Goal: Task Accomplishment & Management: Manage account settings

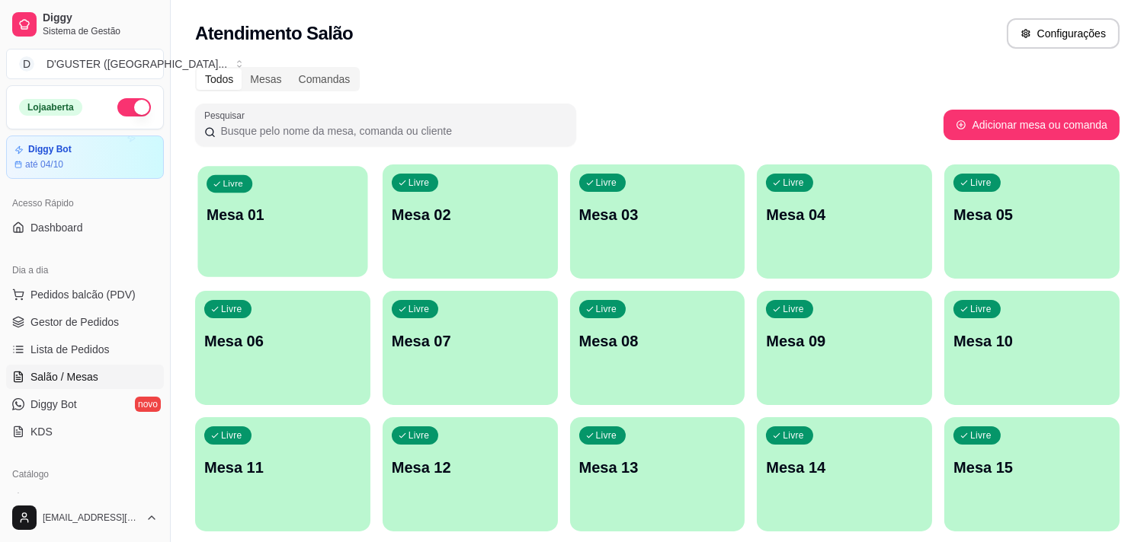
click at [269, 232] on div "Livre Mesa 01" at bounding box center [282, 212] width 170 height 93
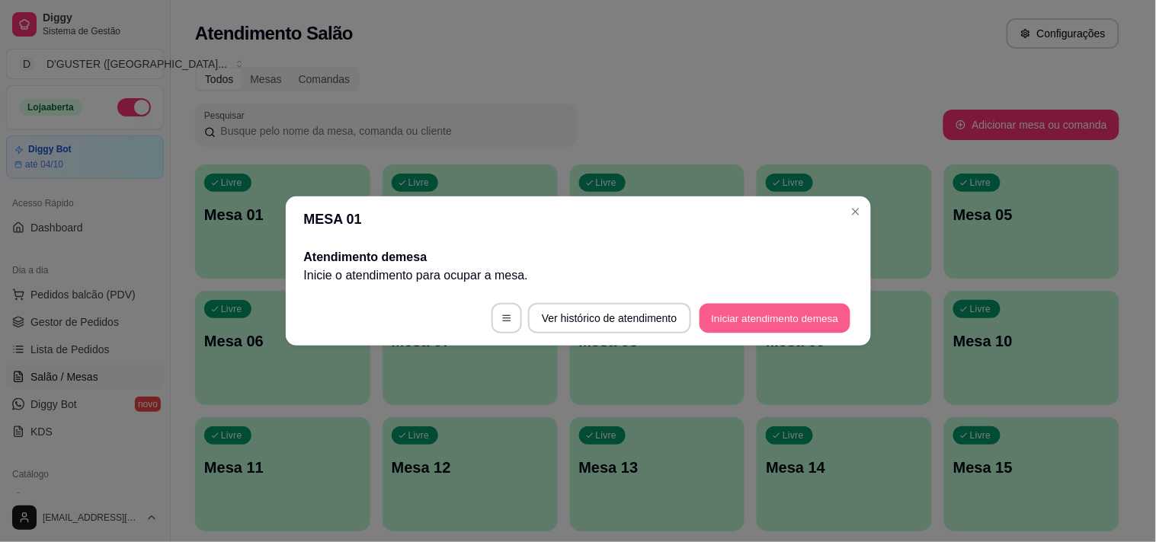
click at [734, 318] on button "Iniciar atendimento de mesa" at bounding box center [774, 319] width 151 height 30
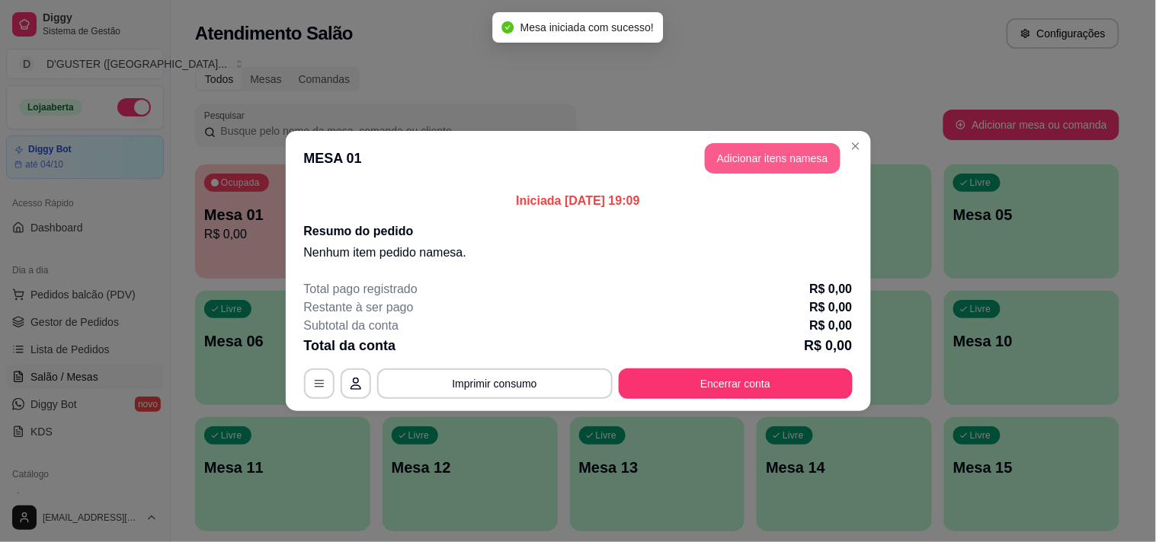
click at [809, 145] on button "Adicionar itens na mesa" at bounding box center [773, 158] width 136 height 30
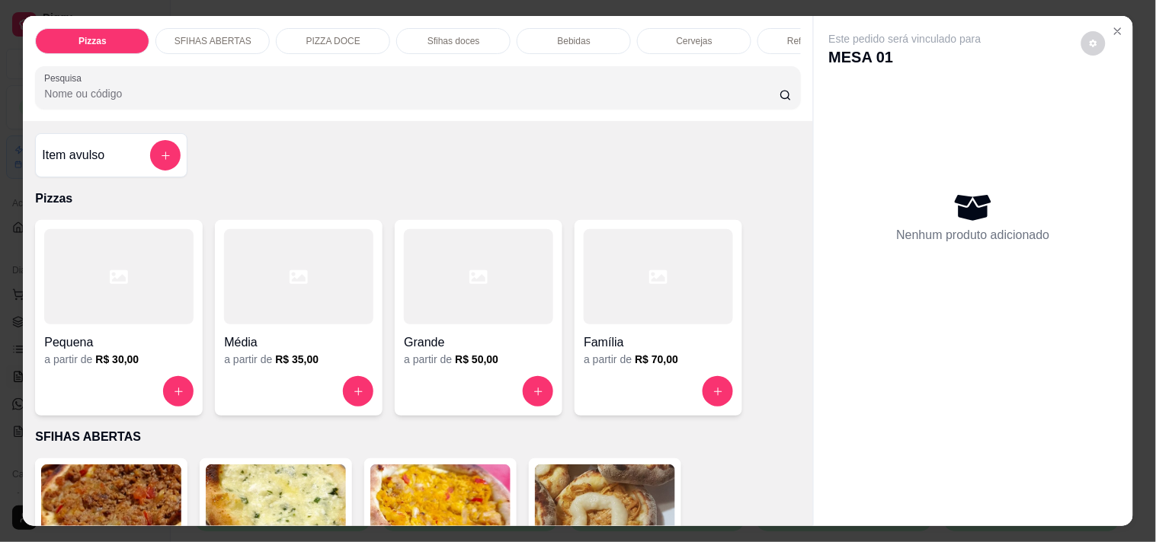
click at [210, 35] on p "SFIHAS ABERTAS" at bounding box center [212, 41] width 77 height 12
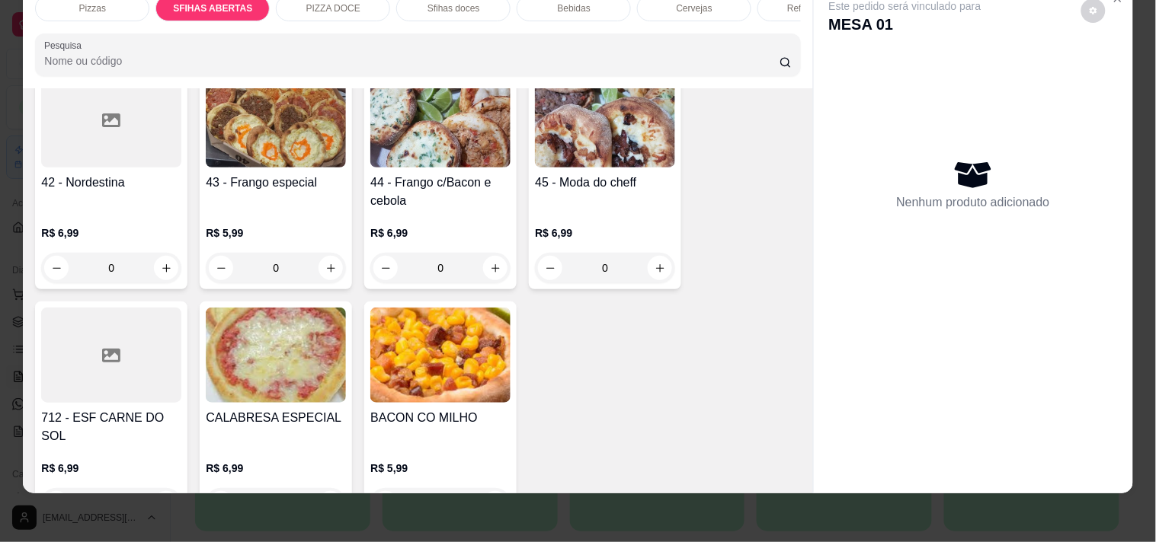
scroll to position [1323, 0]
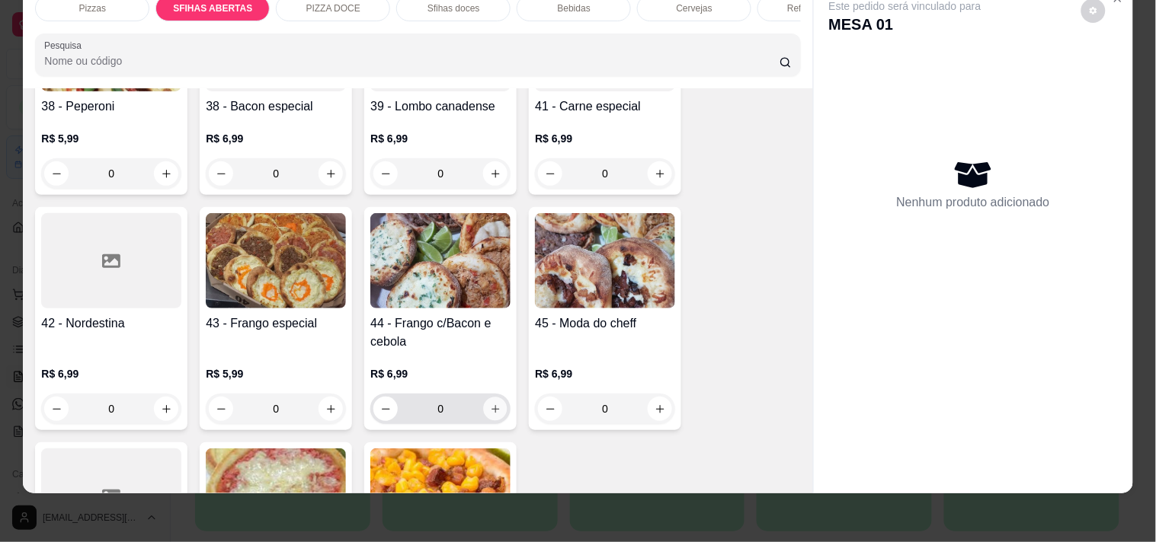
click at [490, 404] on icon "increase-product-quantity" at bounding box center [495, 409] width 11 height 11
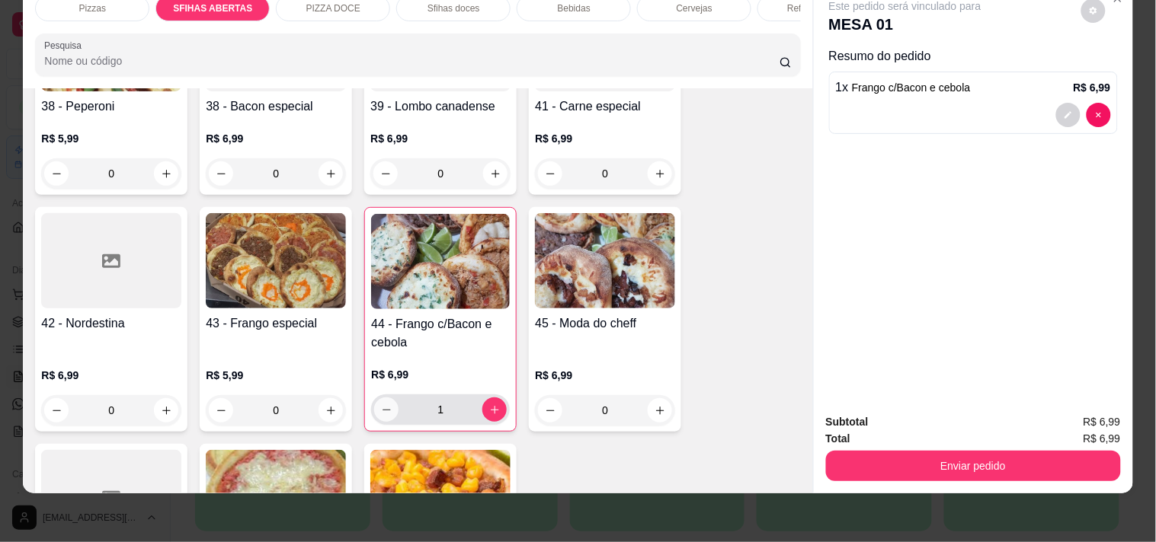
click at [381, 405] on icon "decrease-product-quantity" at bounding box center [386, 410] width 11 height 11
type input "0"
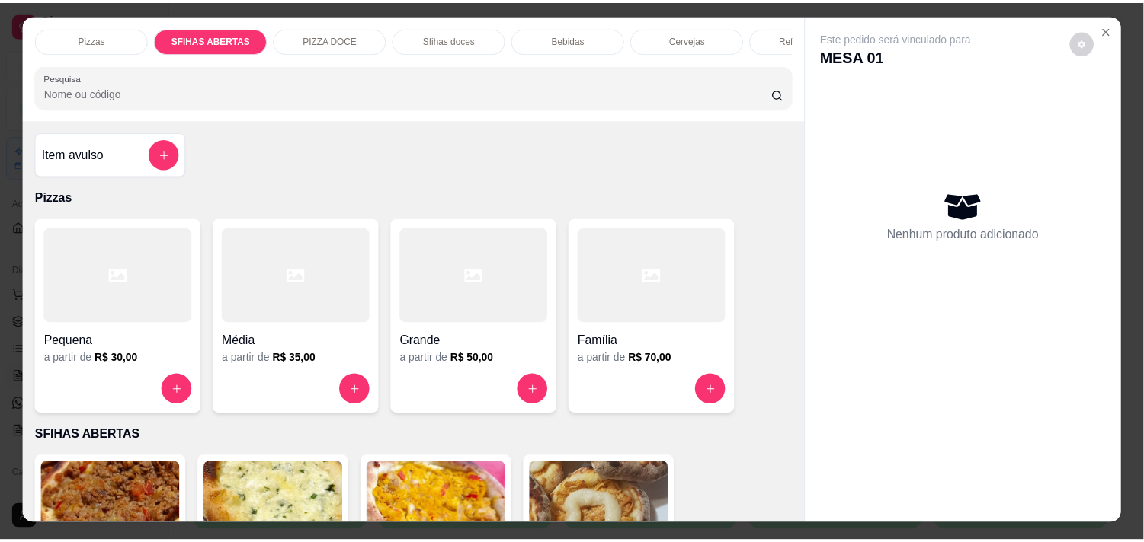
scroll to position [0, 0]
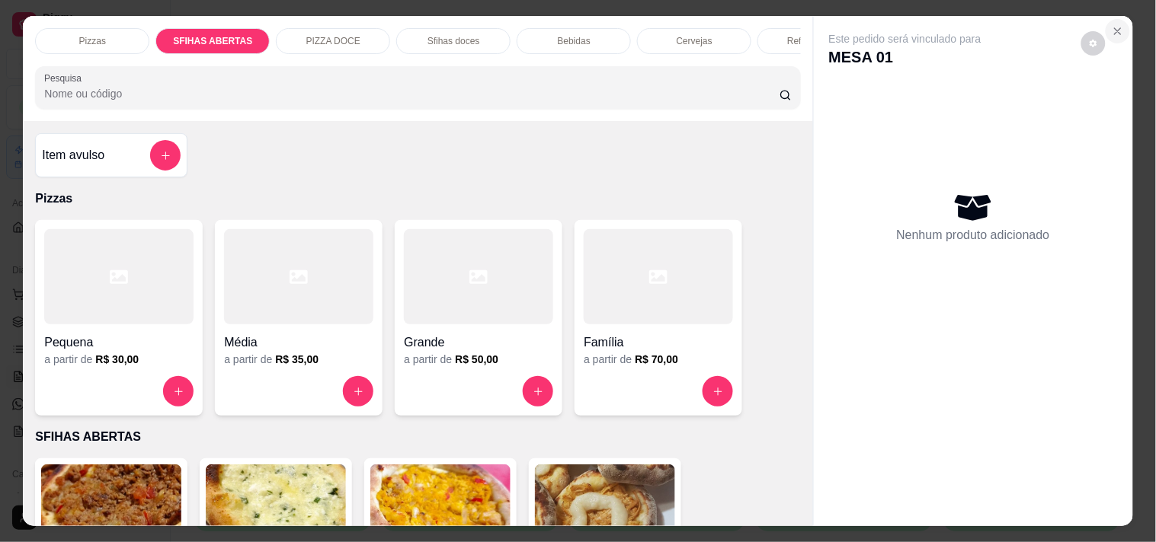
click at [1115, 25] on icon "Close" at bounding box center [1118, 31] width 12 height 12
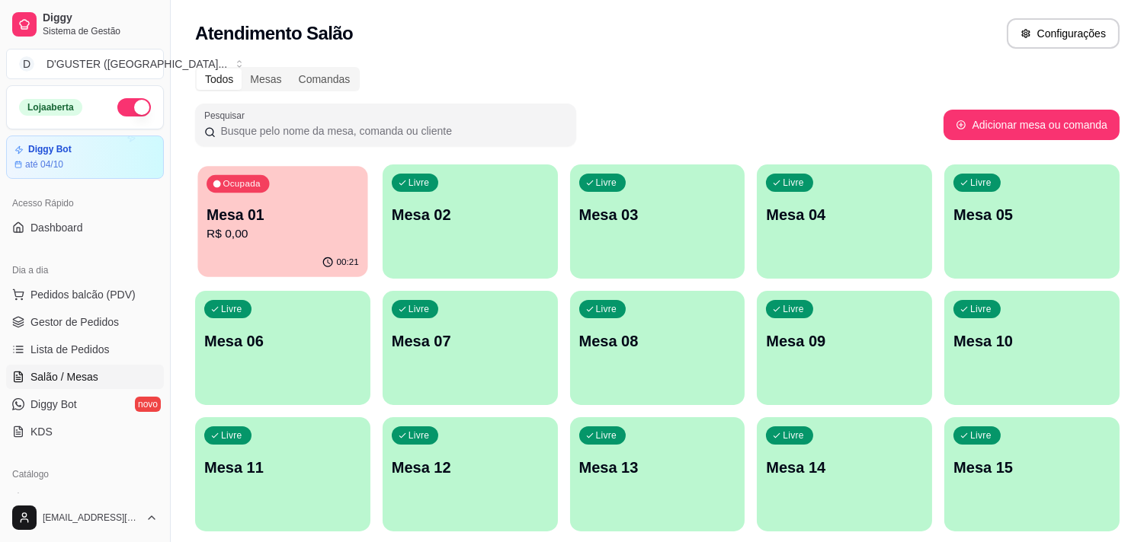
click at [221, 238] on p "R$ 0,00" at bounding box center [282, 235] width 152 height 18
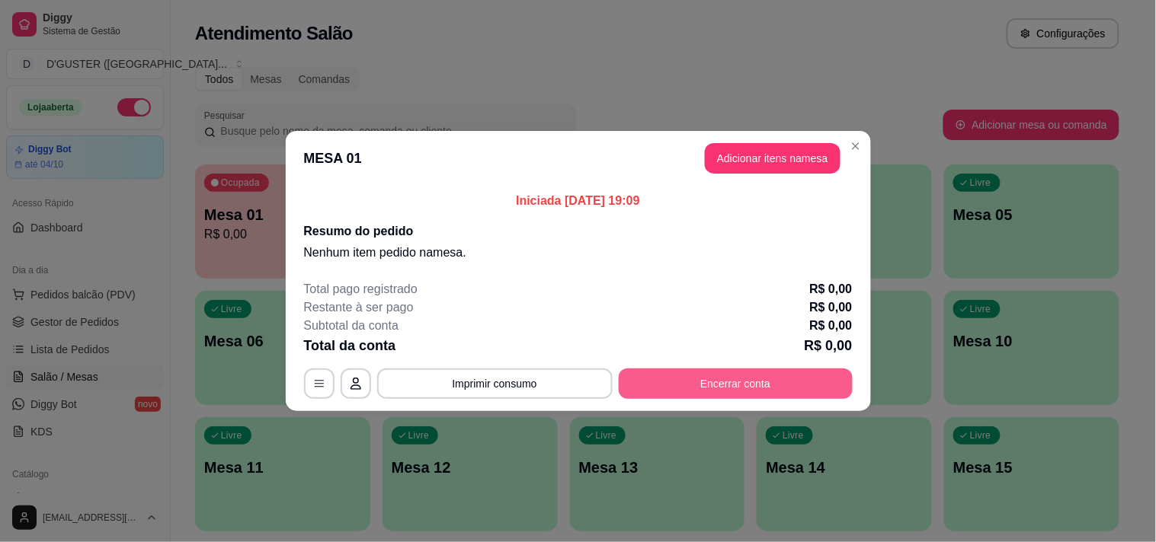
click at [641, 390] on button "Encerrar conta" at bounding box center [736, 384] width 234 height 30
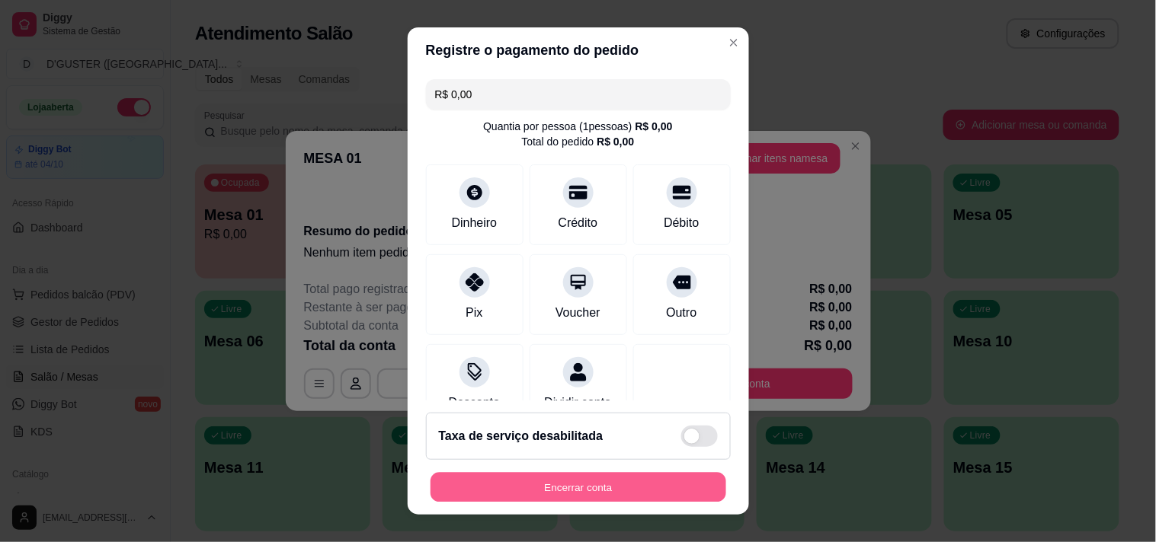
click at [555, 482] on button "Encerrar conta" at bounding box center [578, 488] width 296 height 30
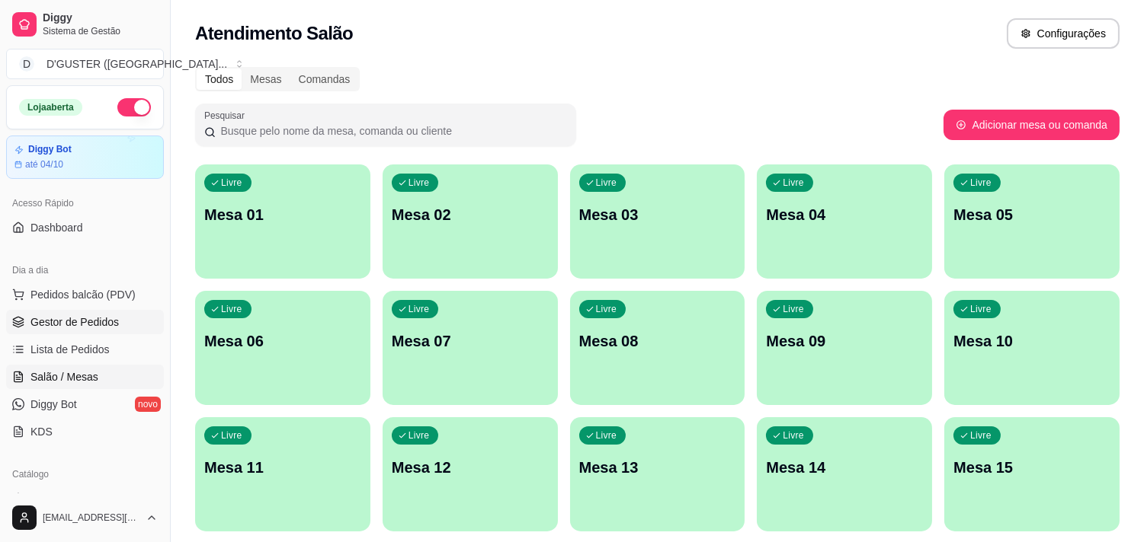
click at [43, 318] on span "Gestor de Pedidos" at bounding box center [74, 322] width 88 height 15
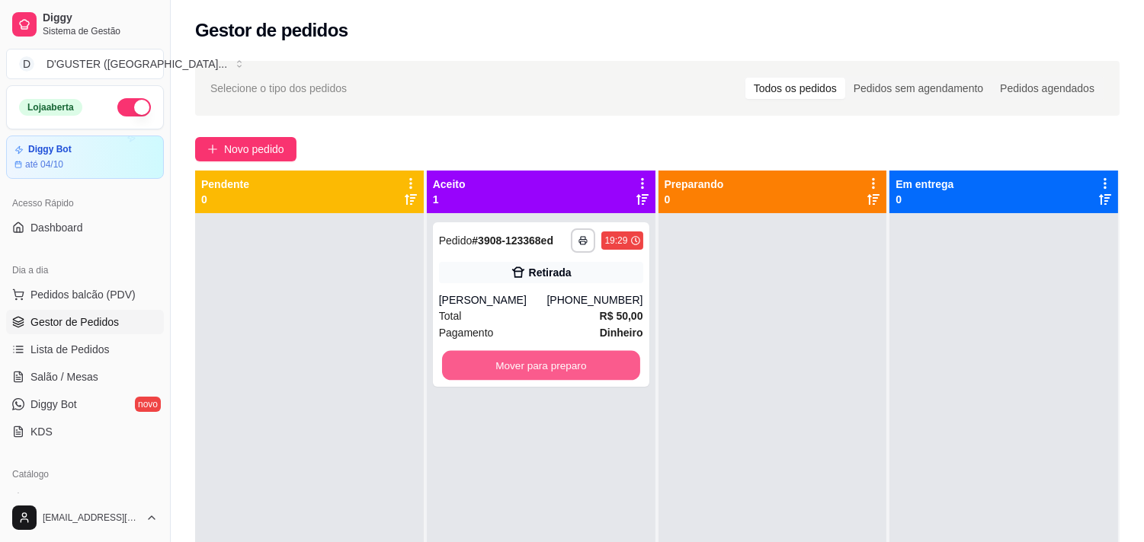
click at [488, 353] on button "Mover para preparo" at bounding box center [541, 366] width 198 height 30
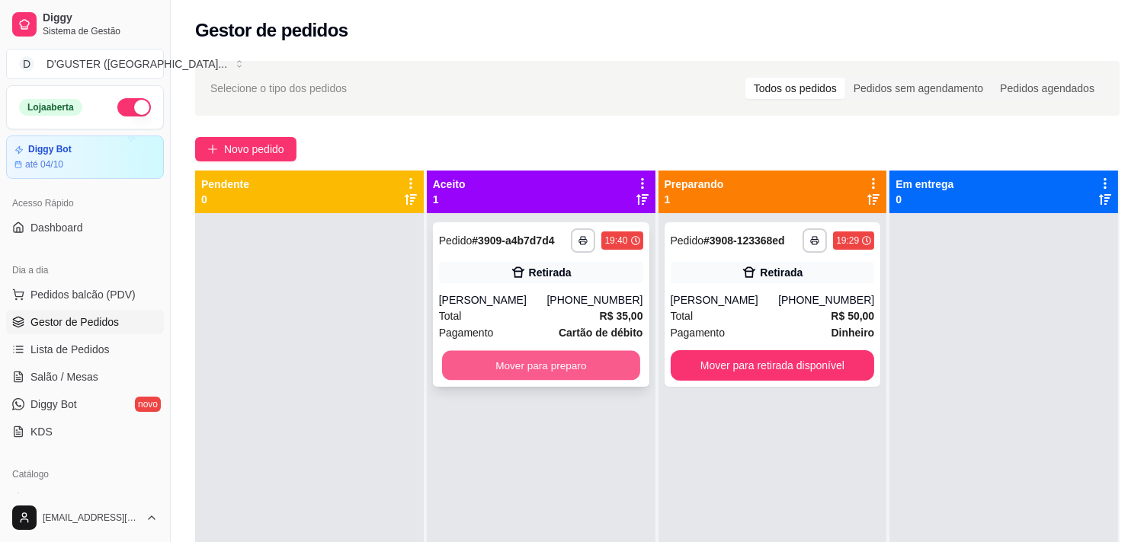
click at [501, 369] on button "Mover para preparo" at bounding box center [541, 366] width 198 height 30
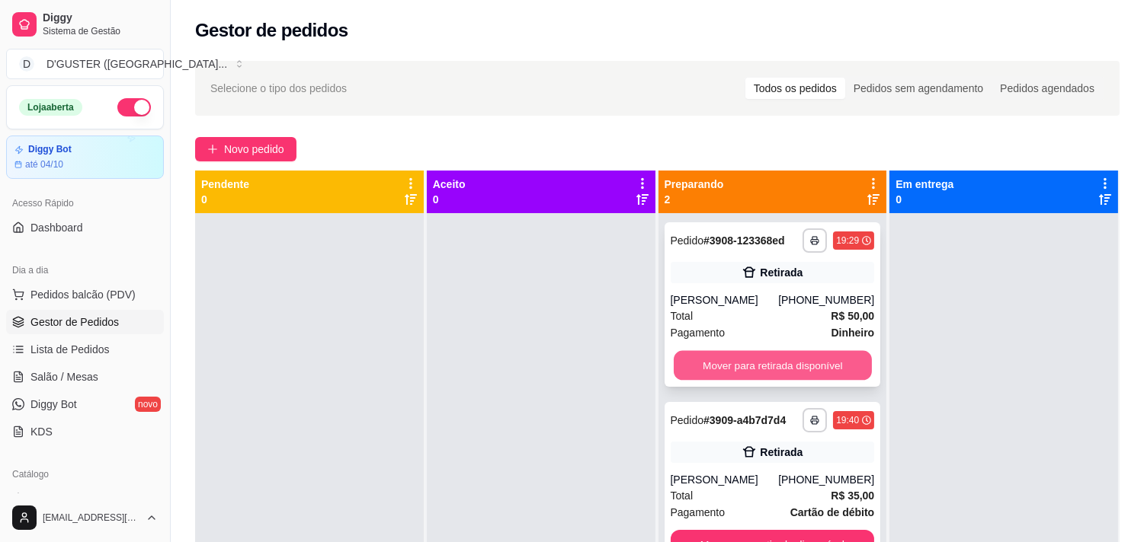
click at [779, 361] on button "Mover para retirada disponível" at bounding box center [772, 366] width 198 height 30
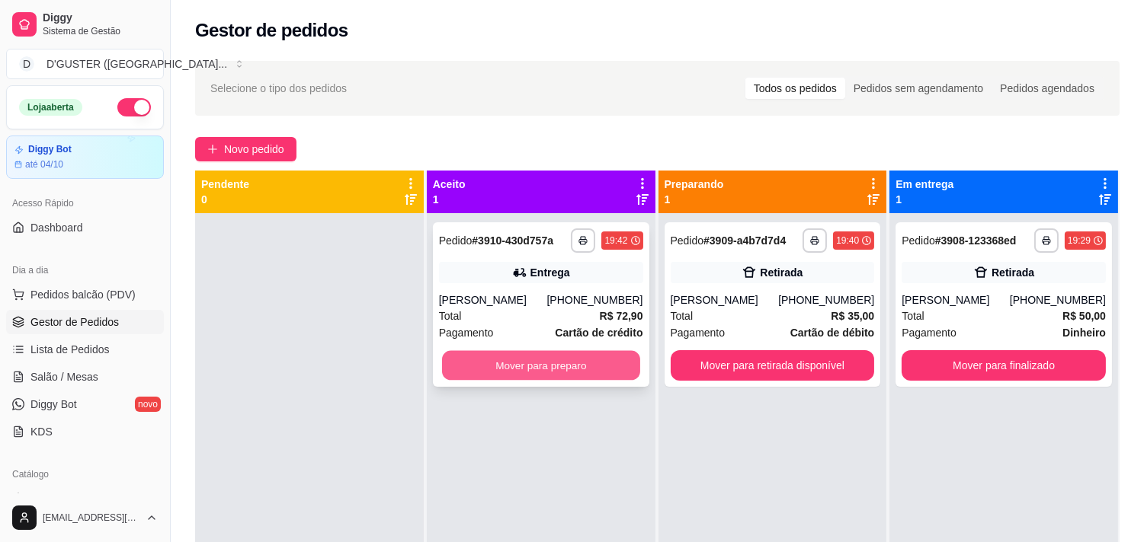
click at [613, 363] on button "Mover para preparo" at bounding box center [541, 366] width 198 height 30
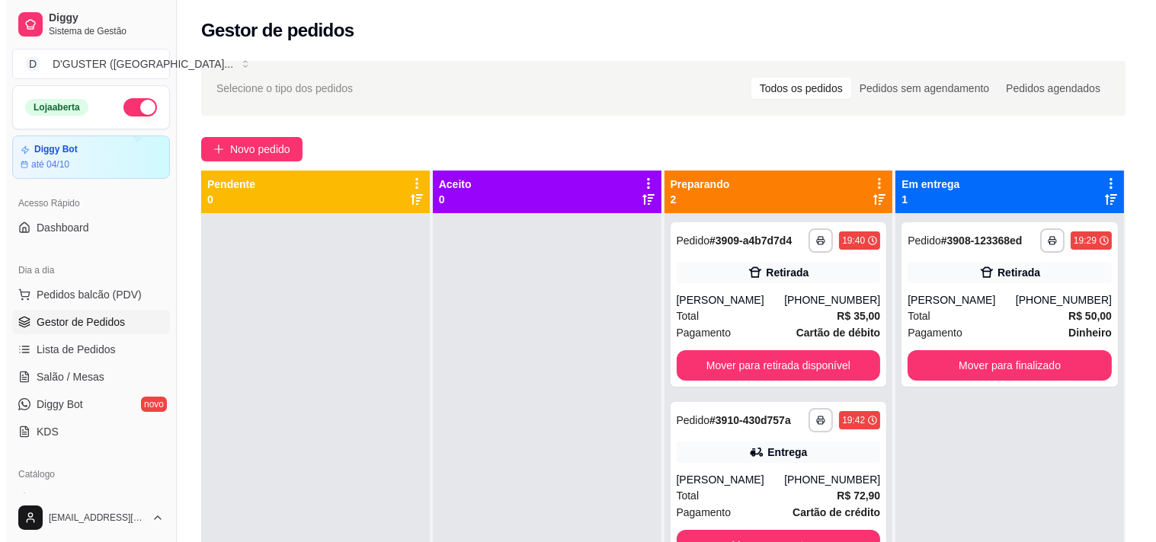
scroll to position [42, 0]
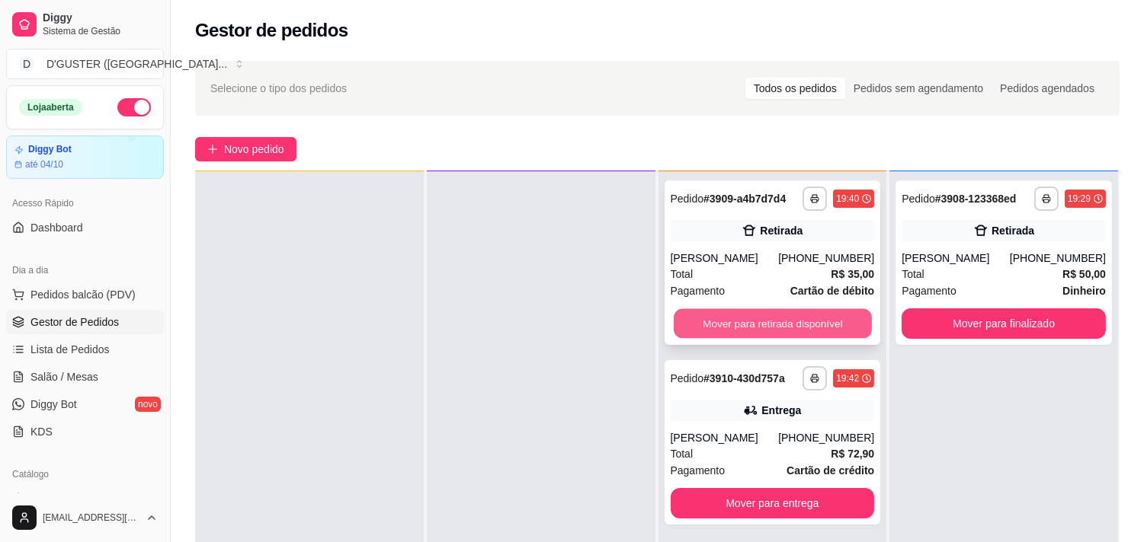
click at [767, 323] on button "Mover para retirada disponível" at bounding box center [772, 324] width 198 height 30
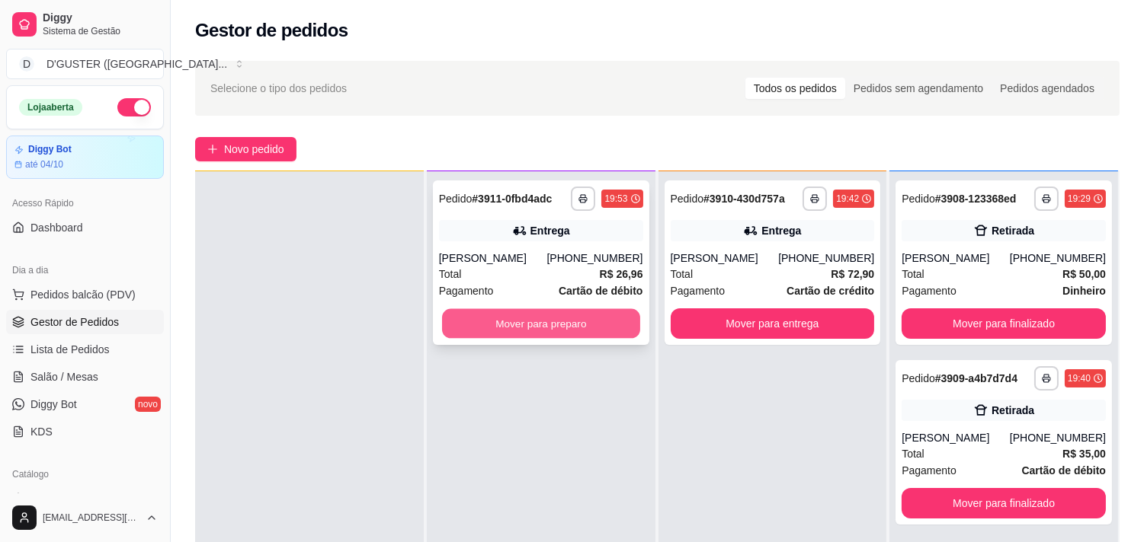
click at [536, 326] on button "Mover para preparo" at bounding box center [541, 324] width 198 height 30
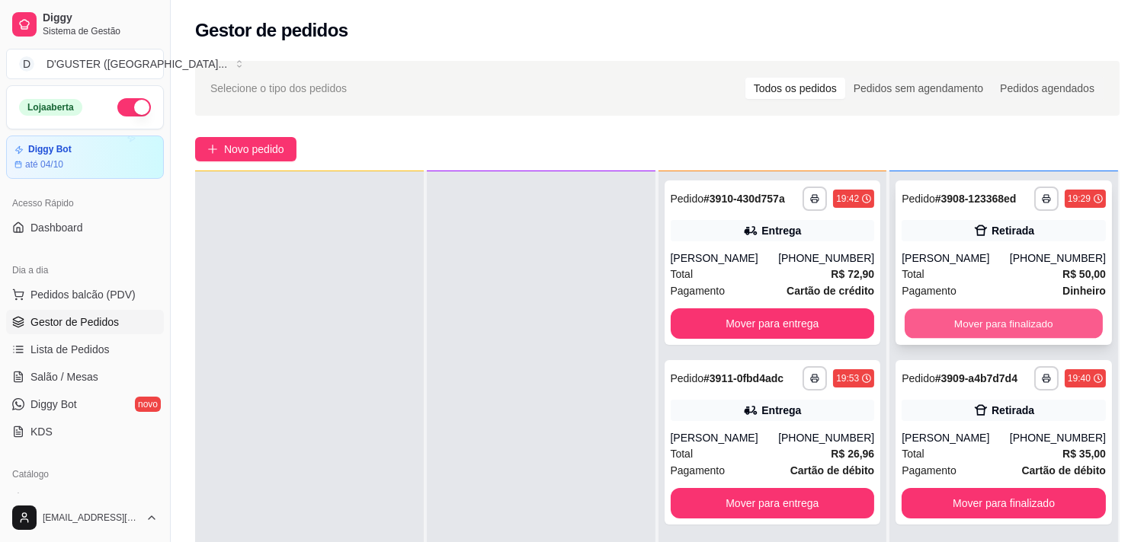
click at [984, 320] on button "Mover para finalizado" at bounding box center [1003, 324] width 198 height 30
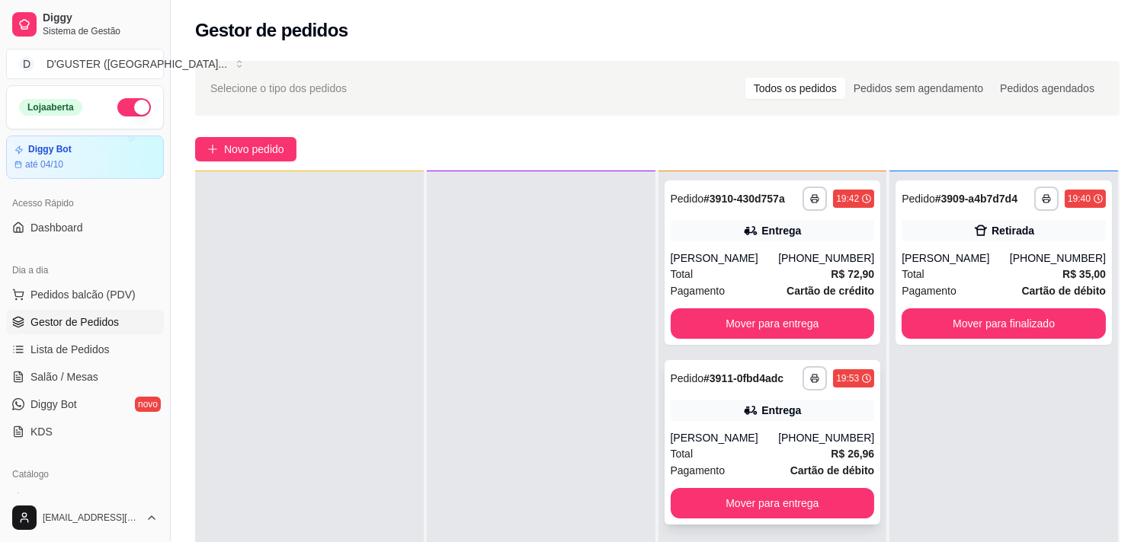
click at [767, 465] on div "Pagamento Cartão de débito" at bounding box center [772, 470] width 204 height 17
click at [84, 375] on span "Salão / Mesas" at bounding box center [64, 376] width 68 height 15
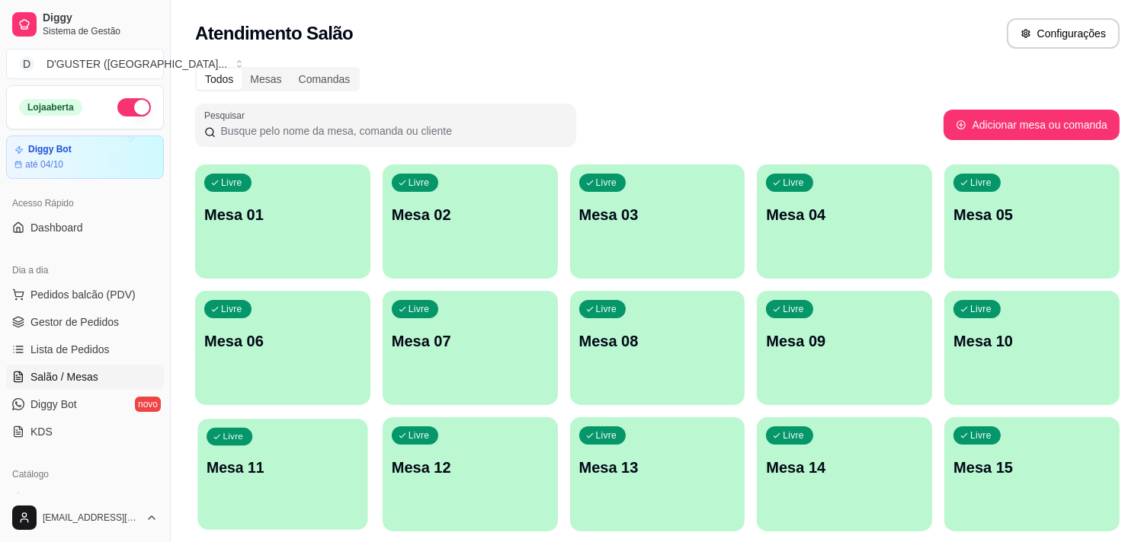
click at [263, 493] on div "Livre Mesa 11" at bounding box center [282, 465] width 170 height 93
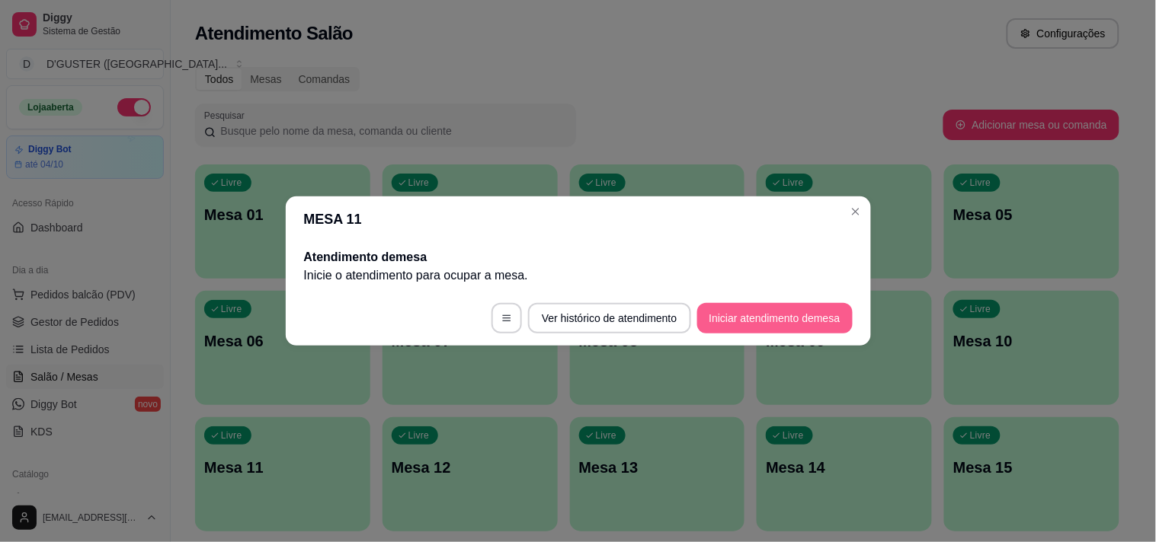
click at [750, 321] on button "Iniciar atendimento de mesa" at bounding box center [774, 318] width 155 height 30
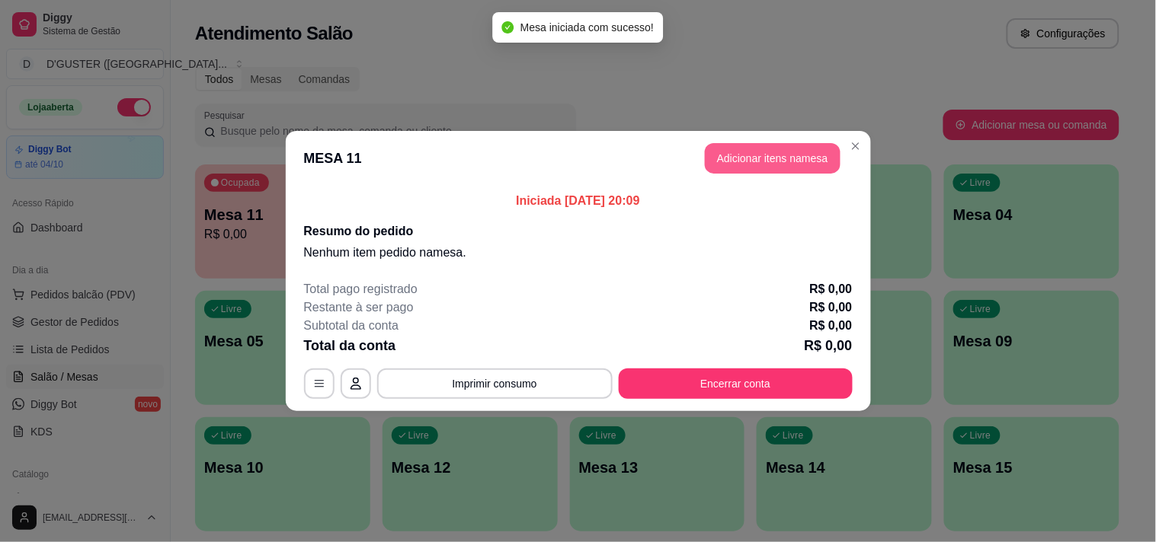
click at [779, 155] on button "Adicionar itens na mesa" at bounding box center [773, 158] width 136 height 30
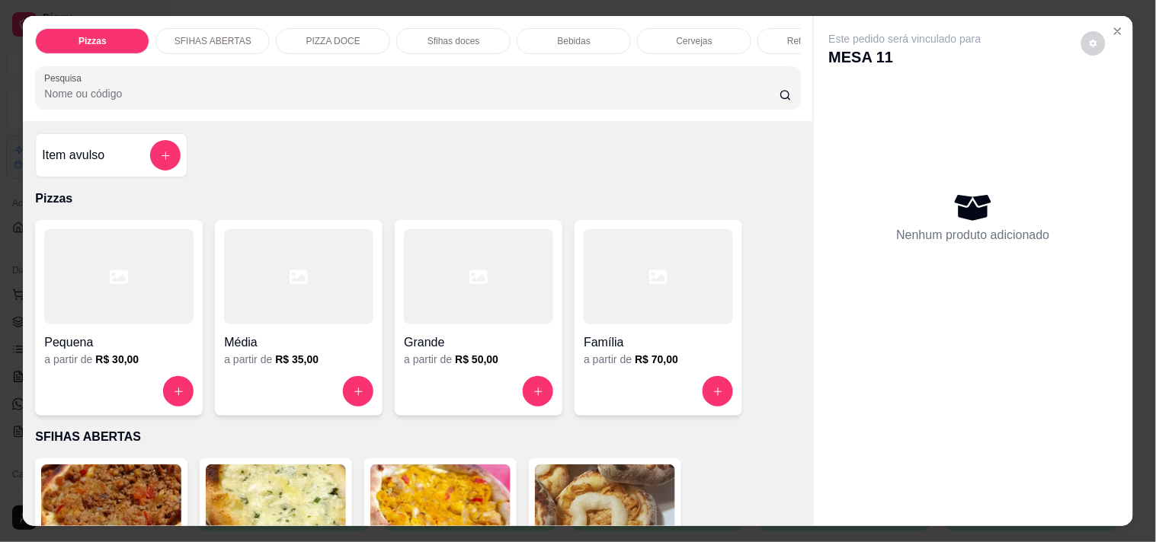
click at [218, 35] on p "SFIHAS ABERTAS" at bounding box center [212, 41] width 77 height 12
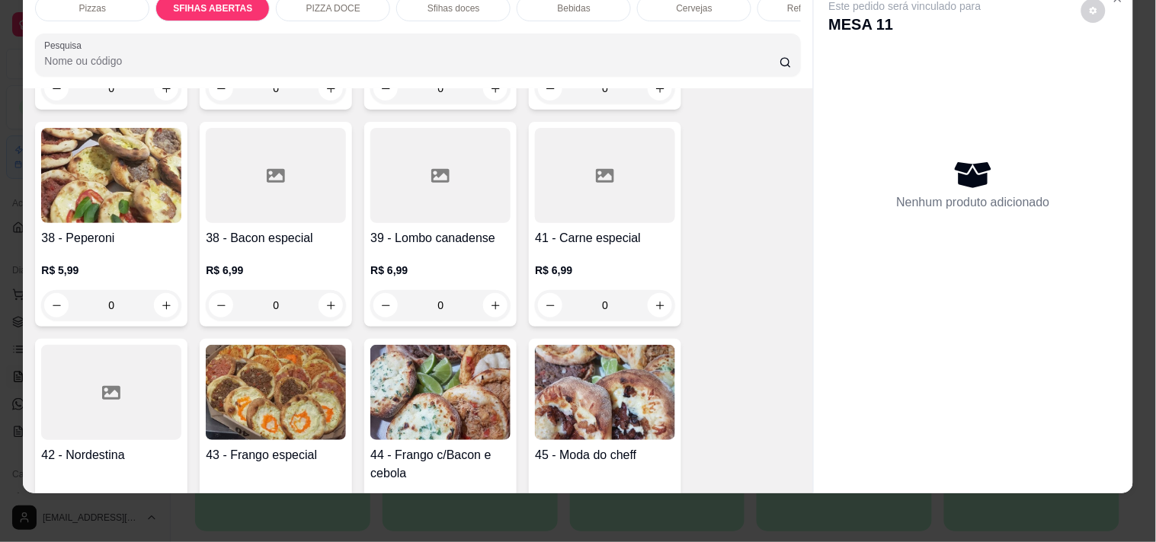
scroll to position [1153, 0]
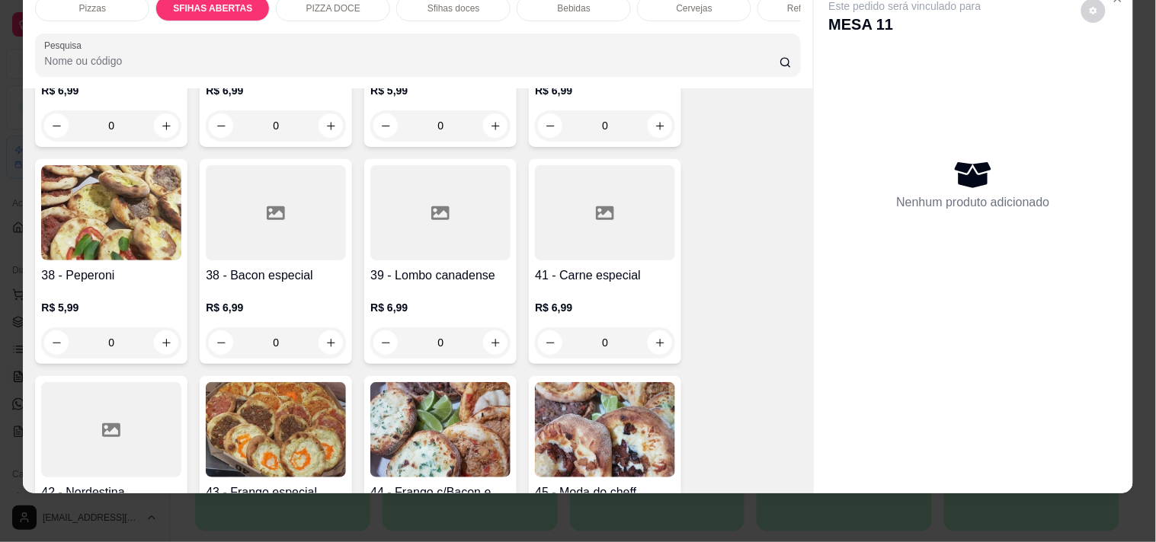
click at [469, 241] on div at bounding box center [440, 212] width 140 height 95
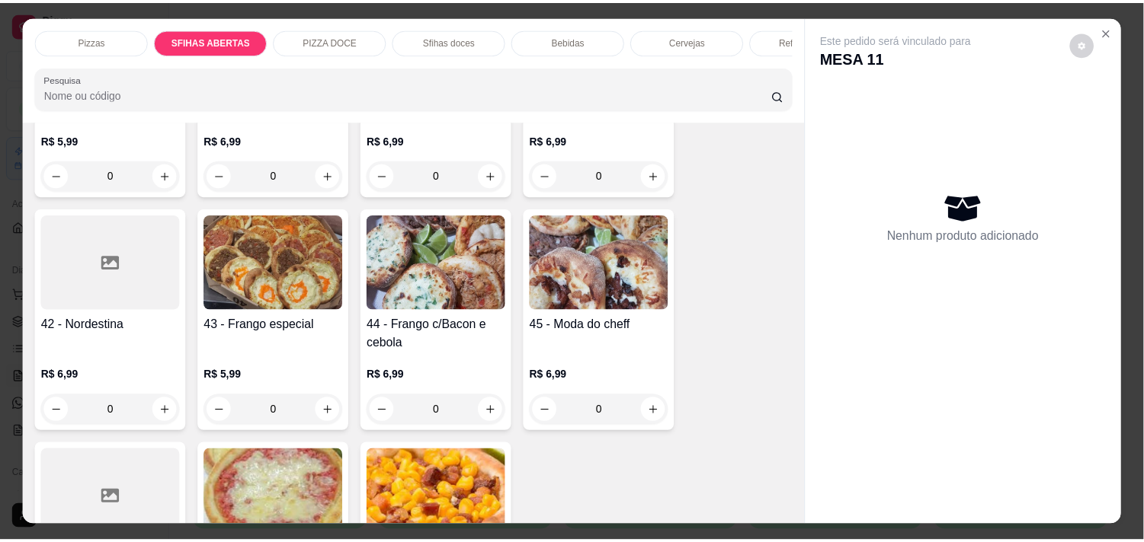
scroll to position [1438, 0]
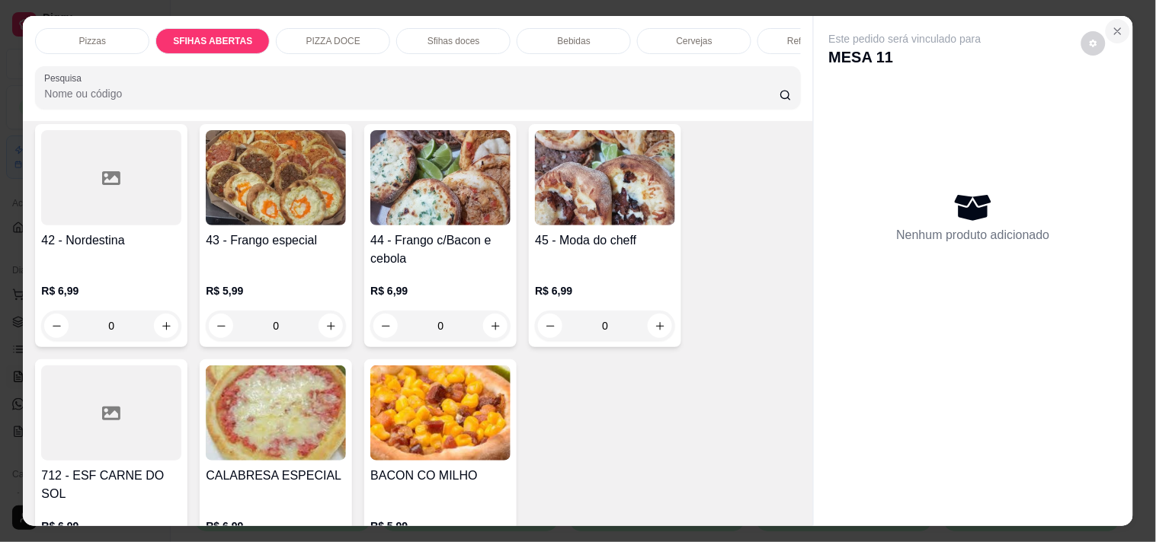
click at [1114, 33] on button "Close" at bounding box center [1117, 31] width 24 height 24
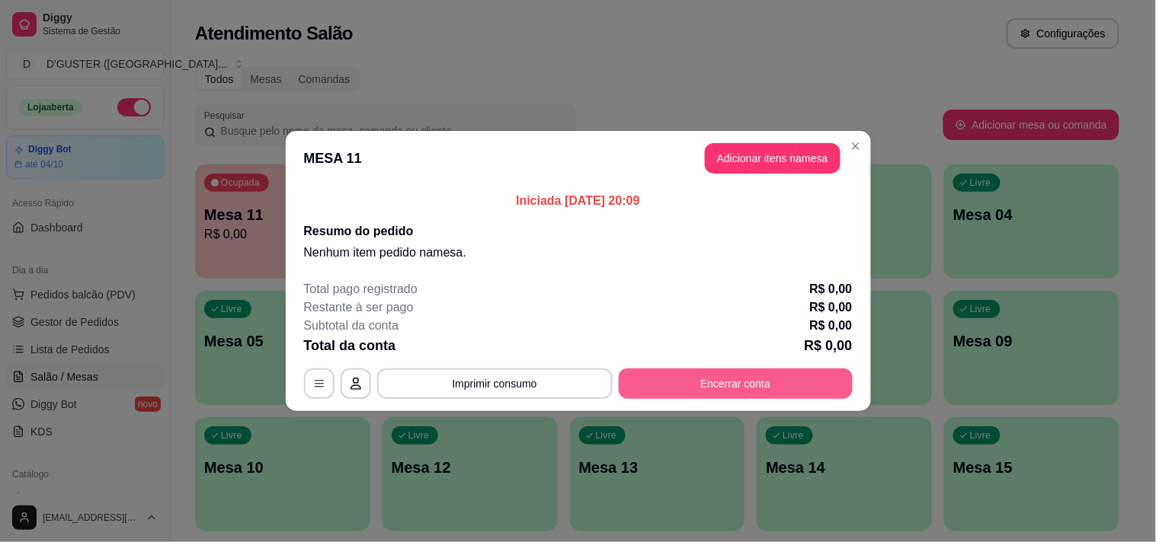
click at [753, 386] on button "Encerrar conta" at bounding box center [736, 384] width 234 height 30
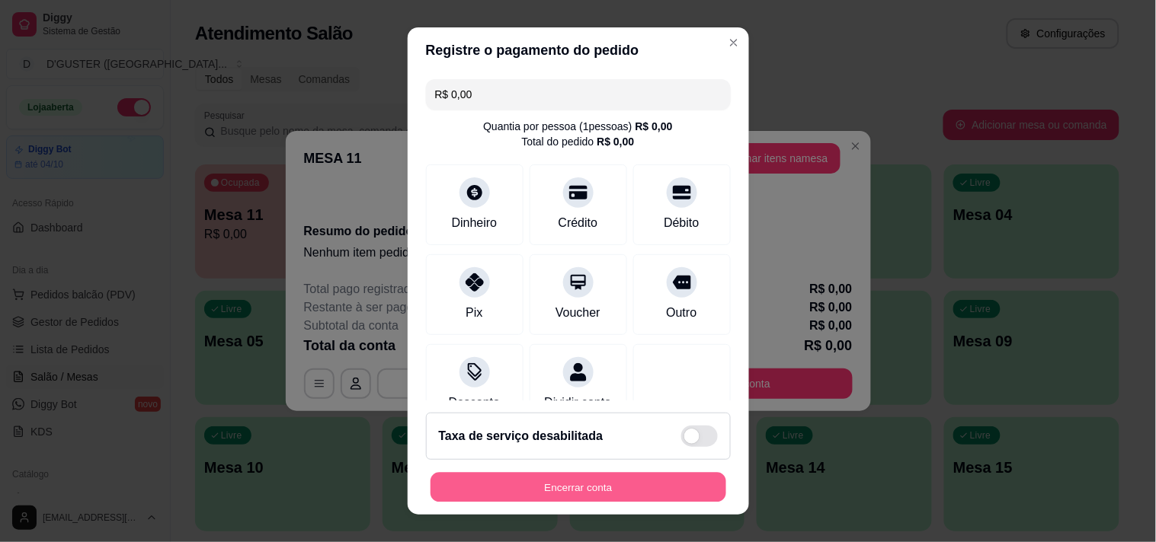
click at [692, 499] on button "Encerrar conta" at bounding box center [578, 488] width 296 height 30
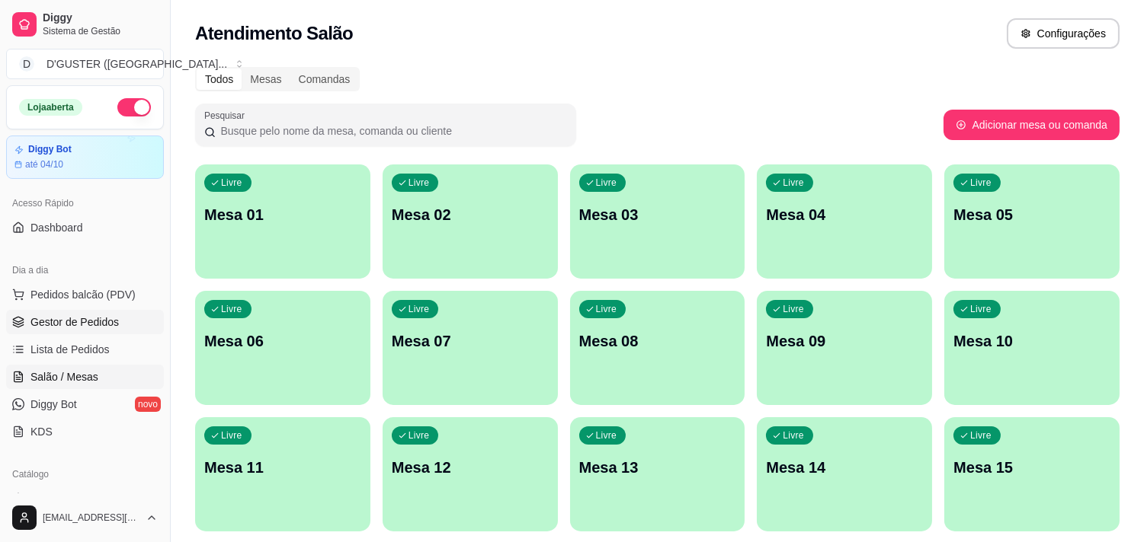
click at [63, 321] on span "Gestor de Pedidos" at bounding box center [74, 322] width 88 height 15
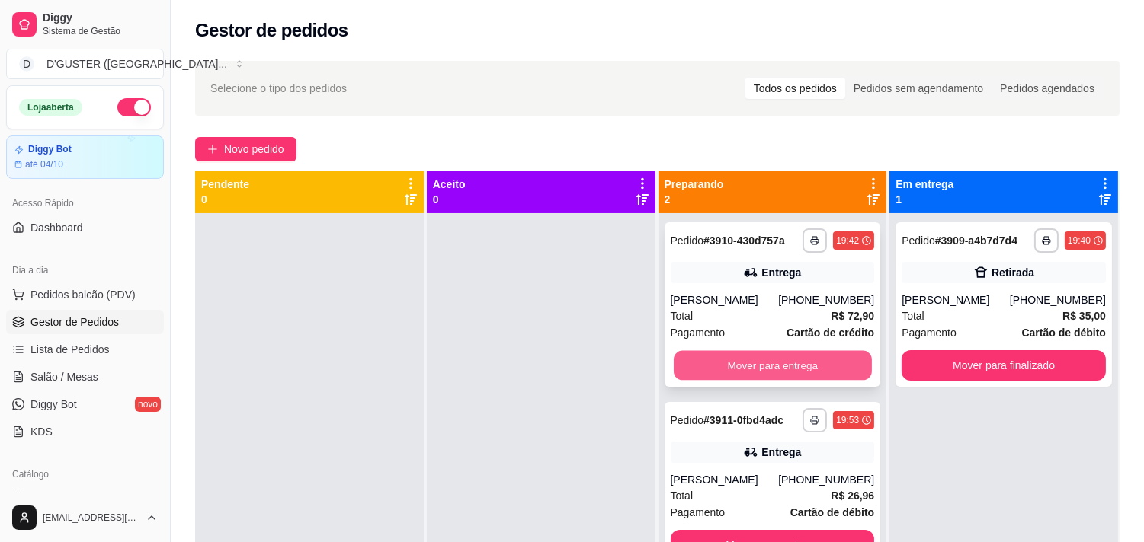
click at [716, 372] on button "Mover para entrega" at bounding box center [772, 366] width 198 height 30
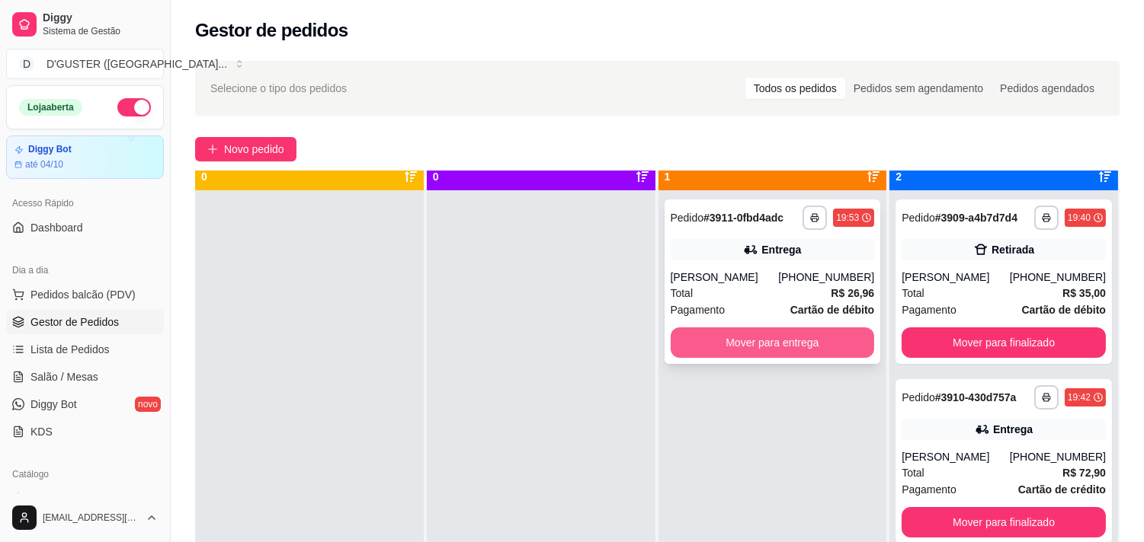
scroll to position [42, 0]
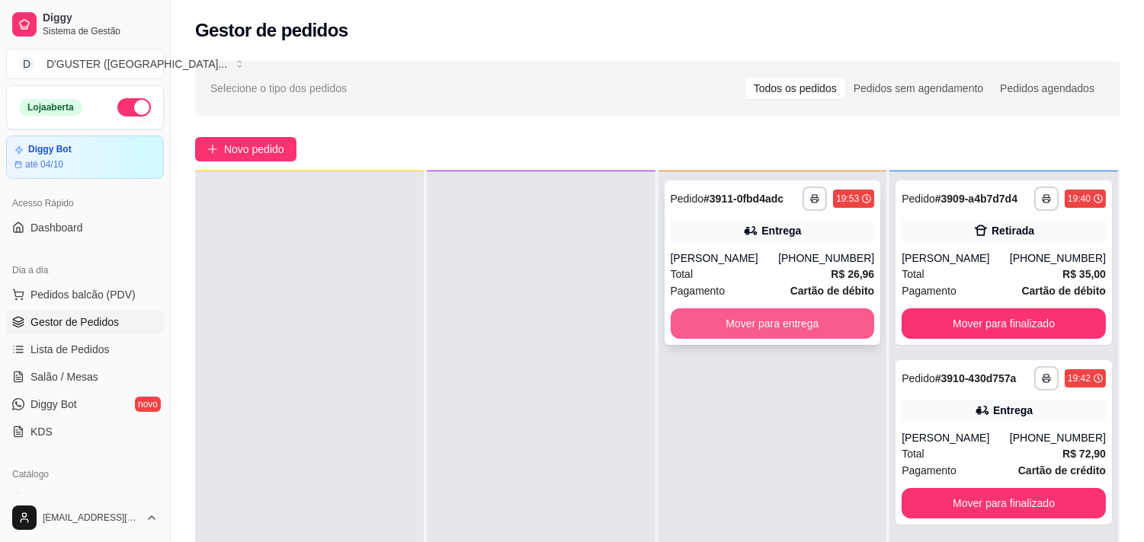
click at [754, 318] on button "Mover para entrega" at bounding box center [772, 324] width 204 height 30
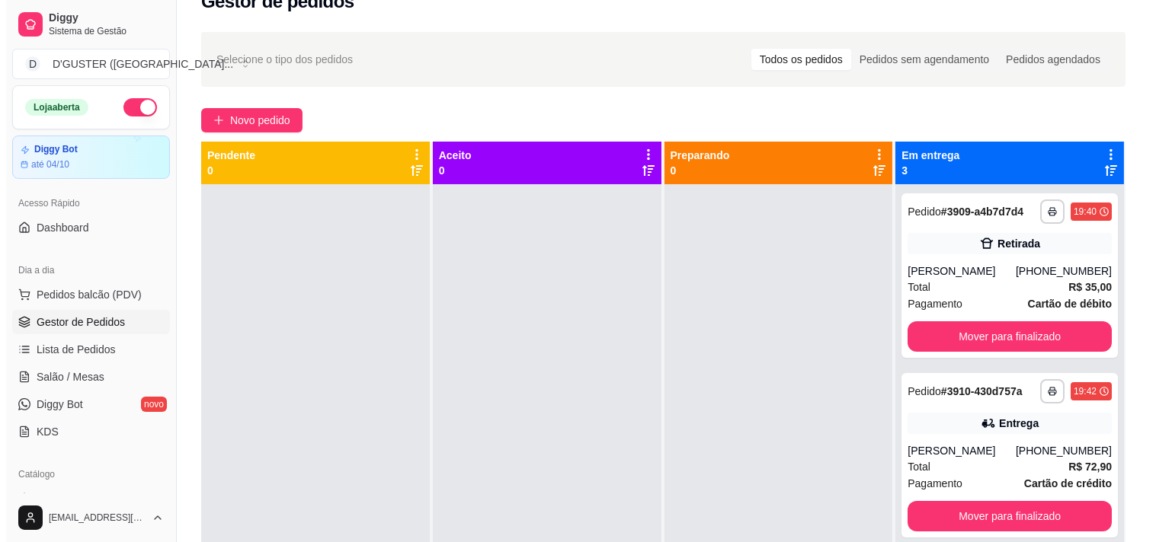
scroll to position [0, 0]
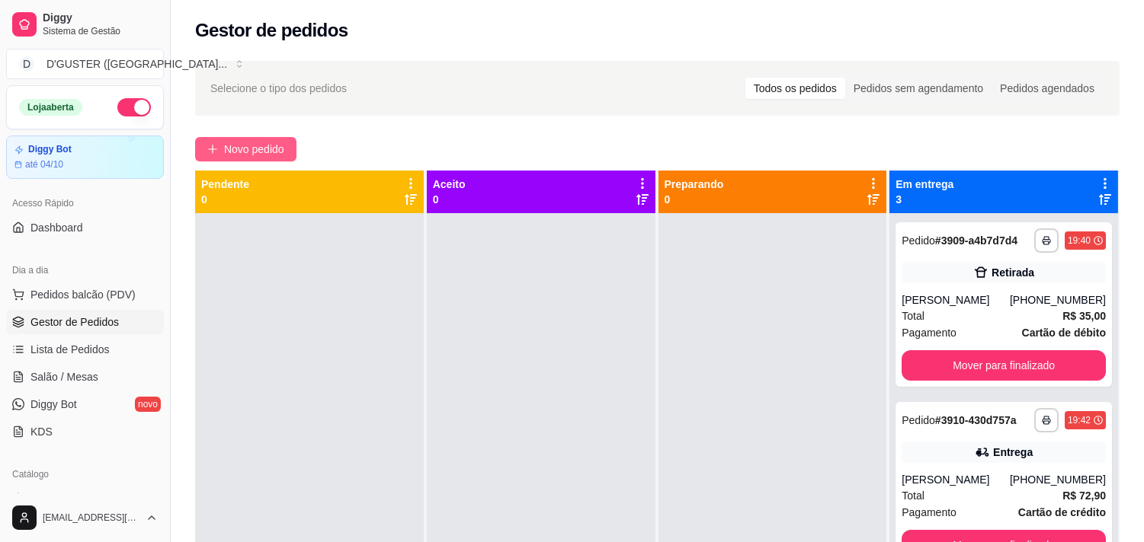
click at [260, 156] on span "Novo pedido" at bounding box center [254, 149] width 60 height 17
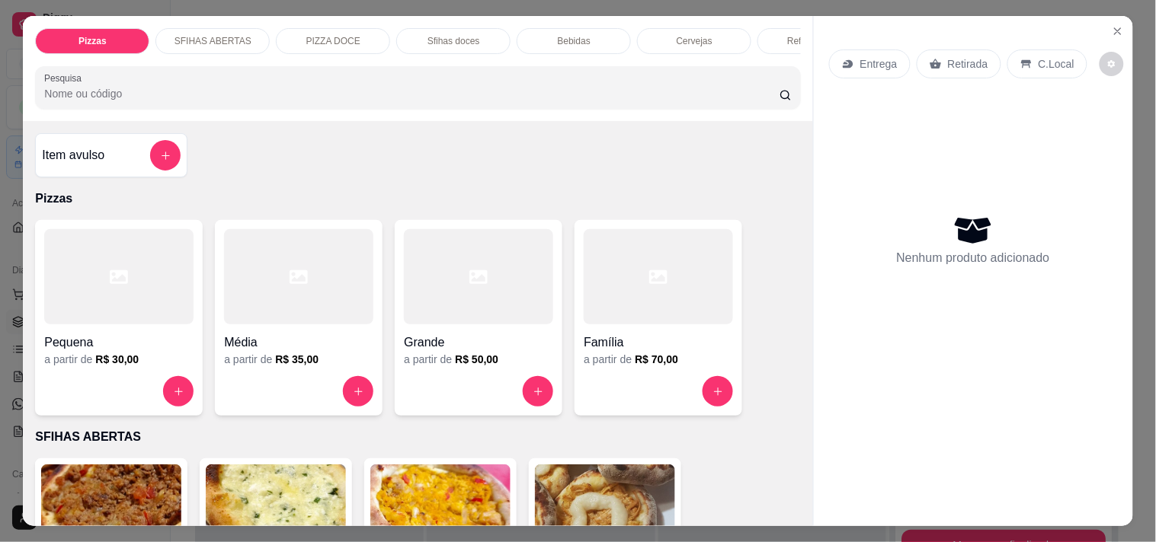
click at [881, 56] on p "Entrega" at bounding box center [878, 63] width 37 height 15
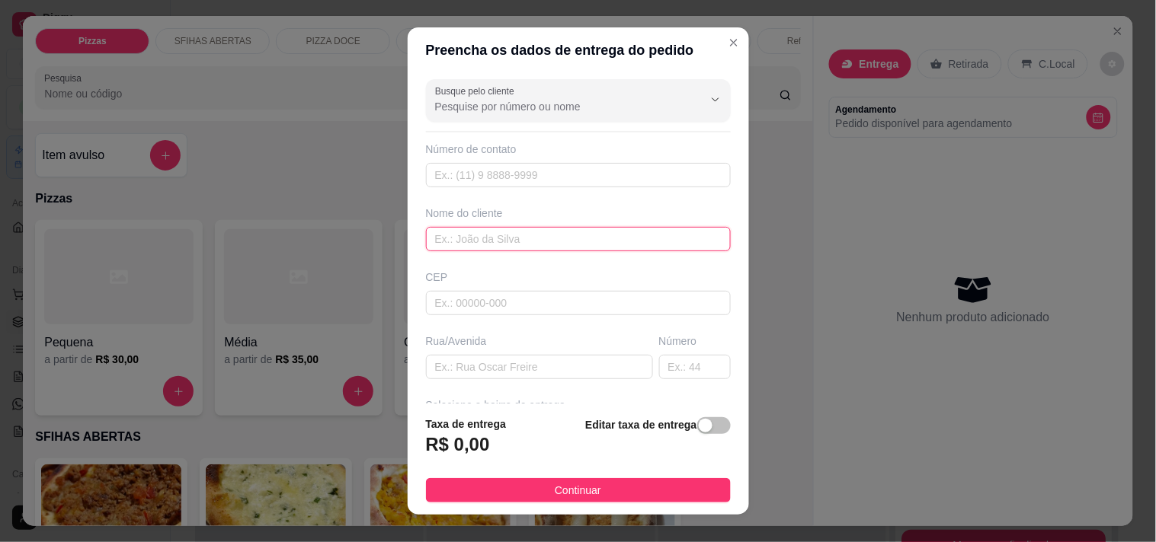
click at [615, 237] on input "text" at bounding box center [578, 239] width 305 height 24
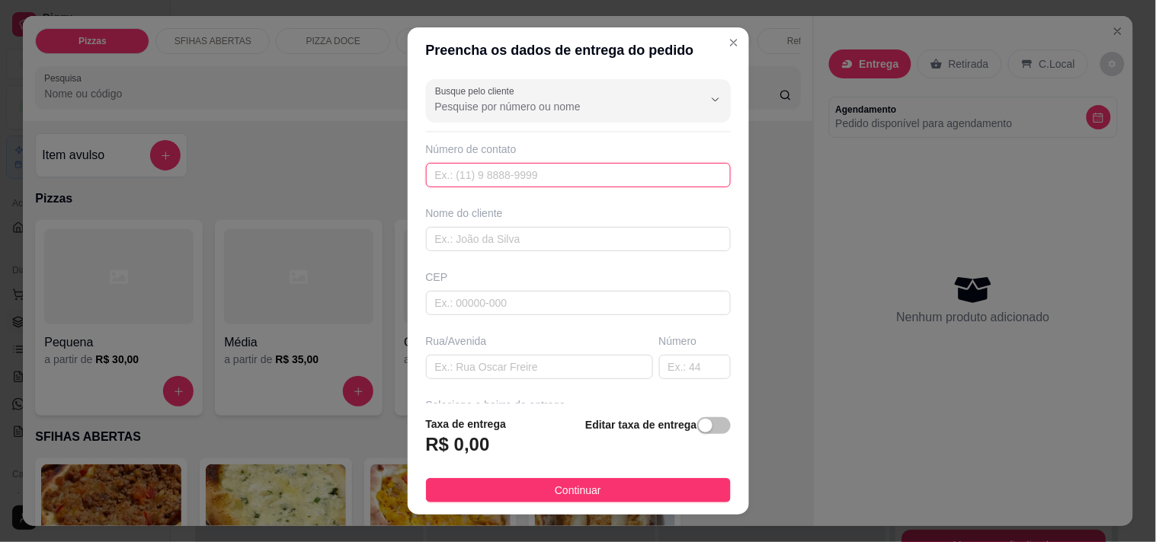
click at [645, 178] on input "text" at bounding box center [578, 175] width 305 height 24
type input "[PHONE_NUMBER]"
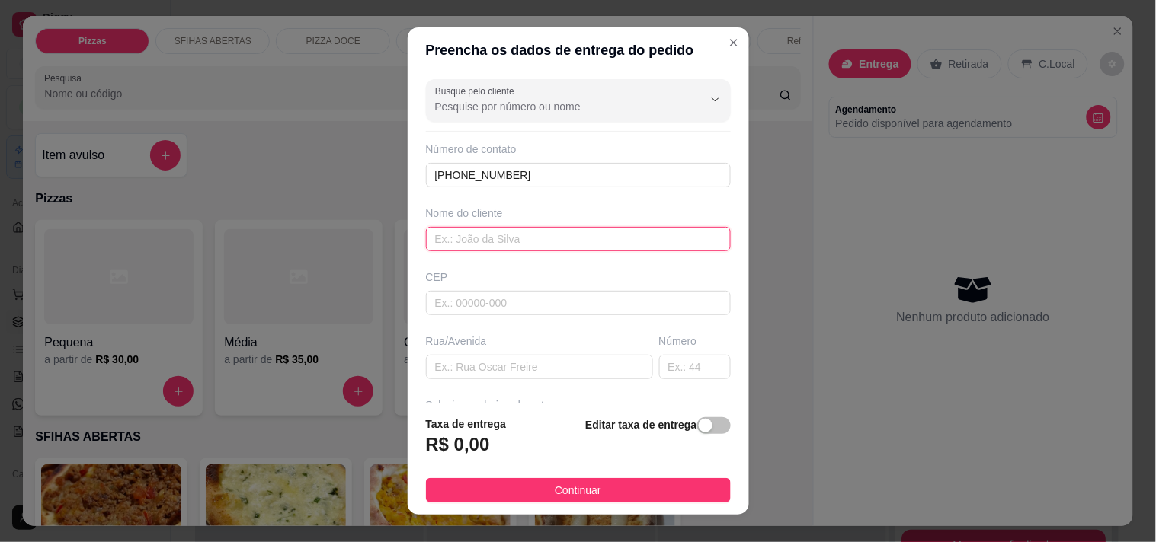
click at [661, 236] on input "text" at bounding box center [578, 239] width 305 height 24
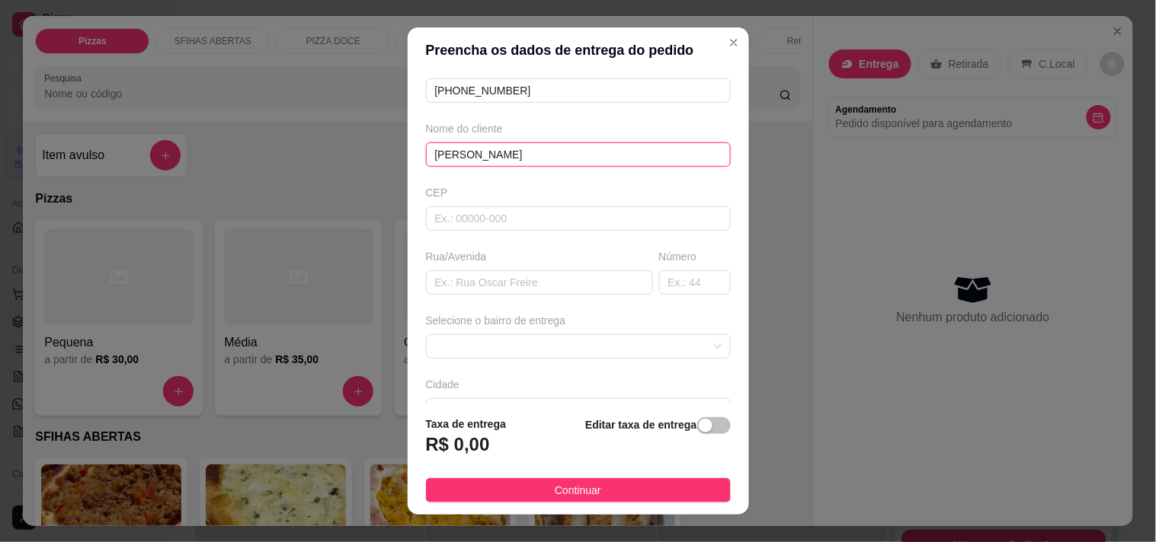
scroll to position [169, 0]
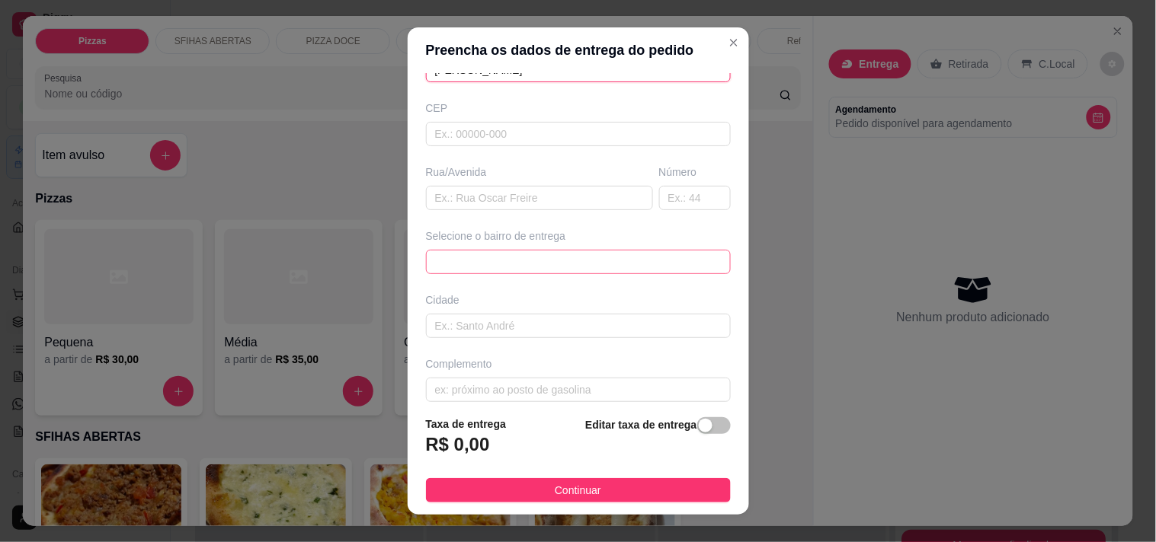
click at [616, 250] on div "63b4592ab99d1fc0c0b98822 63b76386fd7d706166b4cd17 Núcleo rural/liberdade - Utin…" at bounding box center [578, 262] width 305 height 24
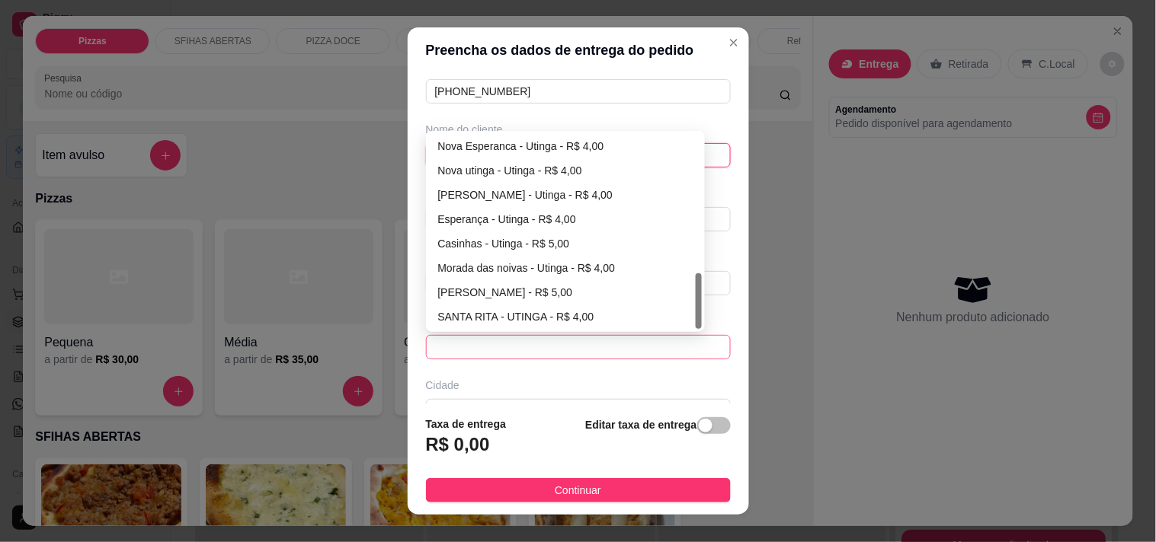
scroll to position [85, 0]
type input "[PERSON_NAME]"
click at [460, 186] on div "[PERSON_NAME] - Utinga - R$ 4,00" at bounding box center [565, 194] width 255 height 17
type input "Utinga"
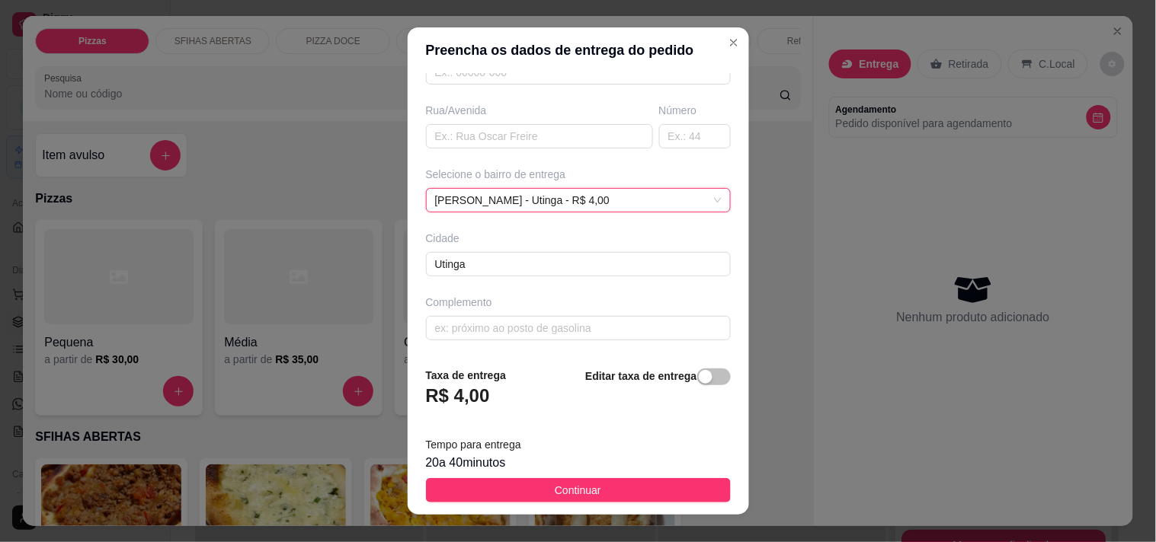
scroll to position [21, 0]
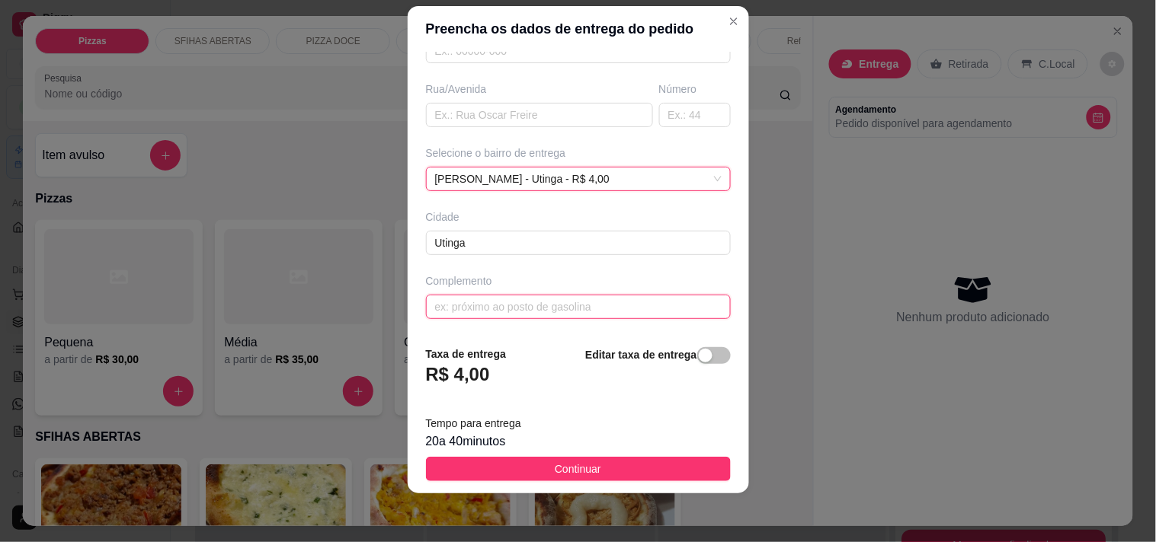
click at [629, 309] on input "text" at bounding box center [578, 307] width 305 height 24
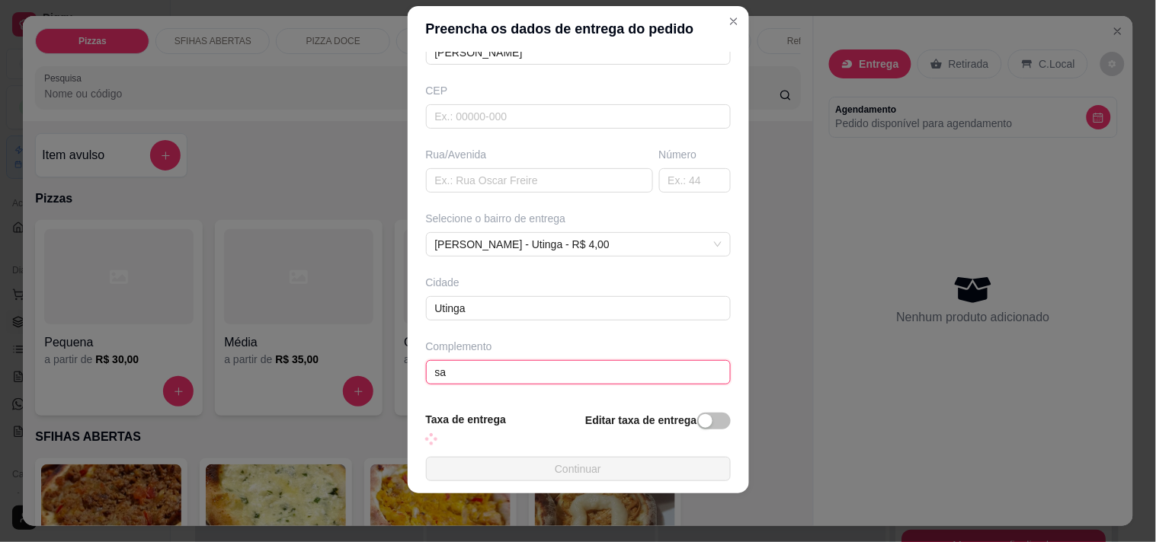
scroll to position [232, 0]
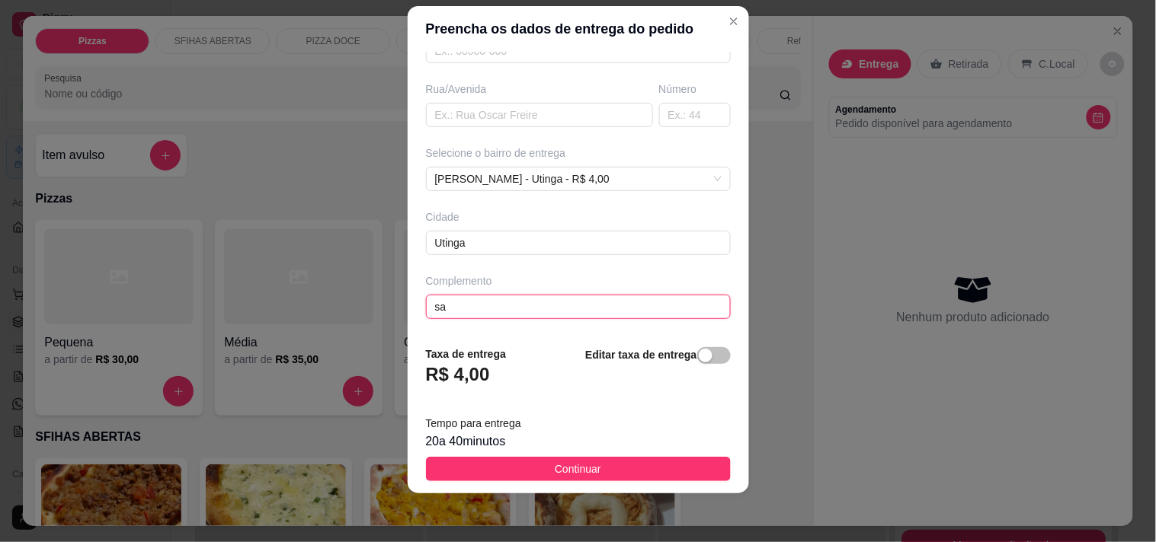
type input "s"
click at [472, 305] on input "casa dew [PERSON_NAME]" at bounding box center [578, 307] width 305 height 24
click at [603, 308] on input "casa de [PERSON_NAME]" at bounding box center [578, 307] width 305 height 24
type input "casa de [PERSON_NAME]"
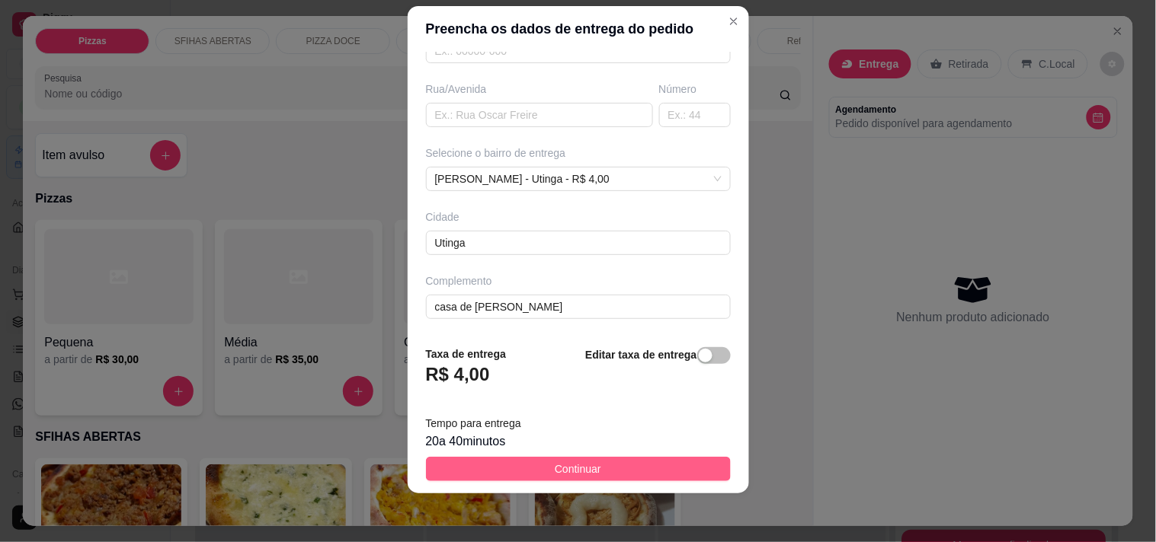
click at [568, 473] on span "Continuar" at bounding box center [578, 469] width 46 height 17
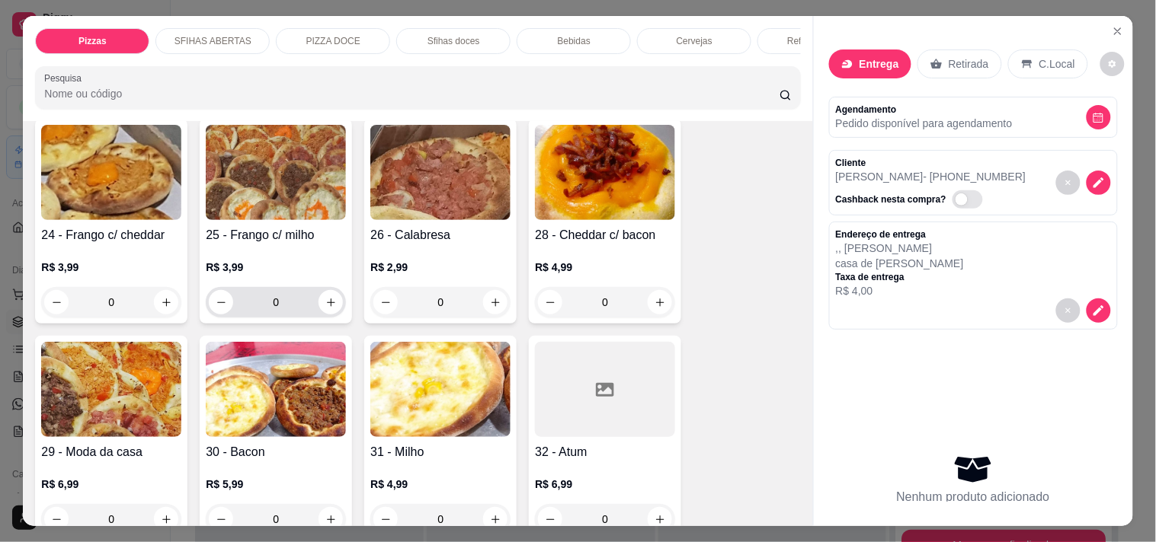
scroll to position [592, 0]
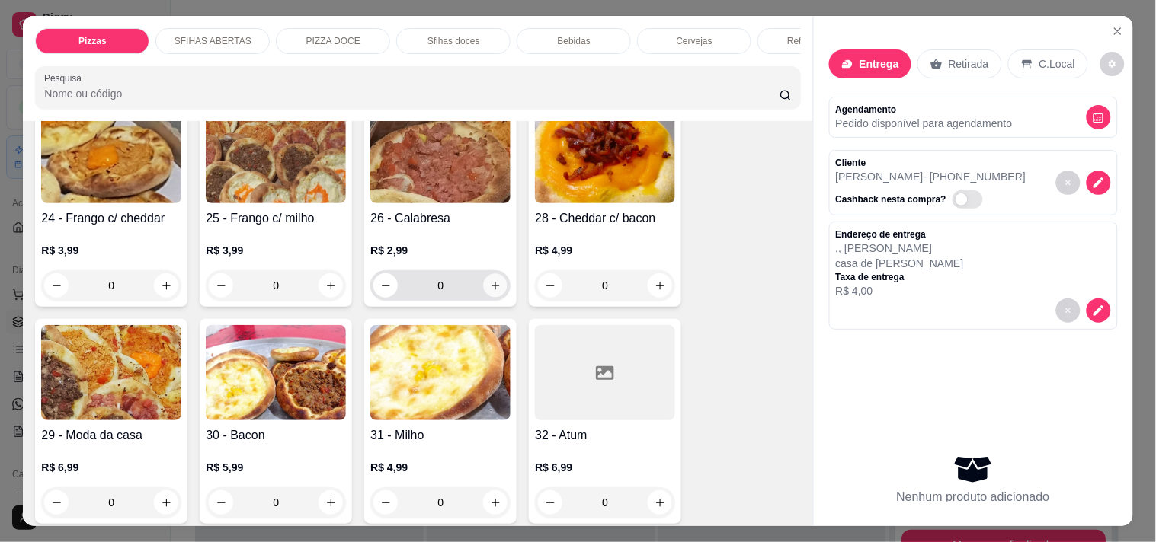
click at [485, 280] on button "increase-product-quantity" at bounding box center [496, 286] width 24 height 24
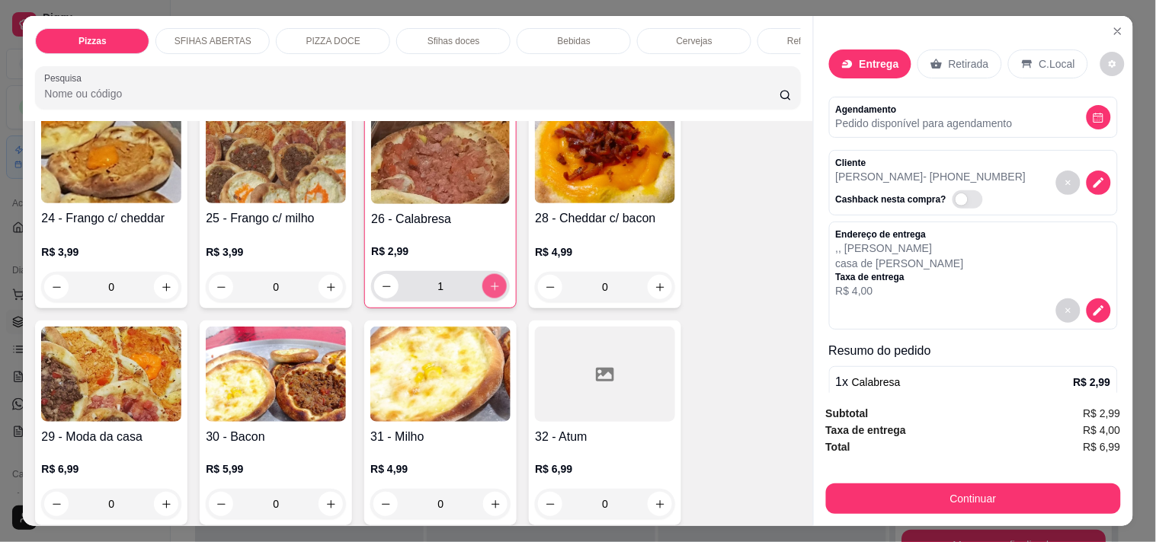
click at [485, 280] on button "increase-product-quantity" at bounding box center [494, 286] width 24 height 24
type input "3"
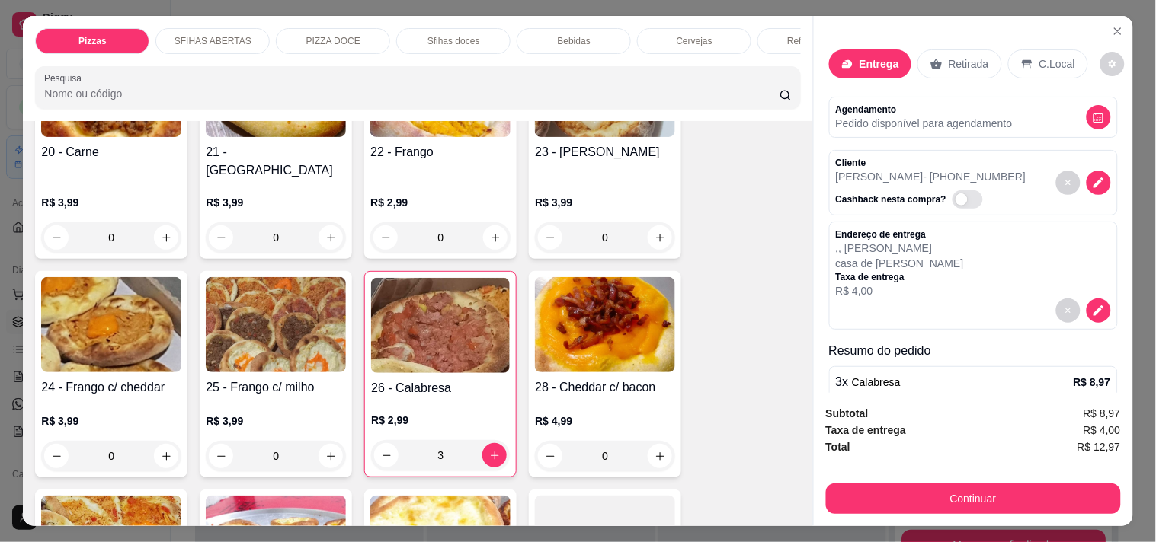
scroll to position [254, 0]
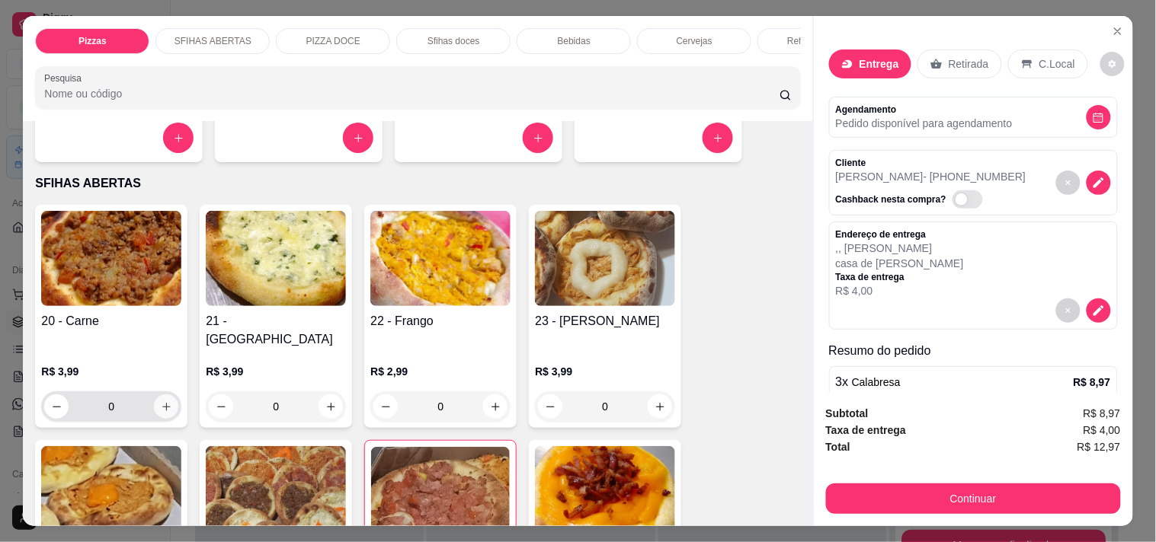
click at [165, 399] on button "increase-product-quantity" at bounding box center [166, 407] width 24 height 24
type input "3"
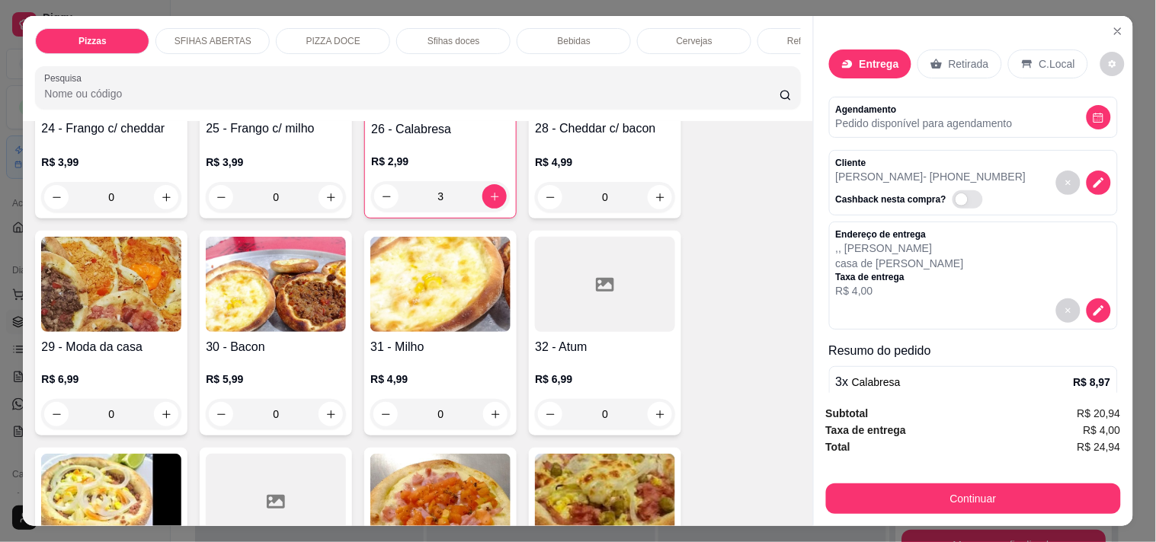
scroll to position [762, 0]
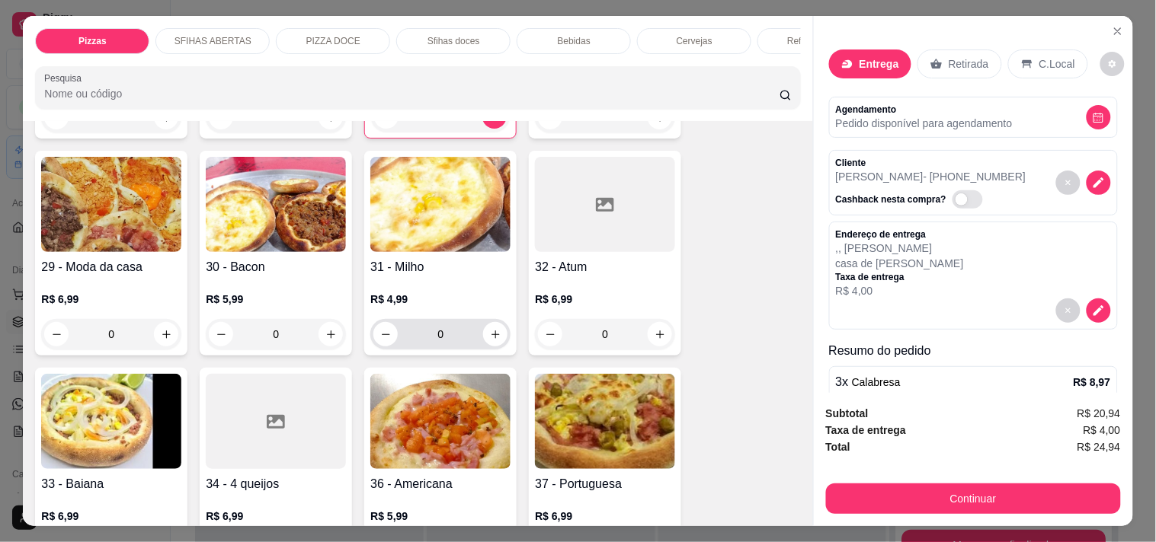
click at [491, 337] on div "0" at bounding box center [440, 334] width 134 height 30
click at [490, 329] on icon "increase-product-quantity" at bounding box center [495, 334] width 11 height 11
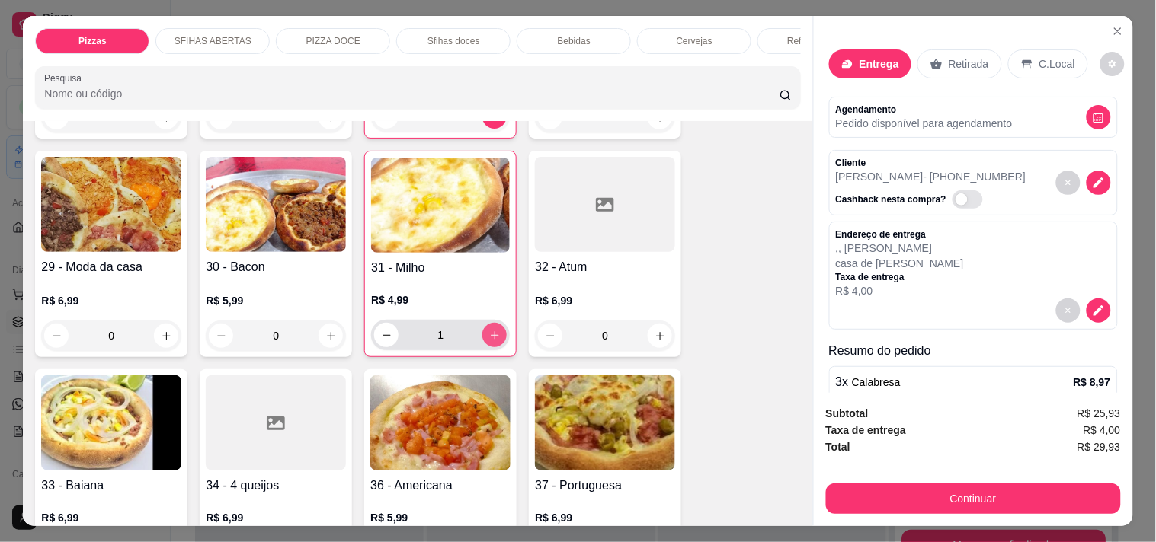
click at [489, 330] on icon "increase-product-quantity" at bounding box center [494, 335] width 11 height 11
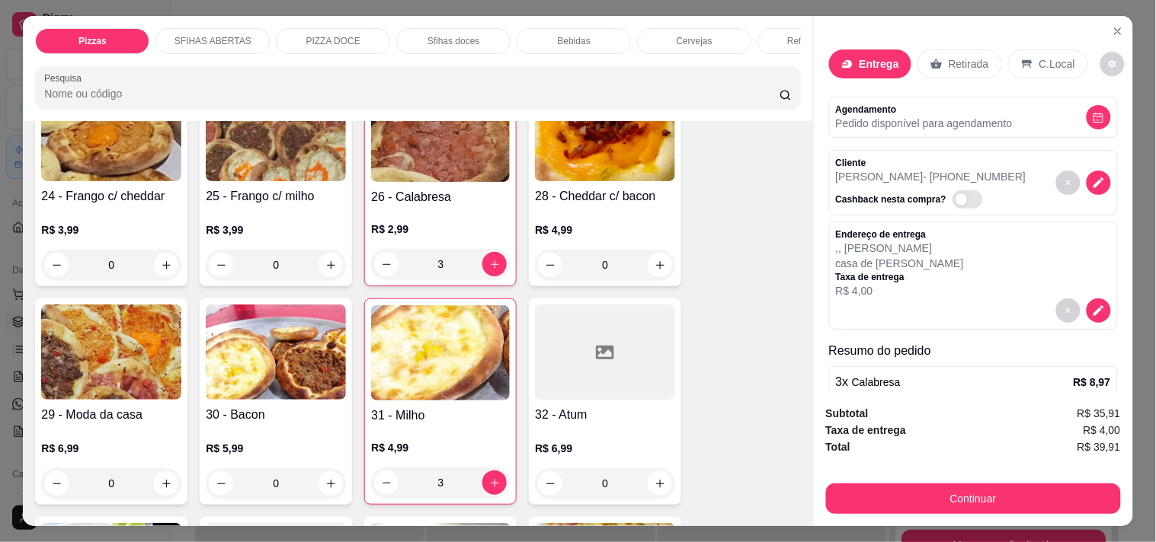
scroll to position [677, 0]
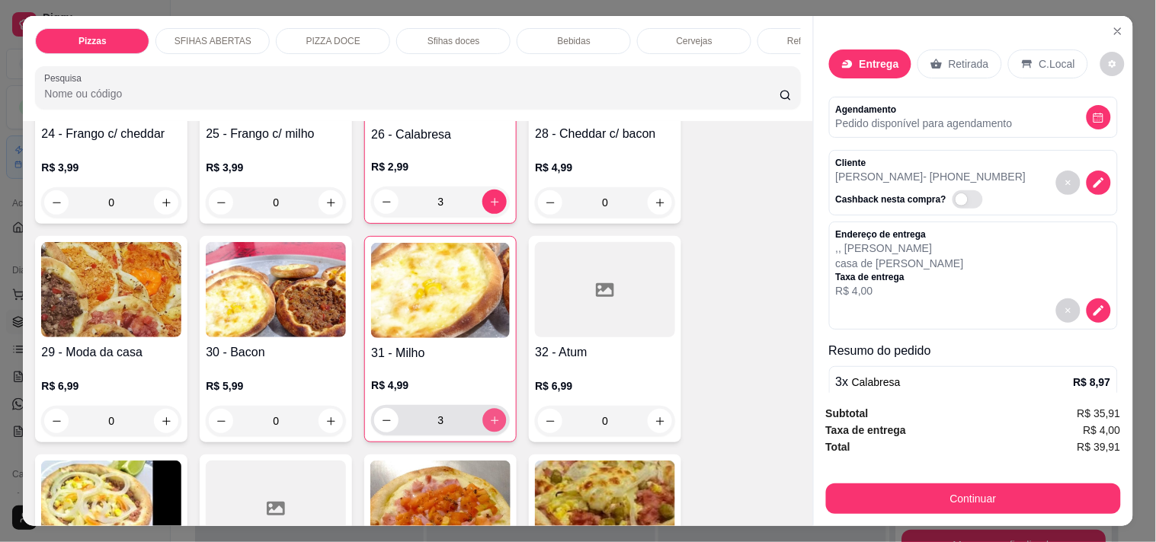
click at [490, 415] on icon "increase-product-quantity" at bounding box center [494, 420] width 11 height 11
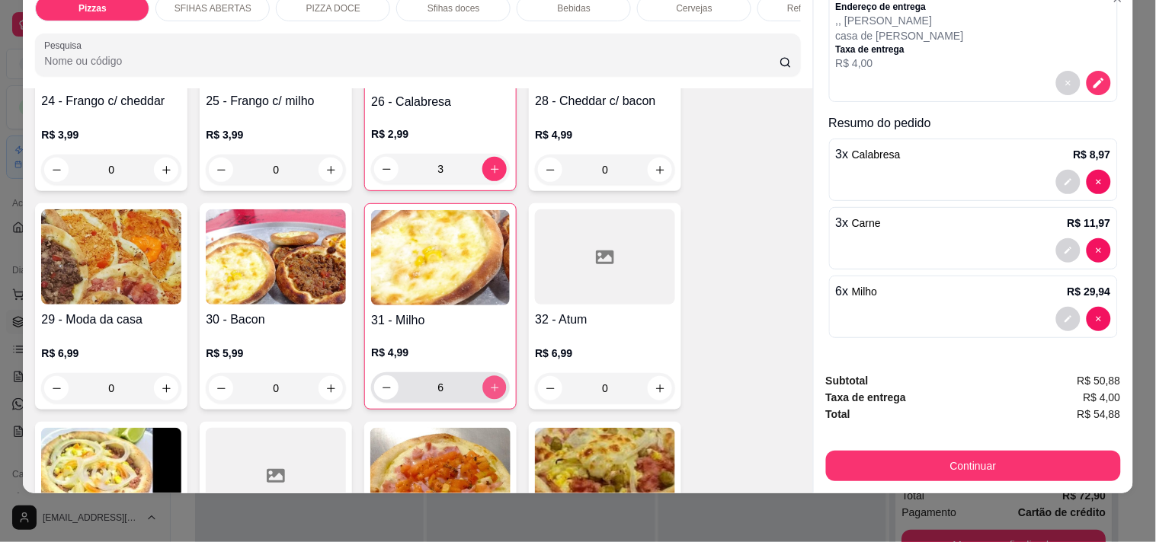
click at [490, 376] on button "increase-product-quantity" at bounding box center [495, 388] width 24 height 24
type input "7"
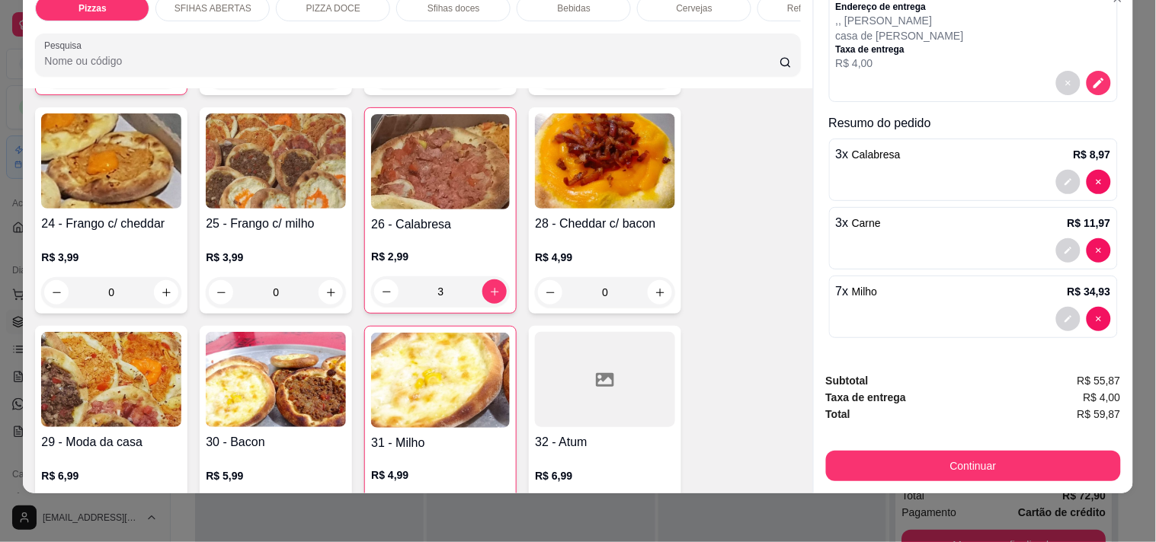
scroll to position [423, 0]
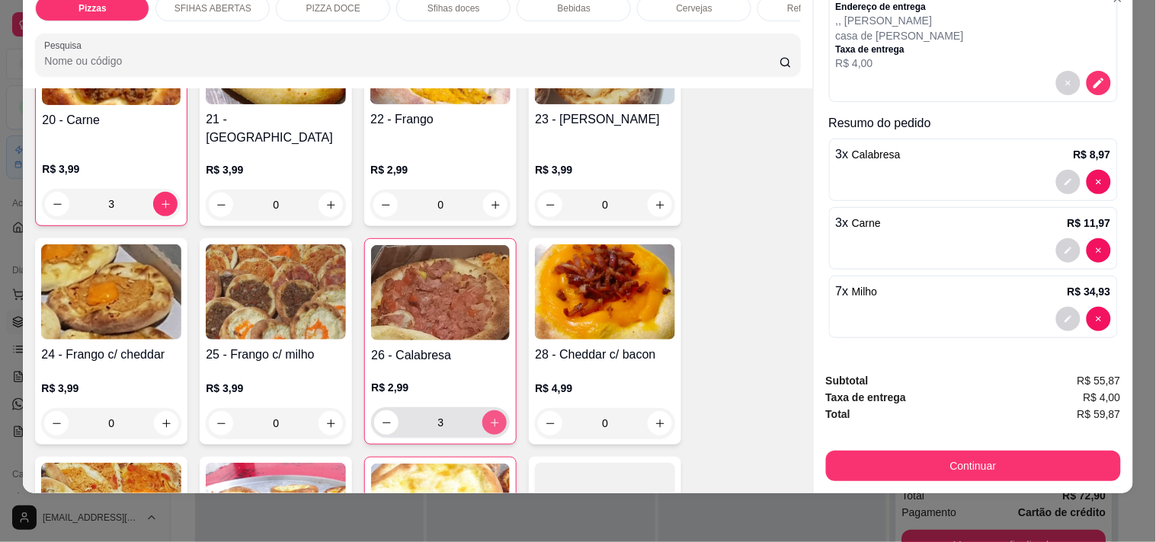
click at [489, 417] on icon "increase-product-quantity" at bounding box center [494, 422] width 11 height 11
type input "4"
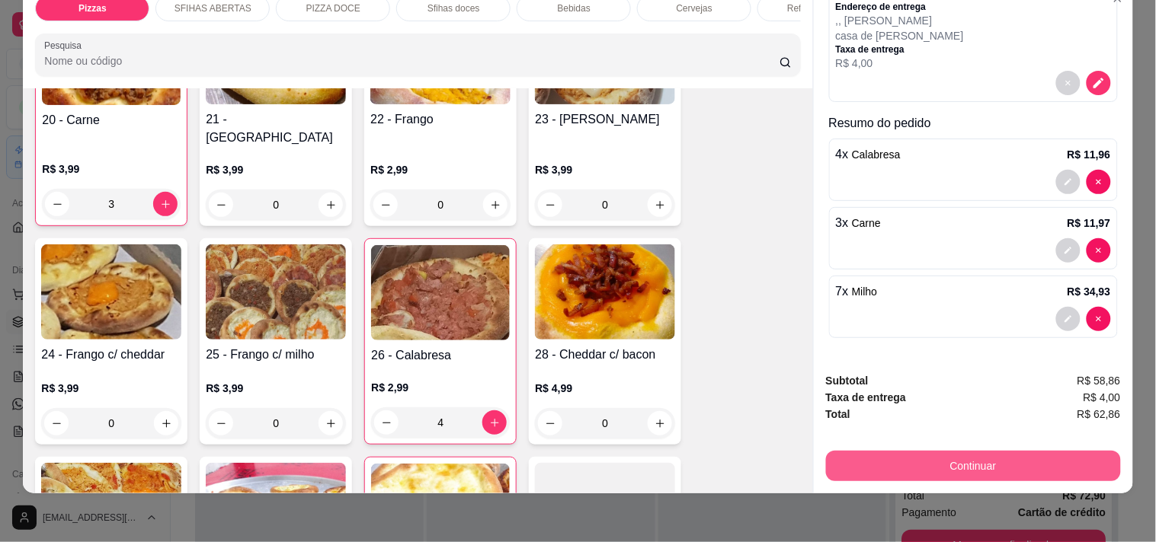
click at [904, 462] on button "Continuar" at bounding box center [973, 466] width 295 height 30
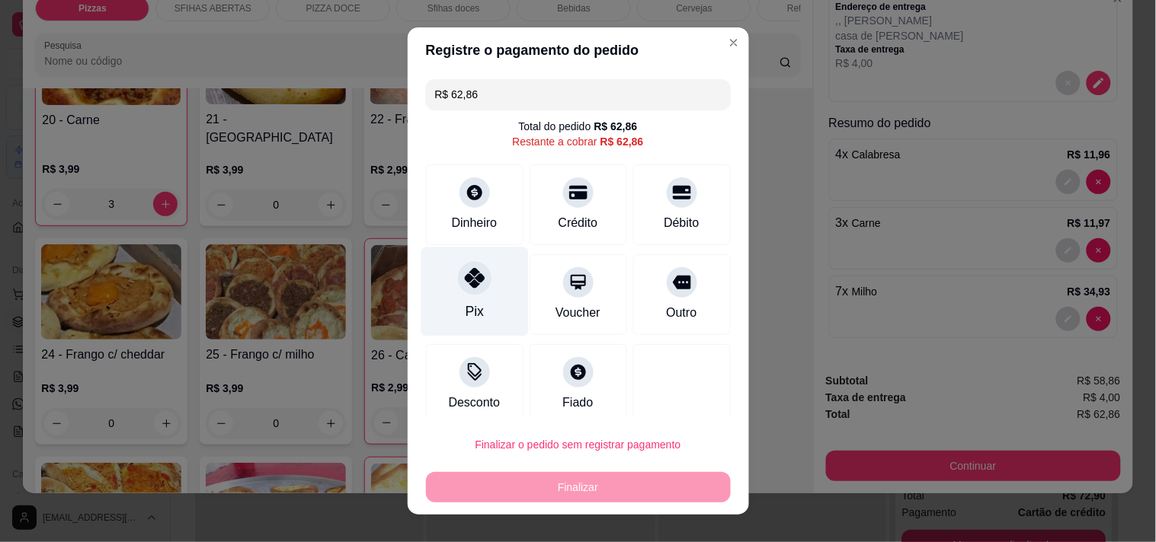
click at [467, 286] on icon at bounding box center [474, 278] width 20 height 20
type input "R$ 0,00"
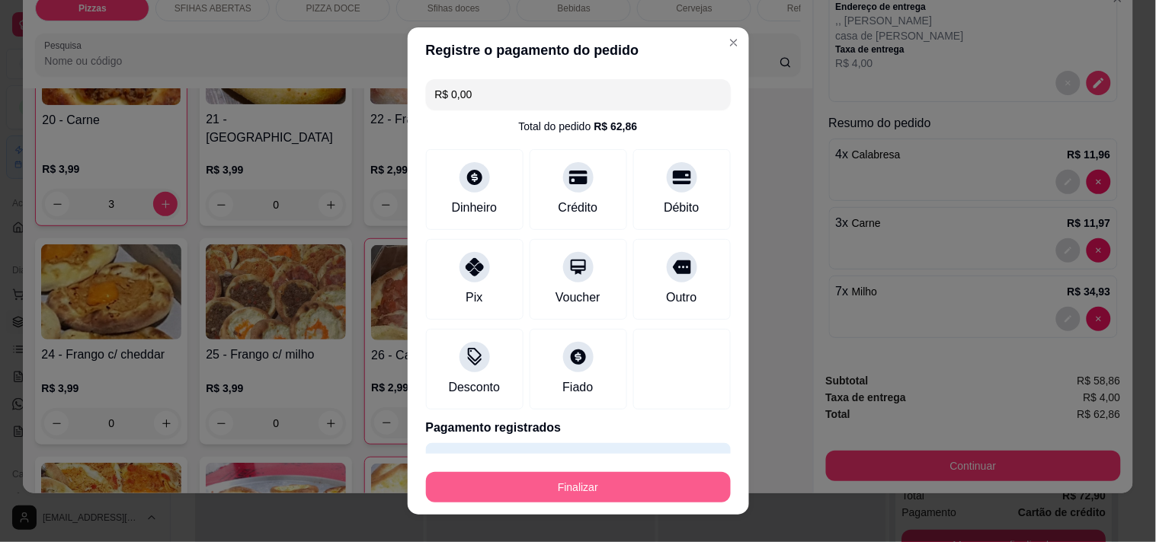
click at [611, 494] on button "Finalizar" at bounding box center [578, 487] width 305 height 30
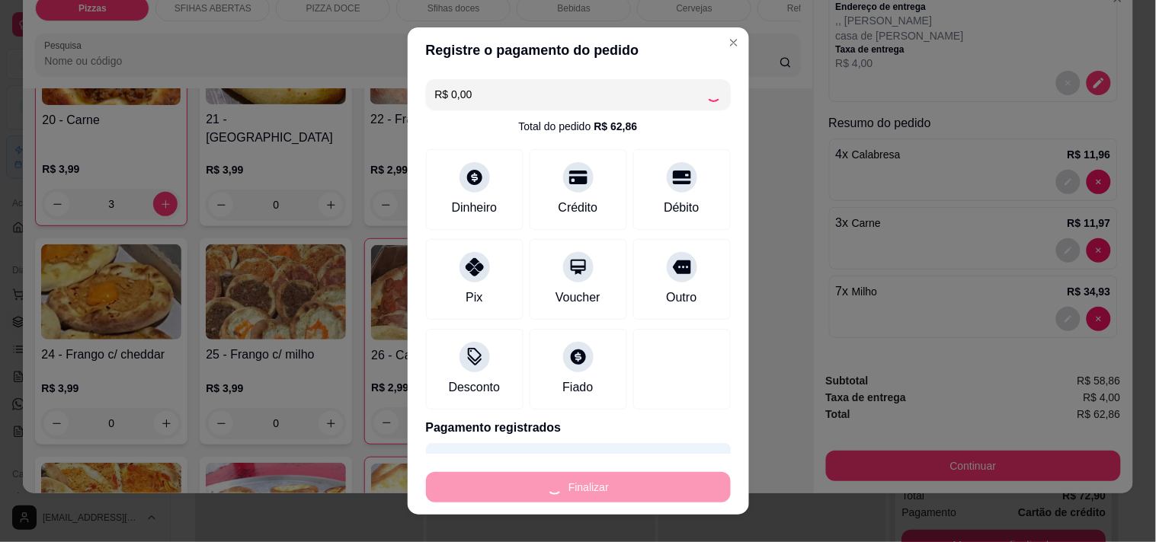
type input "0"
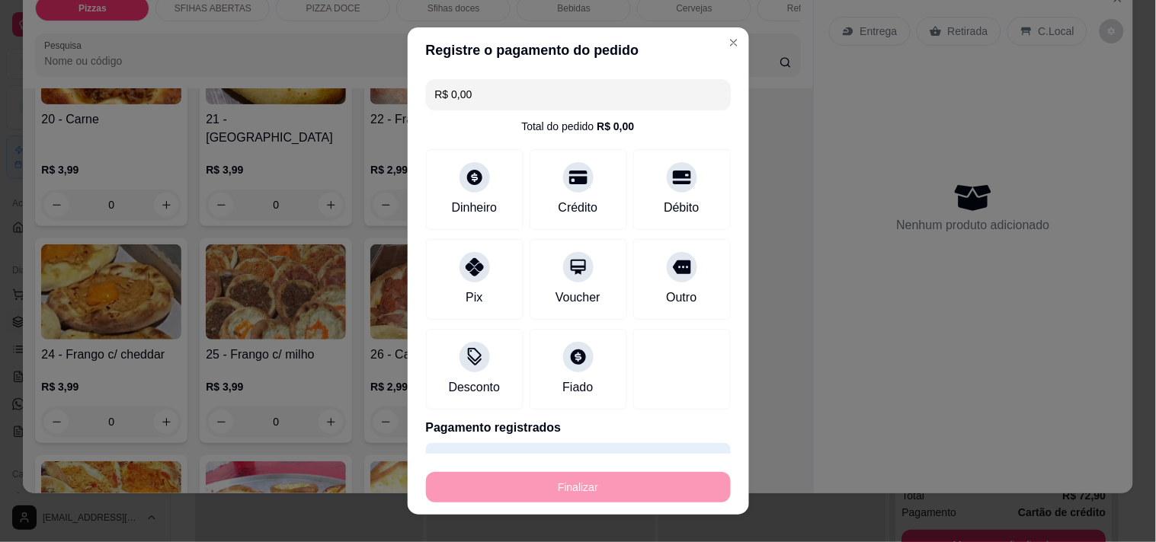
type input "-R$ 62,86"
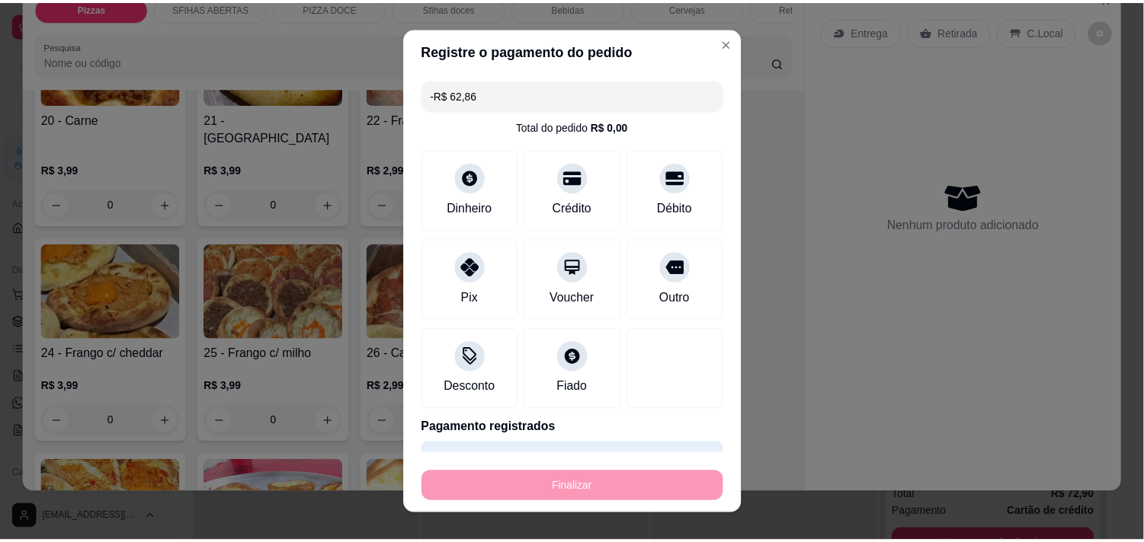
scroll to position [422, 0]
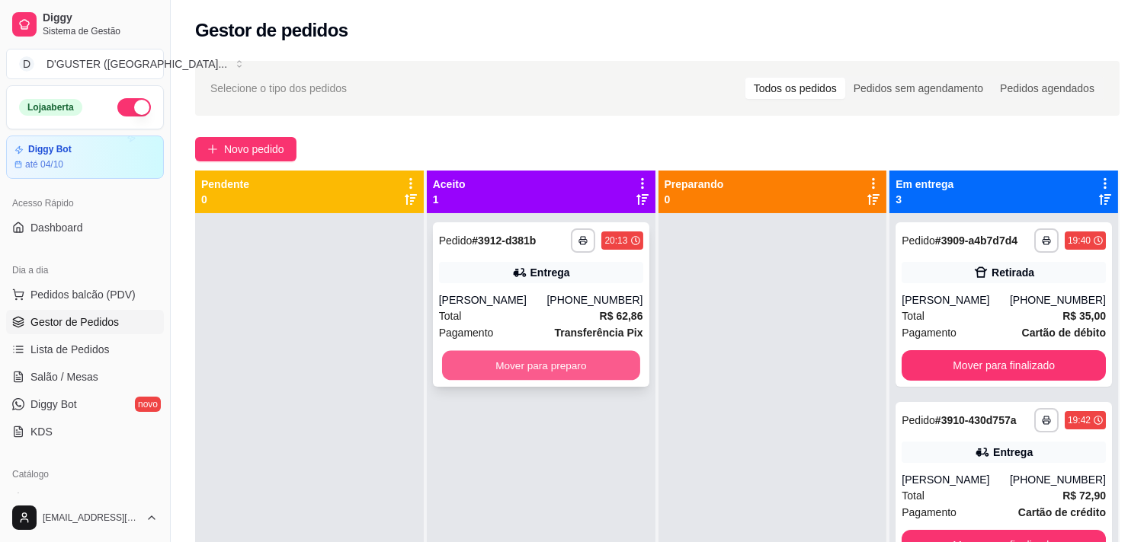
click at [470, 366] on button "Mover para preparo" at bounding box center [541, 366] width 198 height 30
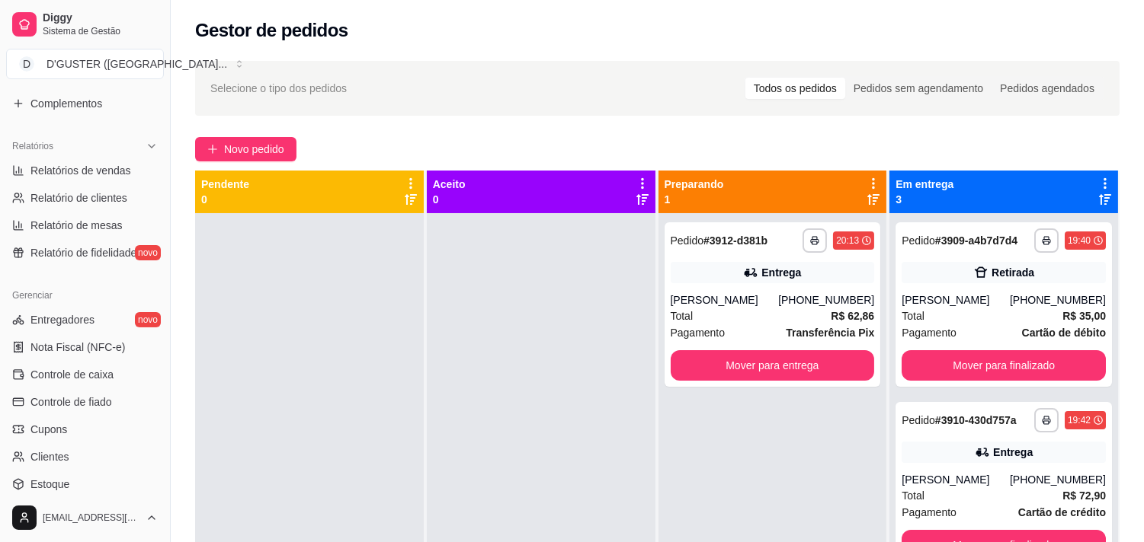
scroll to position [507, 0]
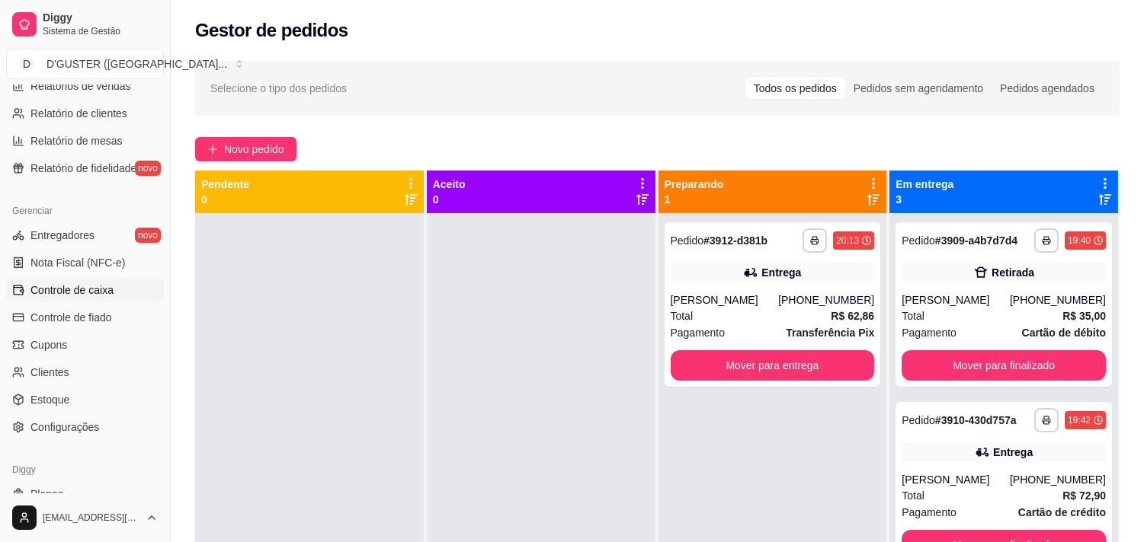
click at [85, 291] on span "Controle de caixa" at bounding box center [71, 290] width 83 height 15
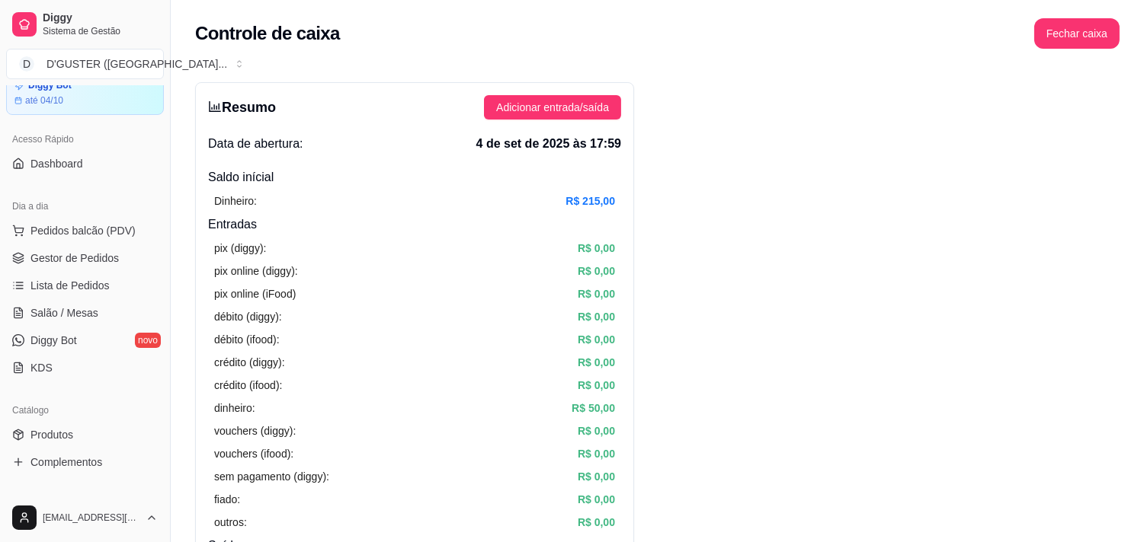
scroll to position [46, 0]
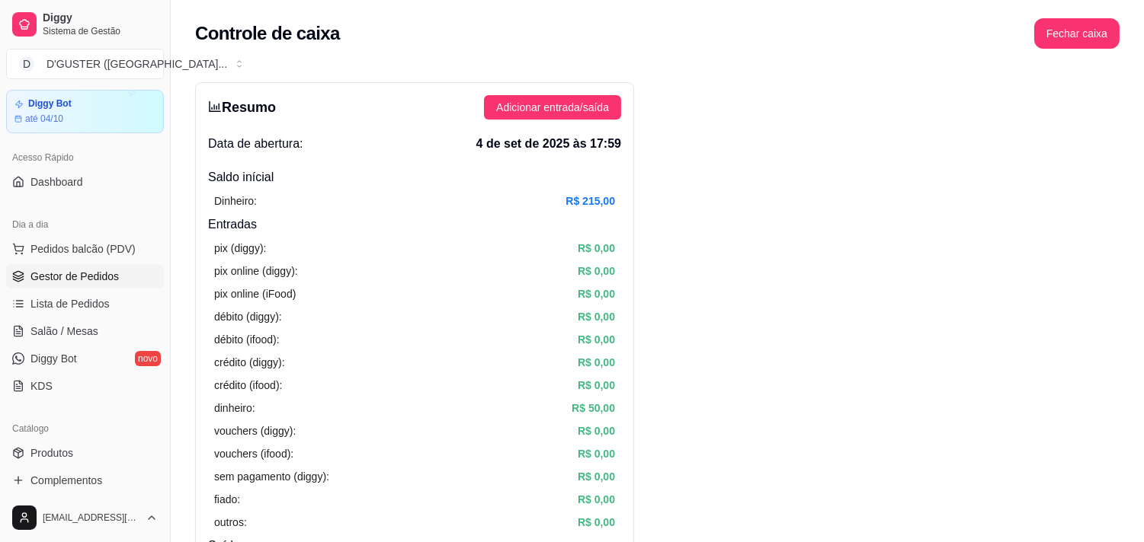
click at [65, 280] on span "Gestor de Pedidos" at bounding box center [74, 276] width 88 height 15
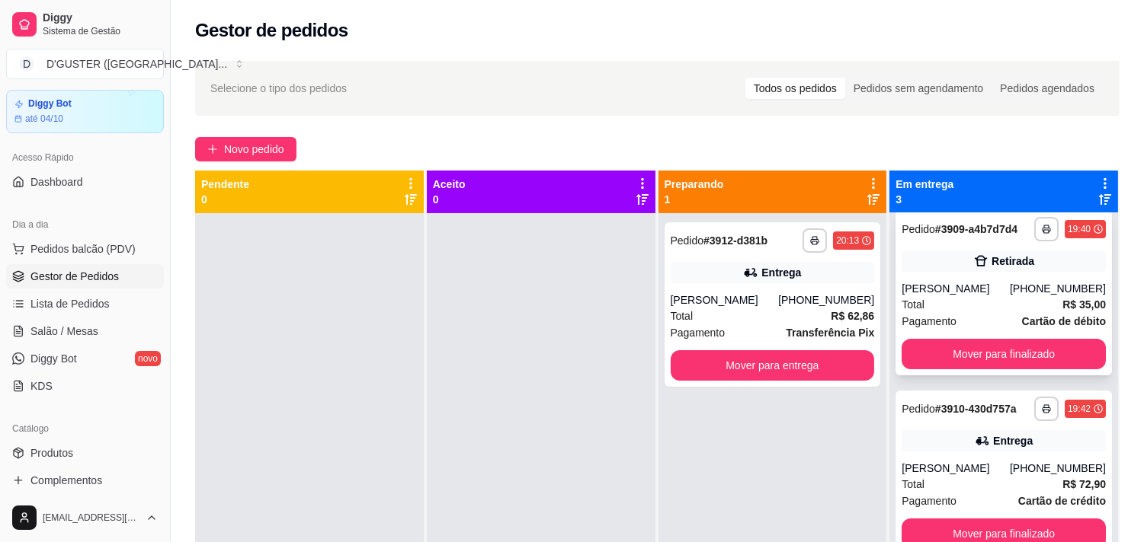
click at [918, 245] on div "**********" at bounding box center [1003, 293] width 216 height 165
click at [612, 309] on div at bounding box center [541, 484] width 229 height 542
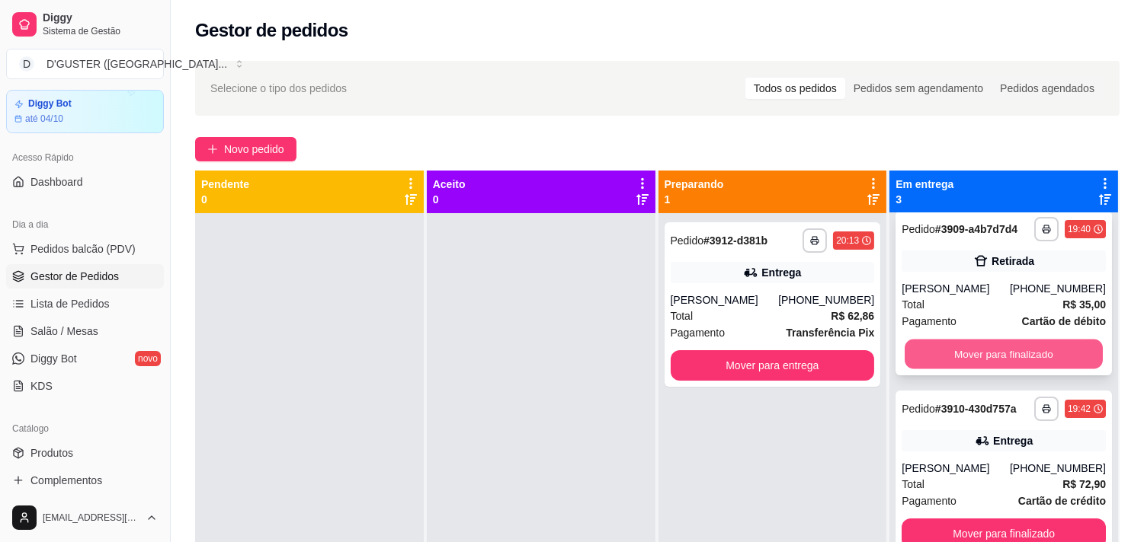
click at [966, 354] on button "Mover para finalizado" at bounding box center [1003, 355] width 198 height 30
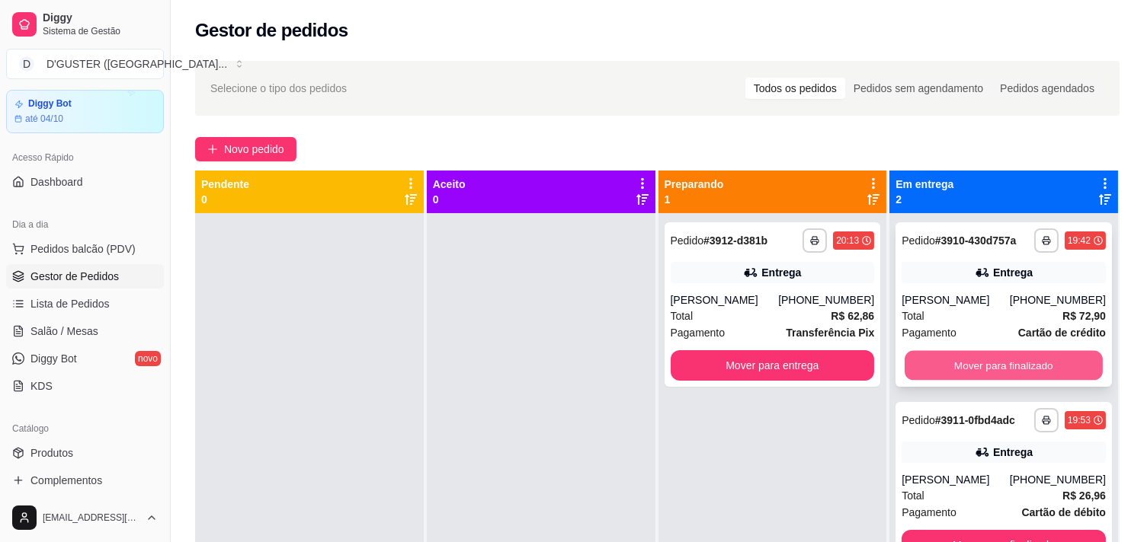
click at [966, 358] on button "Mover para finalizado" at bounding box center [1003, 366] width 198 height 30
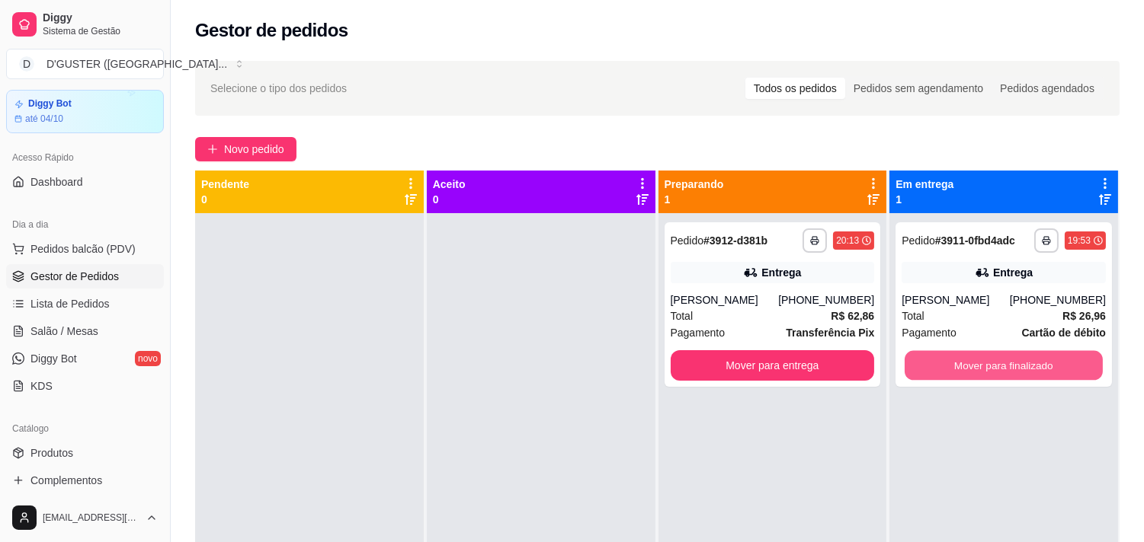
click at [966, 358] on button "Mover para finalizado" at bounding box center [1003, 366] width 198 height 30
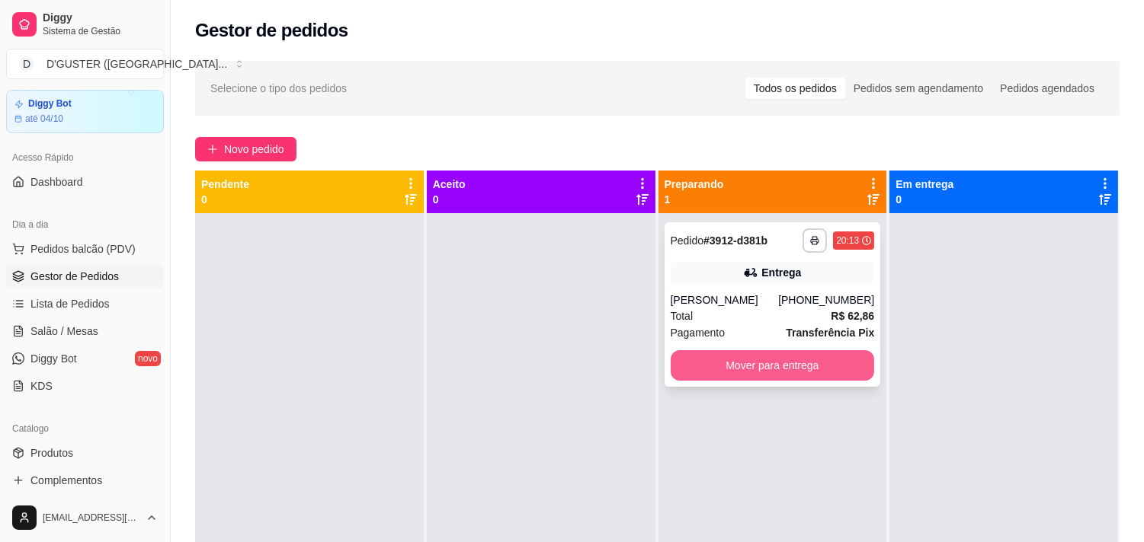
click at [818, 362] on button "Mover para entrega" at bounding box center [772, 365] width 204 height 30
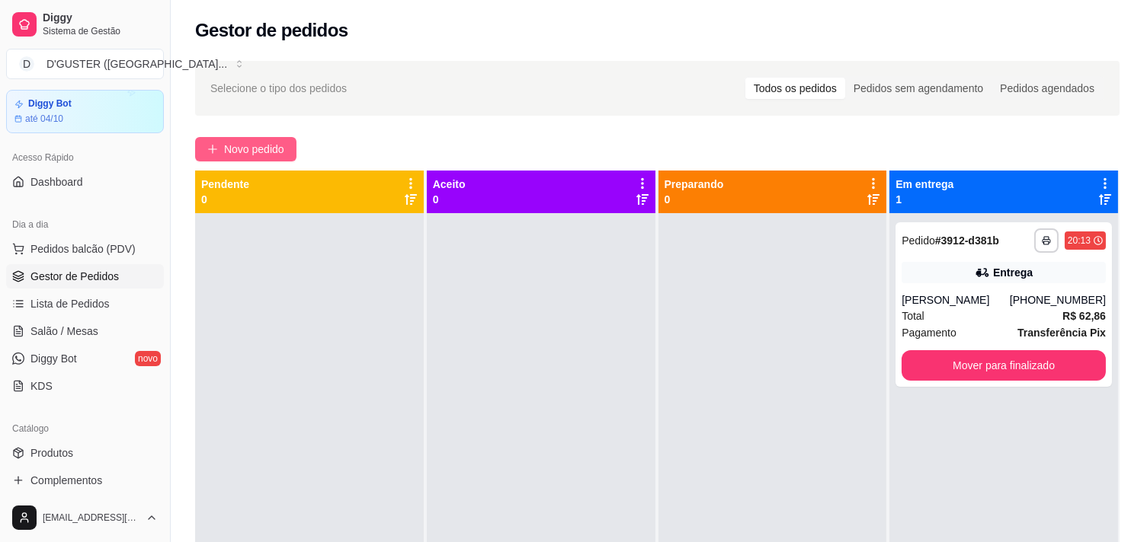
click at [251, 141] on span "Novo pedido" at bounding box center [254, 149] width 60 height 17
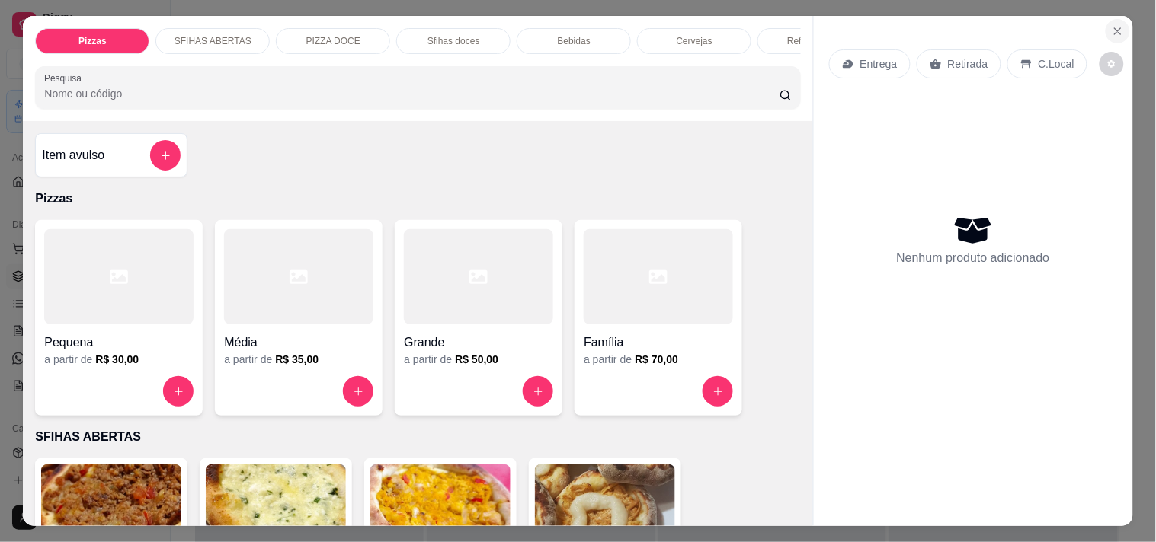
click at [1115, 28] on icon "Close" at bounding box center [1118, 31] width 6 height 6
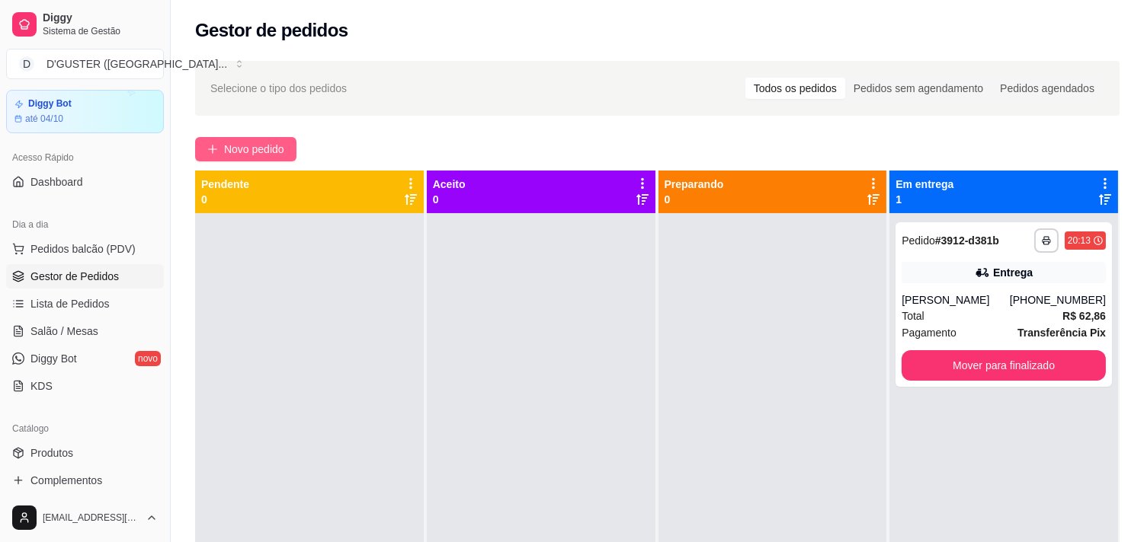
click at [232, 151] on span "Novo pedido" at bounding box center [254, 149] width 60 height 17
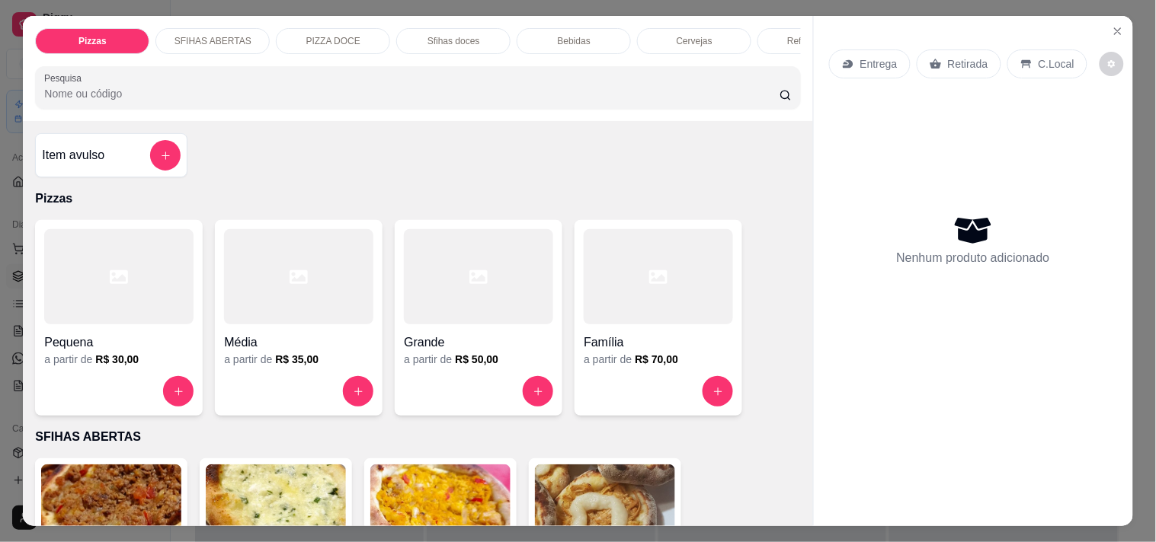
click at [184, 39] on p "SFIHAS ABERTAS" at bounding box center [212, 41] width 77 height 12
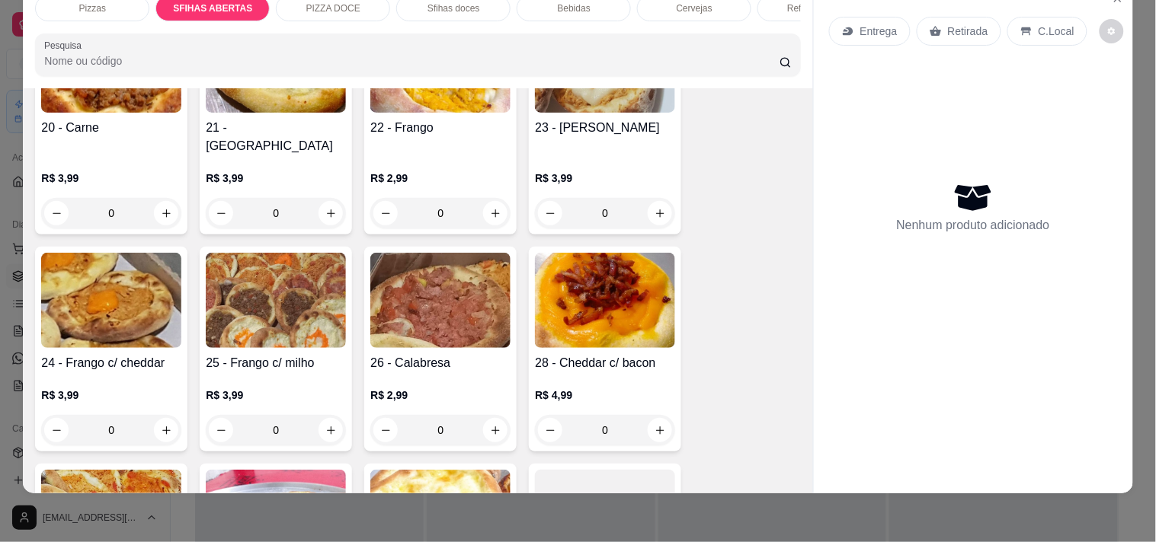
scroll to position [476, 0]
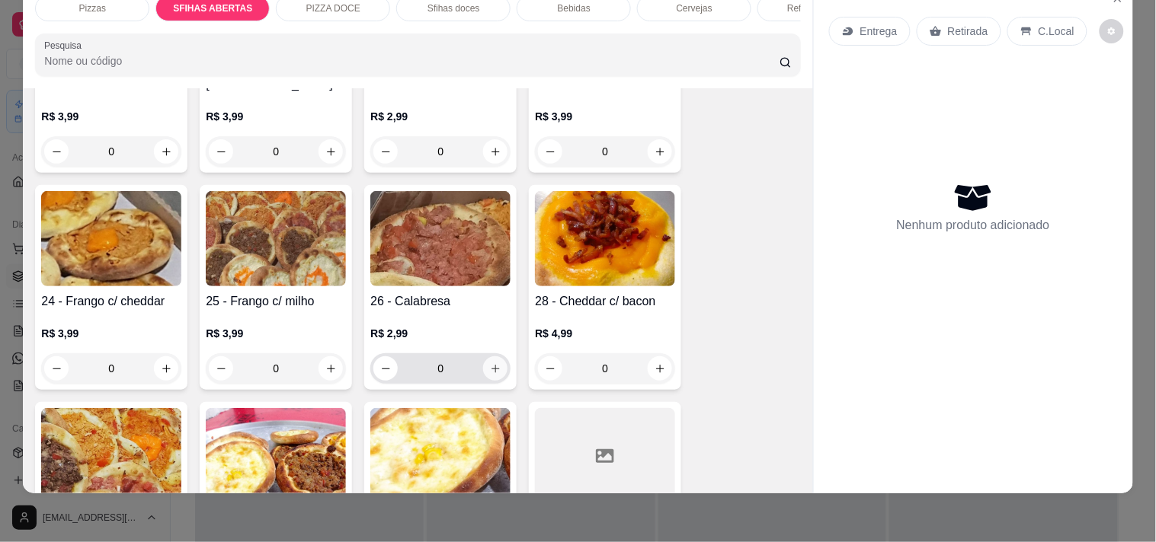
click at [490, 363] on icon "increase-product-quantity" at bounding box center [495, 368] width 11 height 11
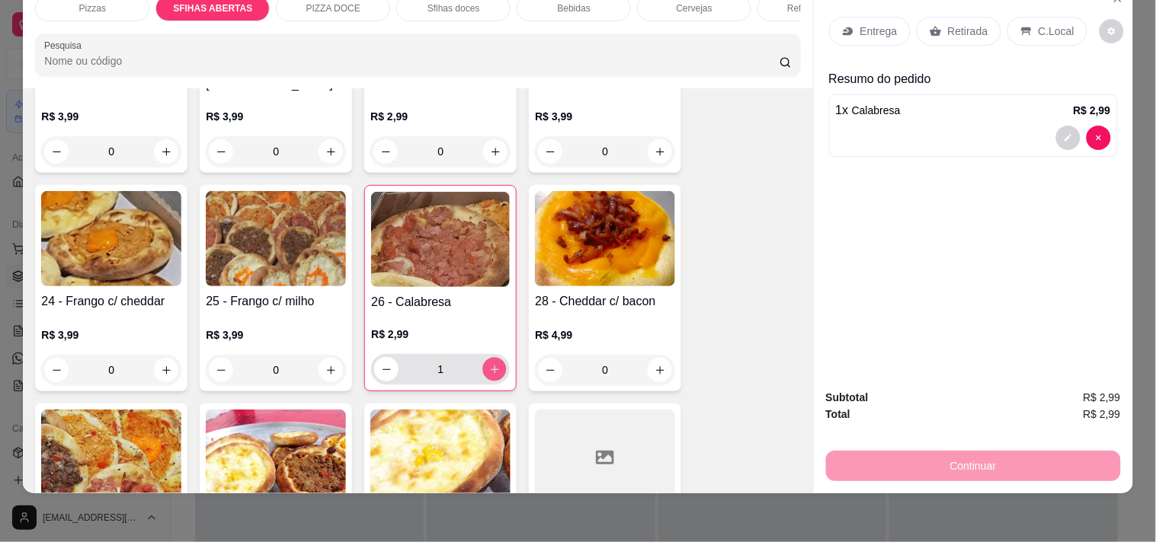
click at [489, 364] on icon "increase-product-quantity" at bounding box center [494, 369] width 11 height 11
type input "2"
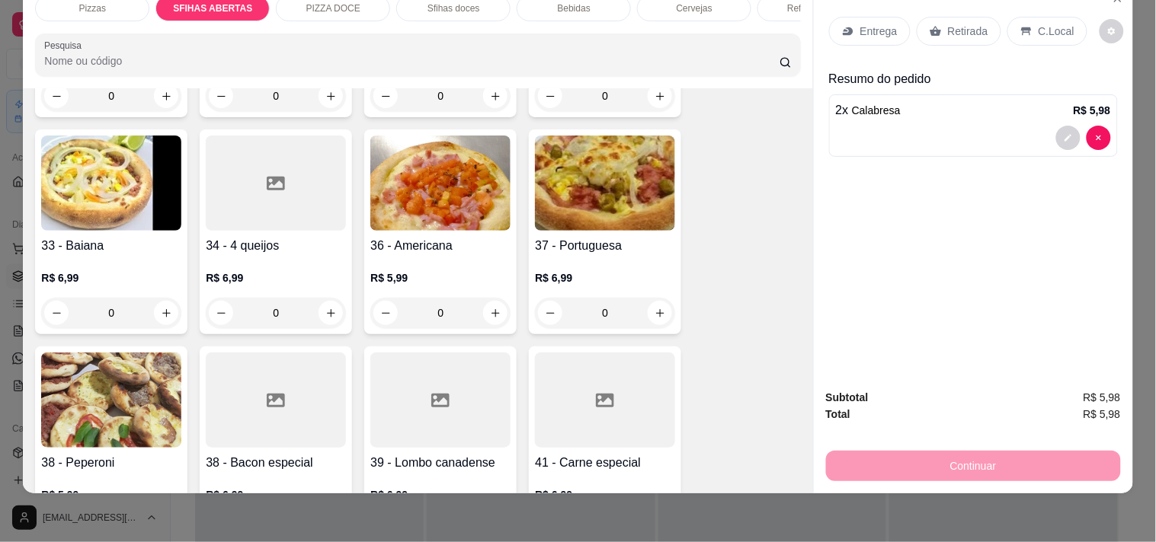
scroll to position [984, 0]
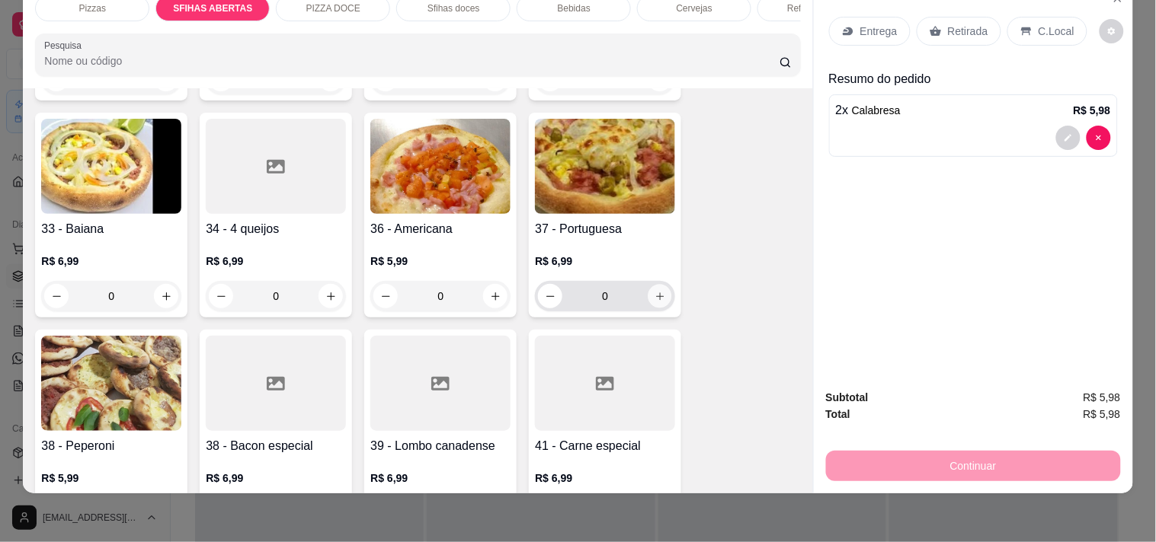
click at [654, 291] on icon "increase-product-quantity" at bounding box center [659, 296] width 11 height 11
type input "1"
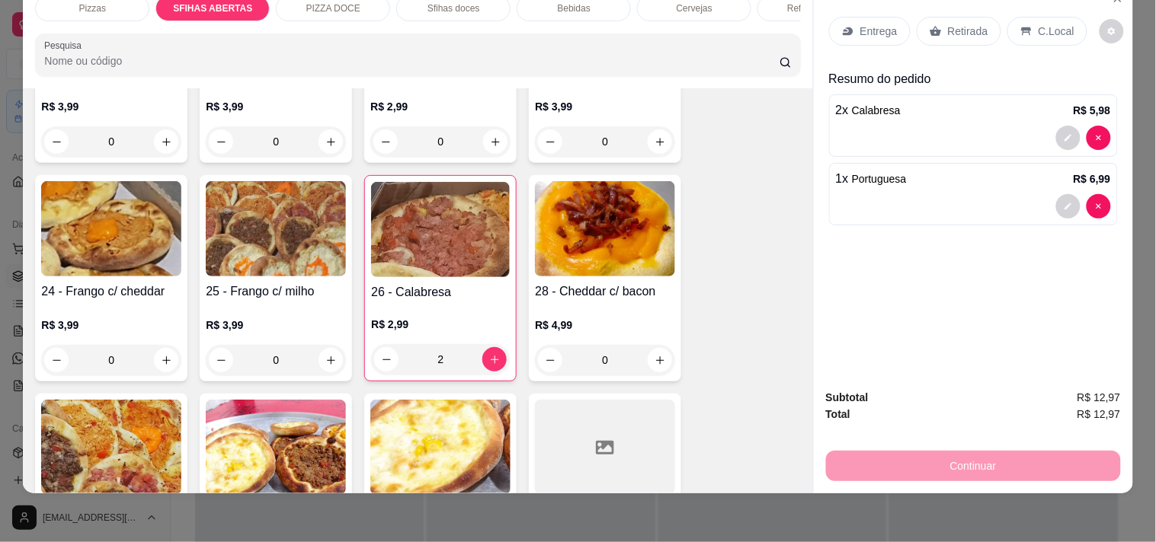
scroll to position [476, 0]
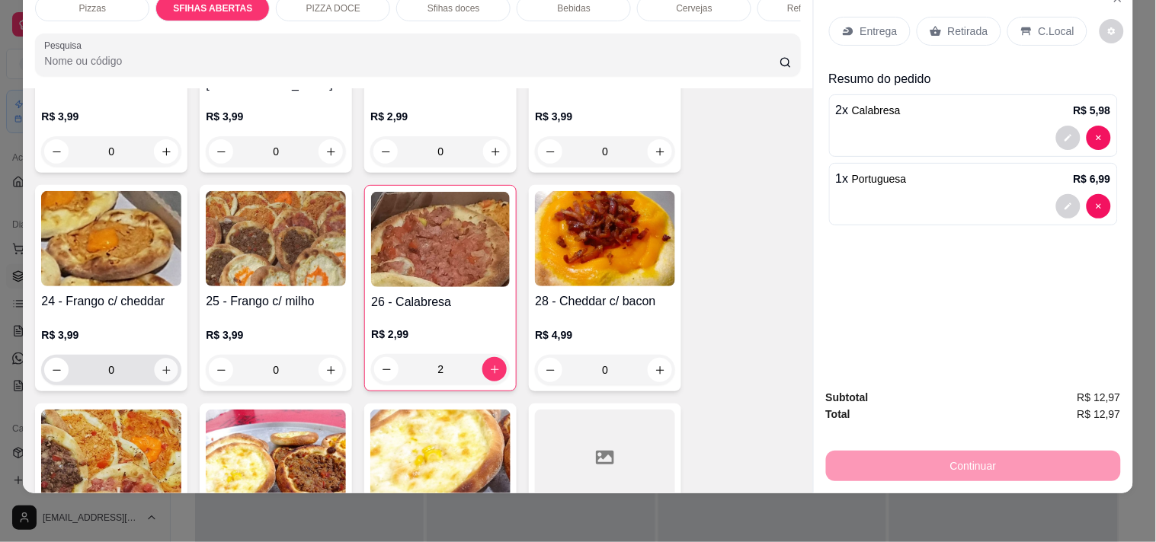
click at [161, 365] on icon "increase-product-quantity" at bounding box center [166, 370] width 11 height 11
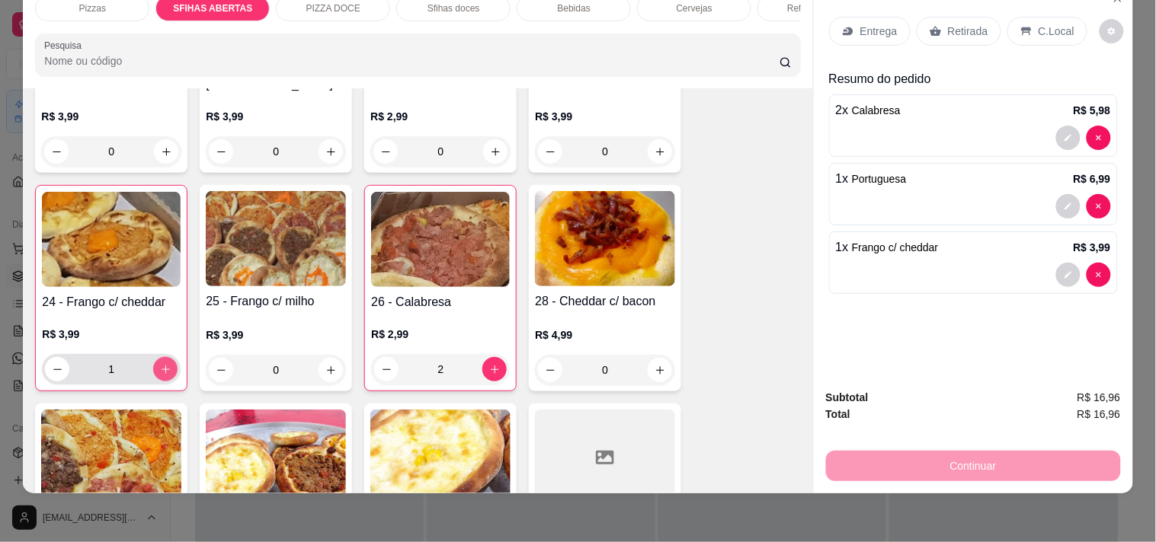
click at [160, 364] on icon "increase-product-quantity" at bounding box center [165, 369] width 11 height 11
type input "2"
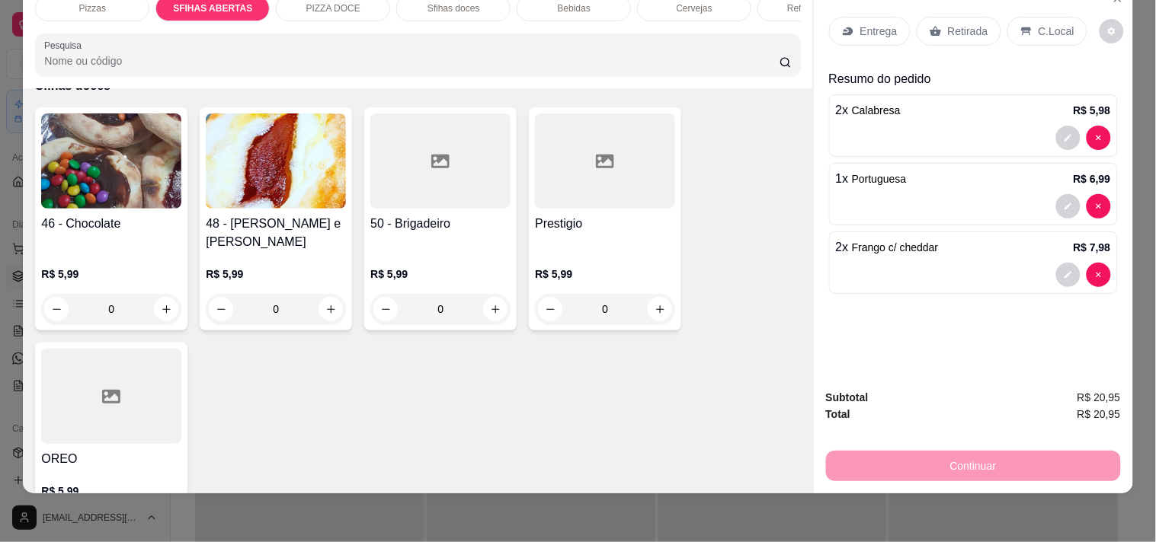
scroll to position [2169, 0]
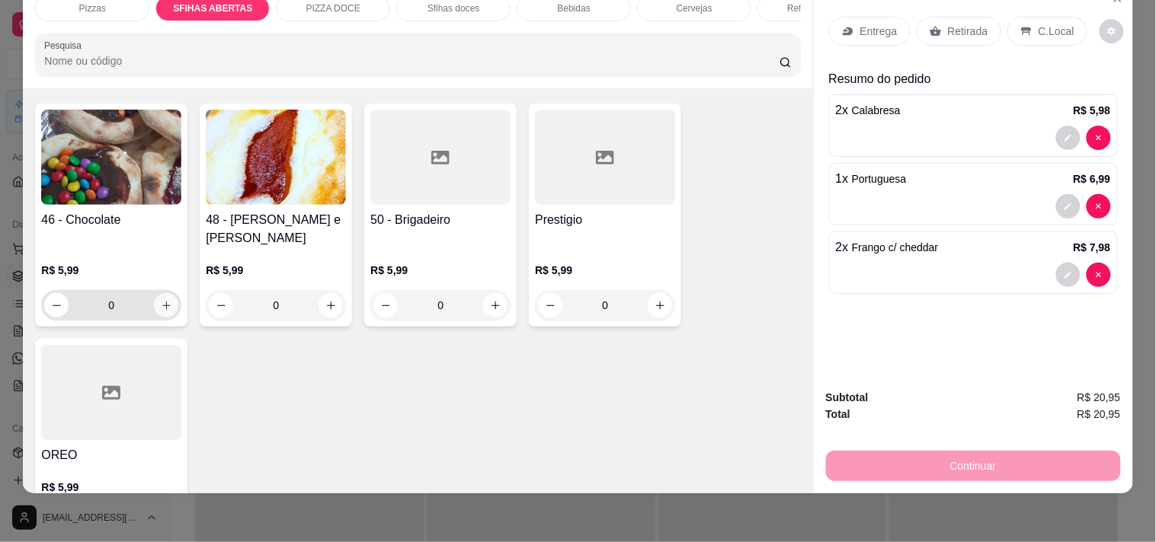
click at [163, 300] on icon "increase-product-quantity" at bounding box center [166, 305] width 11 height 11
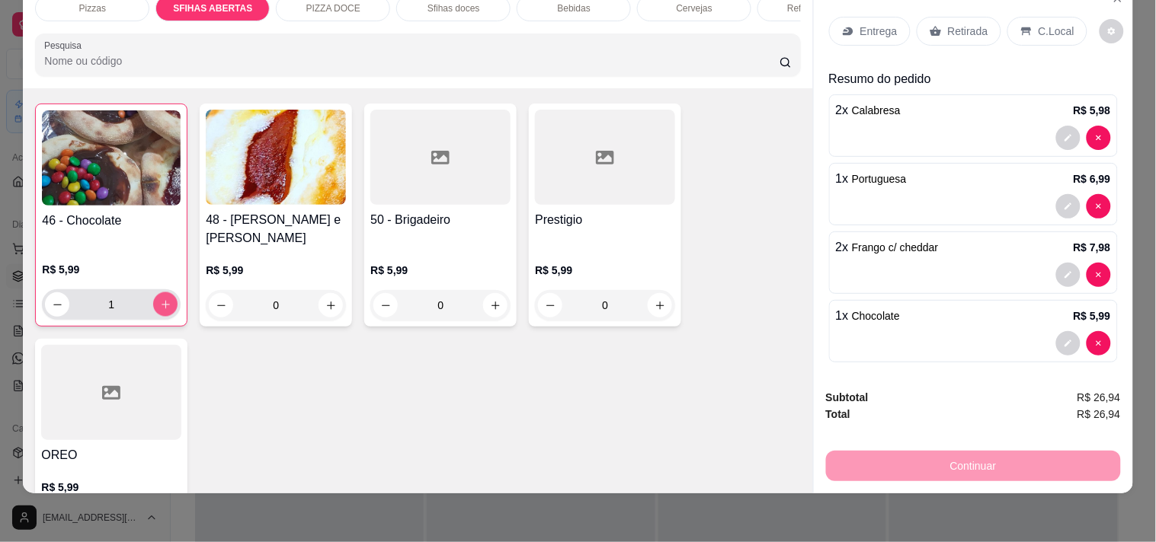
scroll to position [2170, 0]
click at [163, 299] on icon "increase-product-quantity" at bounding box center [165, 304] width 11 height 11
type input "2"
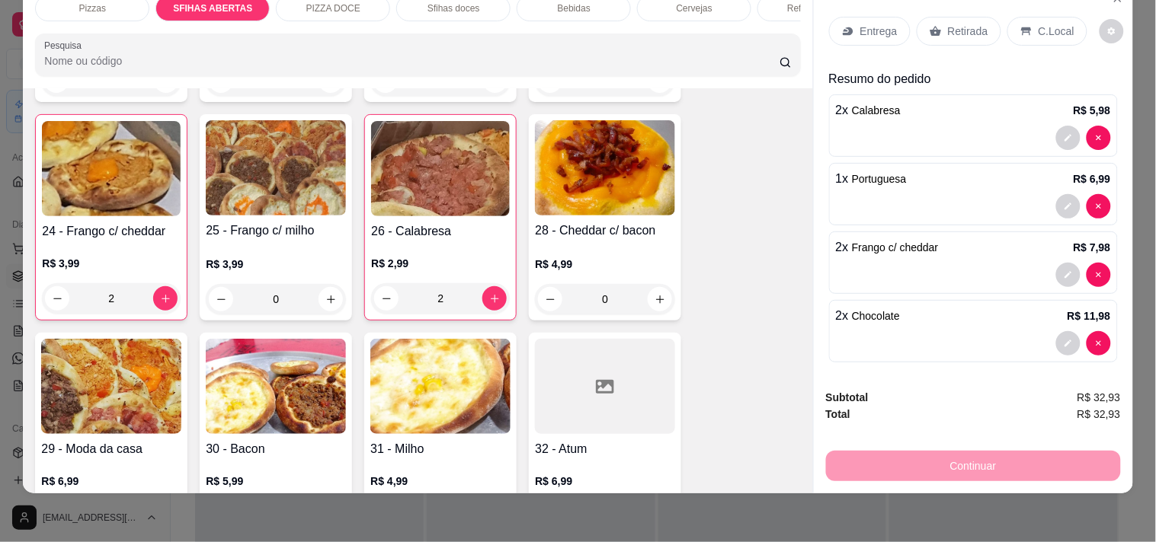
scroll to position [477, 0]
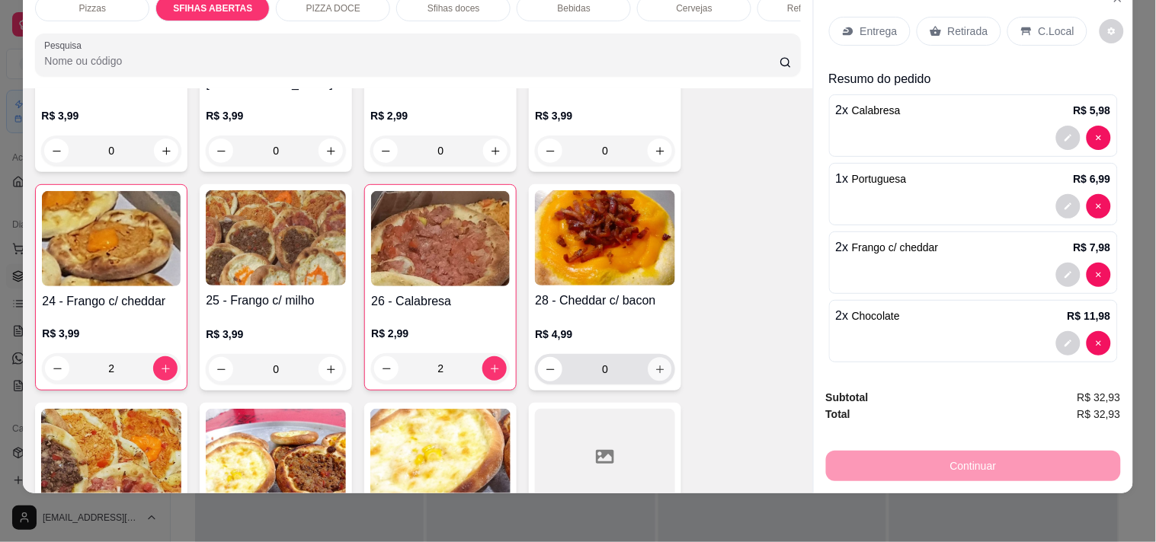
click at [648, 358] on button "increase-product-quantity" at bounding box center [660, 370] width 24 height 24
click at [654, 363] on icon "increase-product-quantity" at bounding box center [659, 368] width 11 height 11
type input "2"
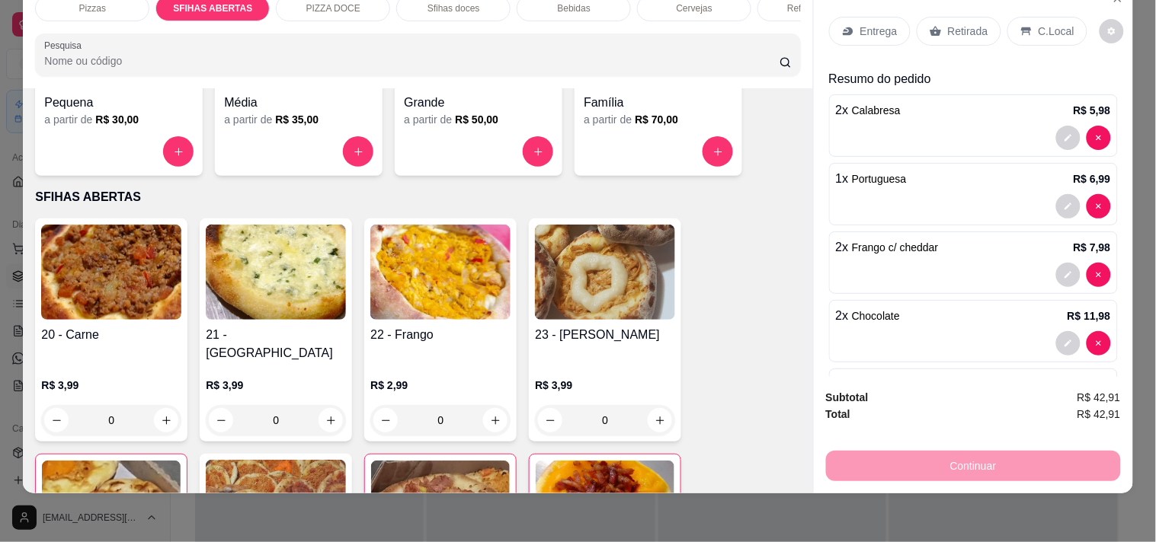
scroll to position [223, 0]
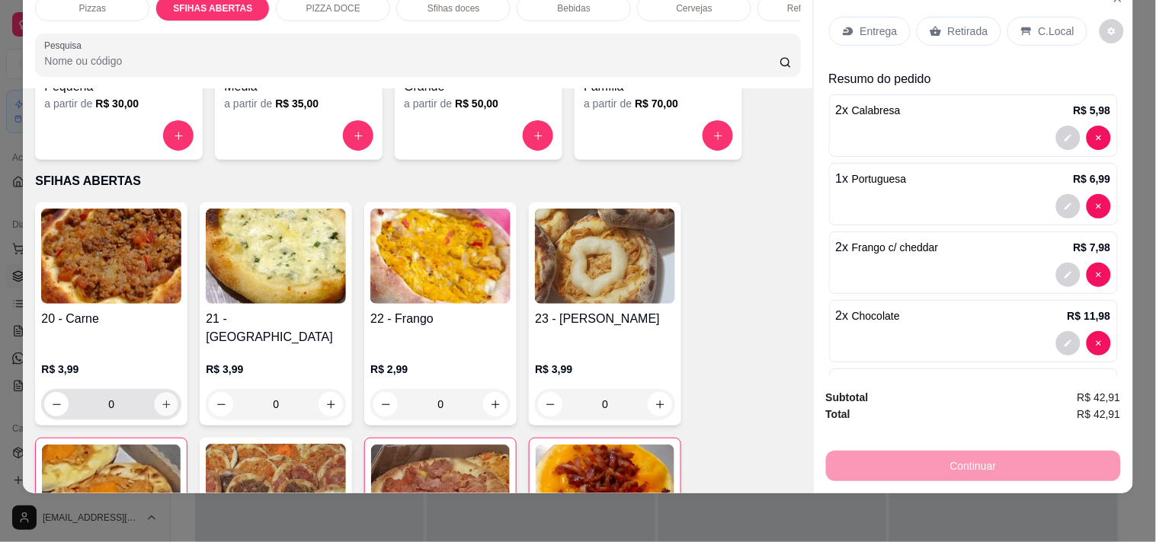
click at [161, 399] on icon "increase-product-quantity" at bounding box center [166, 404] width 11 height 11
type input "1"
click at [860, 24] on p "Entrega" at bounding box center [878, 31] width 37 height 15
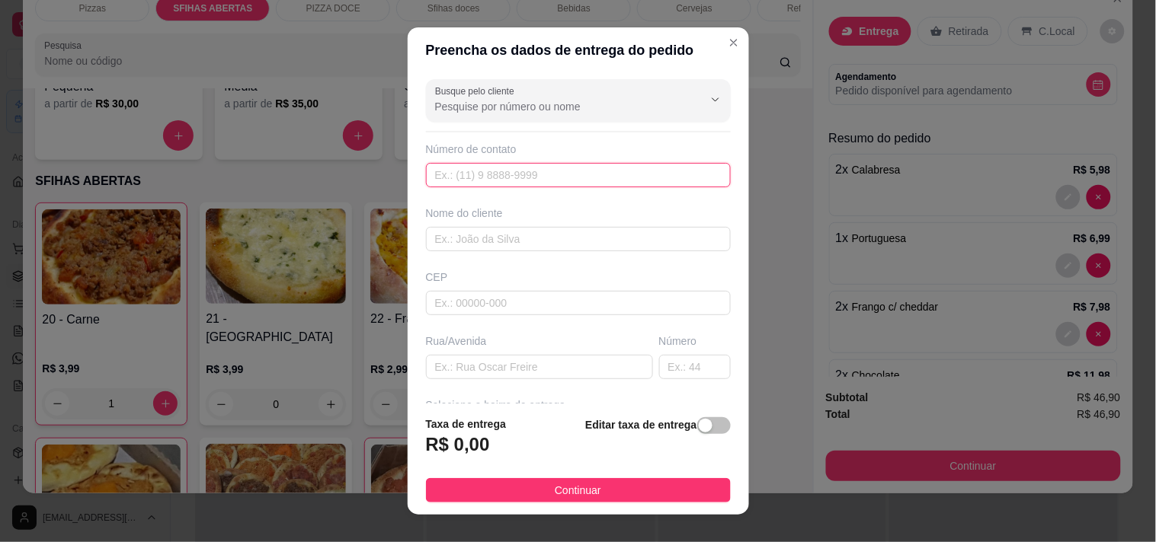
click at [583, 175] on input "text" at bounding box center [578, 175] width 305 height 24
type input "[PHONE_NUMBER]"
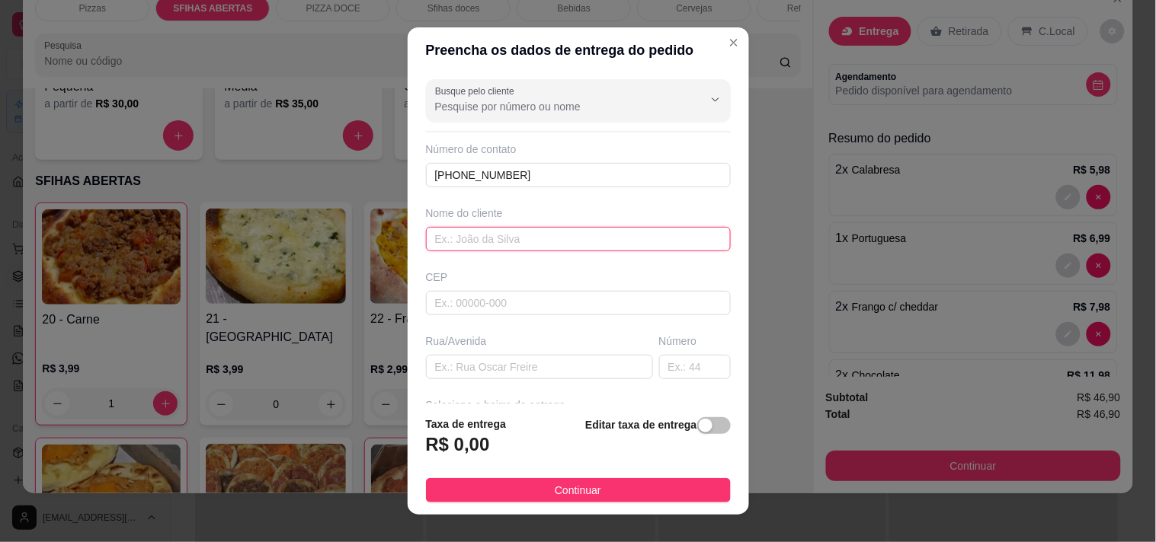
click at [503, 247] on input "text" at bounding box center [578, 239] width 305 height 24
type input "nilce"
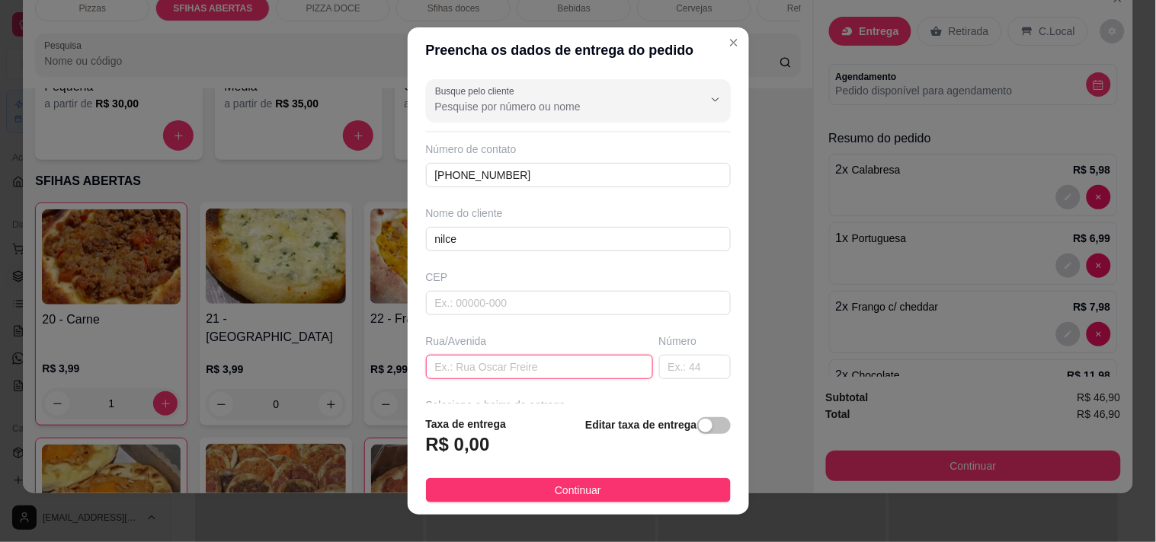
click at [547, 363] on input "text" at bounding box center [539, 367] width 227 height 24
type input "[PERSON_NAME]"
click at [661, 371] on input "text" at bounding box center [695, 367] width 72 height 24
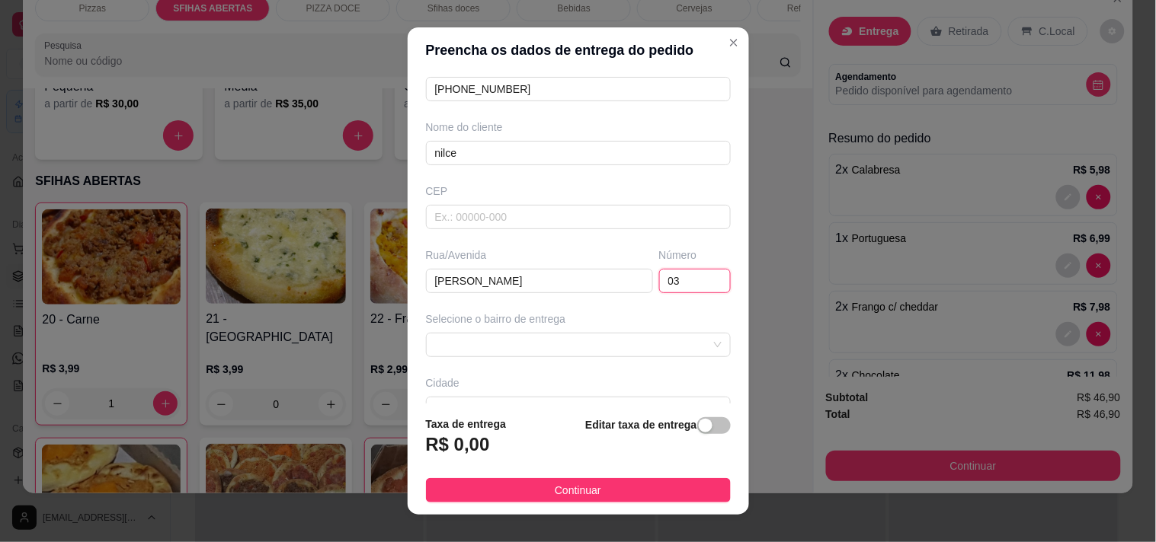
scroll to position [169, 0]
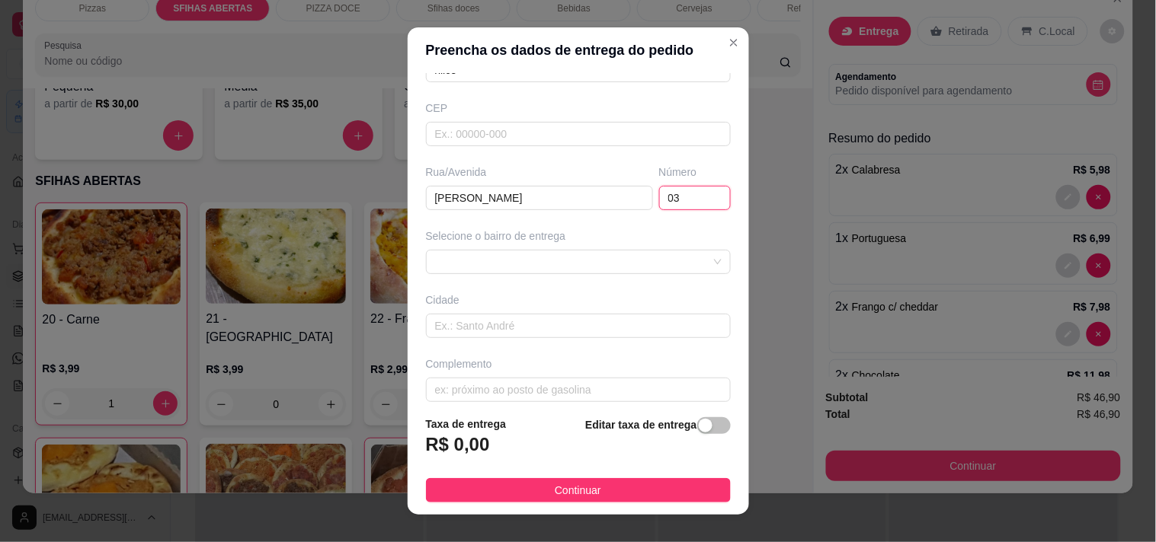
type input "03"
click at [507, 248] on div "Selecione o bairro de entrega" at bounding box center [578, 252] width 311 height 46
click at [507, 267] on div at bounding box center [578, 262] width 305 height 24
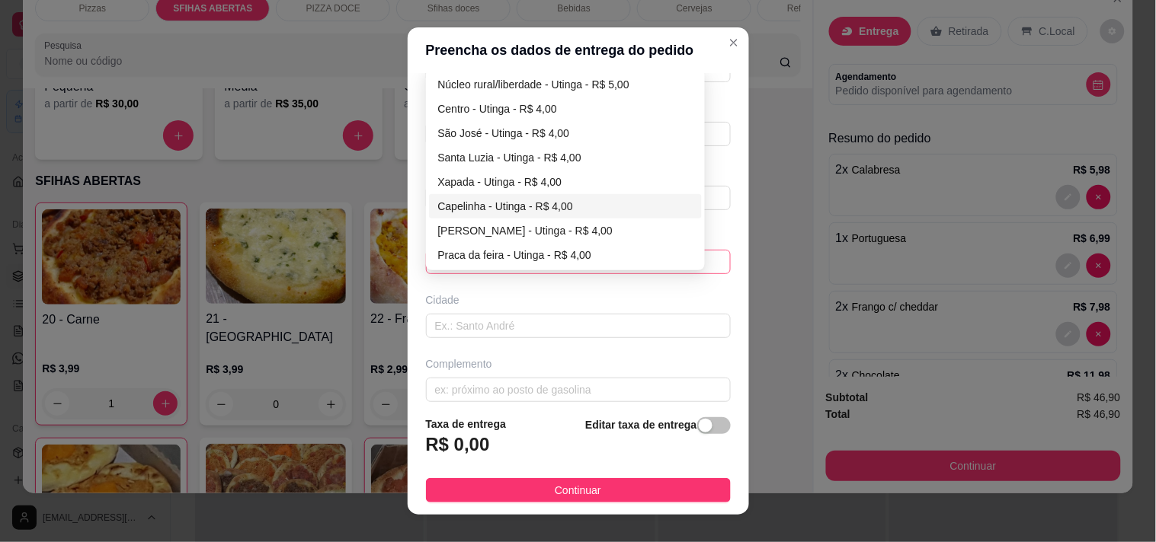
click at [446, 206] on div "Capelinha - Utinga - R$ 4,00" at bounding box center [565, 206] width 255 height 17
type input "Utinga"
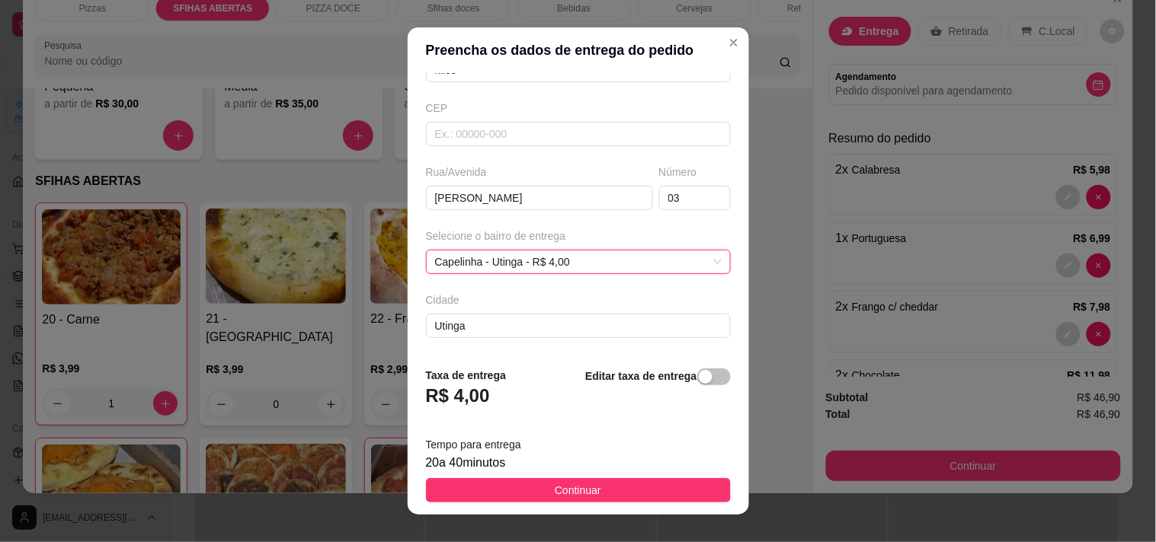
scroll to position [232, 0]
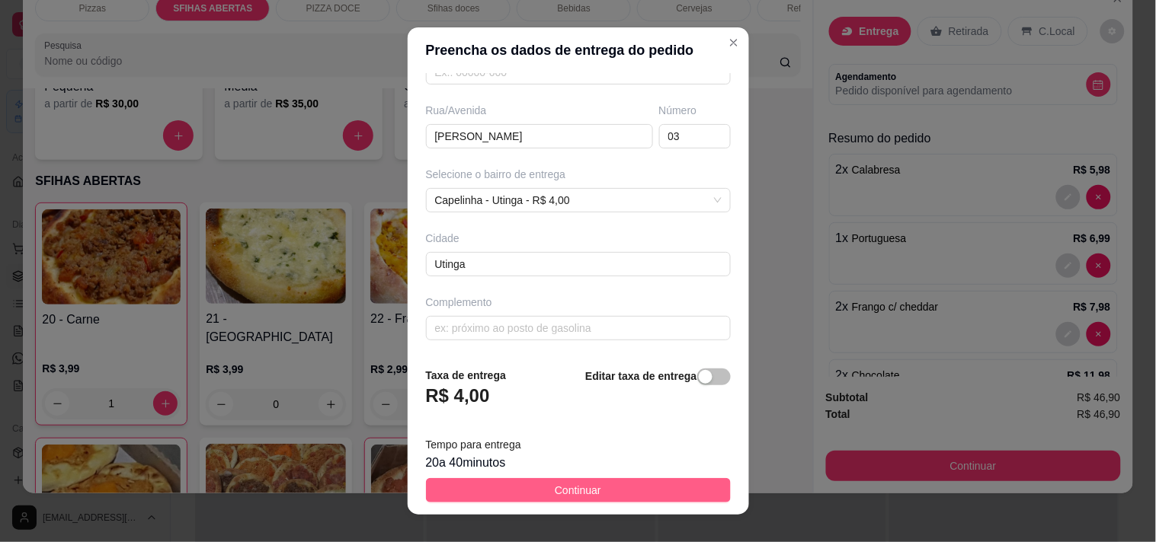
click at [614, 496] on button "Continuar" at bounding box center [578, 490] width 305 height 24
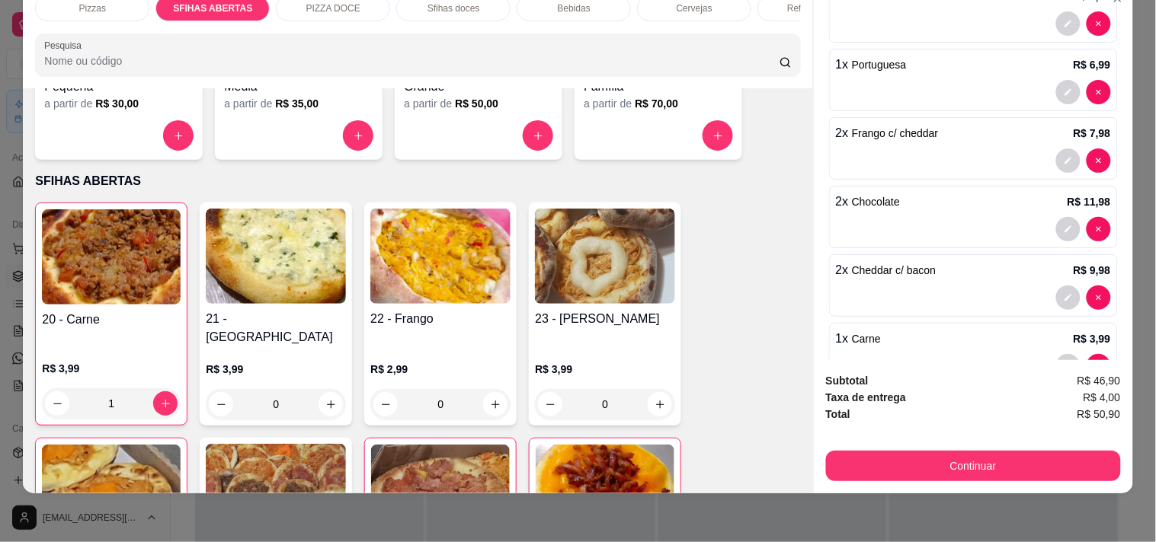
scroll to position [385, 0]
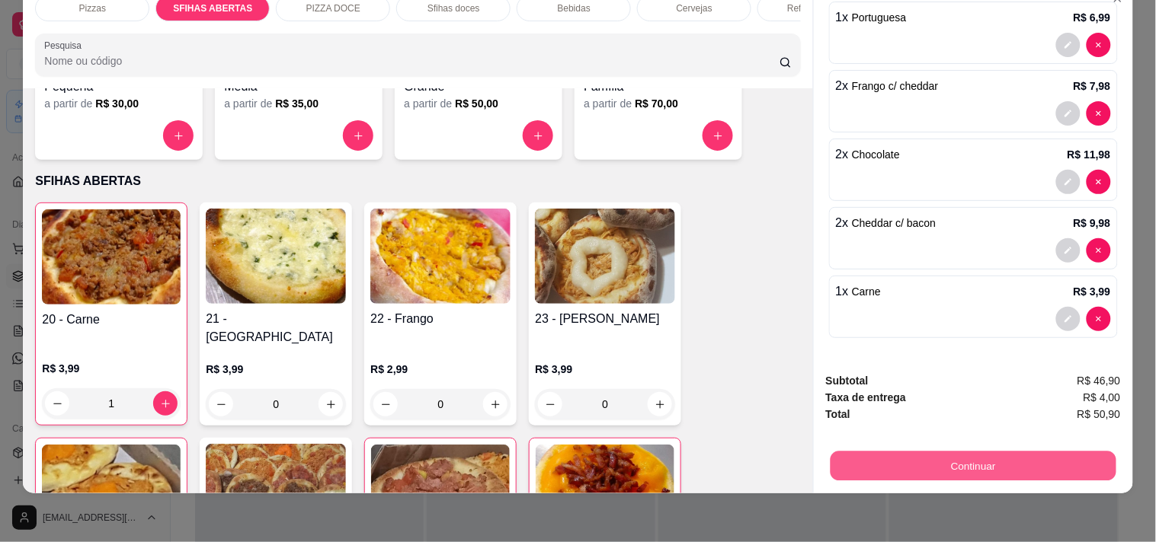
click at [893, 451] on button "Continuar" at bounding box center [973, 466] width 286 height 30
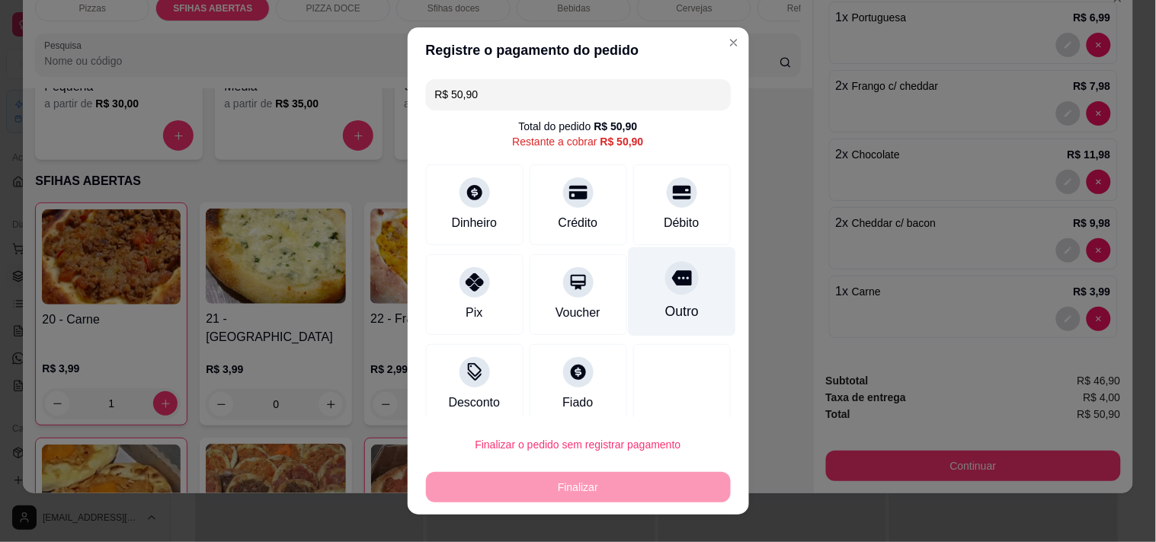
click at [665, 292] on div at bounding box center [682, 278] width 34 height 34
type input "R$ 0,00"
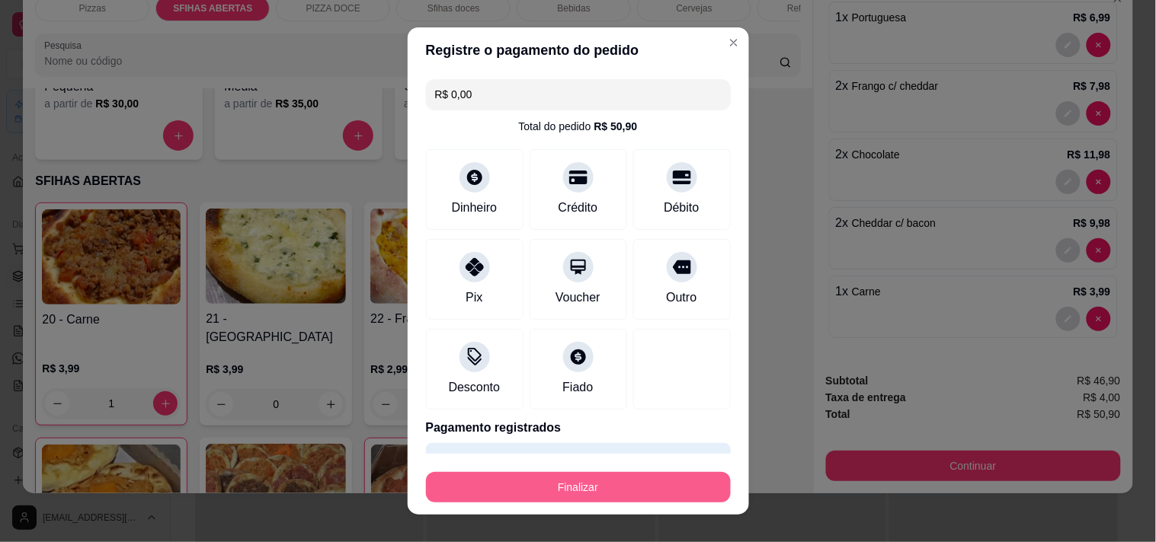
click at [577, 497] on button "Finalizar" at bounding box center [578, 487] width 305 height 30
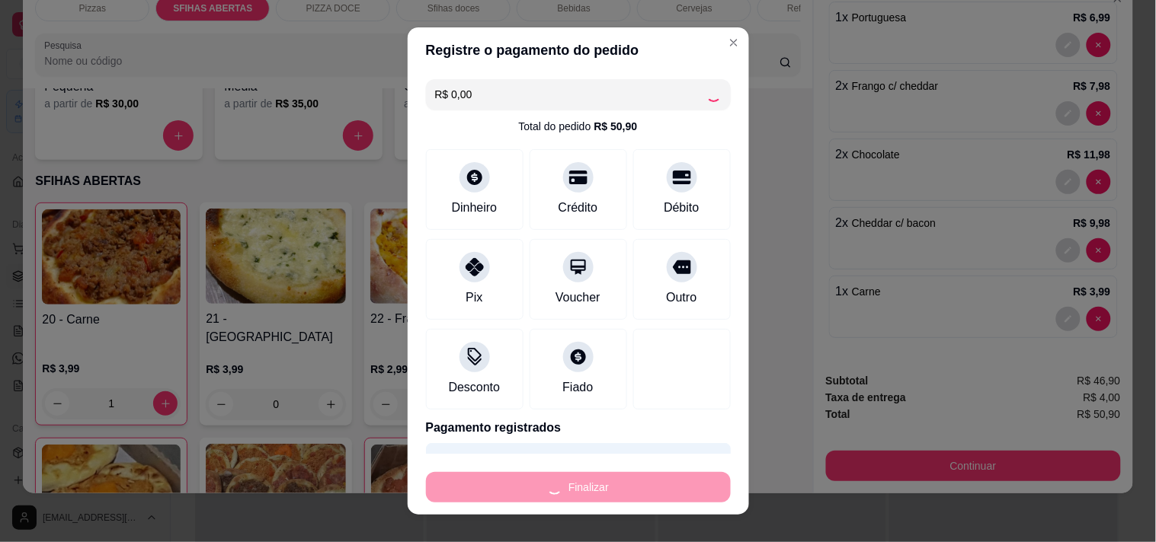
type input "0"
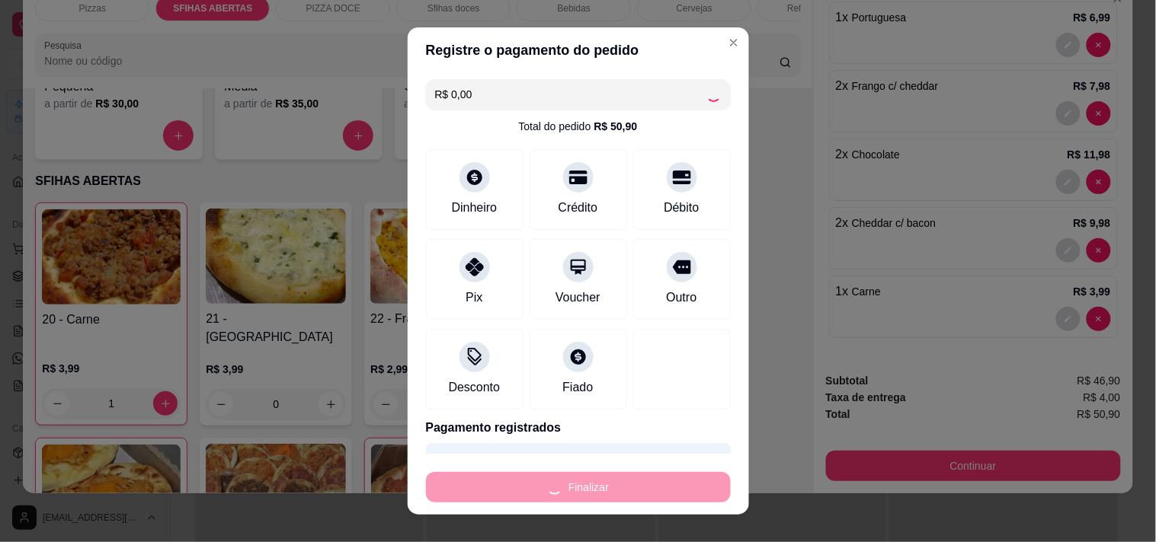
type input "0"
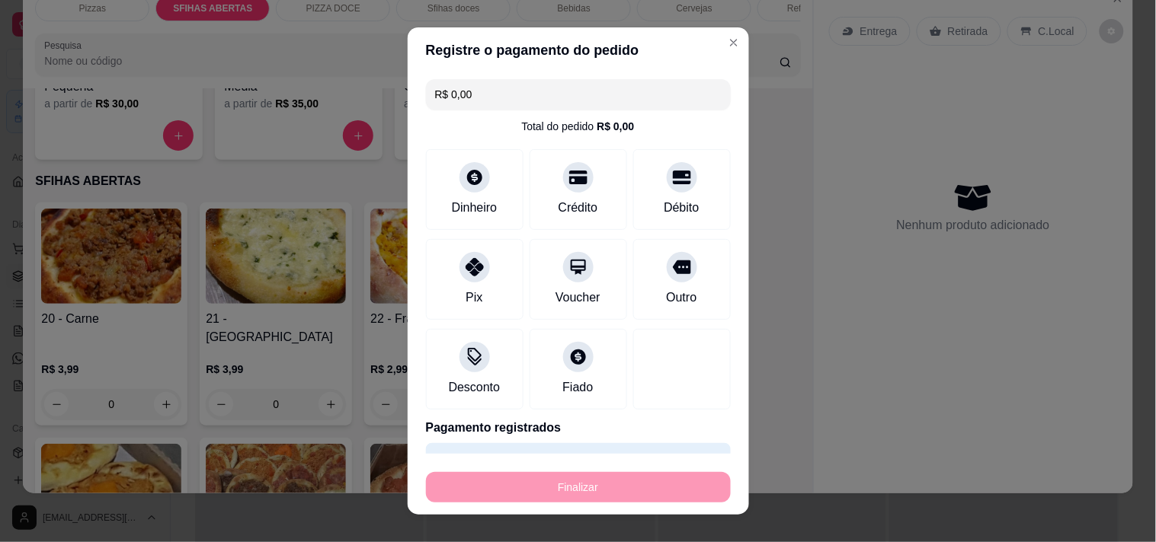
type input "-R$ 50,90"
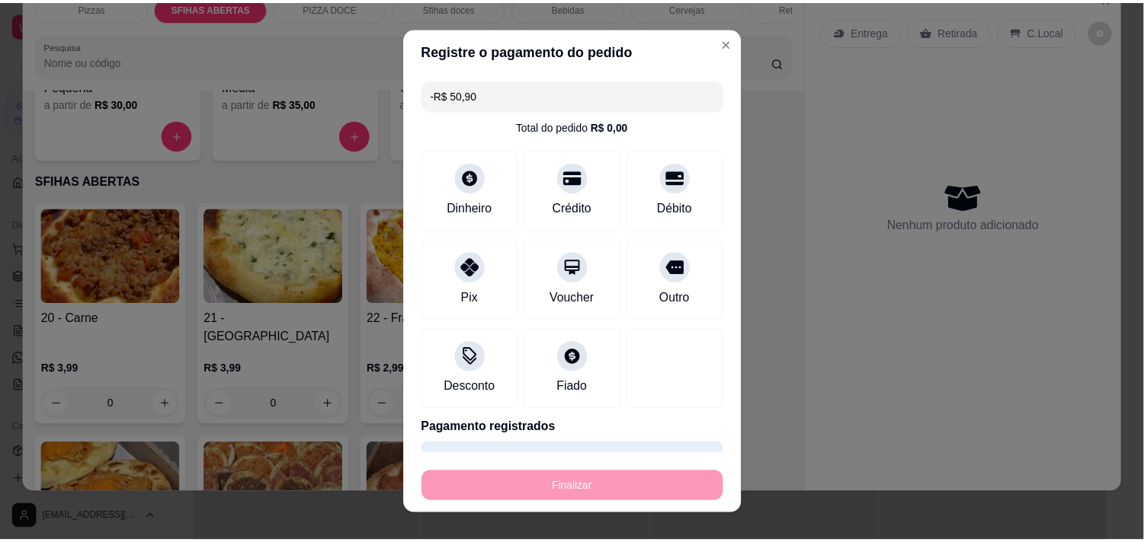
scroll to position [0, 0]
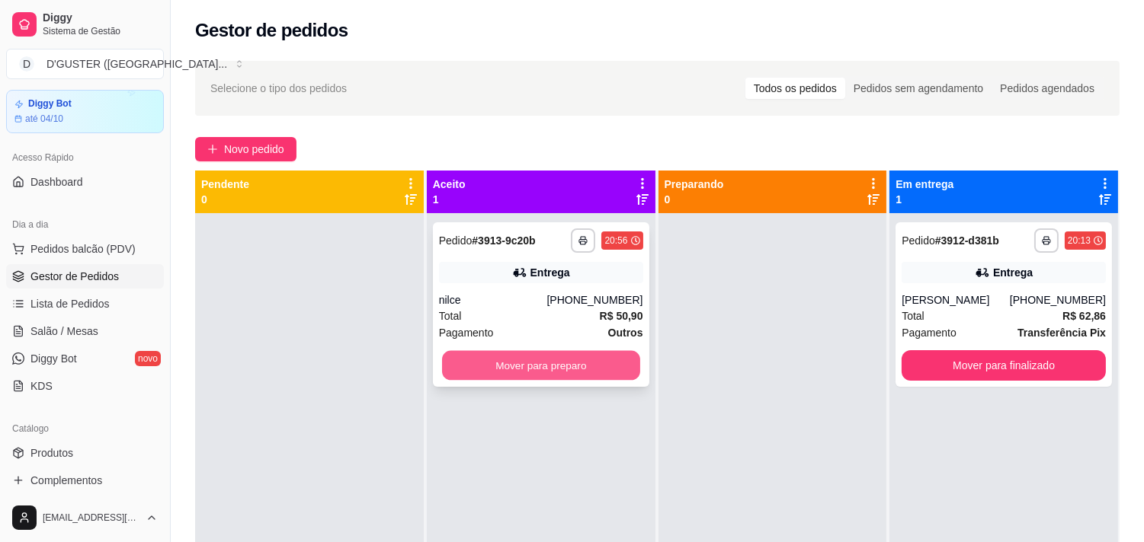
click at [597, 369] on button "Mover para preparo" at bounding box center [541, 366] width 198 height 30
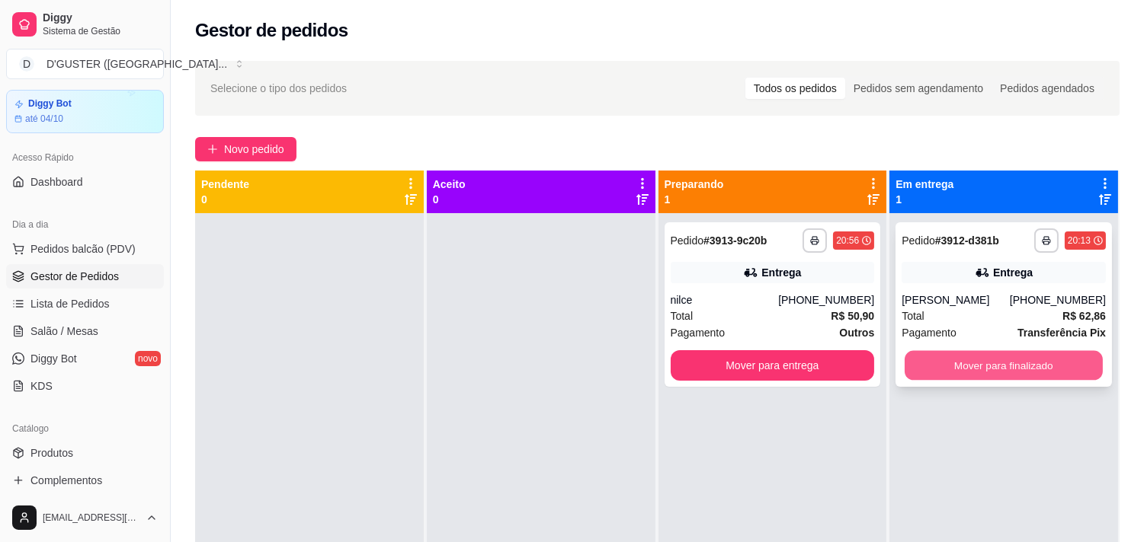
click at [1044, 375] on button "Mover para finalizado" at bounding box center [1003, 366] width 198 height 30
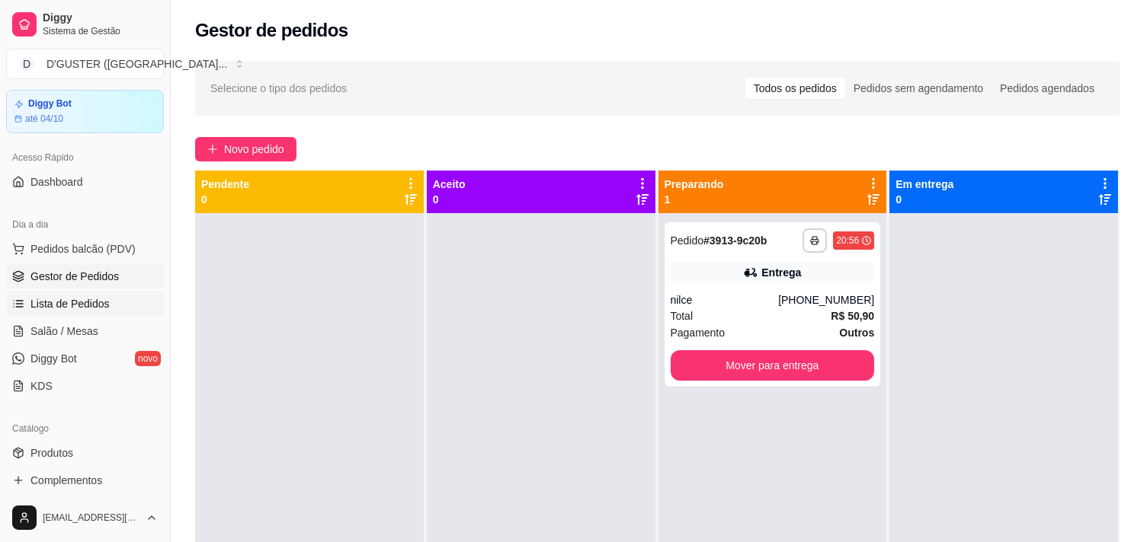
click at [70, 303] on span "Lista de Pedidos" at bounding box center [69, 303] width 79 height 15
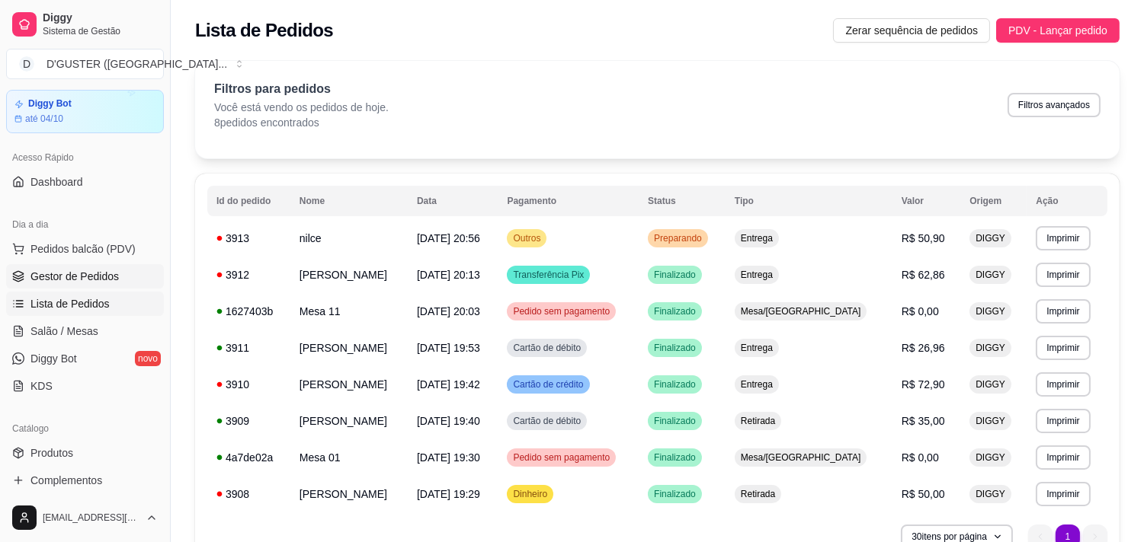
click at [71, 277] on span "Gestor de Pedidos" at bounding box center [74, 276] width 88 height 15
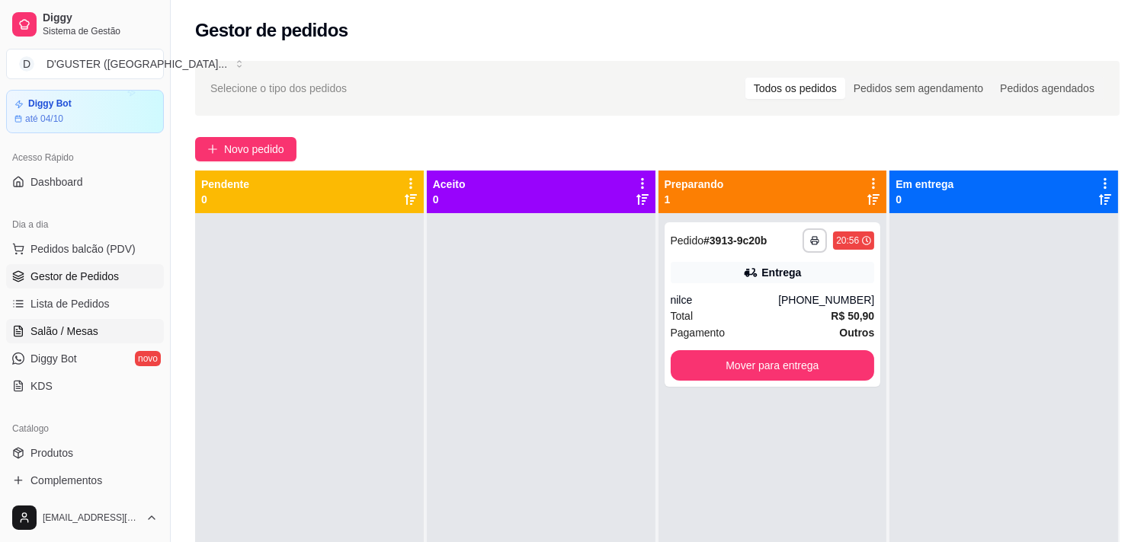
click at [73, 322] on link "Salão / Mesas" at bounding box center [85, 331] width 158 height 24
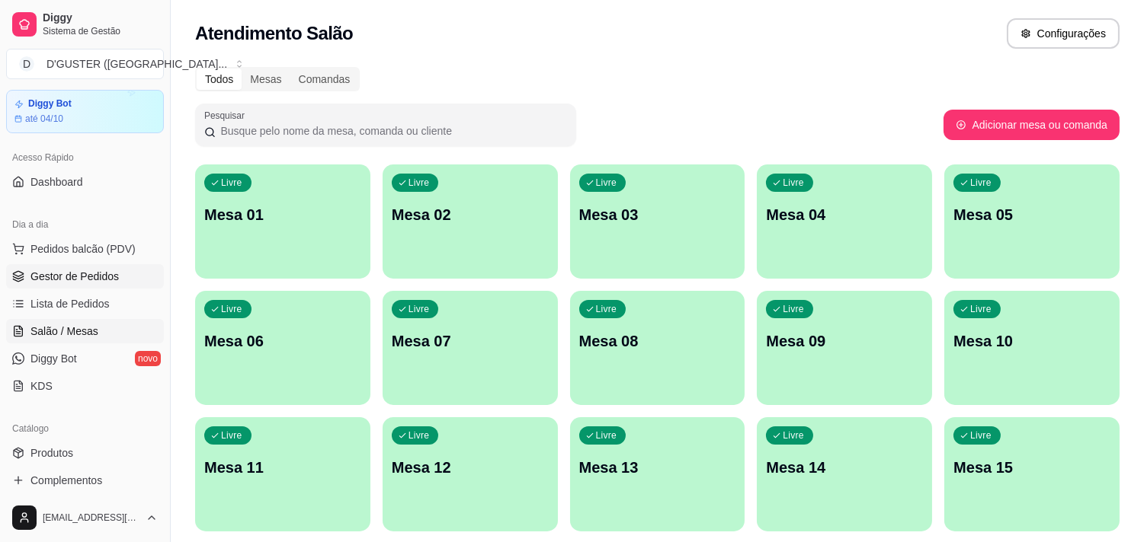
click at [50, 267] on link "Gestor de Pedidos" at bounding box center [85, 276] width 158 height 24
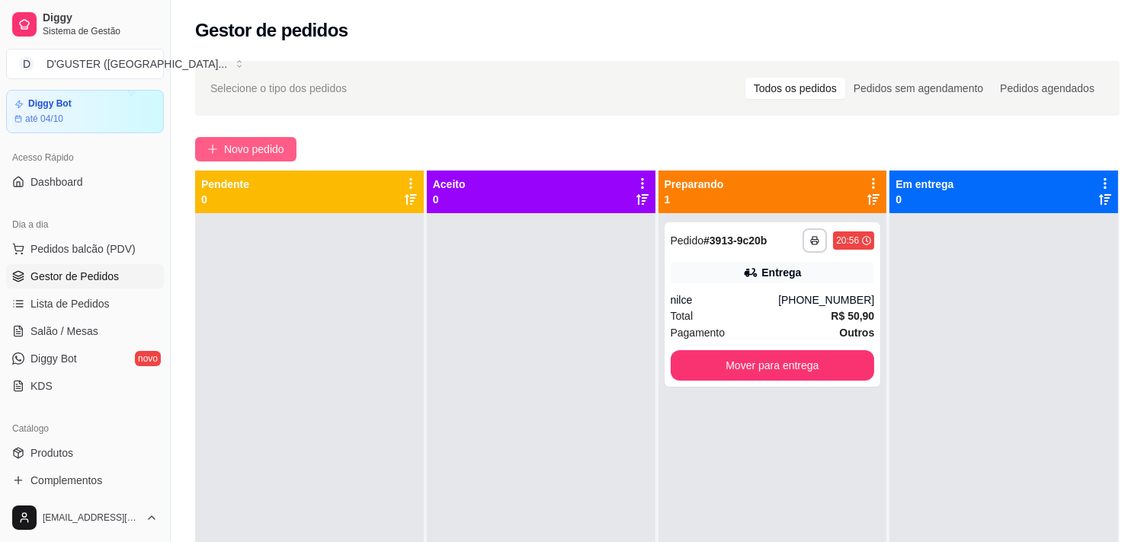
click at [242, 152] on span "Novo pedido" at bounding box center [254, 149] width 60 height 17
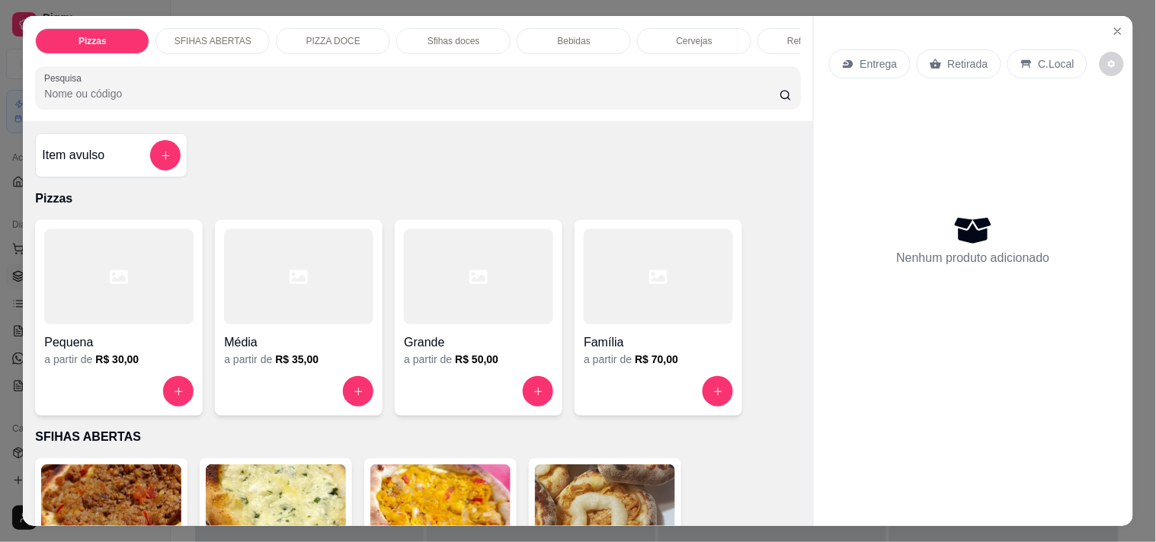
click at [882, 56] on p "Entrega" at bounding box center [878, 63] width 37 height 15
click at [1109, 19] on button "Close" at bounding box center [1117, 31] width 24 height 24
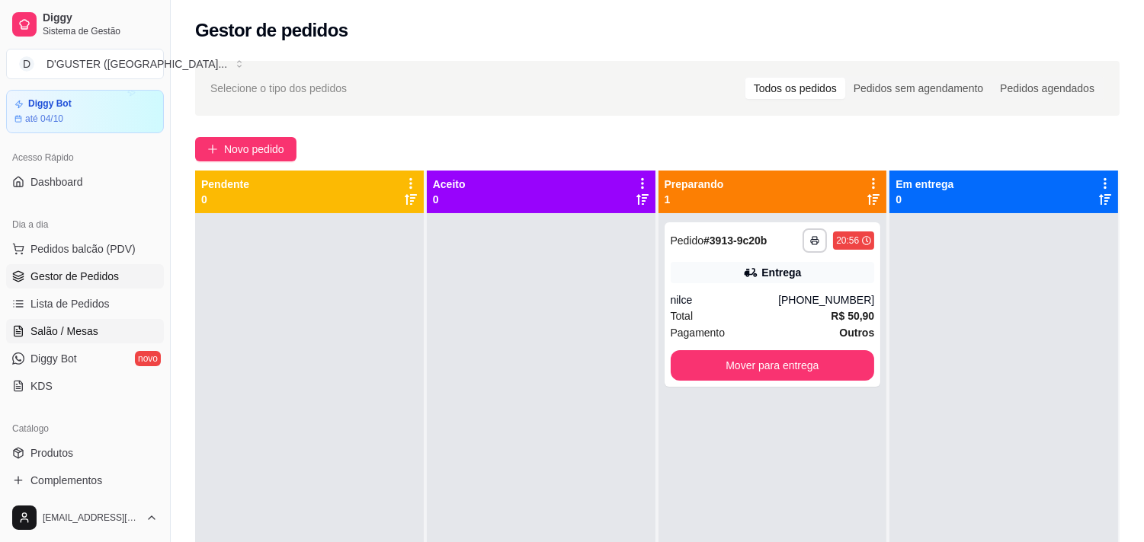
click at [49, 337] on span "Salão / Mesas" at bounding box center [64, 331] width 68 height 15
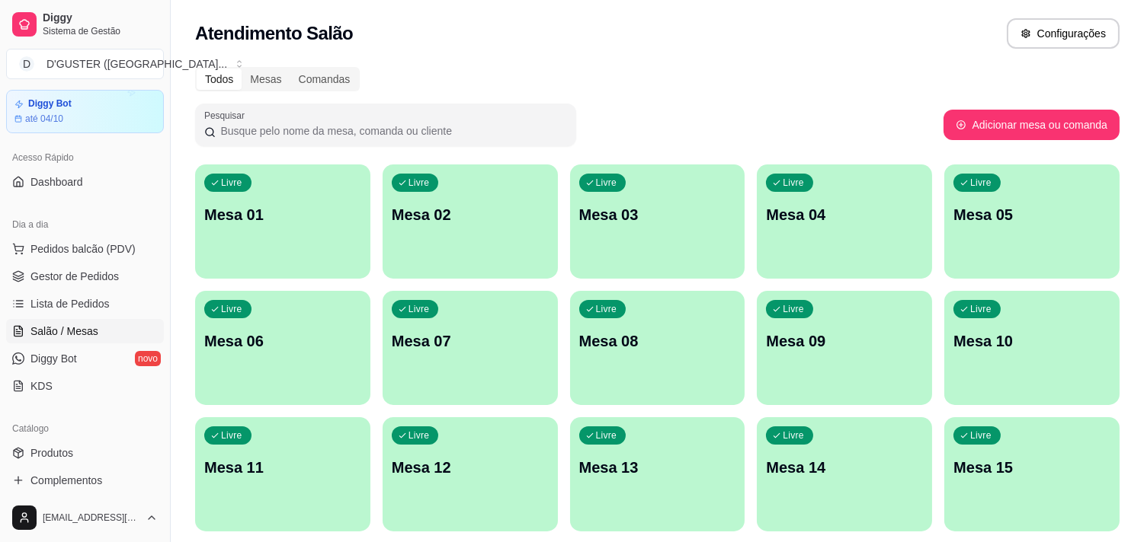
click at [300, 250] on div "Livre Mesa 01" at bounding box center [282, 213] width 175 height 96
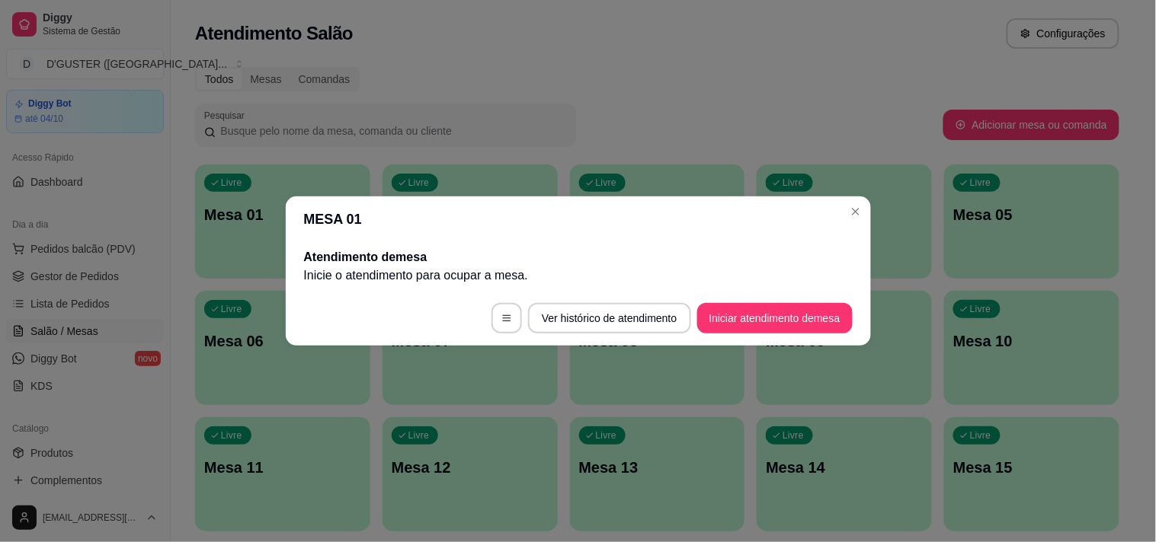
click at [714, 336] on footer "Ver histórico de atendimento Iniciar atendimento de mesa" at bounding box center [578, 318] width 585 height 55
click at [728, 309] on button "Iniciar atendimento de mesa" at bounding box center [774, 319] width 151 height 30
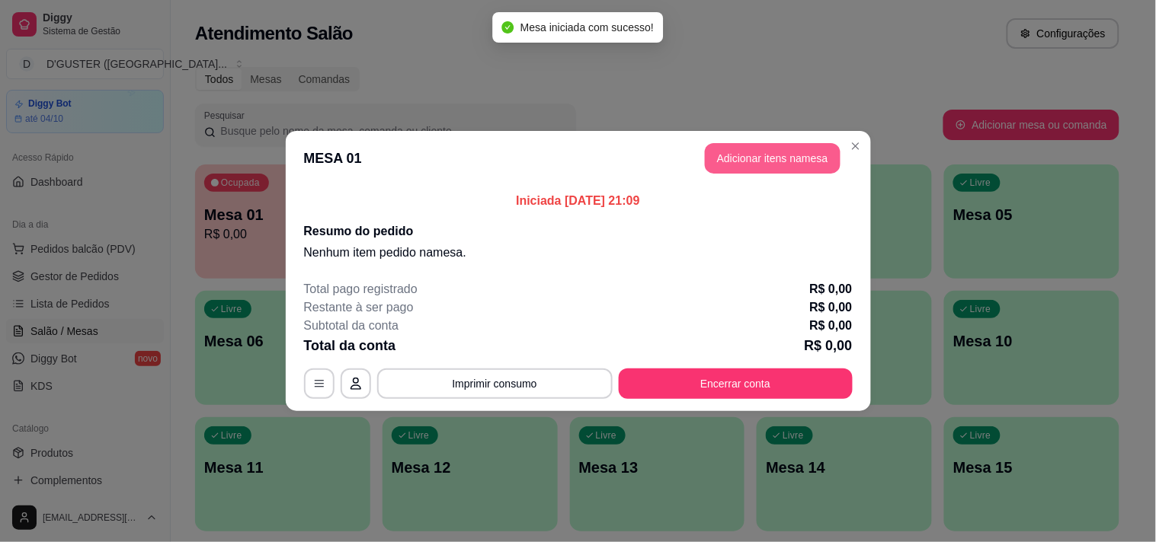
click at [797, 146] on button "Adicionar itens na mesa" at bounding box center [773, 158] width 136 height 30
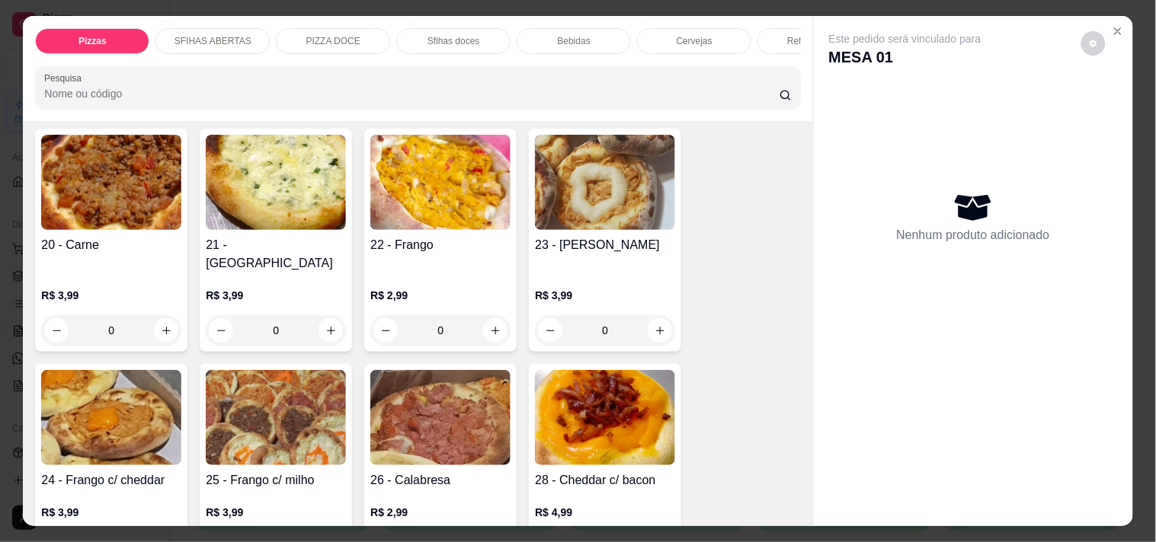
scroll to position [338, 0]
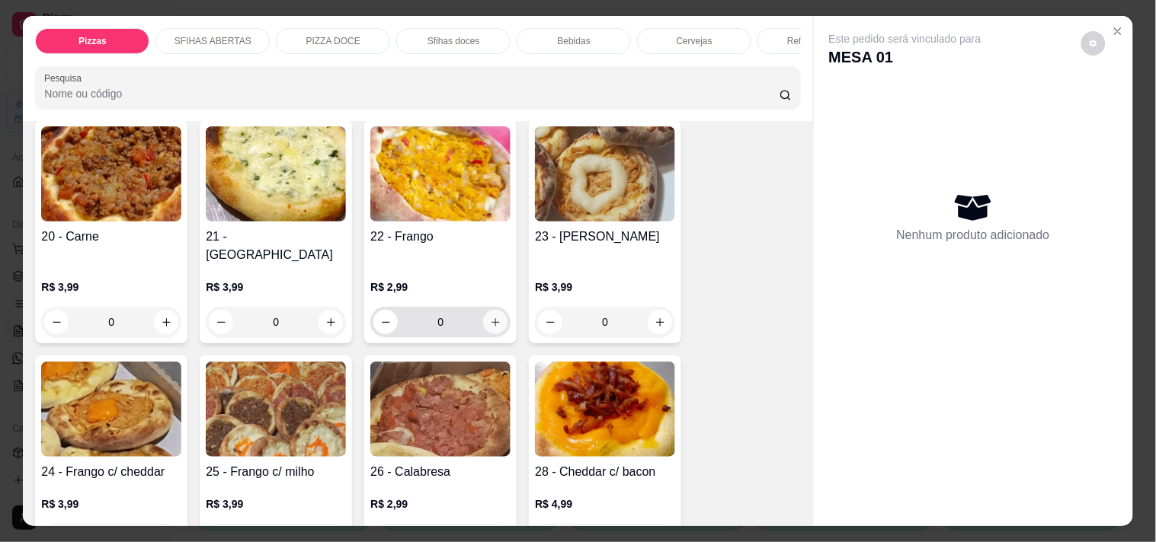
click at [499, 313] on button "increase-product-quantity" at bounding box center [495, 322] width 24 height 24
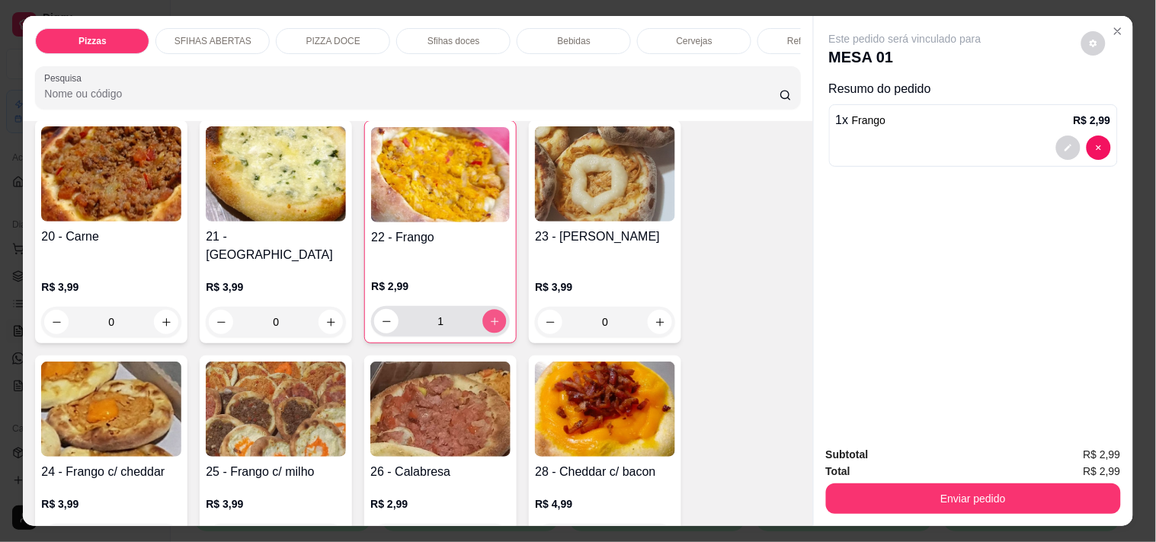
click at [499, 313] on button "increase-product-quantity" at bounding box center [495, 322] width 24 height 24
type input "4"
click at [1112, 25] on icon "Close" at bounding box center [1118, 31] width 12 height 12
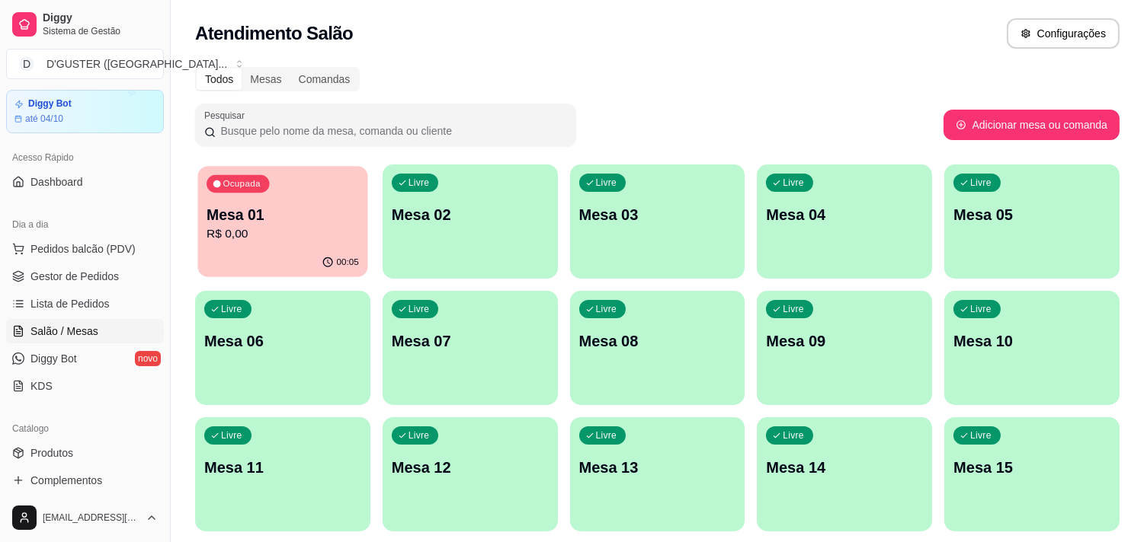
click at [316, 193] on div "Ocupada Mesa 01 R$ 0,00" at bounding box center [282, 207] width 170 height 82
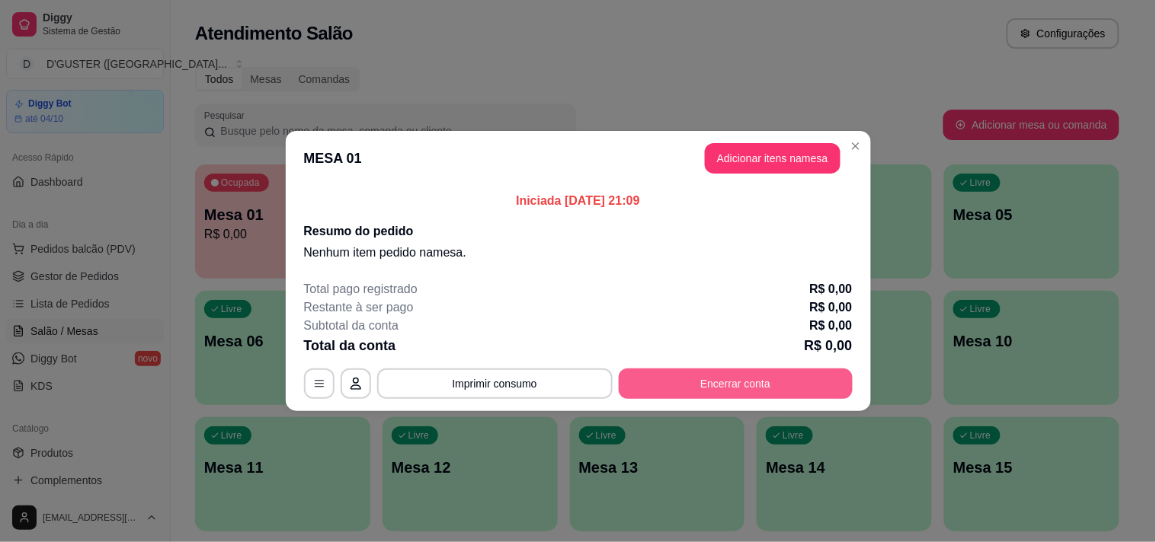
click at [709, 374] on button "Encerrar conta" at bounding box center [736, 384] width 234 height 30
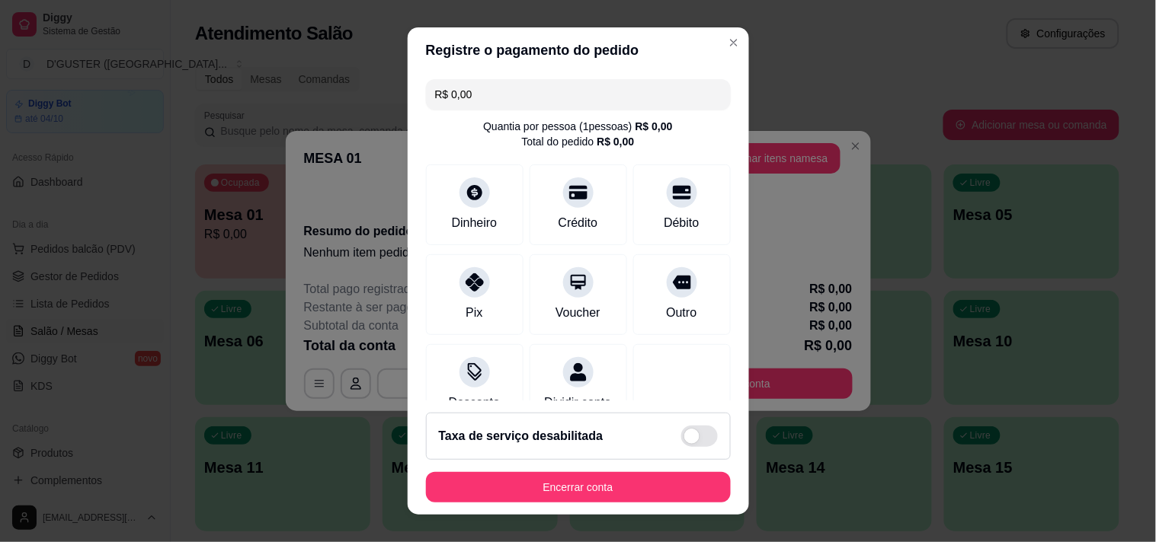
click at [627, 471] on footer "Taxa de serviço desabilitada Encerrar conta" at bounding box center [578, 458] width 341 height 114
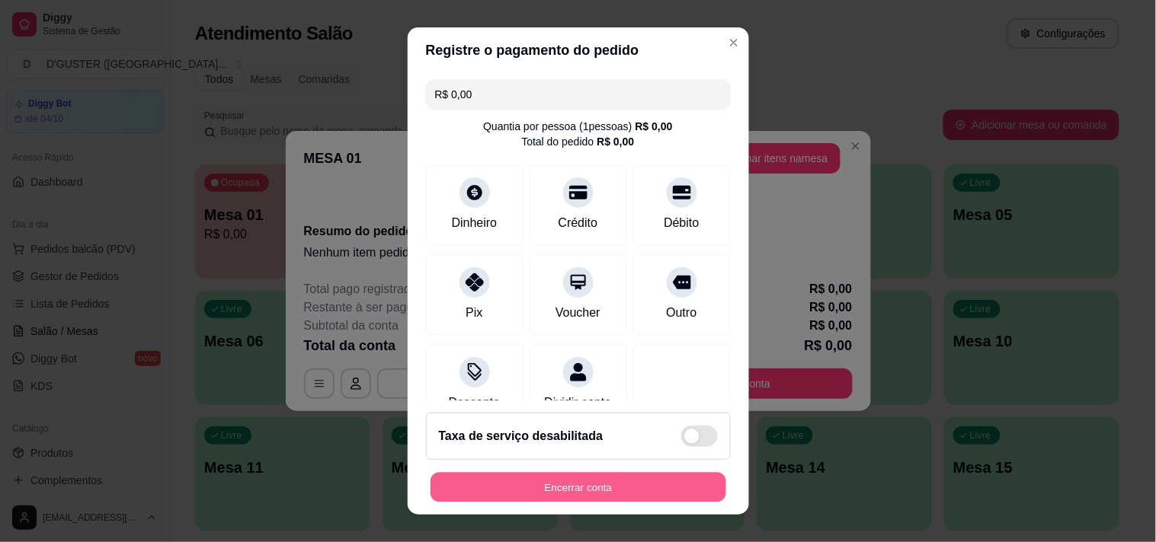
click at [627, 473] on button "Encerrar conta" at bounding box center [578, 488] width 296 height 30
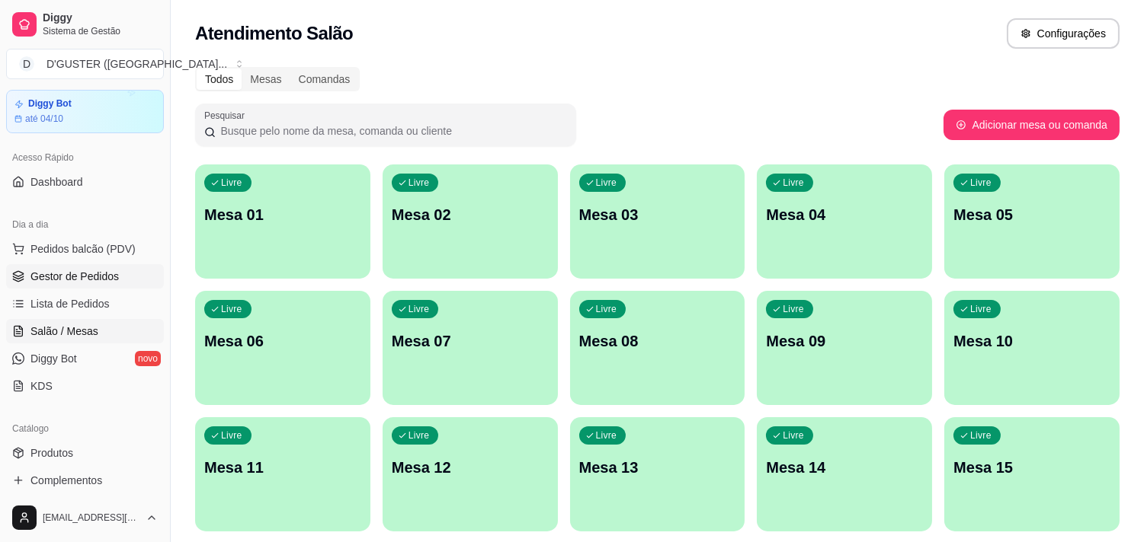
click at [78, 270] on span "Gestor de Pedidos" at bounding box center [74, 276] width 88 height 15
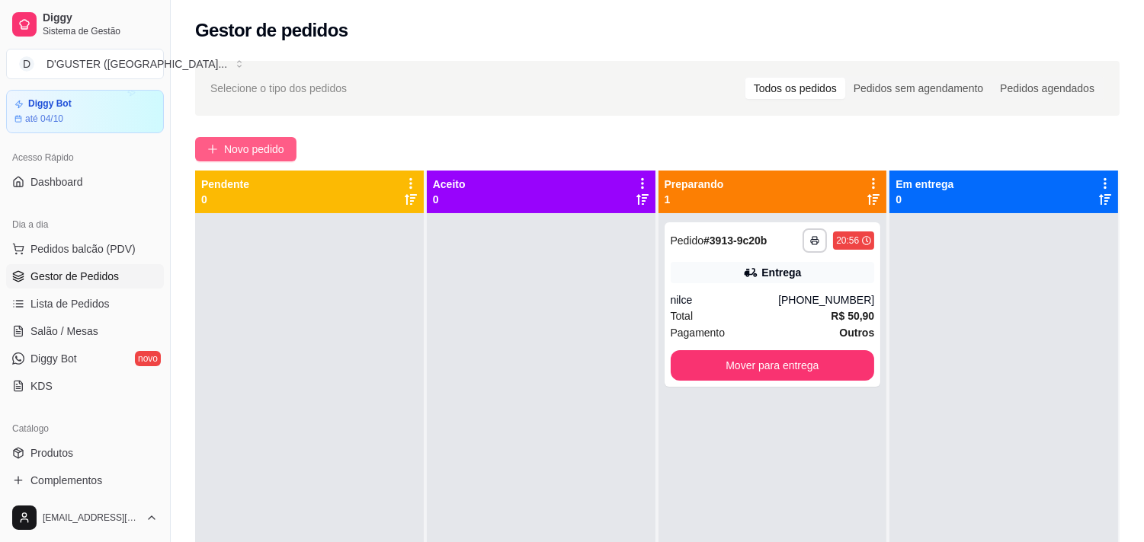
click at [280, 151] on span "Novo pedido" at bounding box center [254, 149] width 60 height 17
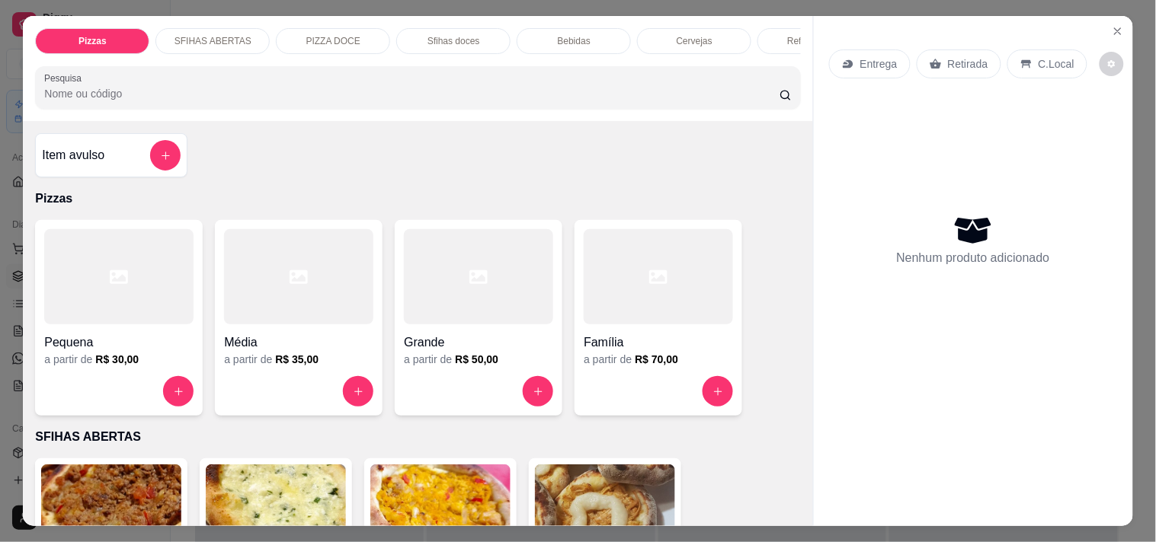
click at [850, 54] on div "Entrega" at bounding box center [870, 64] width 82 height 29
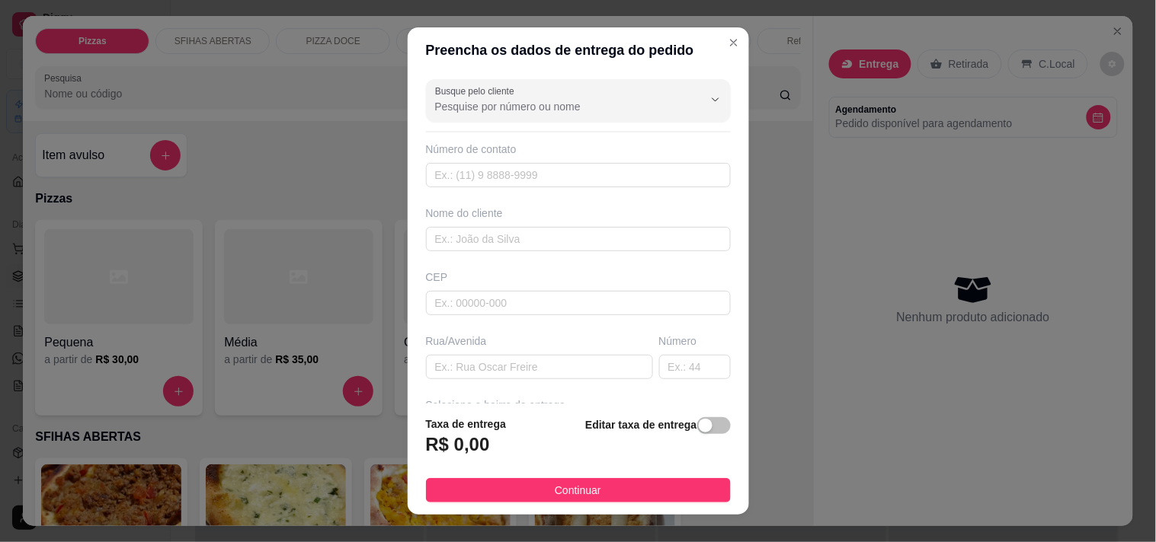
click at [609, 161] on div "Número de contato" at bounding box center [578, 165] width 305 height 46
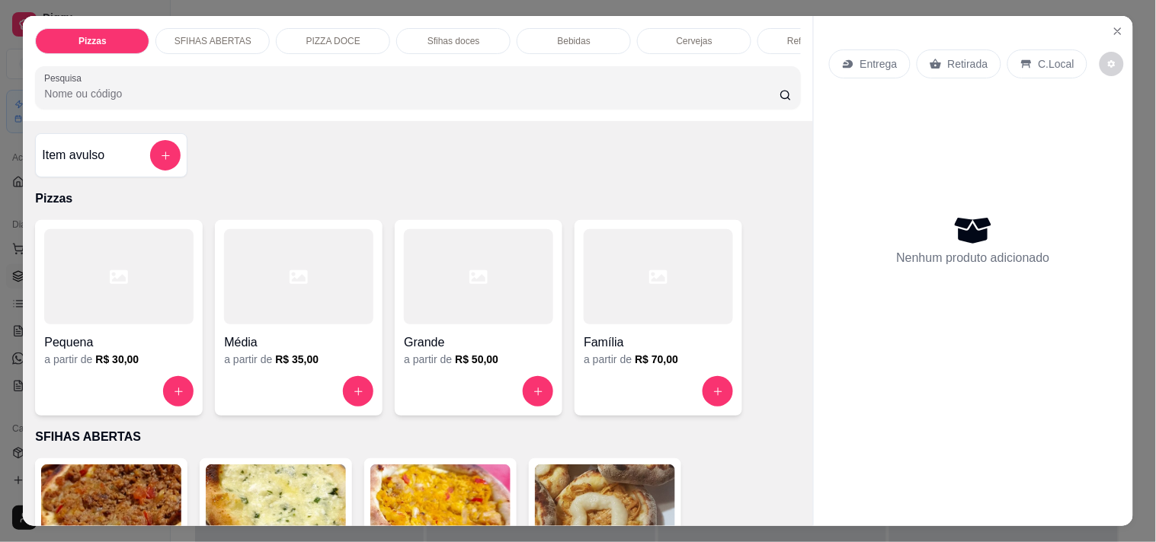
click at [842, 50] on div "Entrega" at bounding box center [870, 64] width 82 height 29
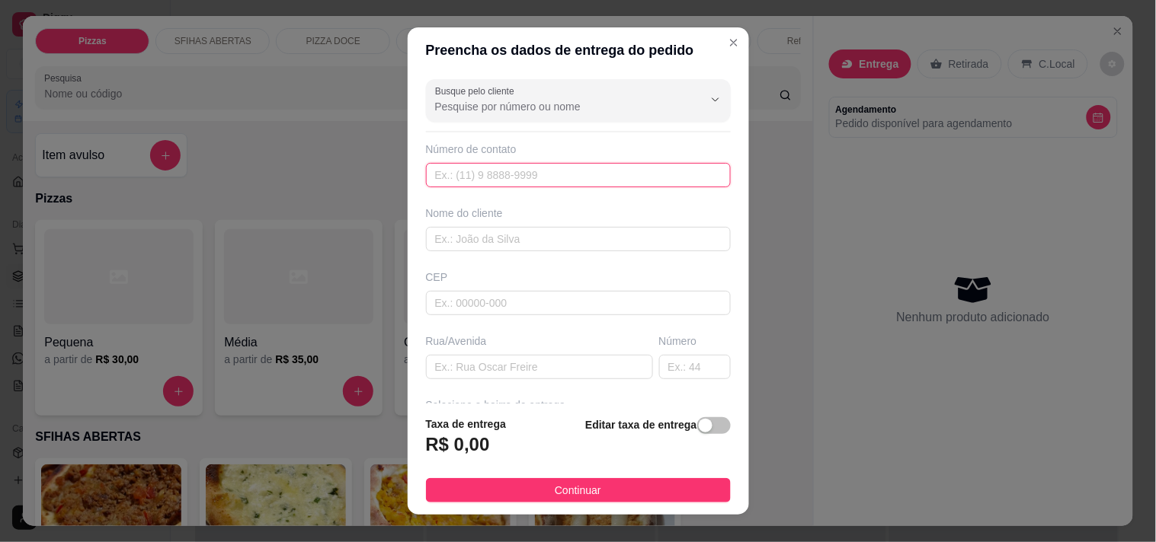
click at [529, 179] on input "text" at bounding box center [578, 175] width 305 height 24
type input "[PHONE_NUMBER]"
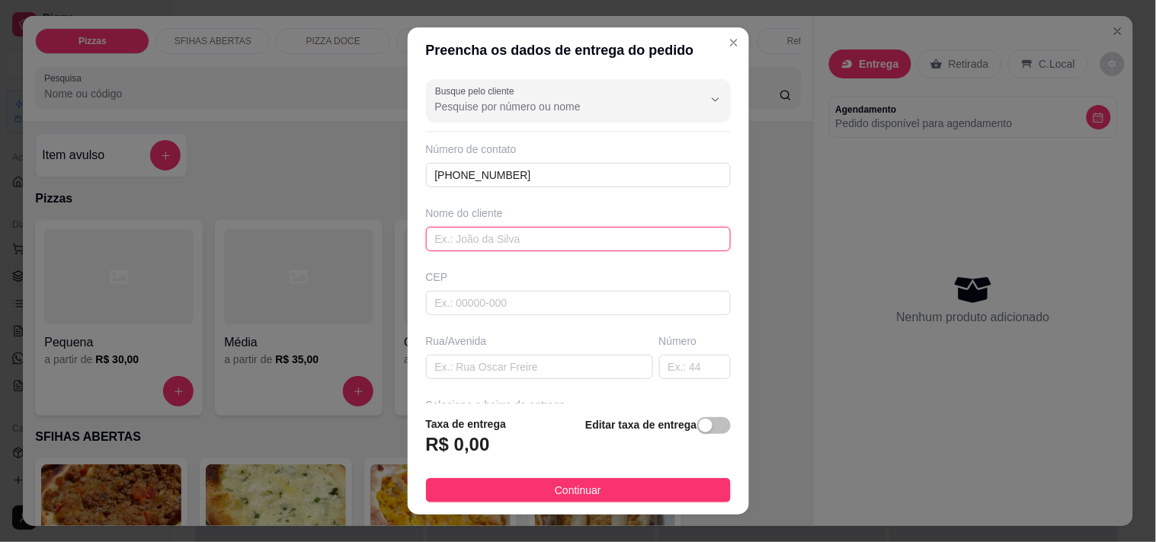
click at [526, 244] on input "text" at bounding box center [578, 239] width 305 height 24
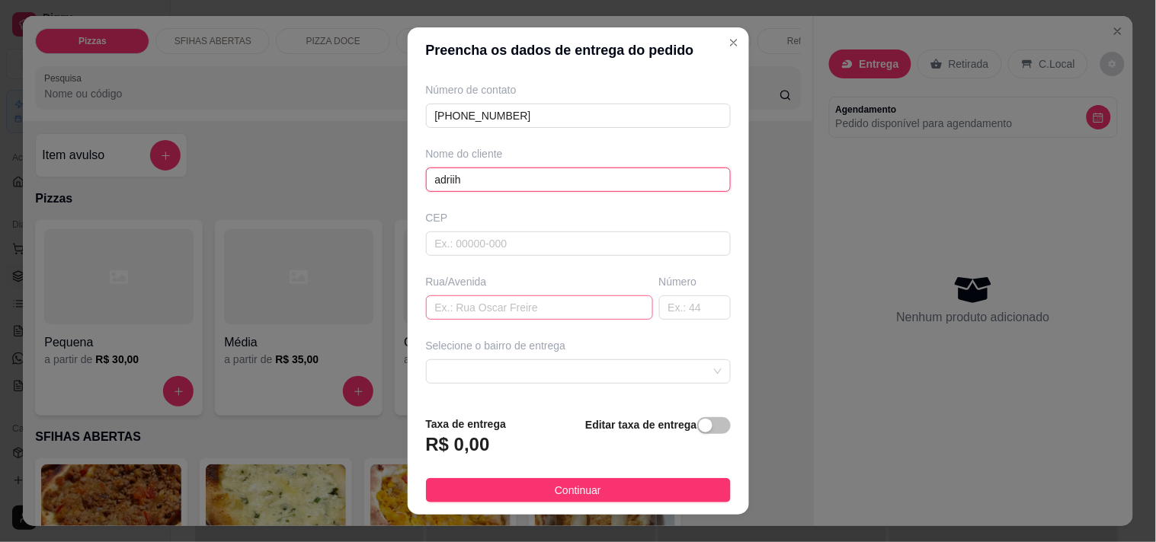
scroll to position [85, 0]
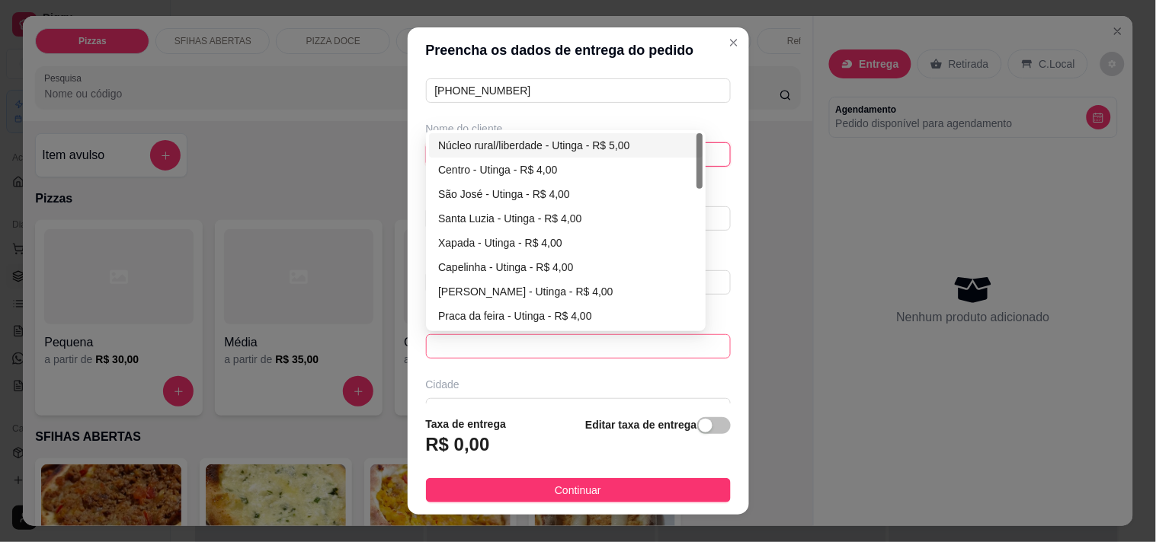
click at [577, 337] on span at bounding box center [578, 346] width 286 height 23
type input "adriih"
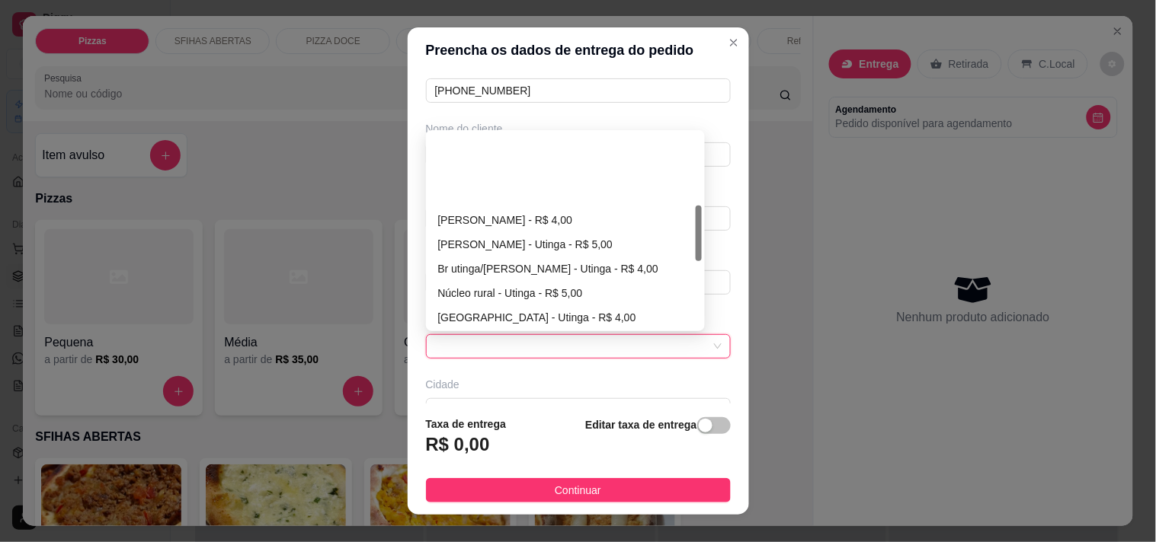
scroll to position [254, 0]
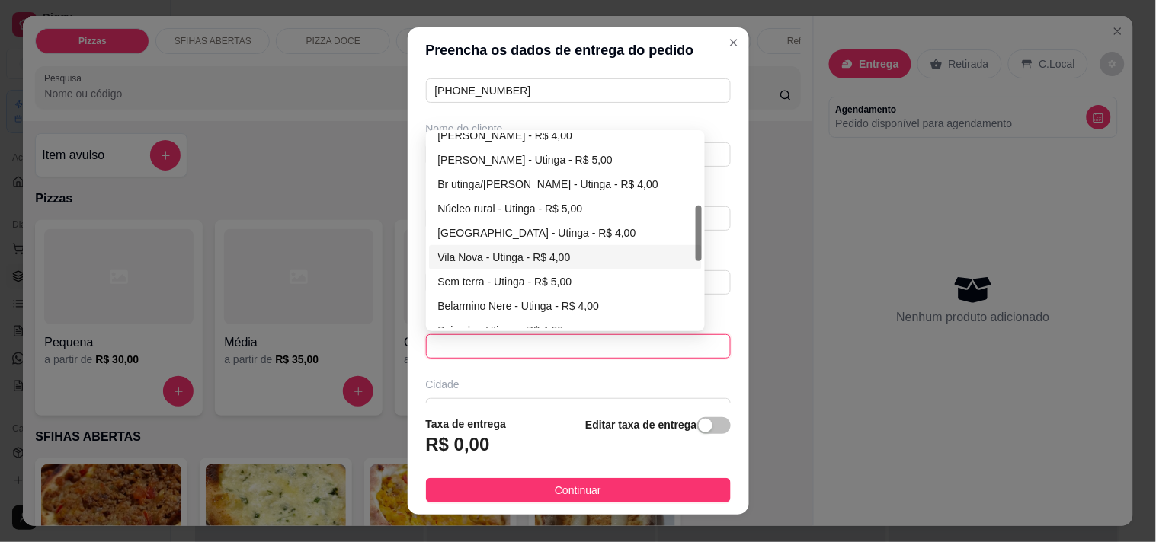
click at [481, 254] on div "Vila Nova - Utinga - R$ 4,00" at bounding box center [565, 257] width 255 height 17
type input "Utinga"
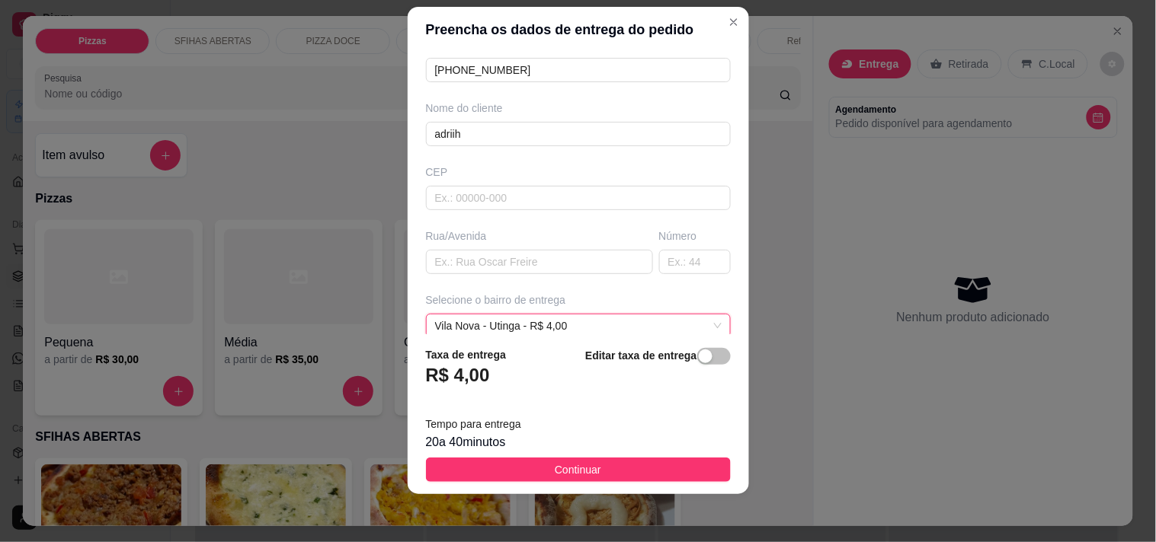
scroll to position [21, 0]
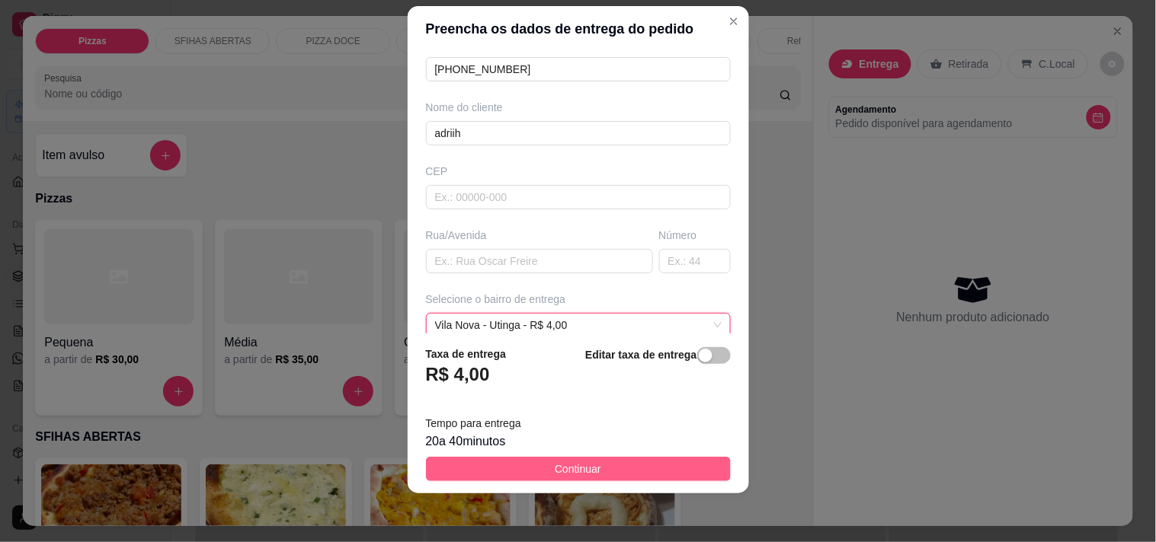
click at [598, 463] on button "Continuar" at bounding box center [578, 469] width 305 height 24
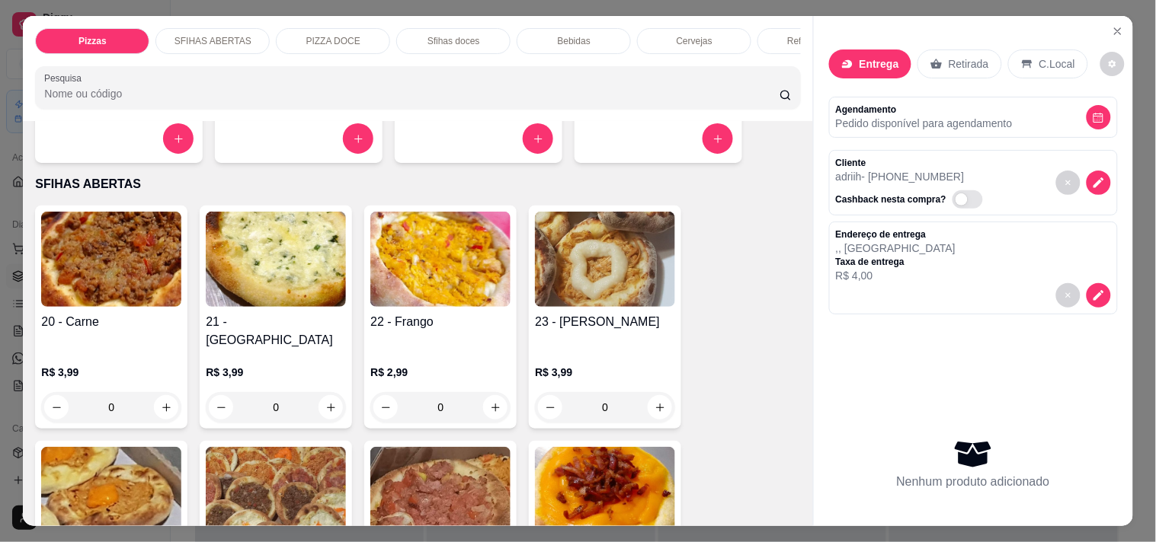
scroll to position [254, 0]
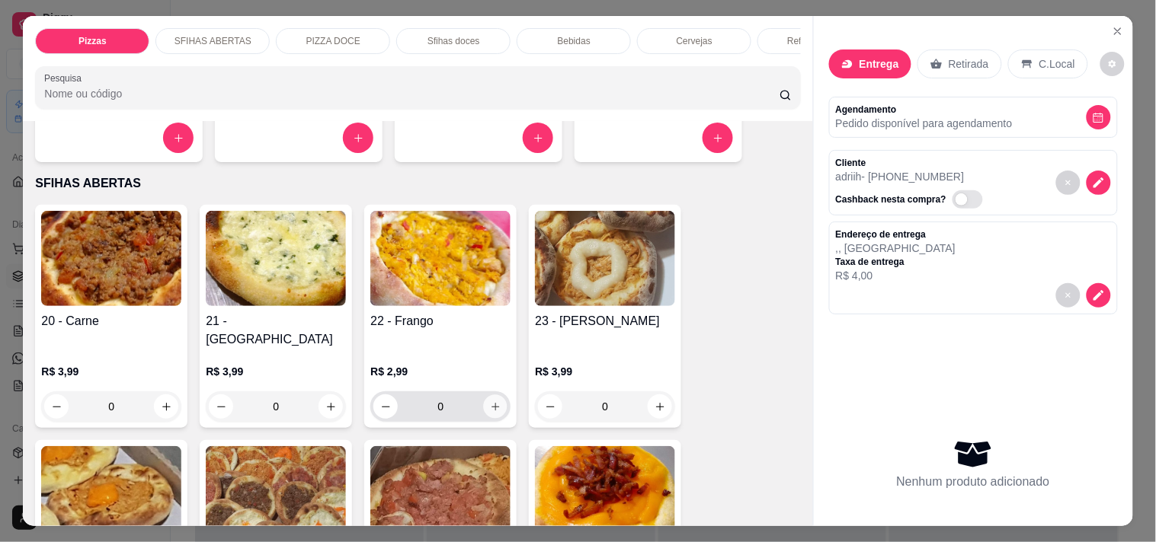
click at [491, 401] on icon "increase-product-quantity" at bounding box center [495, 406] width 11 height 11
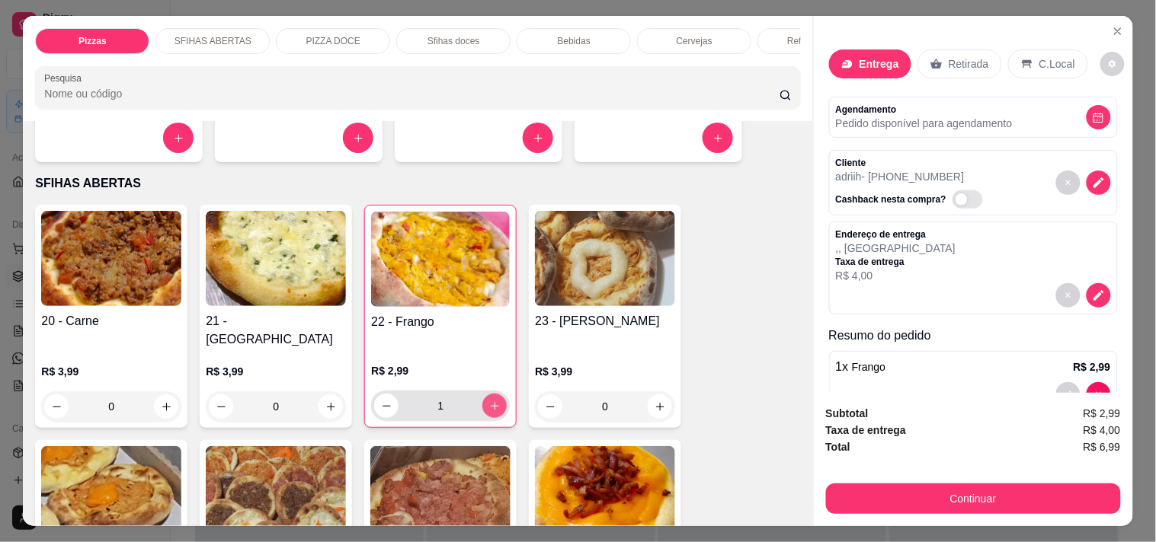
click at [491, 401] on icon "increase-product-quantity" at bounding box center [494, 406] width 11 height 11
click at [377, 401] on button "decrease-product-quantity" at bounding box center [387, 407] width 24 height 24
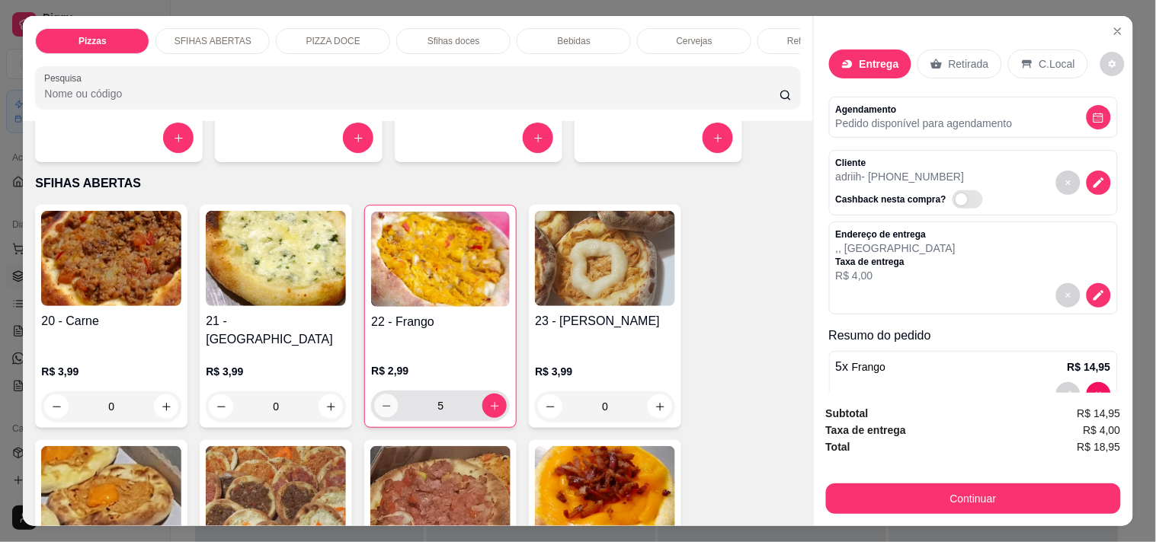
type input "4"
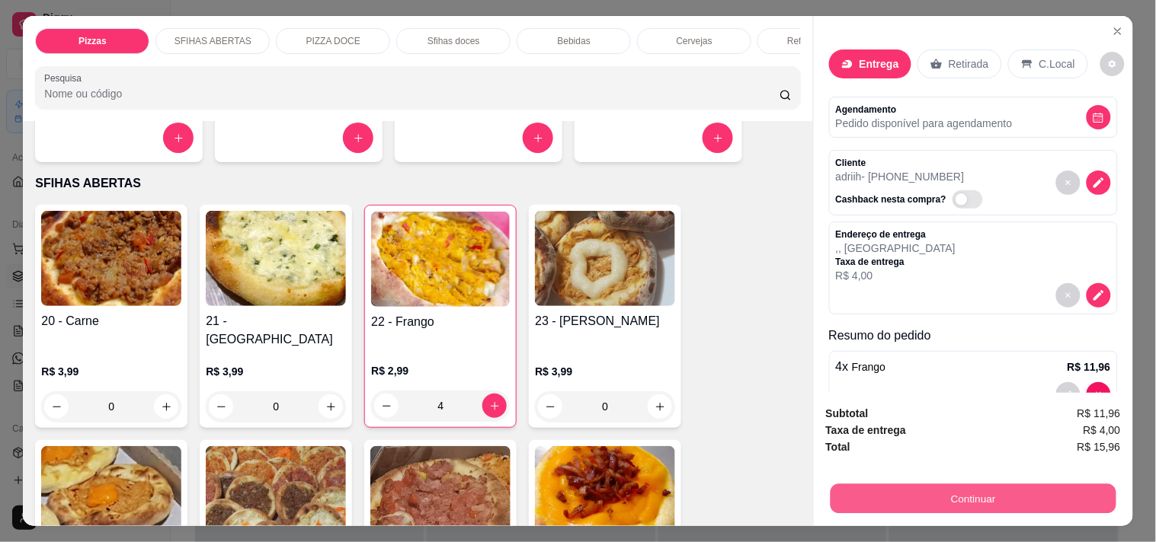
click at [847, 494] on button "Continuar" at bounding box center [973, 499] width 286 height 30
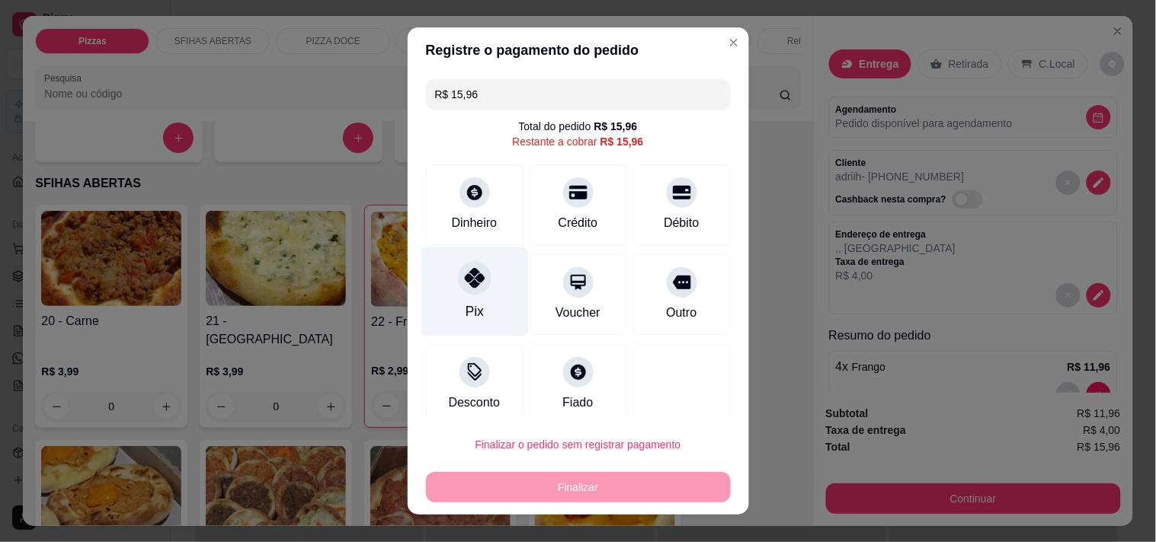
click at [480, 257] on div "Pix" at bounding box center [474, 291] width 107 height 89
type input "R$ 0,00"
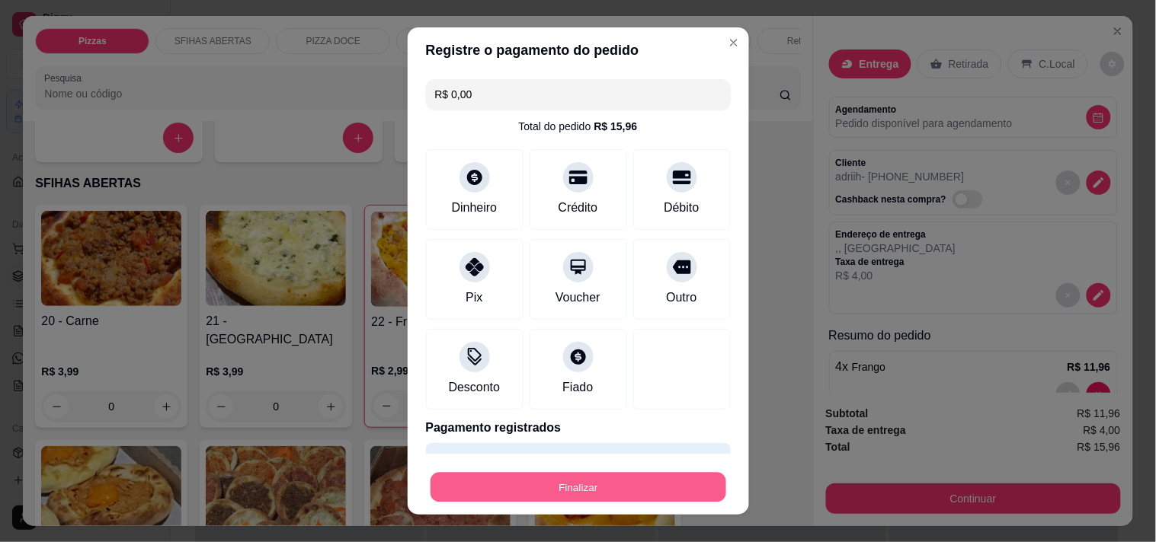
click at [531, 481] on button "Finalizar" at bounding box center [578, 488] width 296 height 30
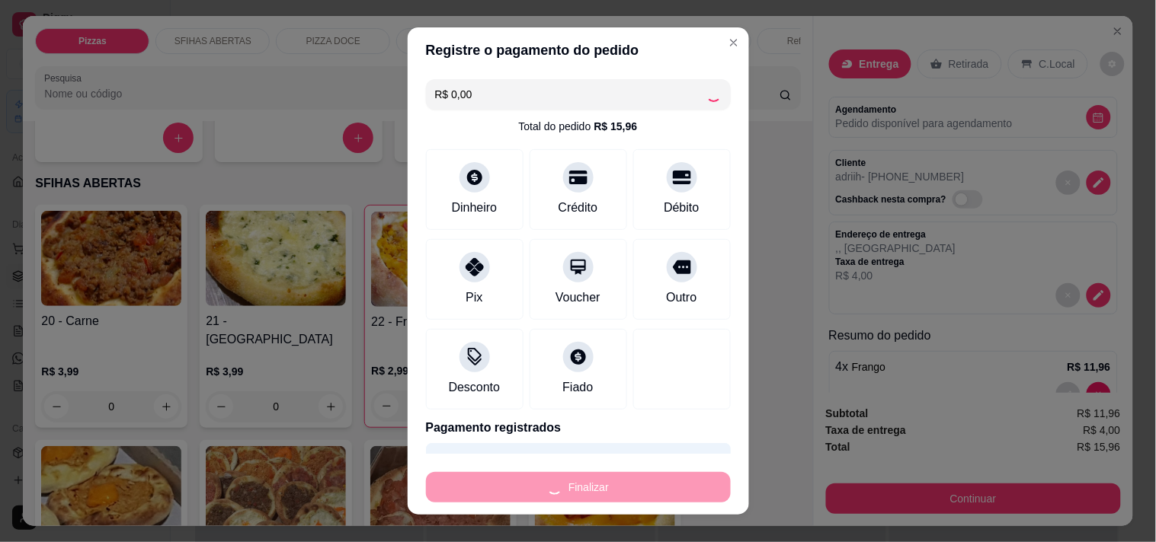
type input "0"
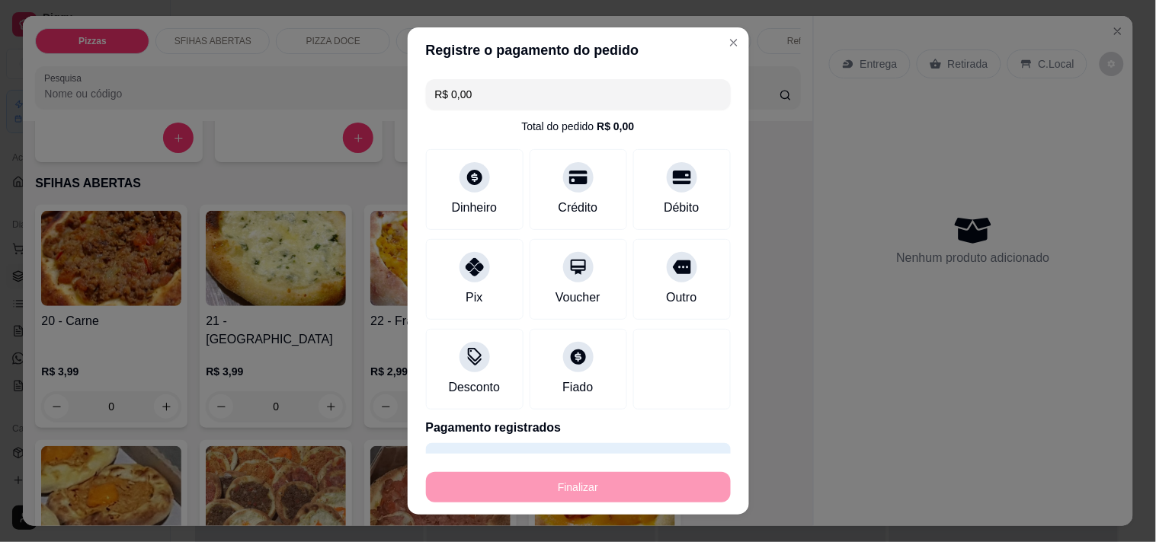
type input "-R$ 15,96"
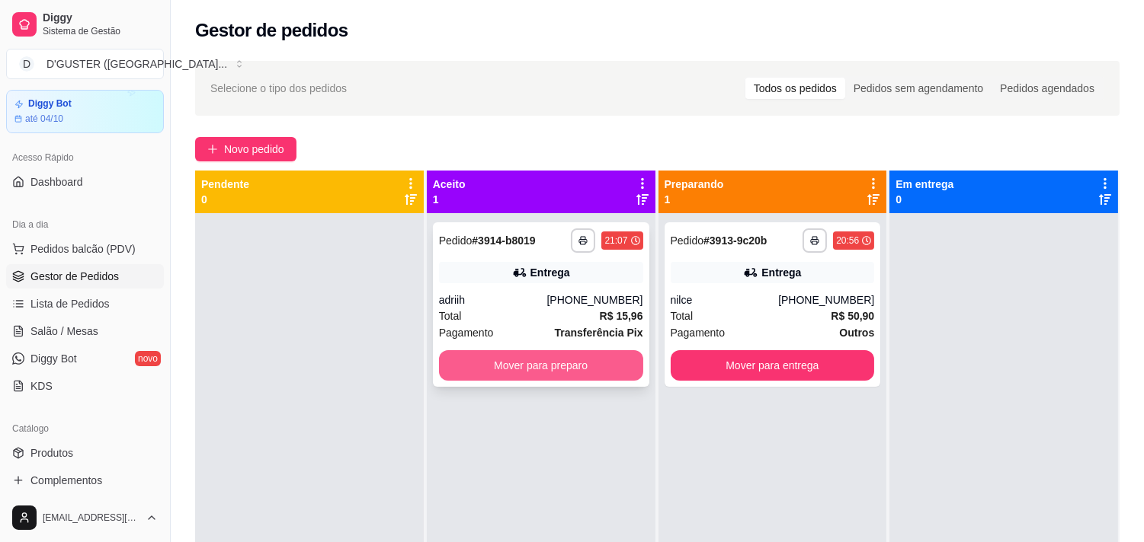
click at [510, 358] on button "Mover para preparo" at bounding box center [541, 365] width 204 height 30
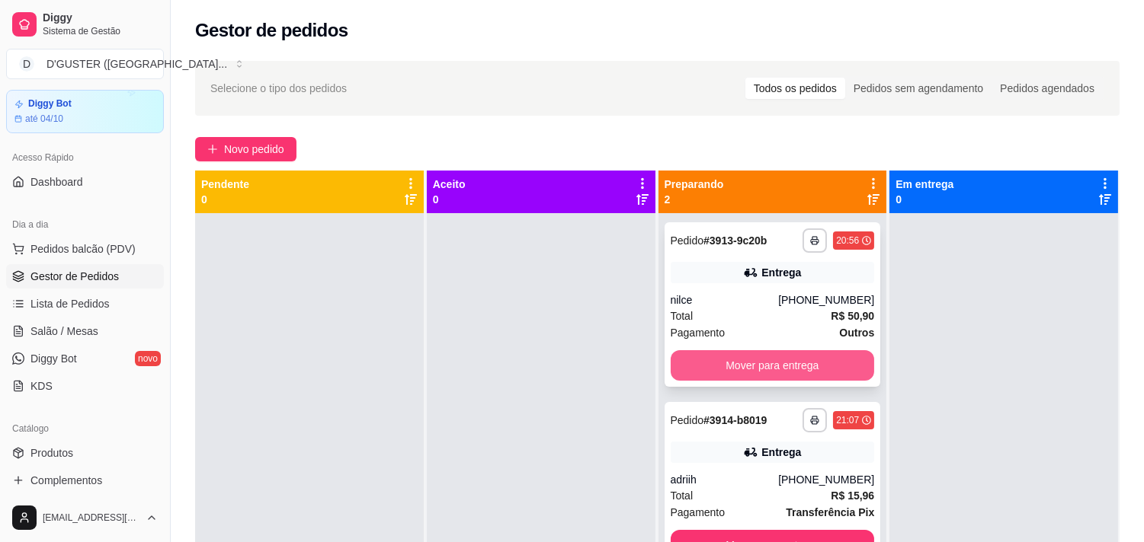
click at [798, 360] on button "Mover para entrega" at bounding box center [772, 365] width 204 height 30
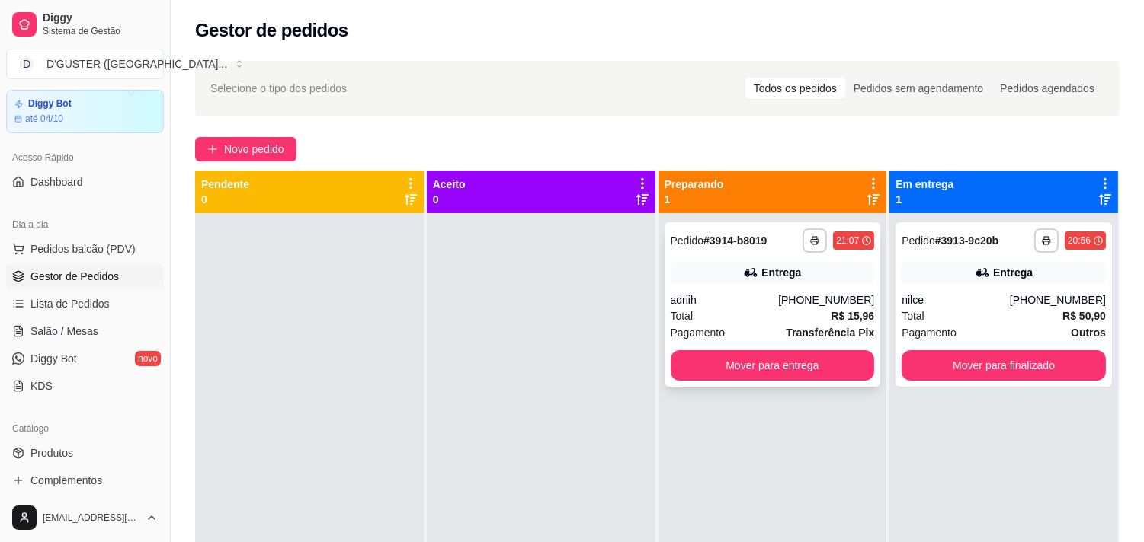
click at [804, 313] on div "Total R$ 15,96" at bounding box center [772, 316] width 204 height 17
click at [792, 298] on div "[PHONE_NUMBER]" at bounding box center [826, 300] width 96 height 15
click at [955, 299] on div "nilce" at bounding box center [955, 300] width 108 height 15
click at [683, 273] on div "Entrega" at bounding box center [772, 272] width 204 height 21
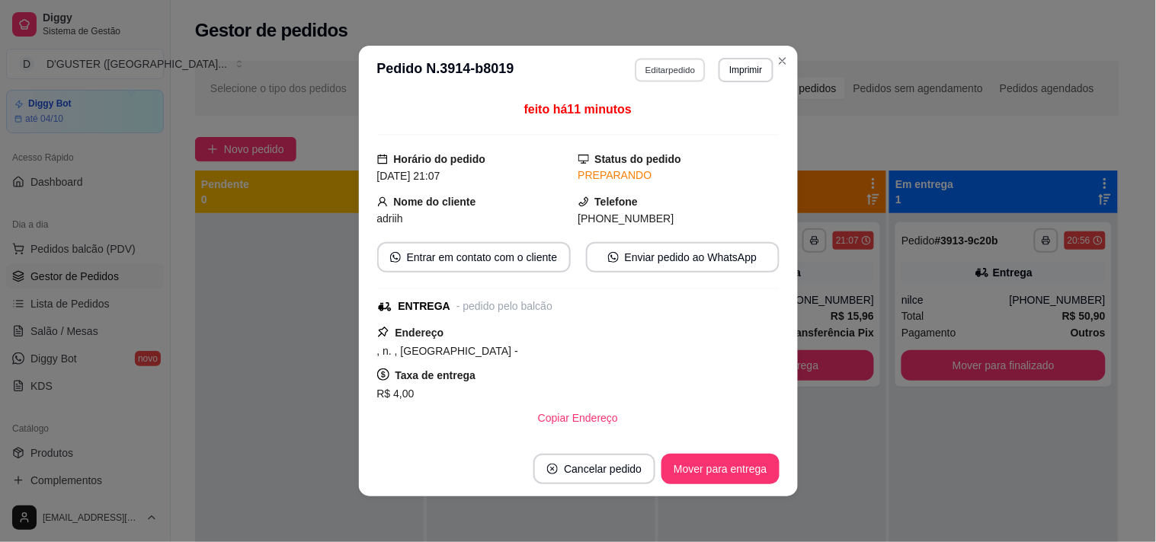
click at [669, 69] on button "Editar pedido" at bounding box center [670, 70] width 71 height 24
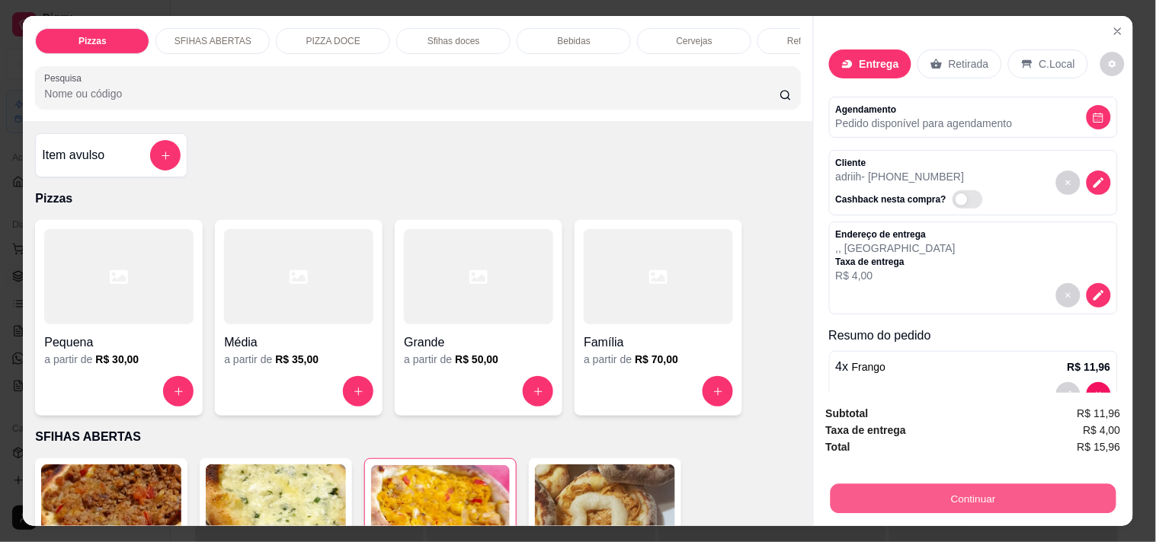
click at [865, 484] on button "Continuar" at bounding box center [973, 499] width 286 height 30
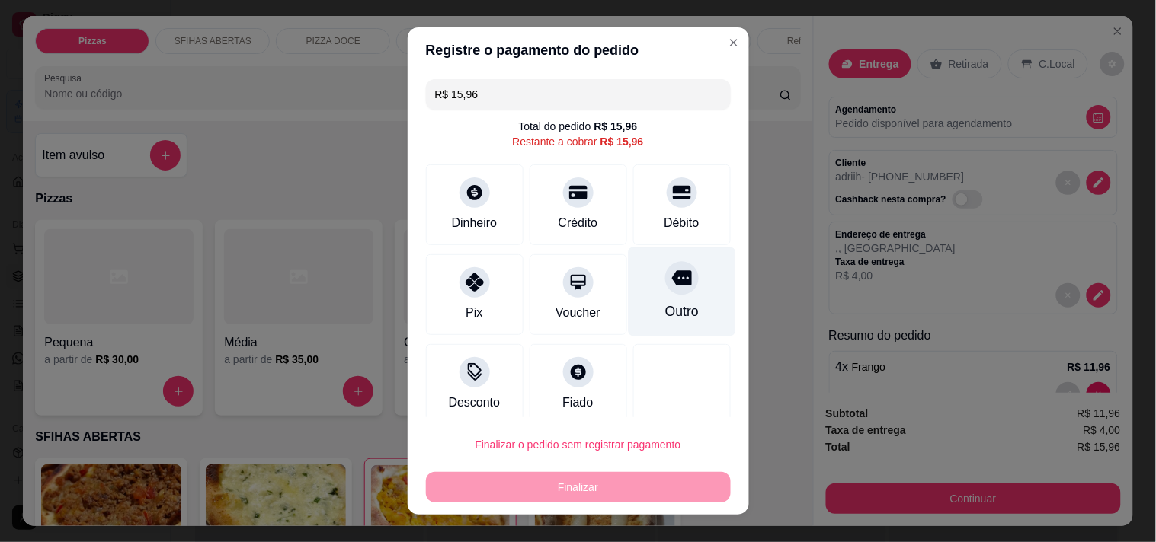
scroll to position [12, 0]
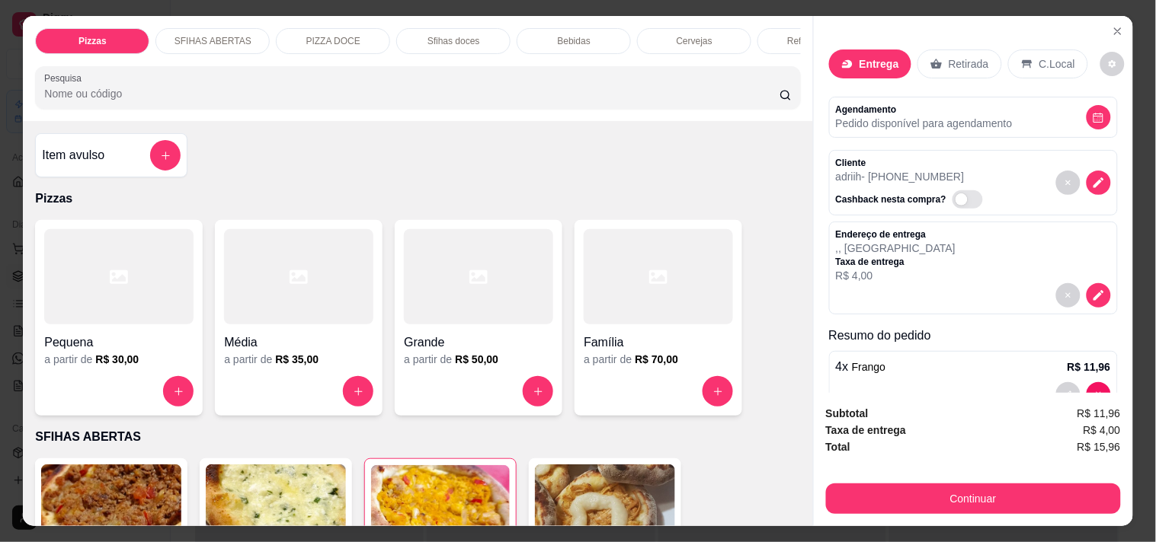
click at [841, 59] on icon at bounding box center [847, 64] width 12 height 12
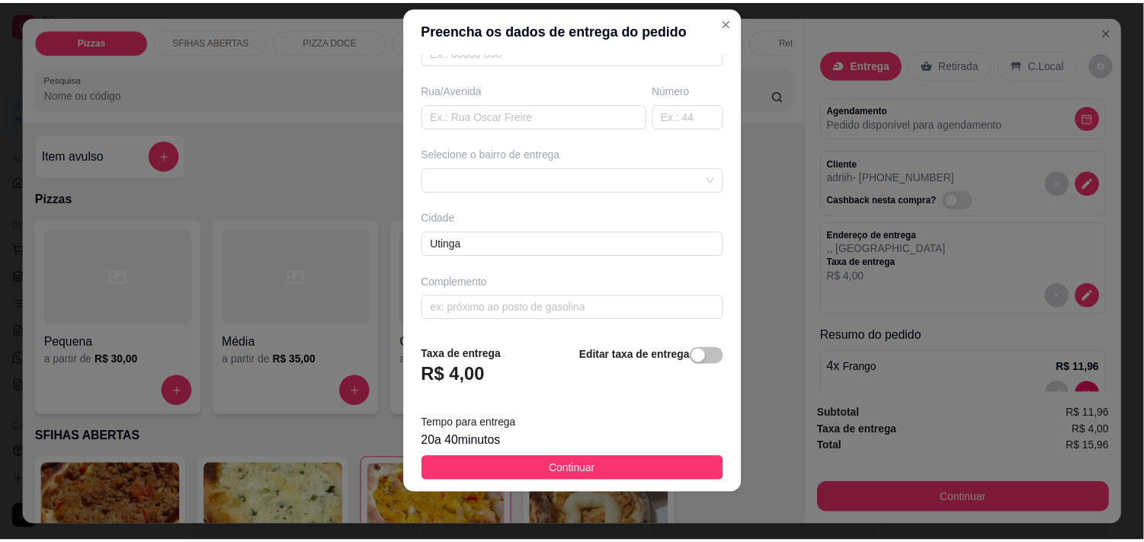
scroll to position [21, 0]
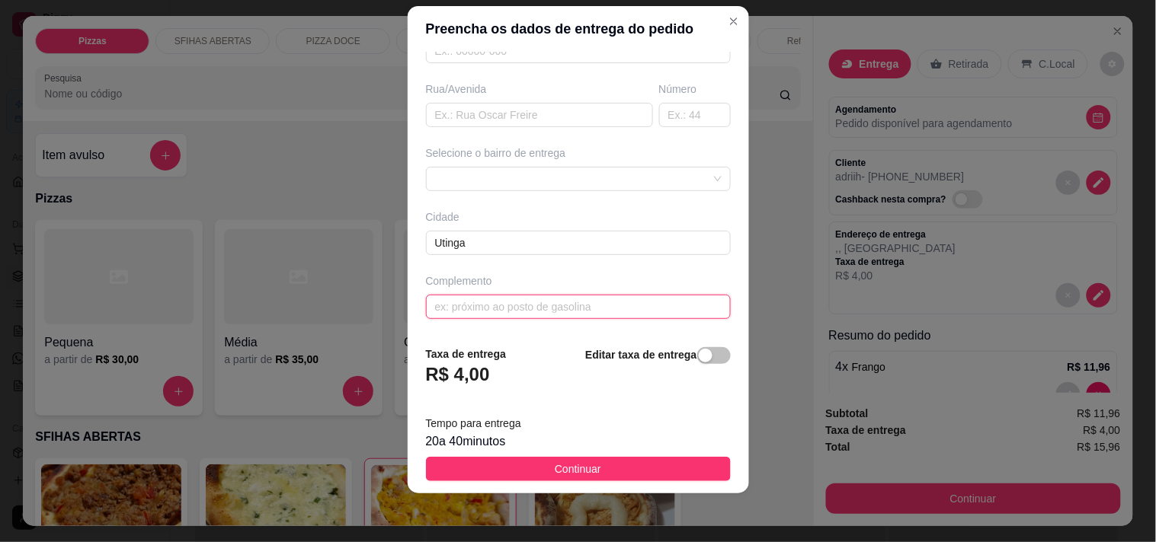
click at [619, 303] on input "text" at bounding box center [578, 307] width 305 height 24
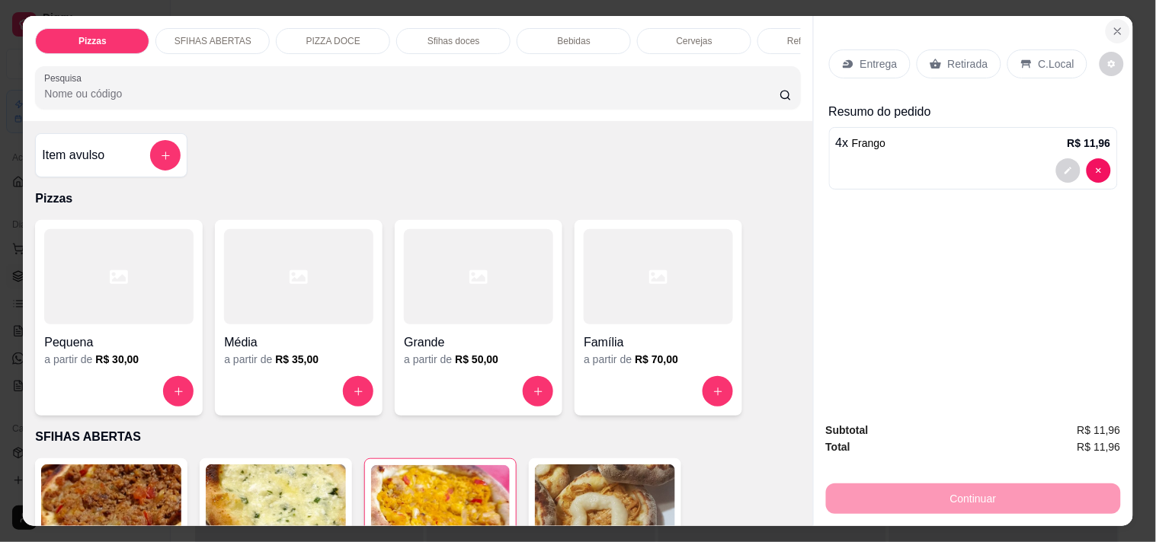
click at [1115, 32] on button "Close" at bounding box center [1117, 31] width 24 height 24
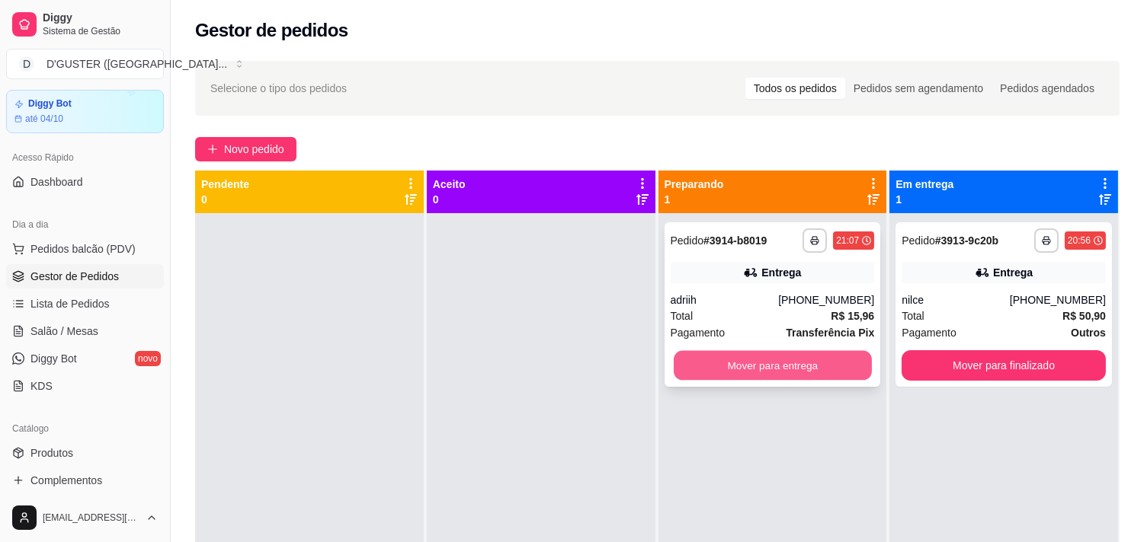
click at [750, 363] on button "Mover para entrega" at bounding box center [772, 366] width 198 height 30
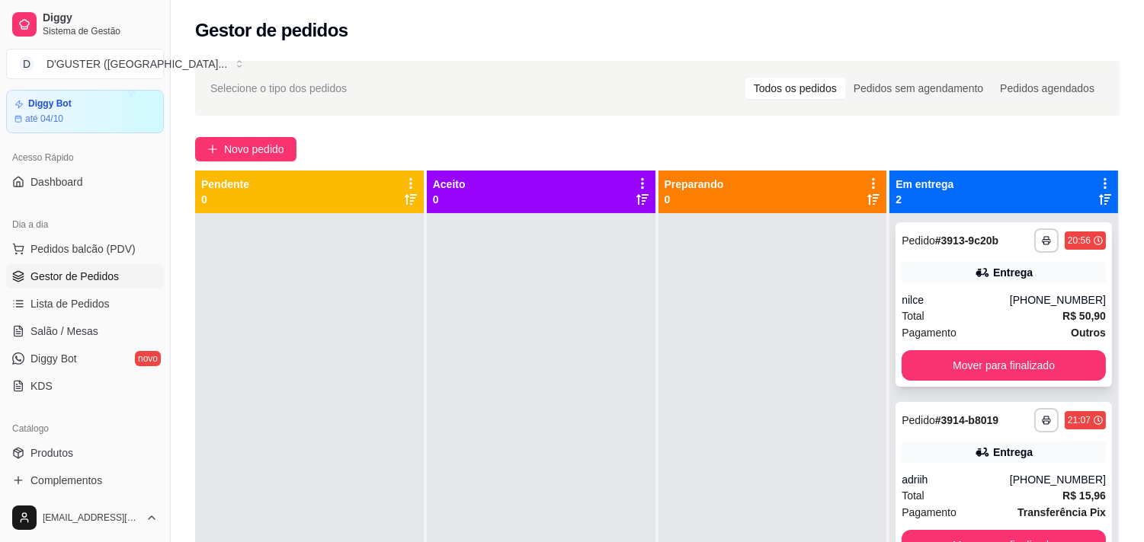
scroll to position [42, 0]
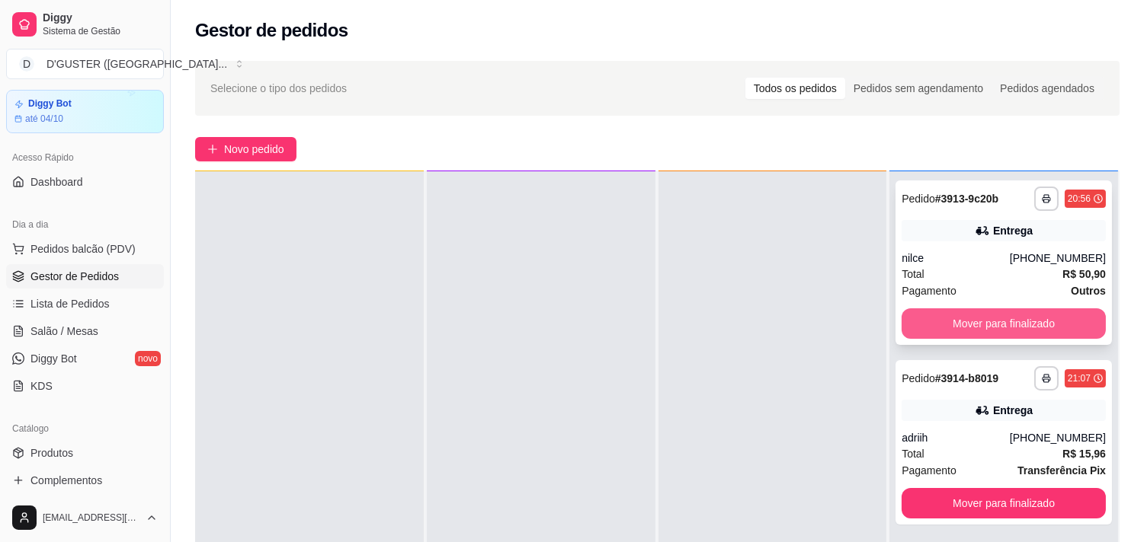
click at [974, 328] on button "Mover para finalizado" at bounding box center [1003, 324] width 204 height 30
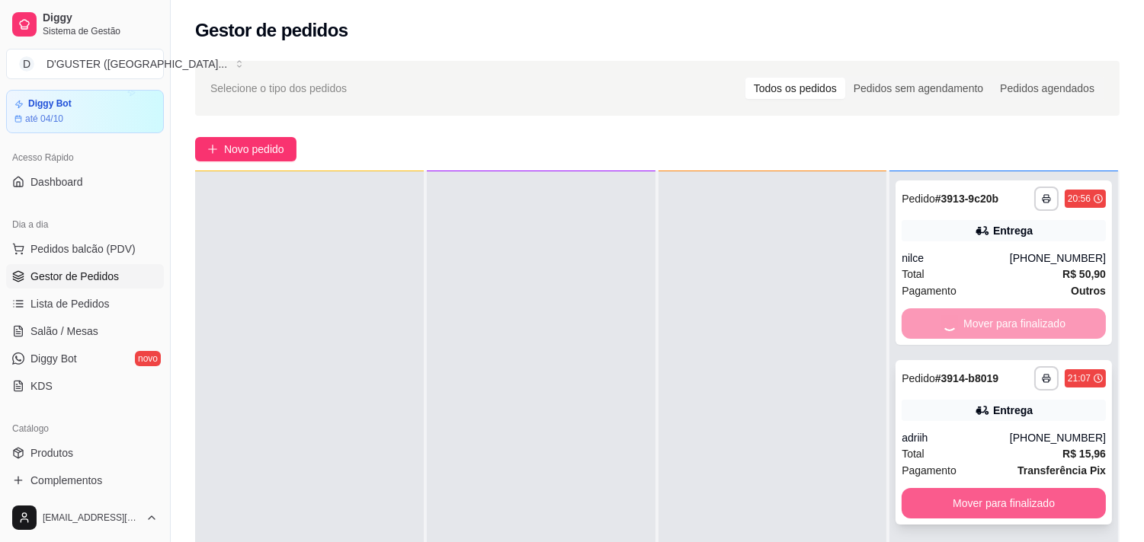
click at [971, 499] on button "Mover para finalizado" at bounding box center [1003, 503] width 204 height 30
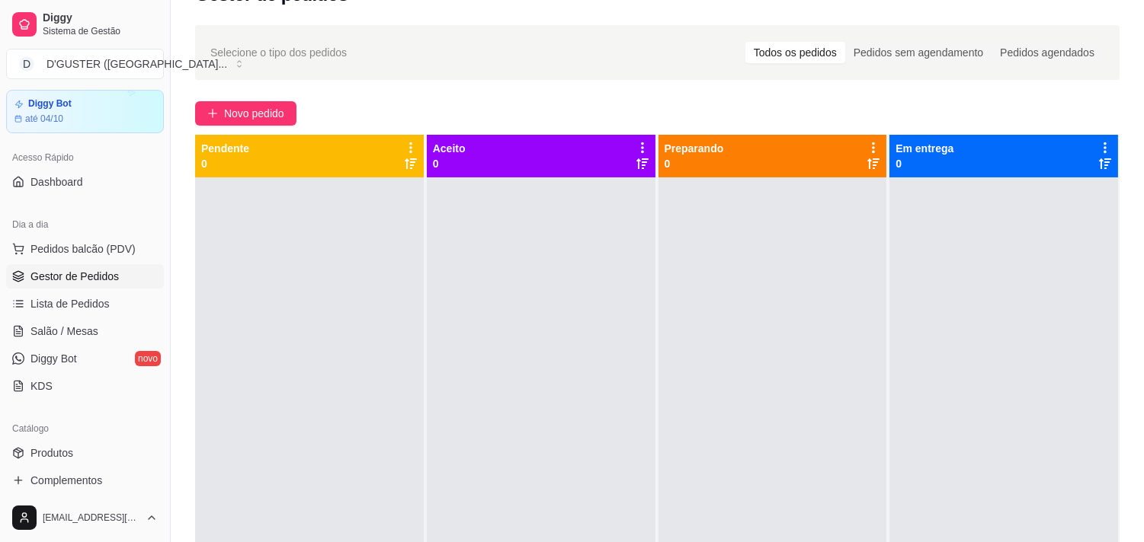
scroll to position [0, 0]
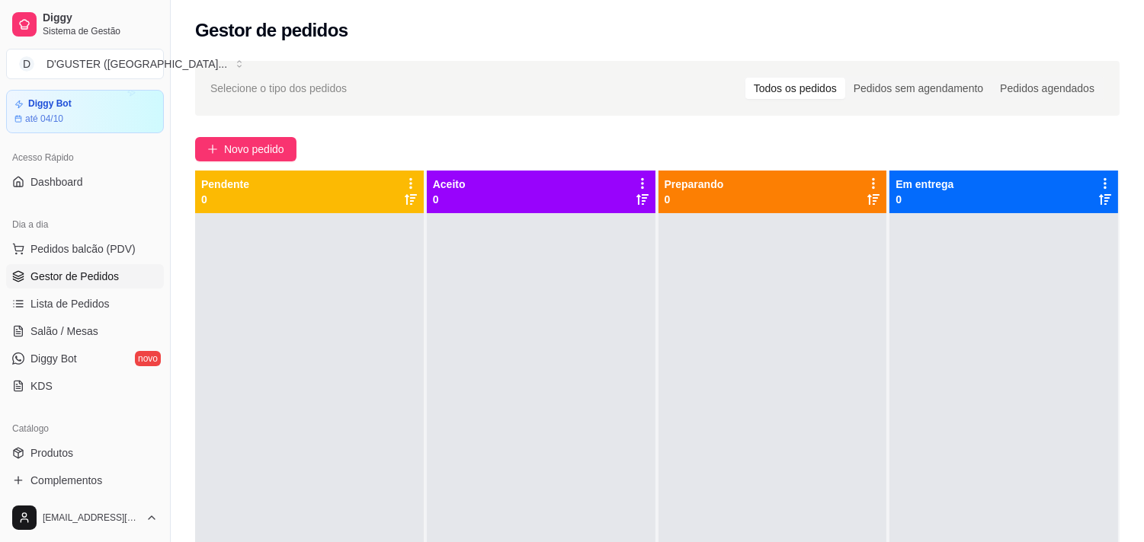
click at [585, 48] on div "Gestor de pedidos" at bounding box center [657, 26] width 973 height 52
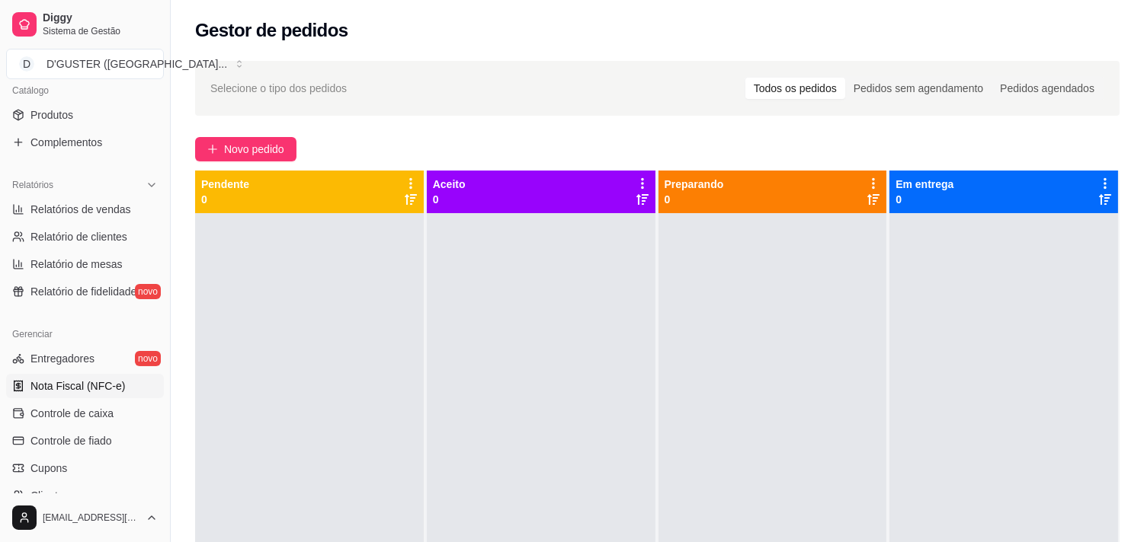
scroll to position [469, 0]
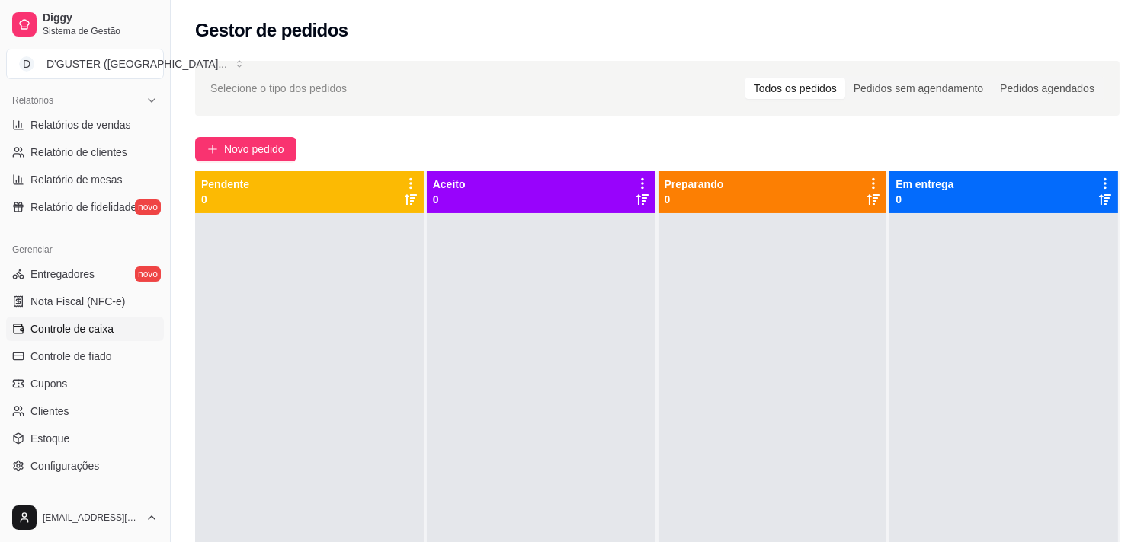
drag, startPoint x: 90, startPoint y: 326, endPoint x: 153, endPoint y: 335, distance: 63.9
click at [91, 328] on span "Controle de caixa" at bounding box center [71, 328] width 83 height 15
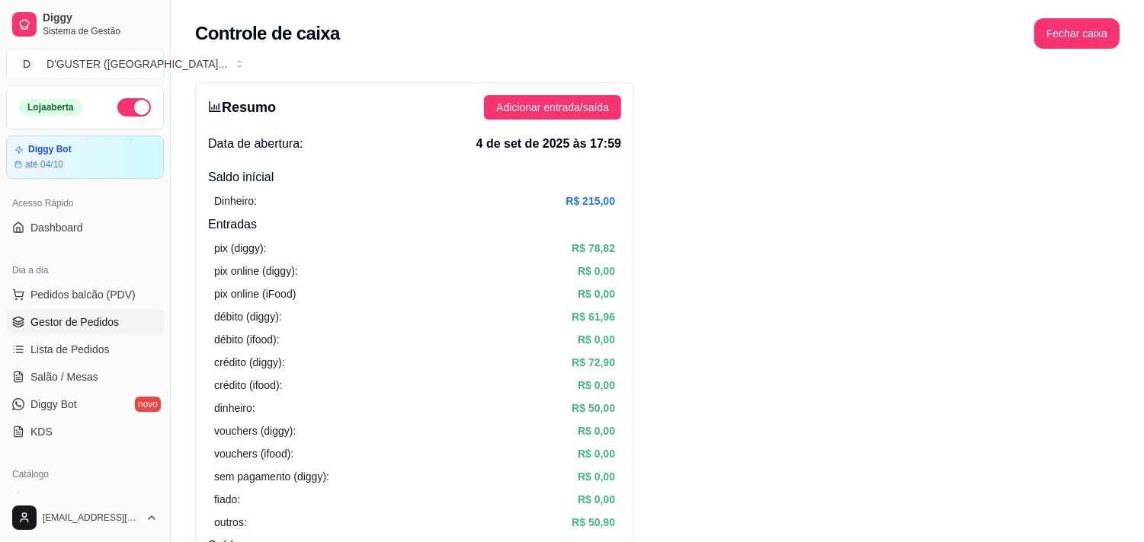
click at [82, 321] on span "Gestor de Pedidos" at bounding box center [74, 322] width 88 height 15
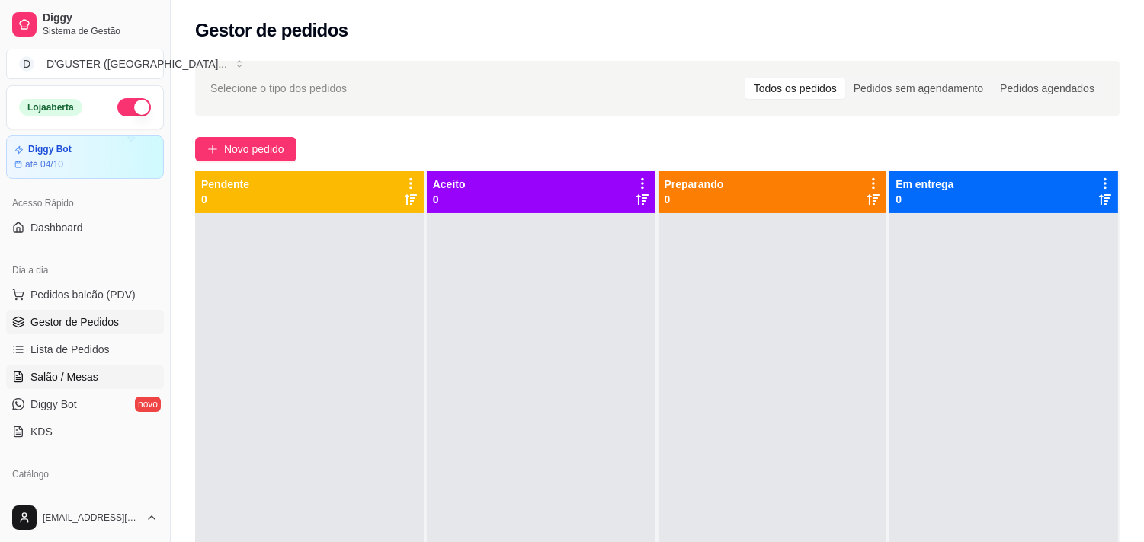
click at [88, 387] on link "Salão / Mesas" at bounding box center [85, 377] width 158 height 24
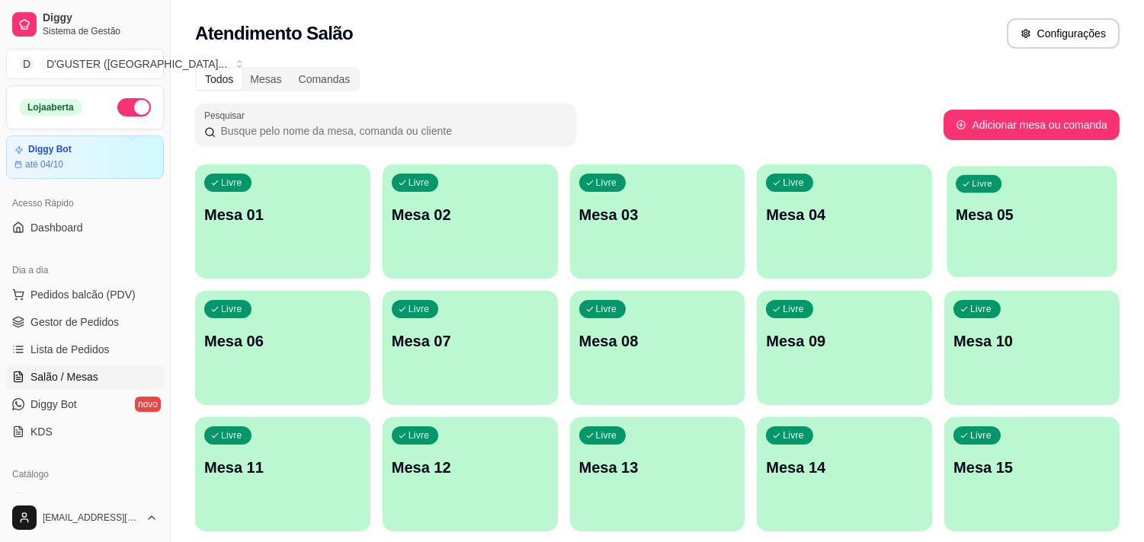
click at [969, 215] on p "Mesa 05" at bounding box center [1031, 215] width 152 height 21
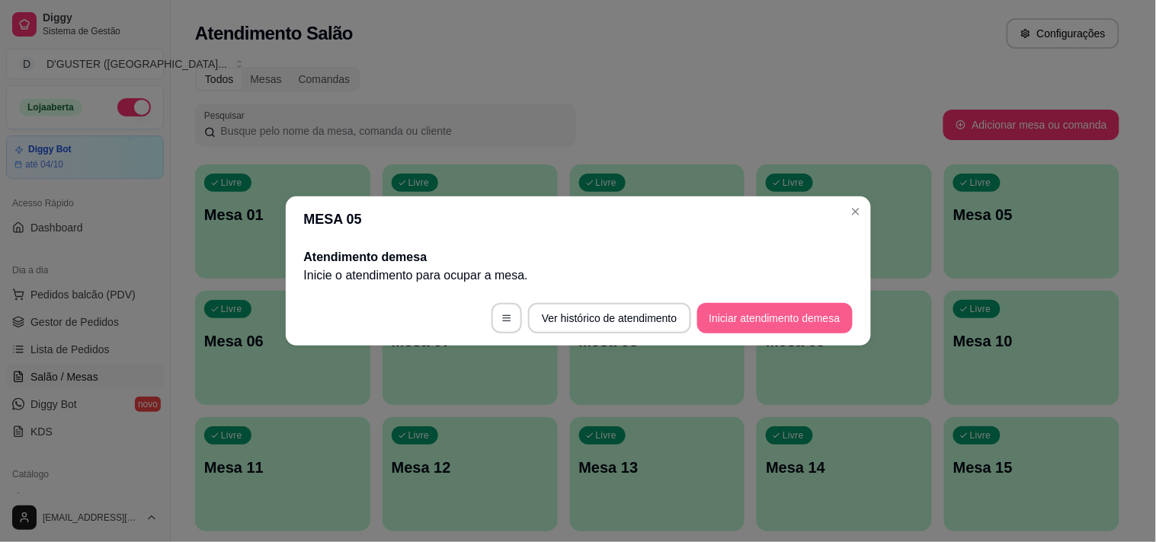
click at [831, 305] on button "Iniciar atendimento de mesa" at bounding box center [774, 318] width 155 height 30
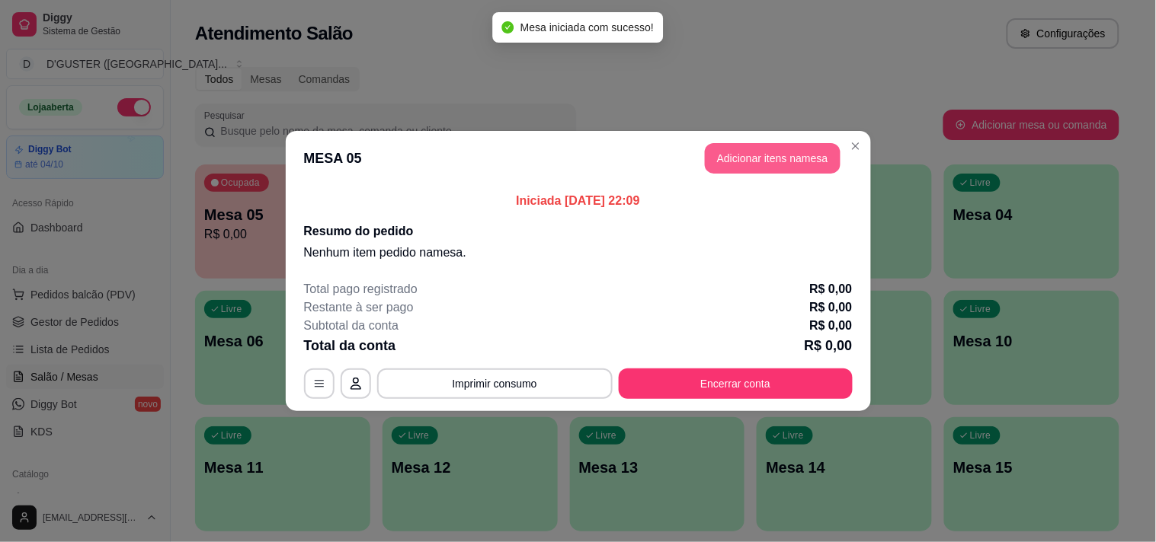
click at [752, 155] on button "Adicionar itens na mesa" at bounding box center [773, 158] width 136 height 30
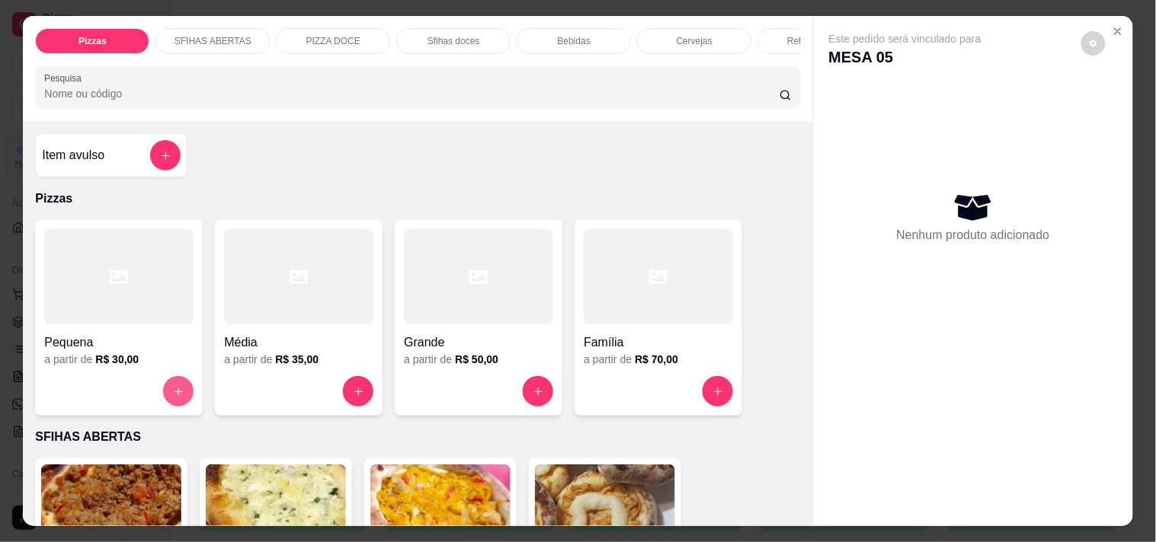
click at [181, 395] on button "increase-product-quantity" at bounding box center [178, 391] width 30 height 30
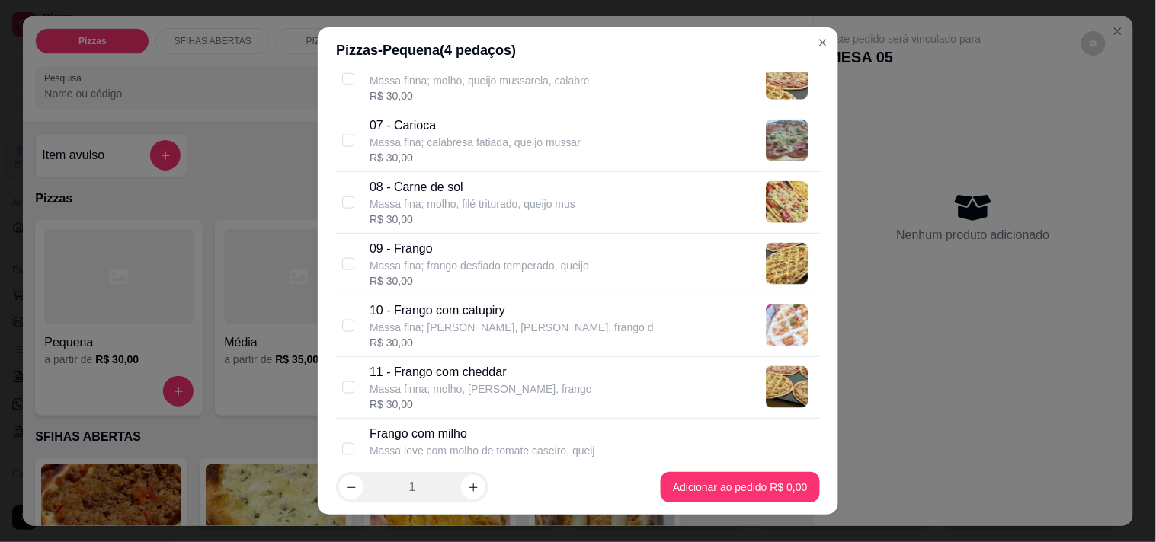
scroll to position [592, 0]
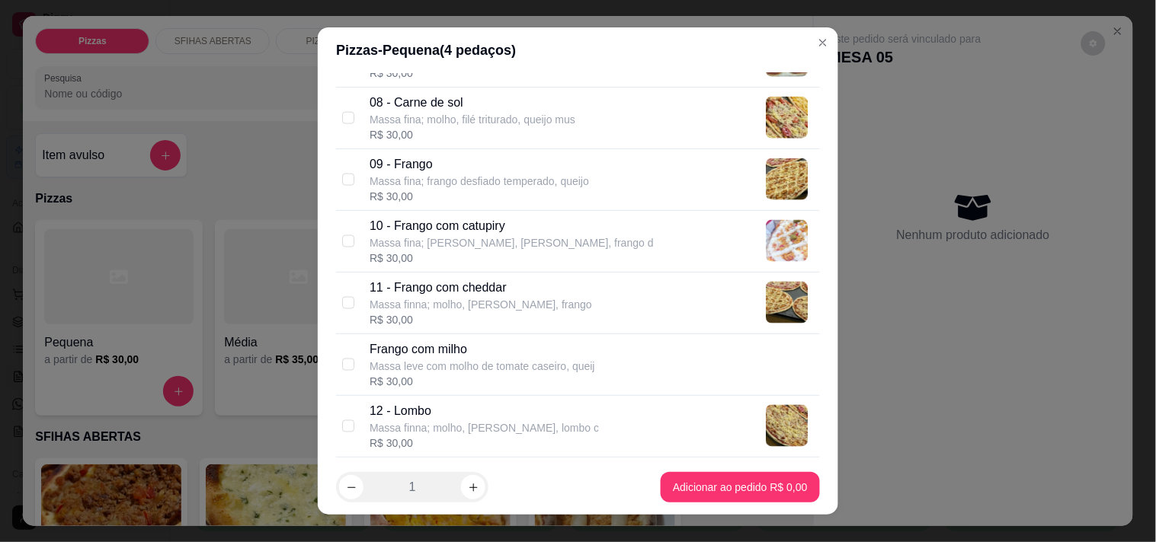
click at [509, 186] on p "Massa fina; frango desfiado temperado, queijo" at bounding box center [478, 181] width 219 height 15
checkbox input "true"
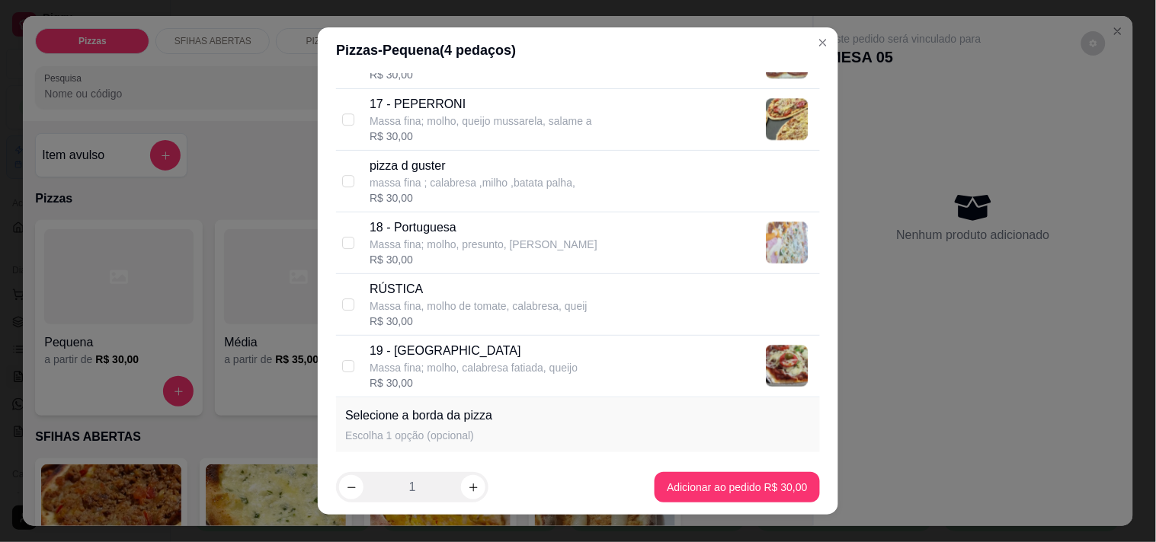
scroll to position [1354, 0]
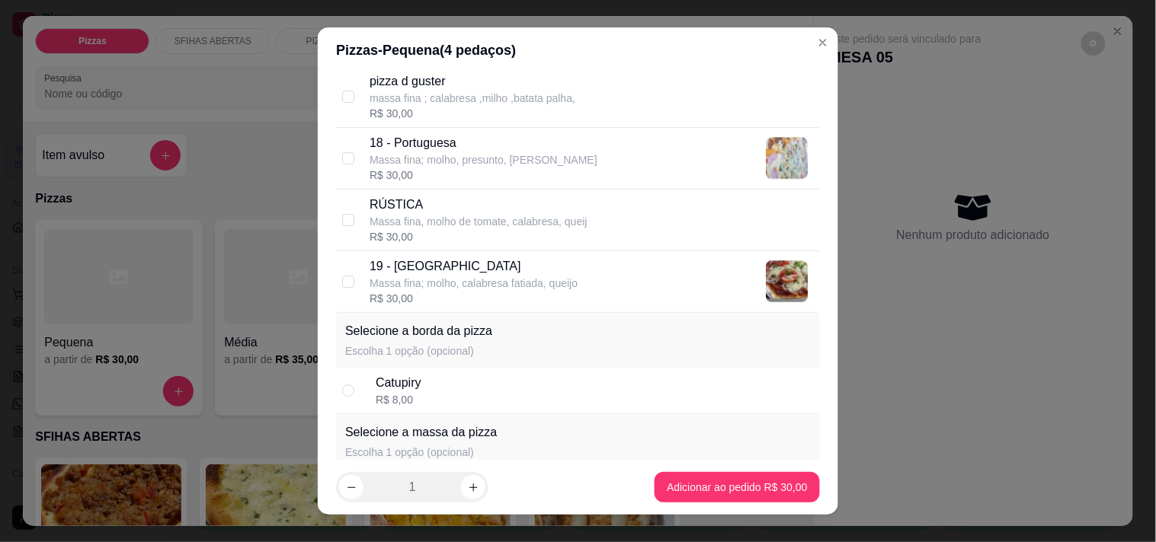
click at [591, 279] on div "19 - Toscana Massa fina; molho, calabresa fatiada, queijo R$ 30,00" at bounding box center [591, 281] width 444 height 49
checkbox input "true"
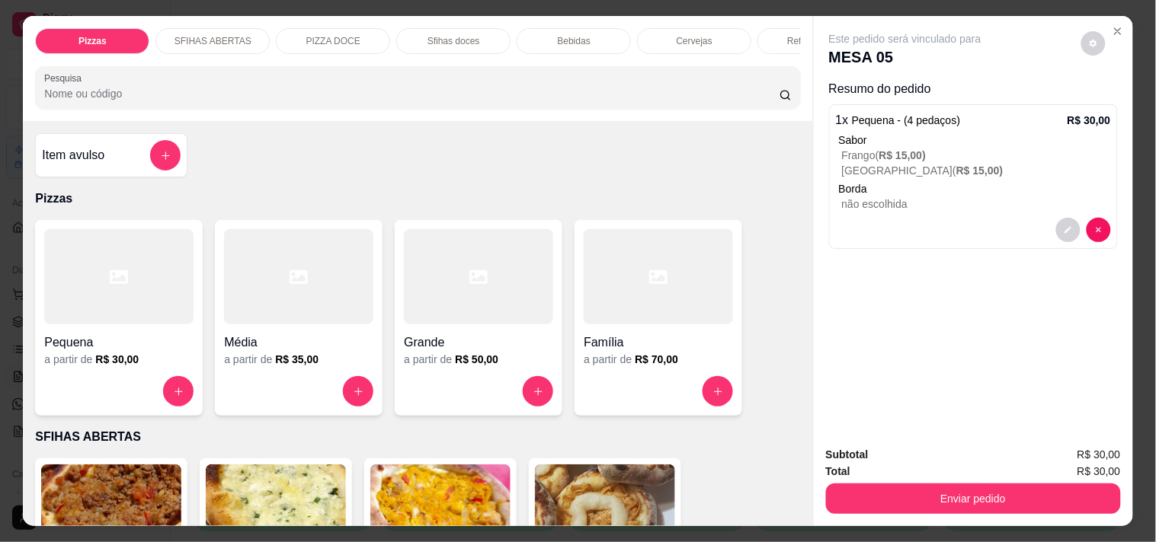
click at [605, 360] on div "a partir de R$ 70,00" at bounding box center [658, 359] width 149 height 15
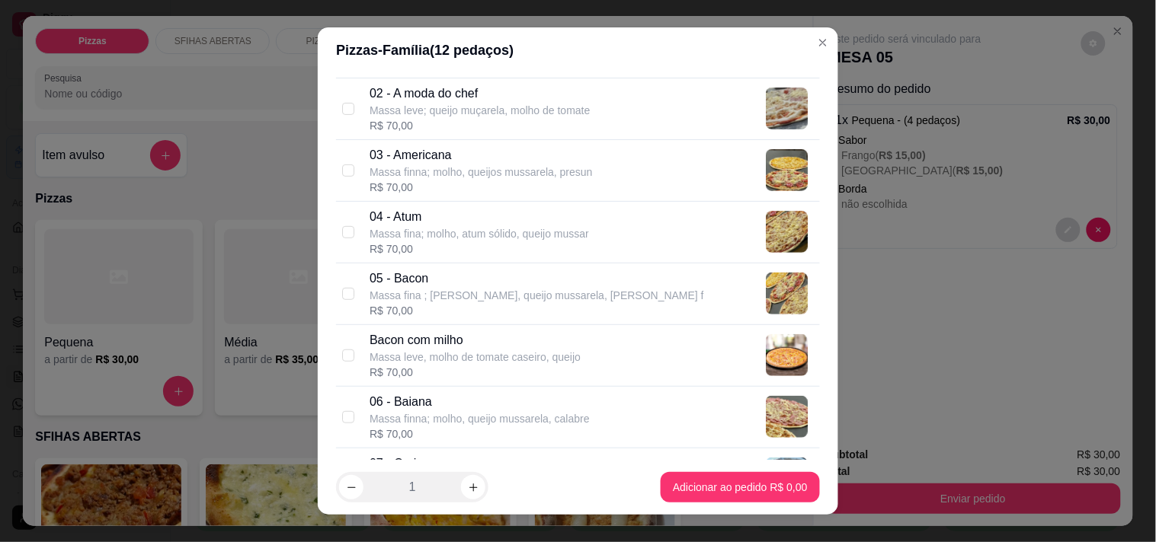
scroll to position [254, 0]
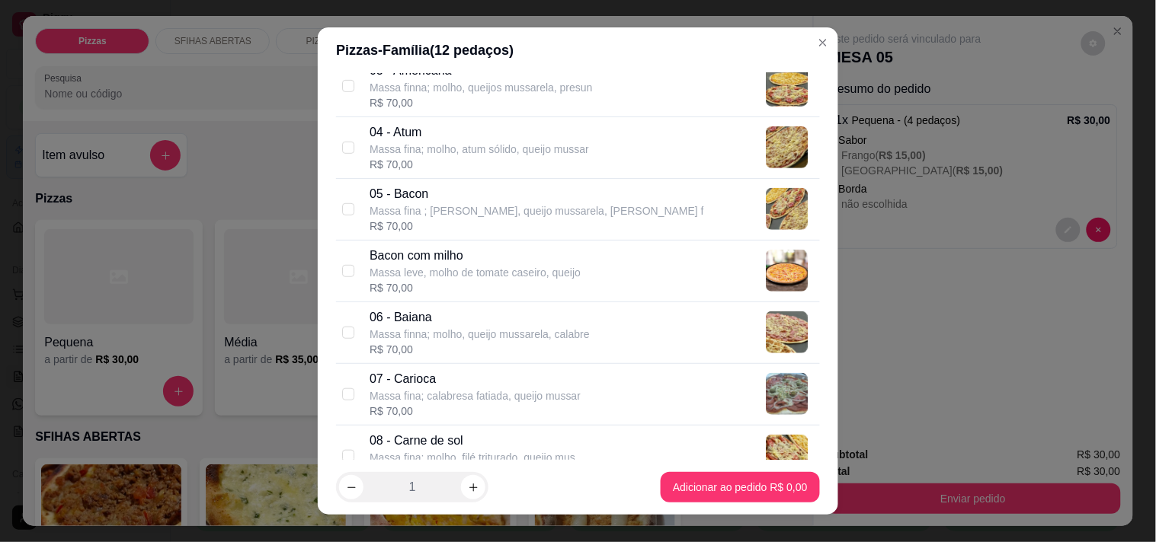
click at [642, 223] on div "05 - Bacon Massa fina ; molho, queijo mussarela, Bacon f R$ 70,00" at bounding box center [591, 209] width 444 height 49
checkbox input "true"
click at [703, 135] on div "04 - Atum Massa fina; molho, atum sólido, queijo mussar R$ 70,00" at bounding box center [591, 147] width 444 height 49
checkbox input "true"
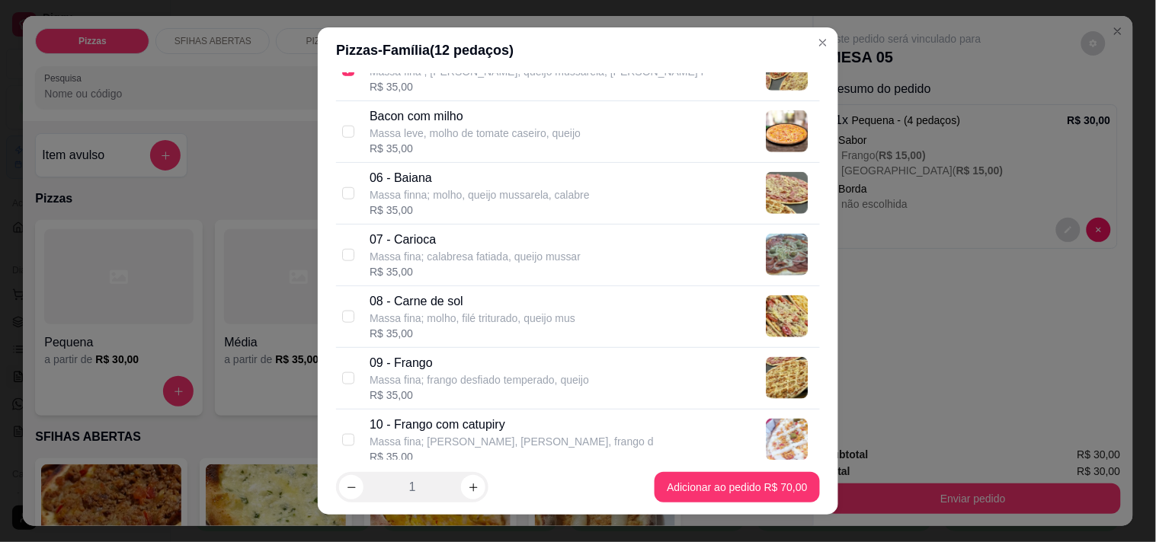
scroll to position [423, 0]
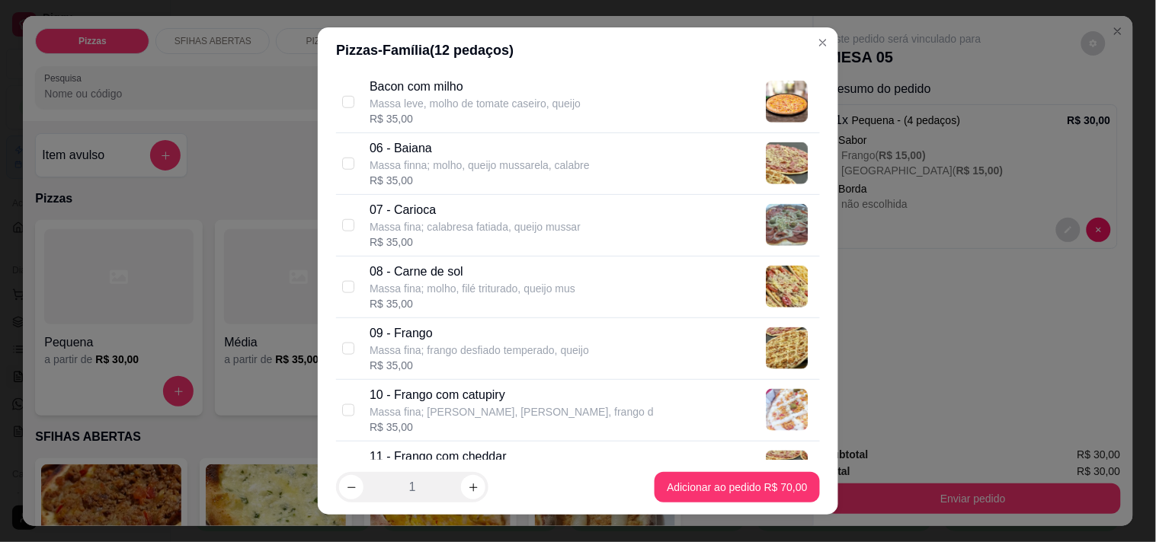
click at [506, 337] on p "09 - Frango" at bounding box center [478, 334] width 219 height 18
checkbox input "true"
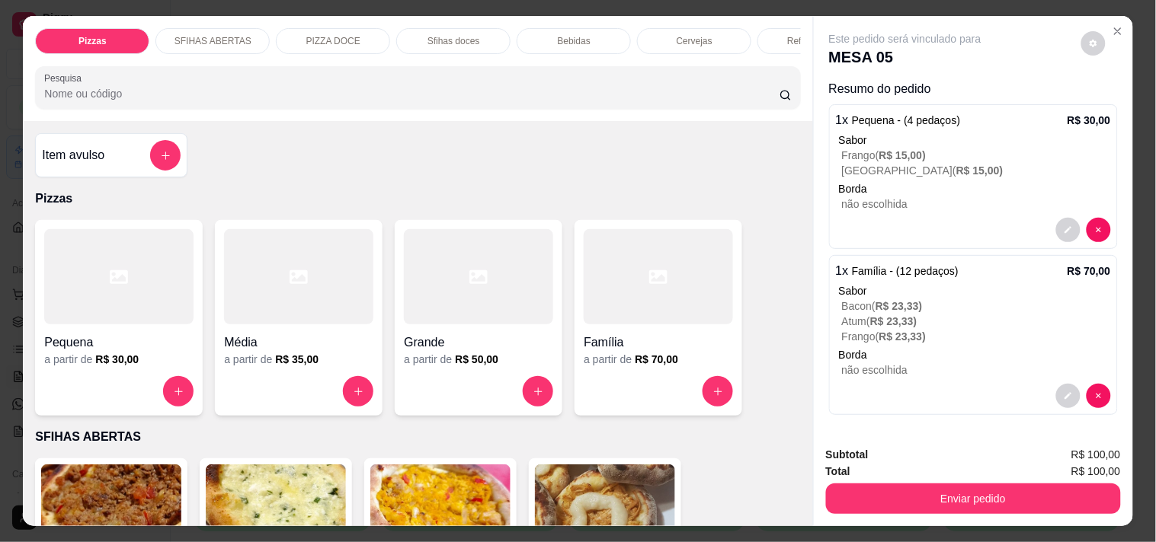
click at [584, 363] on div "a partir de R$ 70,00" at bounding box center [658, 359] width 149 height 15
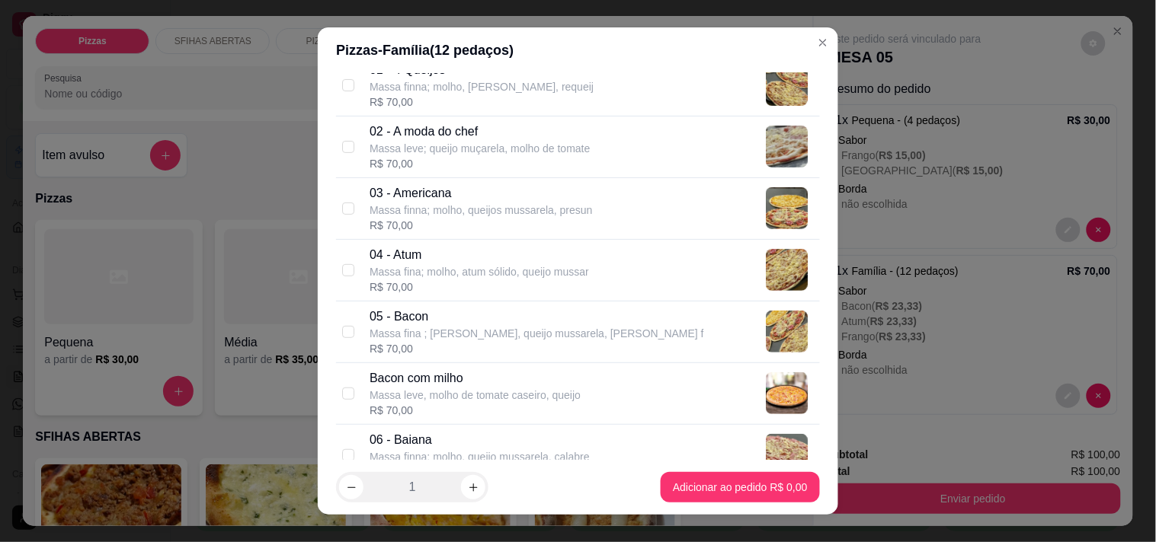
scroll to position [169, 0]
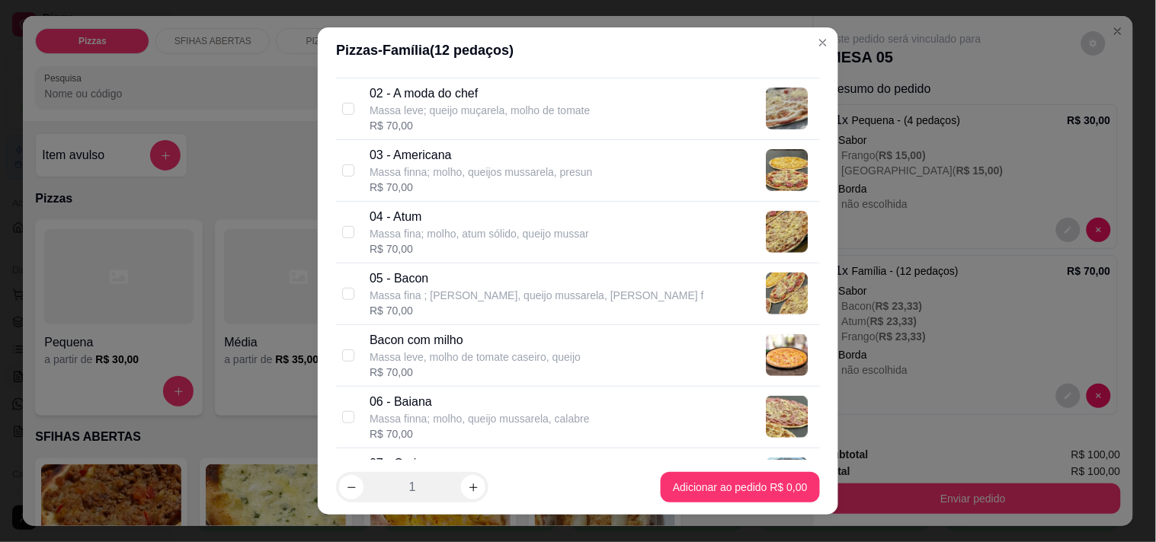
click at [515, 280] on p "05 - Bacon" at bounding box center [536, 279] width 334 height 18
checkbox input "true"
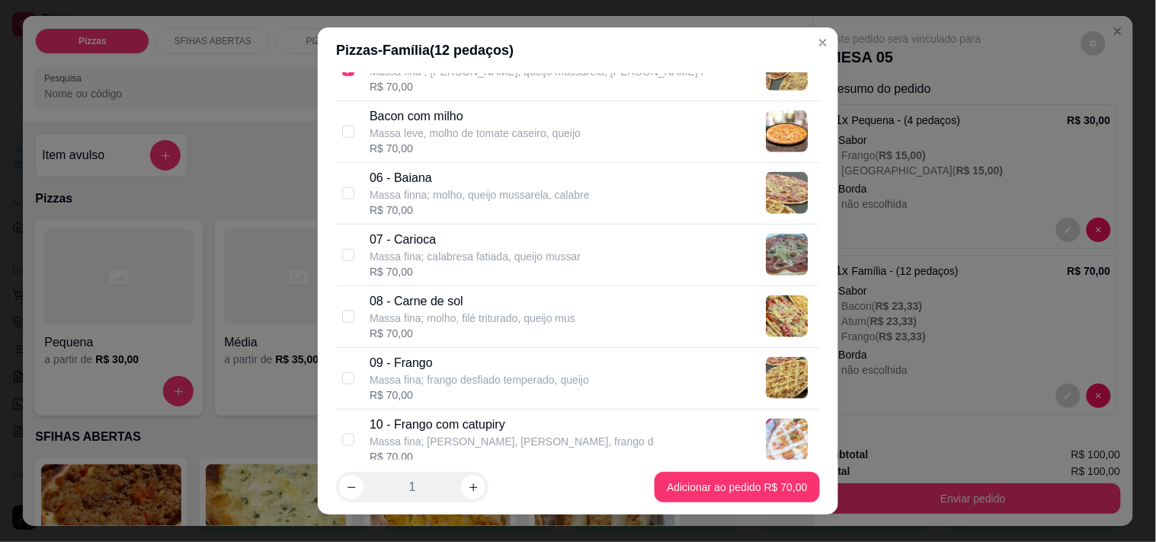
scroll to position [423, 0]
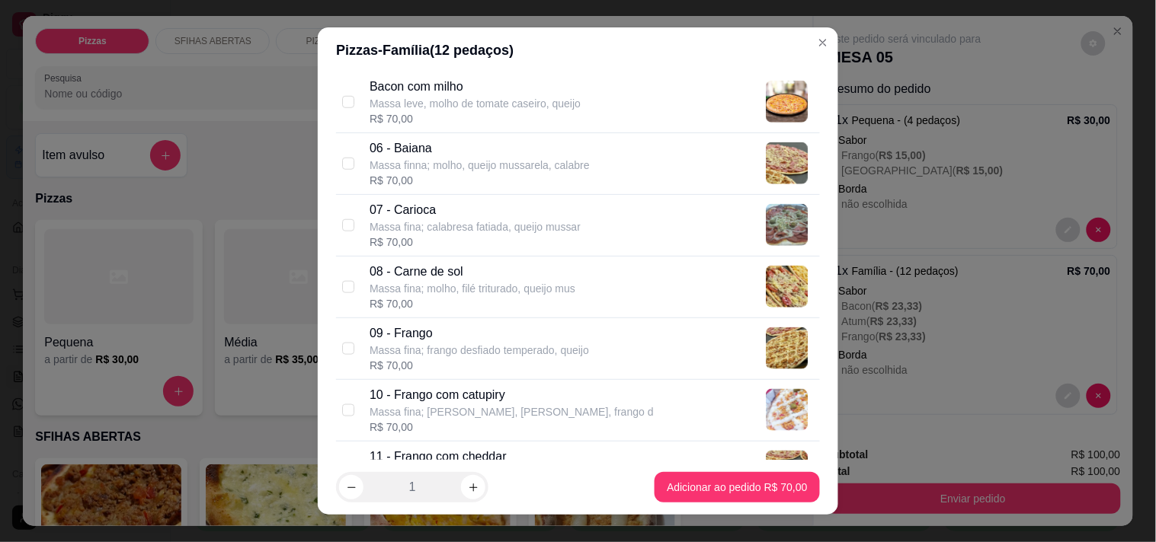
click at [491, 347] on p "Massa fina; frango desfiado temperado, queijo" at bounding box center [478, 350] width 219 height 15
checkbox input "true"
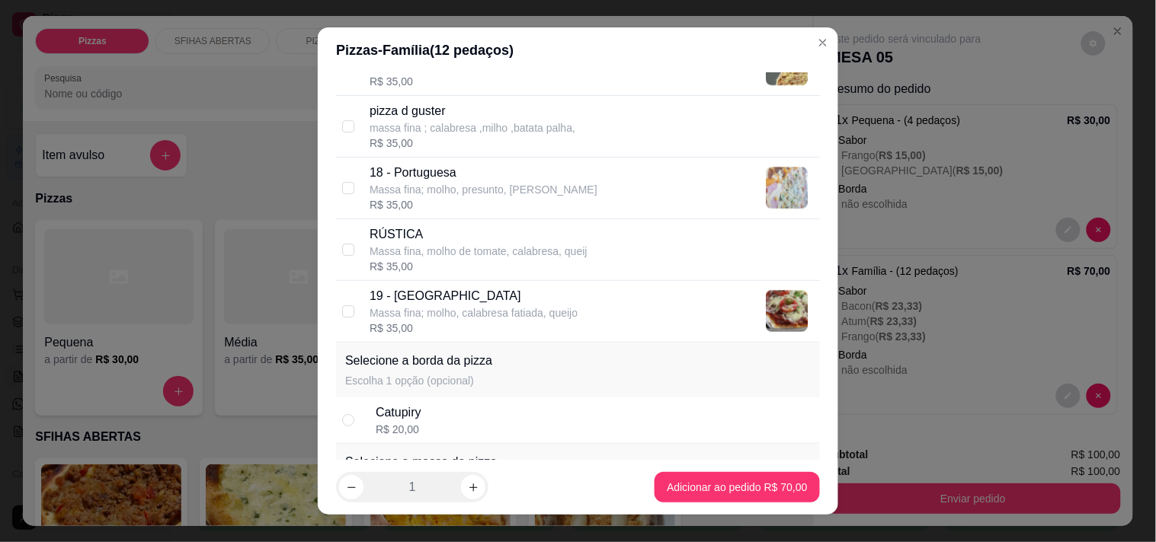
scroll to position [1354, 0]
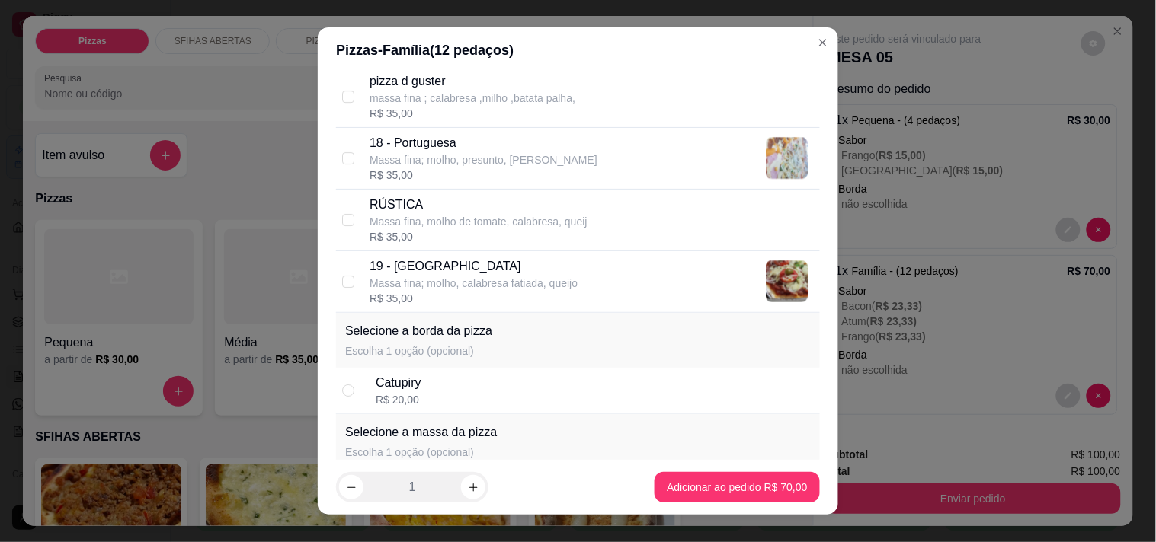
click at [513, 279] on p "Massa fina; molho, calabresa fatiada, queijo" at bounding box center [473, 283] width 208 height 15
checkbox input "true"
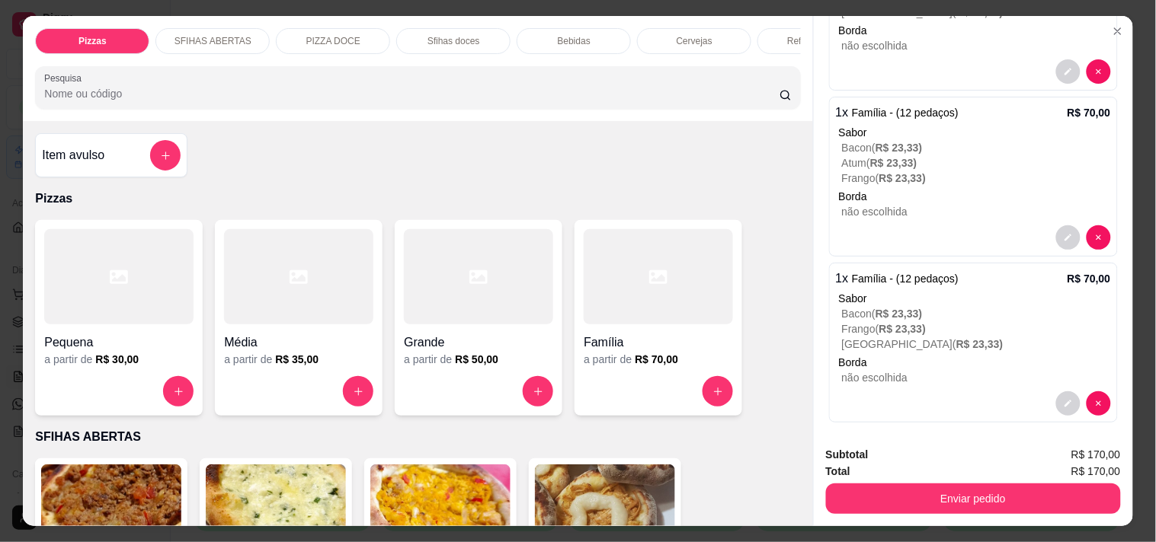
scroll to position [168, 0]
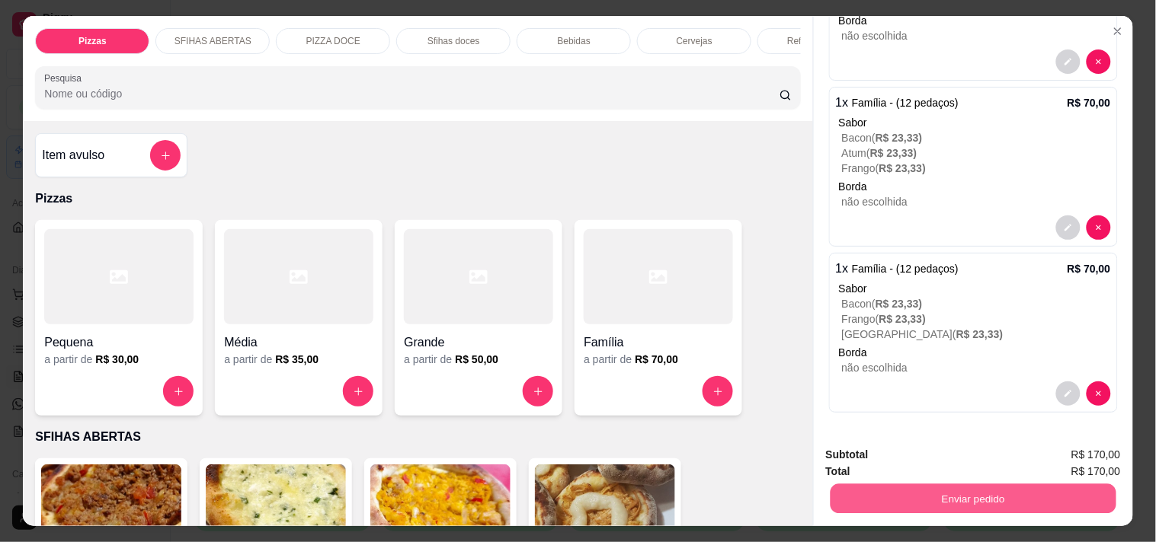
click at [888, 492] on button "Enviar pedido" at bounding box center [973, 499] width 286 height 30
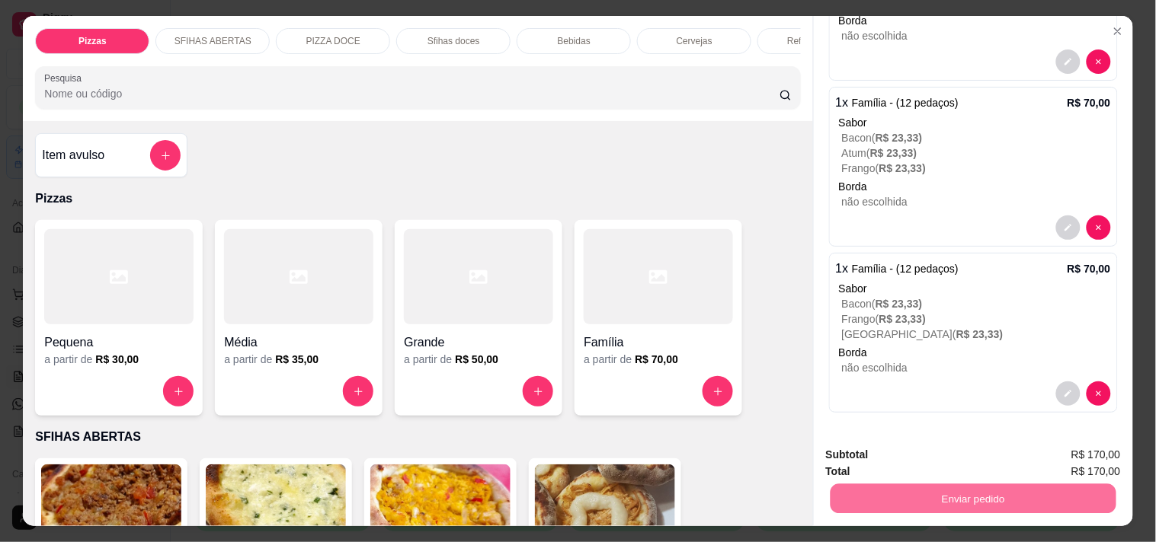
click at [920, 451] on button "Não registrar e enviar pedido" at bounding box center [923, 455] width 154 height 28
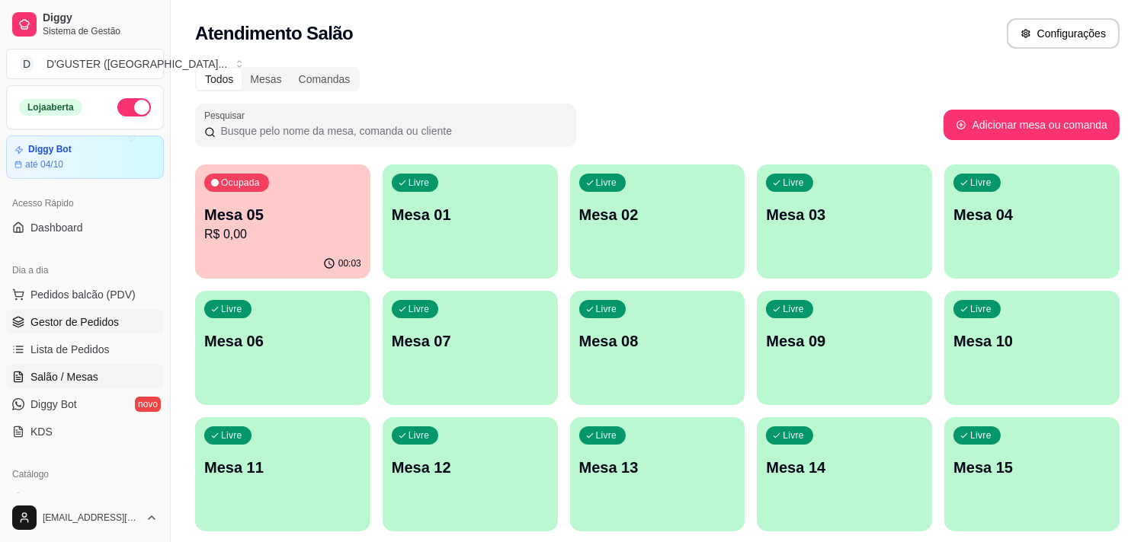
click at [91, 324] on span "Gestor de Pedidos" at bounding box center [74, 322] width 88 height 15
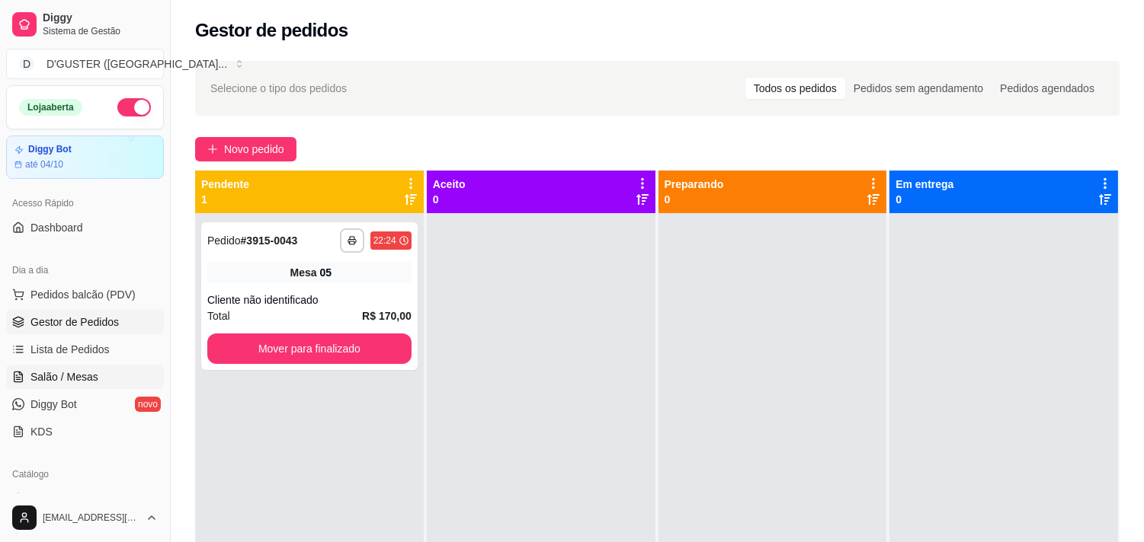
click at [58, 374] on span "Salão / Mesas" at bounding box center [64, 376] width 68 height 15
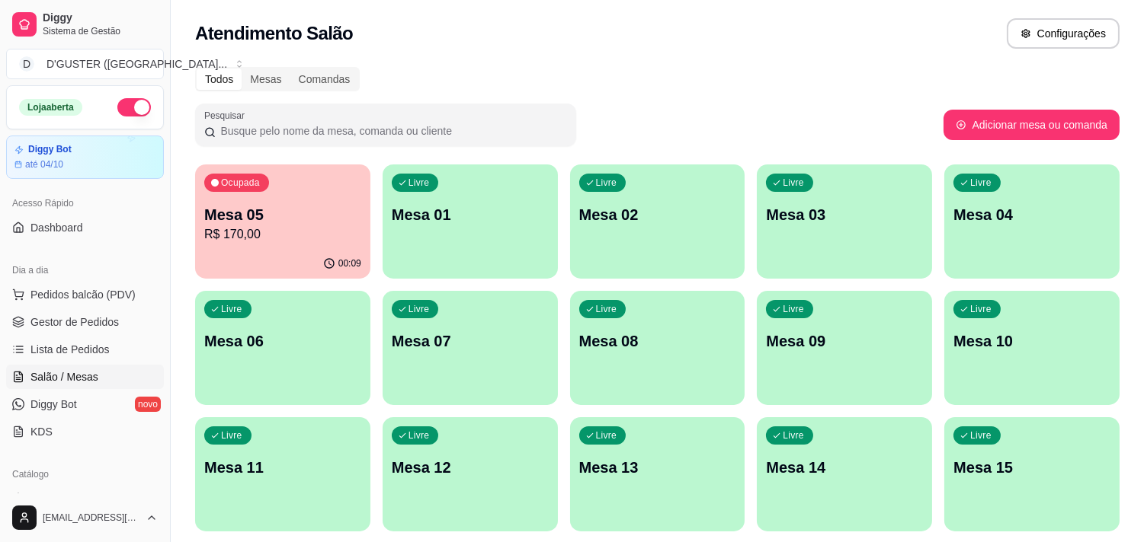
click at [264, 221] on p "Mesa 05" at bounding box center [282, 214] width 157 height 21
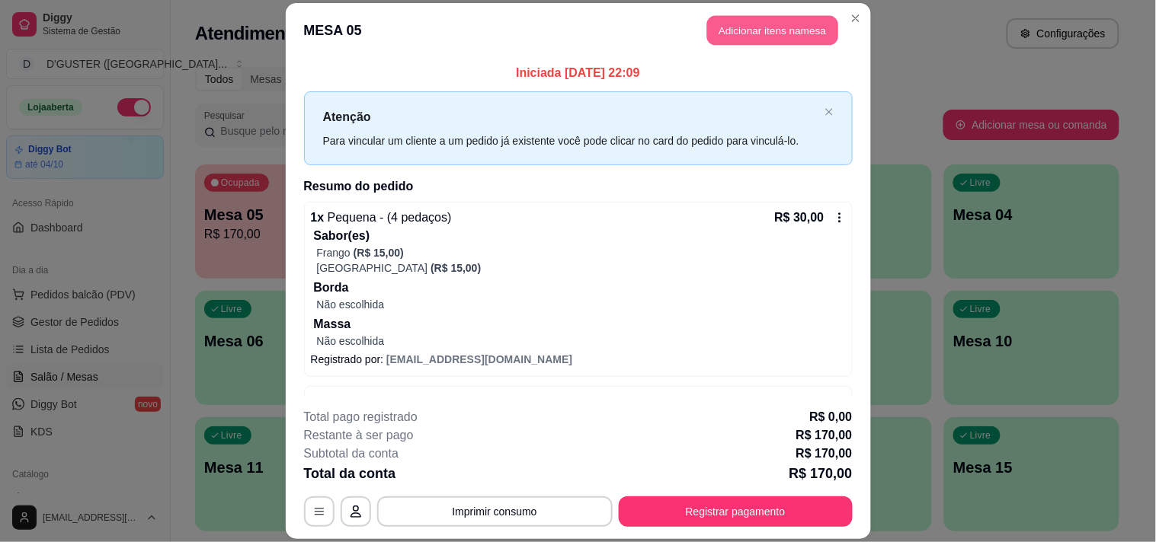
click at [775, 24] on button "Adicionar itens na mesa" at bounding box center [772, 30] width 131 height 30
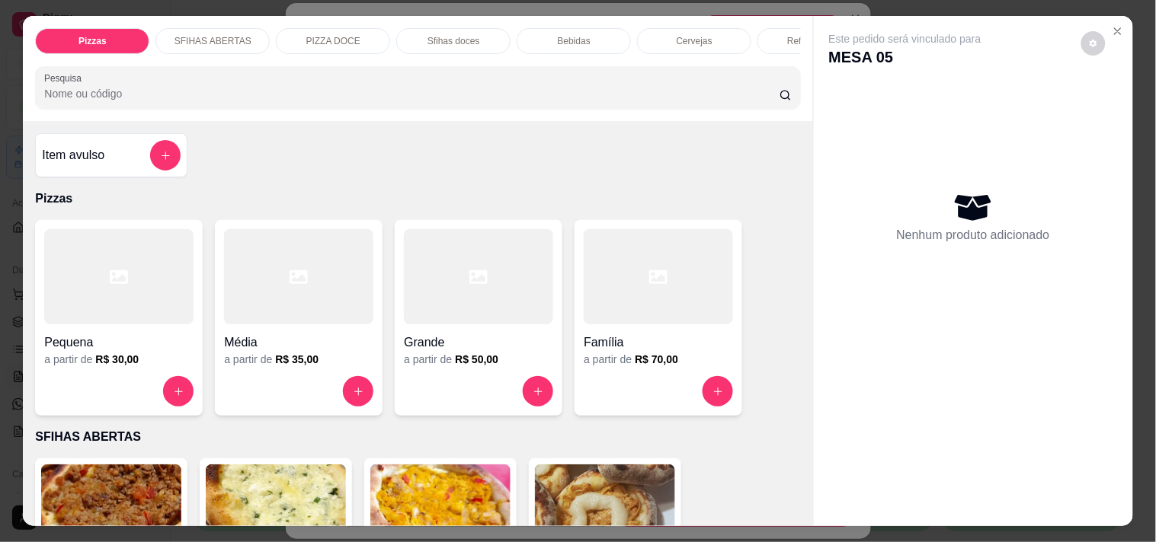
click at [565, 39] on p "Bebidas" at bounding box center [574, 41] width 33 height 12
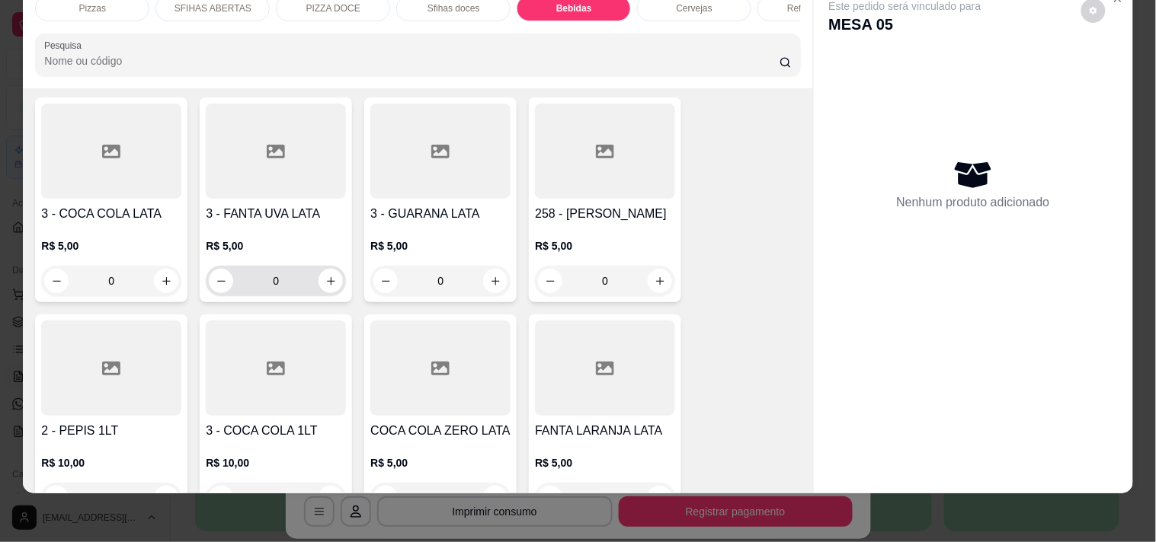
scroll to position [4355, 0]
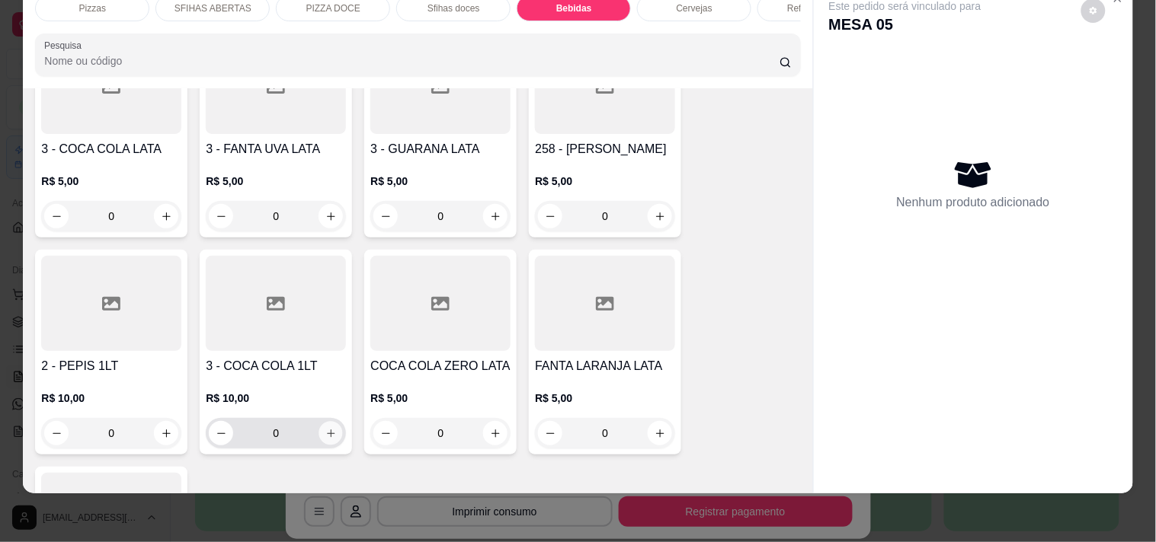
click at [325, 428] on icon "increase-product-quantity" at bounding box center [330, 433] width 11 height 11
type input "1"
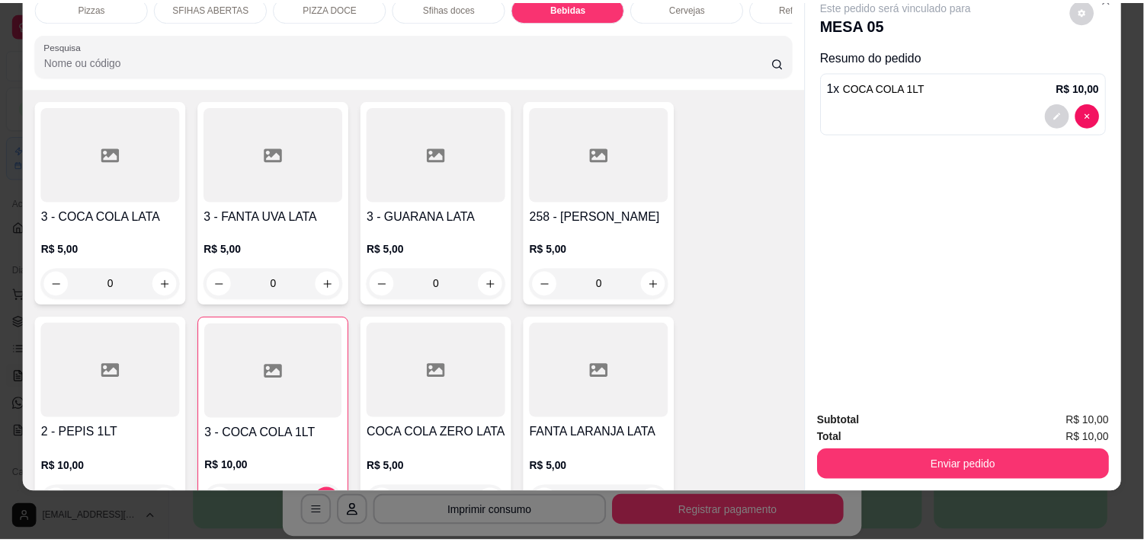
scroll to position [4329, 0]
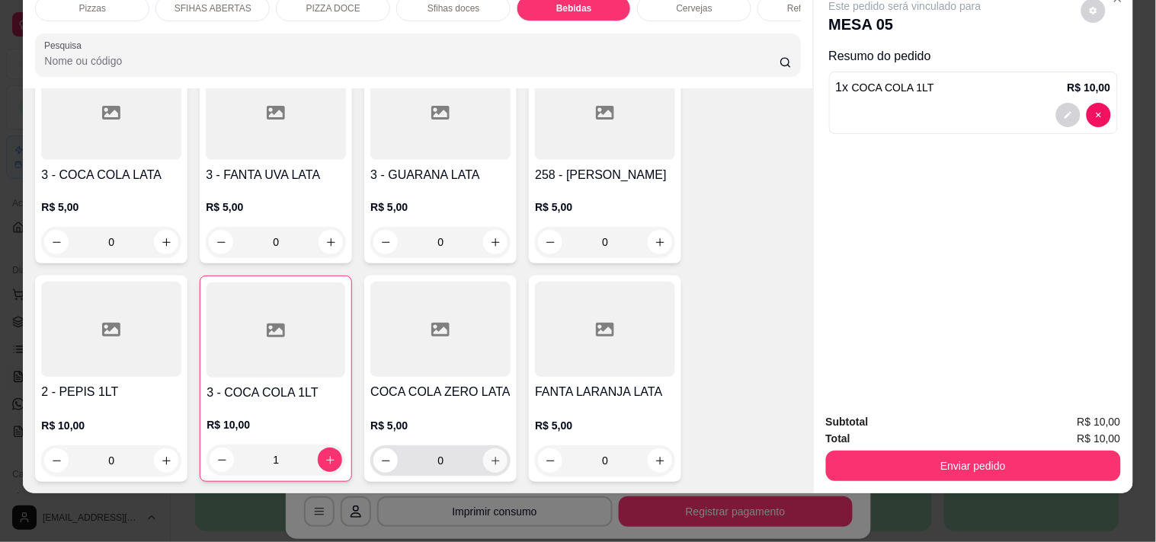
click at [483, 449] on button "increase-product-quantity" at bounding box center [495, 461] width 24 height 24
type input "1"
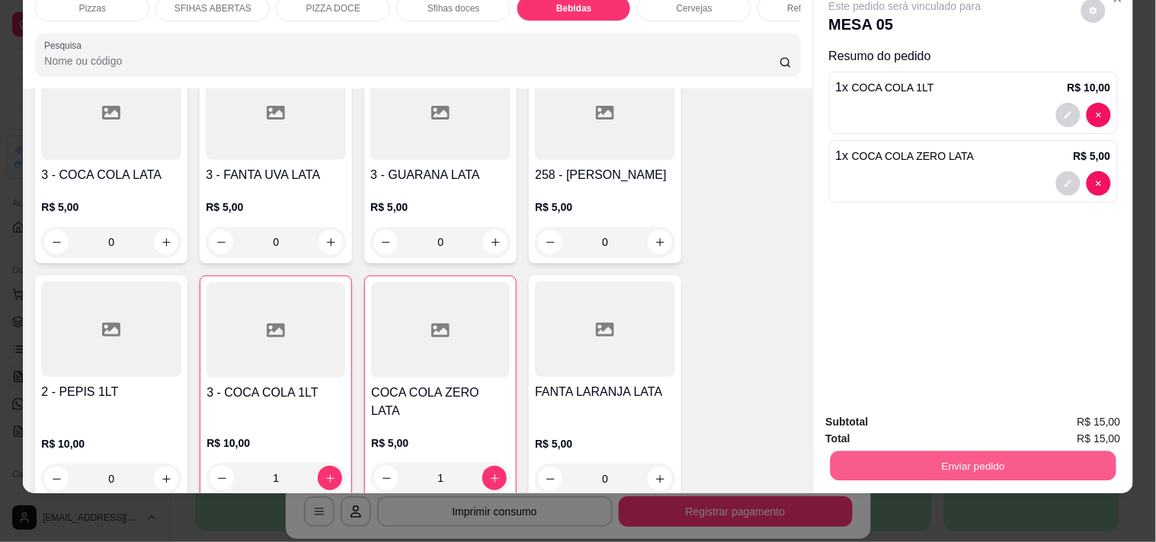
click at [935, 458] on button "Enviar pedido" at bounding box center [973, 466] width 286 height 30
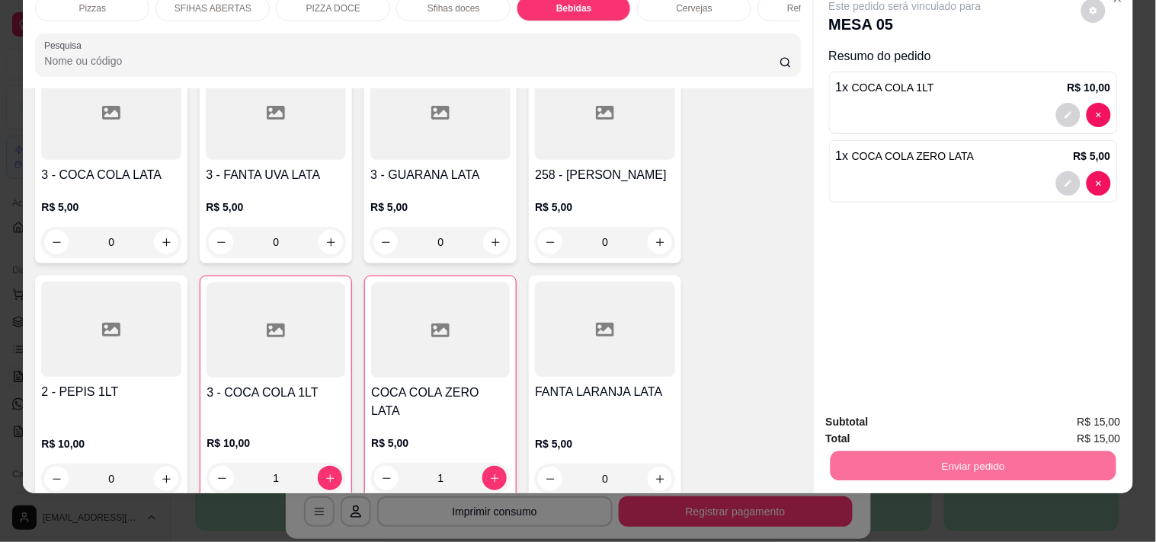
click at [859, 424] on button "Não registrar e enviar pedido" at bounding box center [923, 416] width 154 height 28
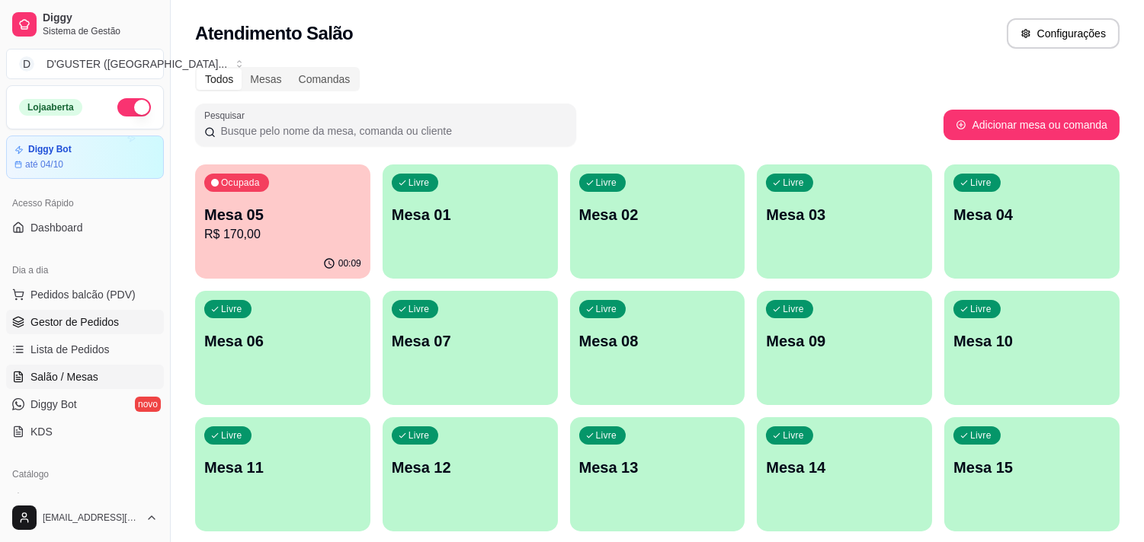
click at [86, 332] on link "Gestor de Pedidos" at bounding box center [85, 322] width 158 height 24
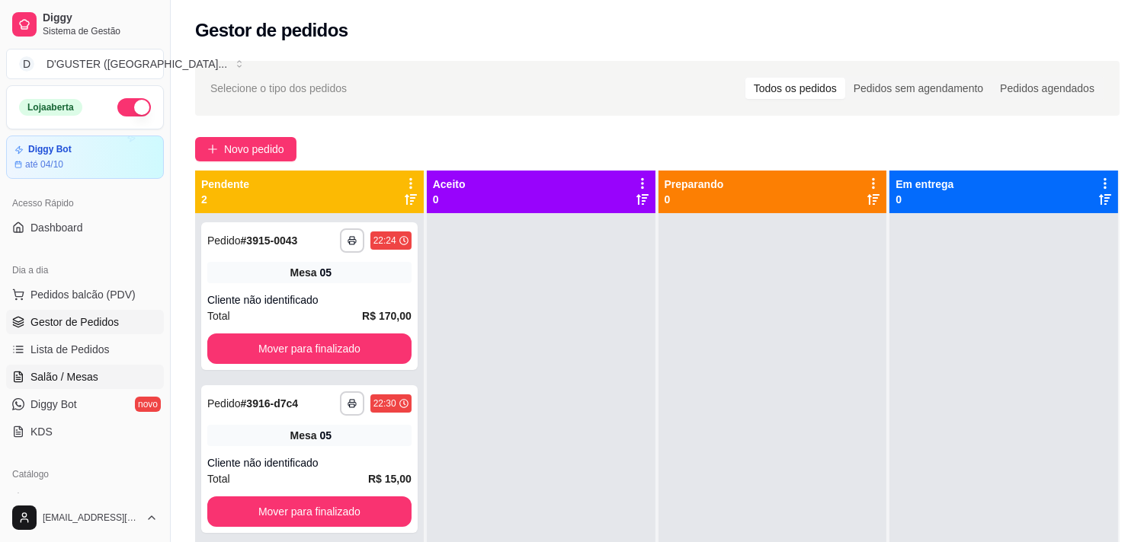
click at [72, 373] on span "Salão / Mesas" at bounding box center [64, 376] width 68 height 15
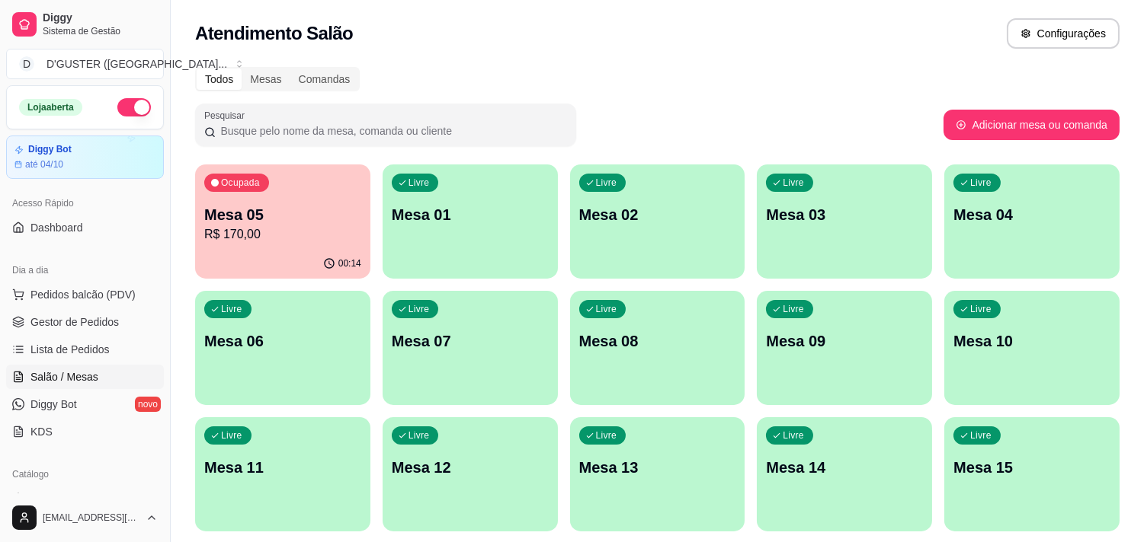
click at [261, 226] on p "R$ 170,00" at bounding box center [282, 235] width 157 height 18
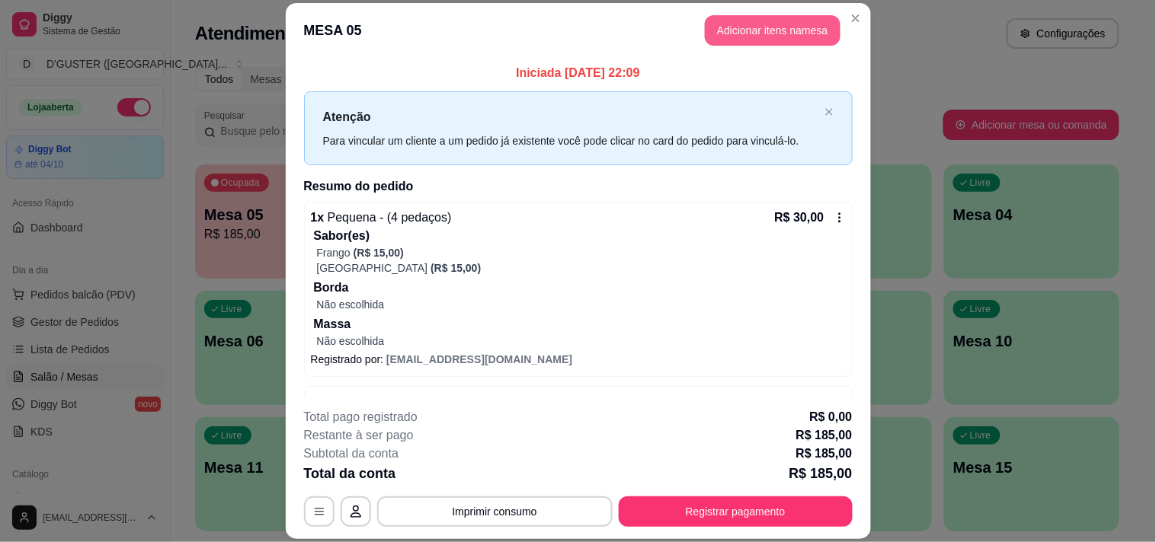
click at [754, 29] on button "Adicionar itens na mesa" at bounding box center [773, 30] width 136 height 30
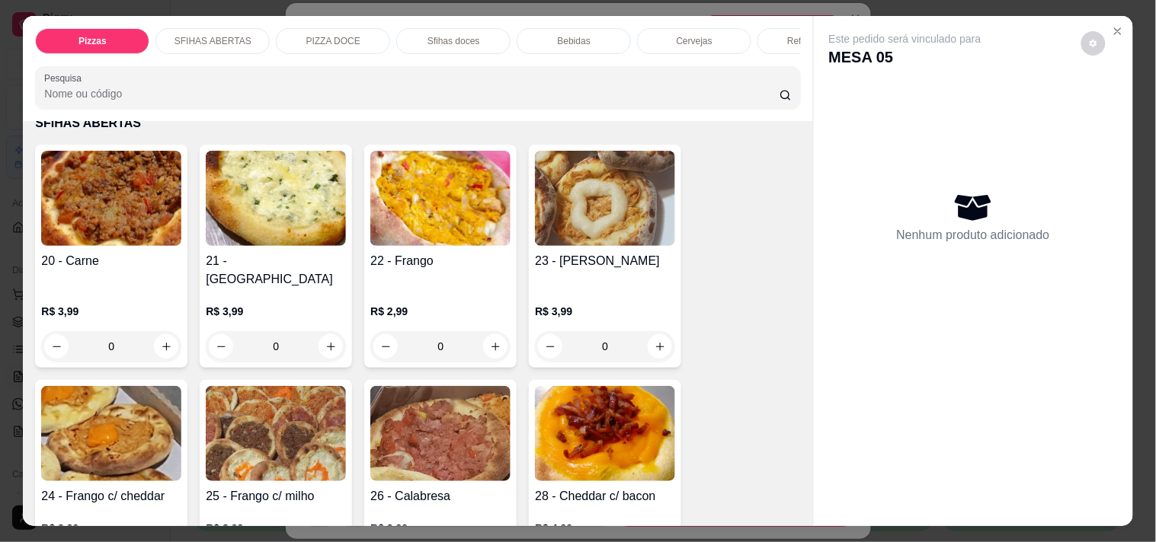
scroll to position [423, 0]
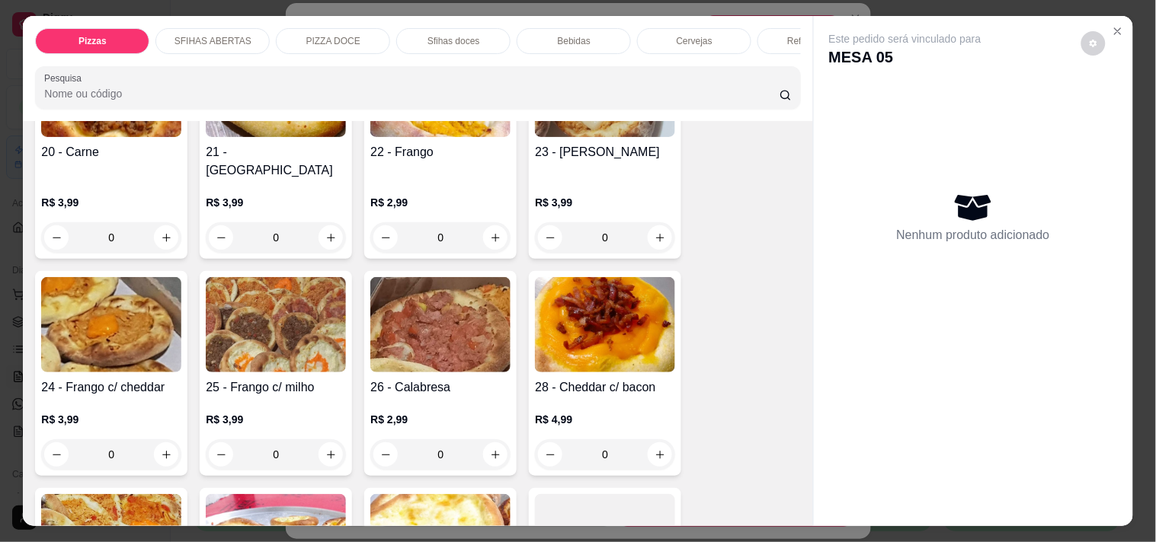
click at [575, 35] on p "Bebidas" at bounding box center [574, 41] width 33 height 12
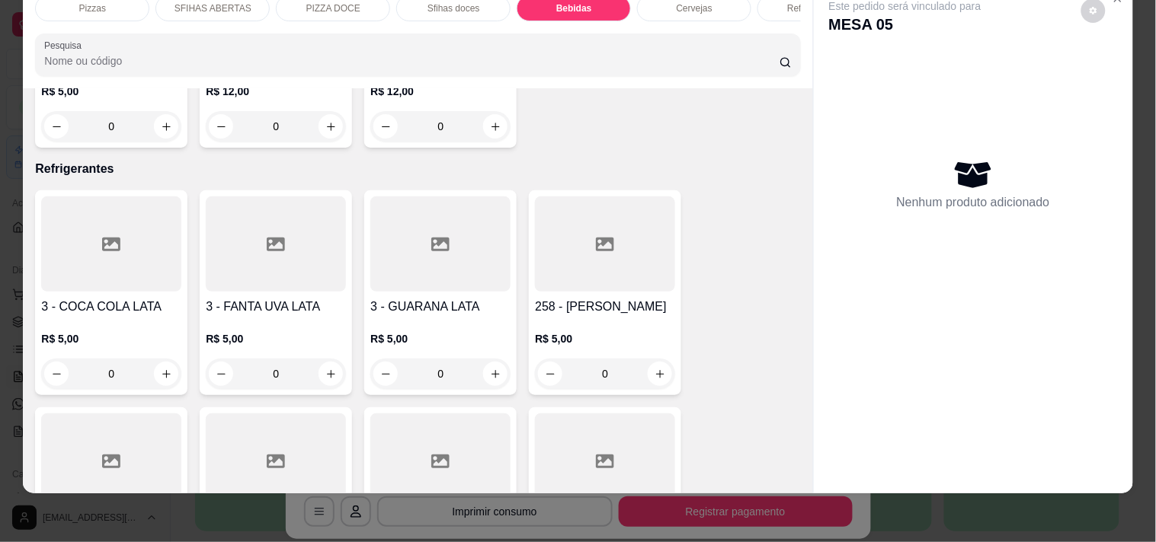
scroll to position [4355, 0]
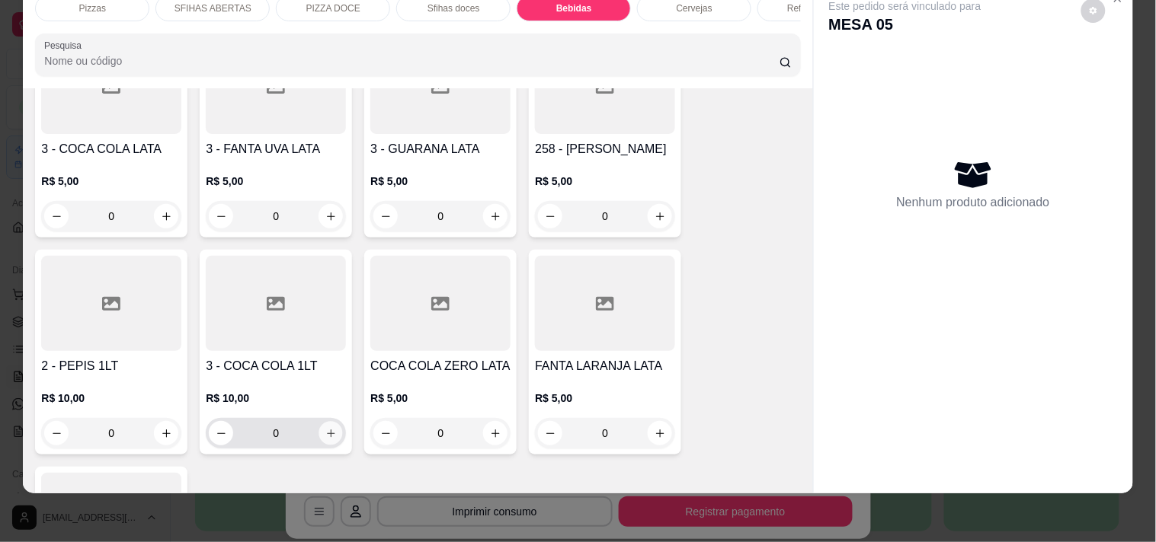
click at [329, 428] on icon "increase-product-quantity" at bounding box center [330, 433] width 11 height 11
type input "1"
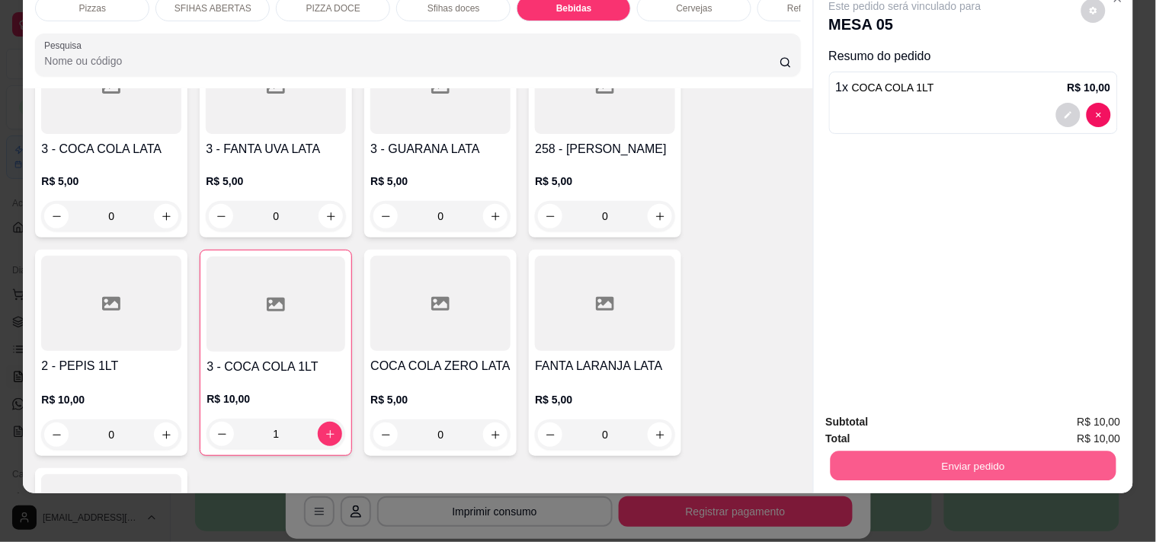
click at [948, 451] on button "Enviar pedido" at bounding box center [973, 466] width 286 height 30
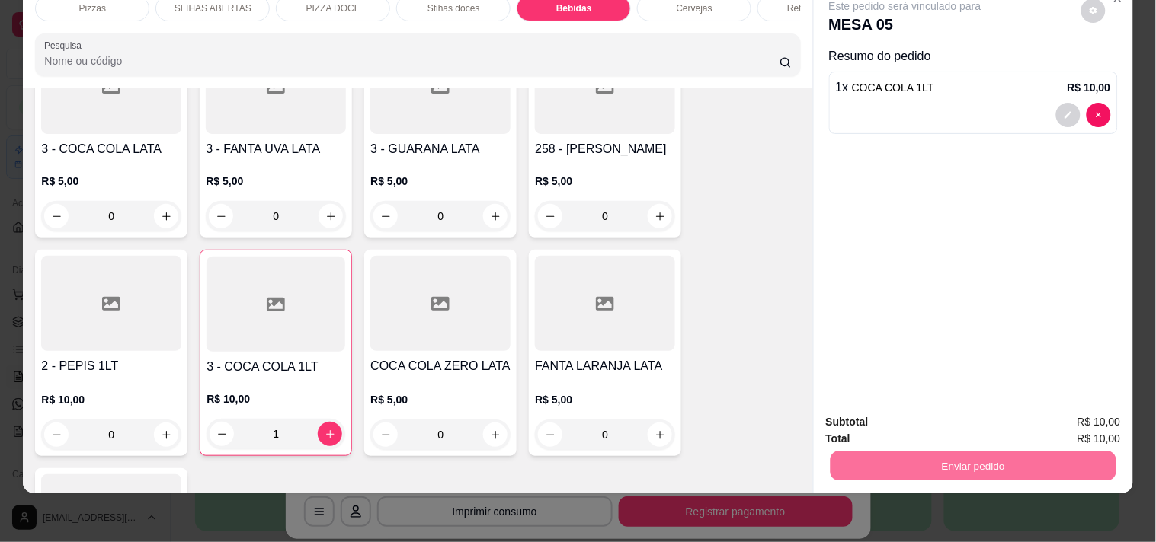
click at [886, 410] on button "Não registrar e enviar pedido" at bounding box center [922, 416] width 158 height 29
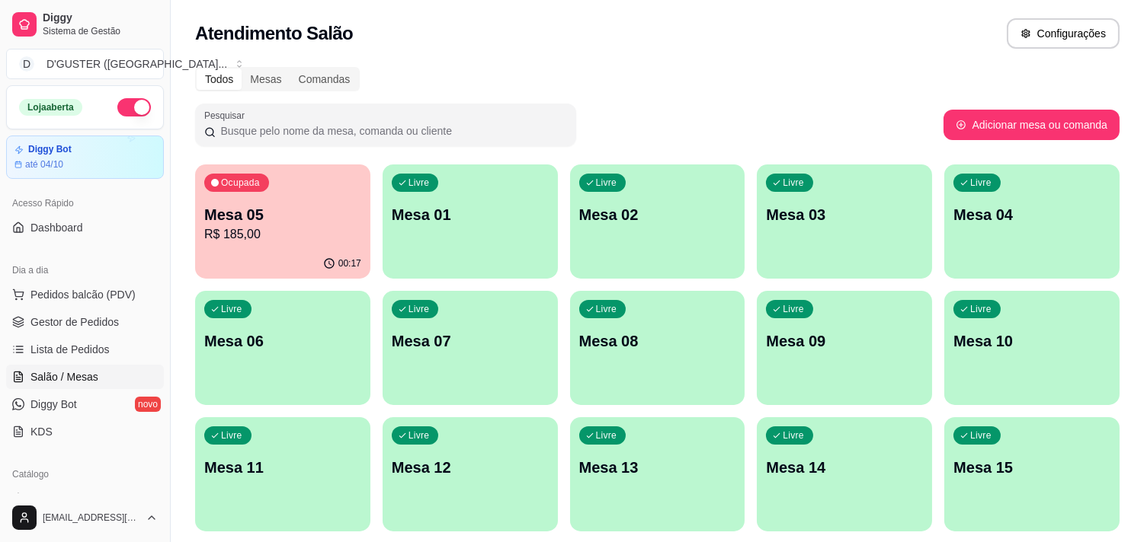
click at [72, 376] on span "Salão / Mesas" at bounding box center [64, 376] width 68 height 15
click at [77, 326] on span "Gestor de Pedidos" at bounding box center [74, 322] width 88 height 15
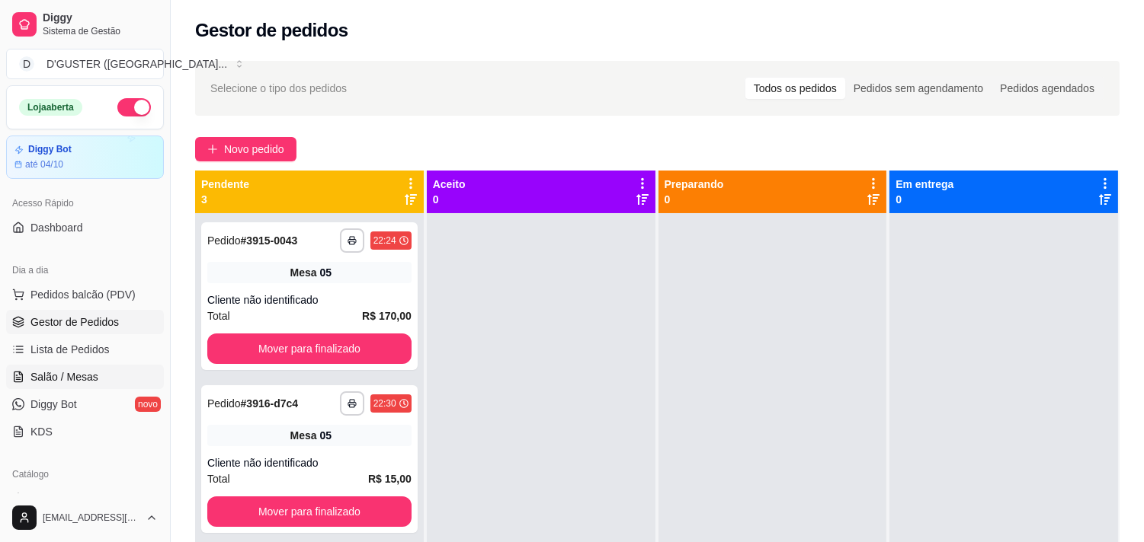
click at [51, 377] on span "Salão / Mesas" at bounding box center [64, 376] width 68 height 15
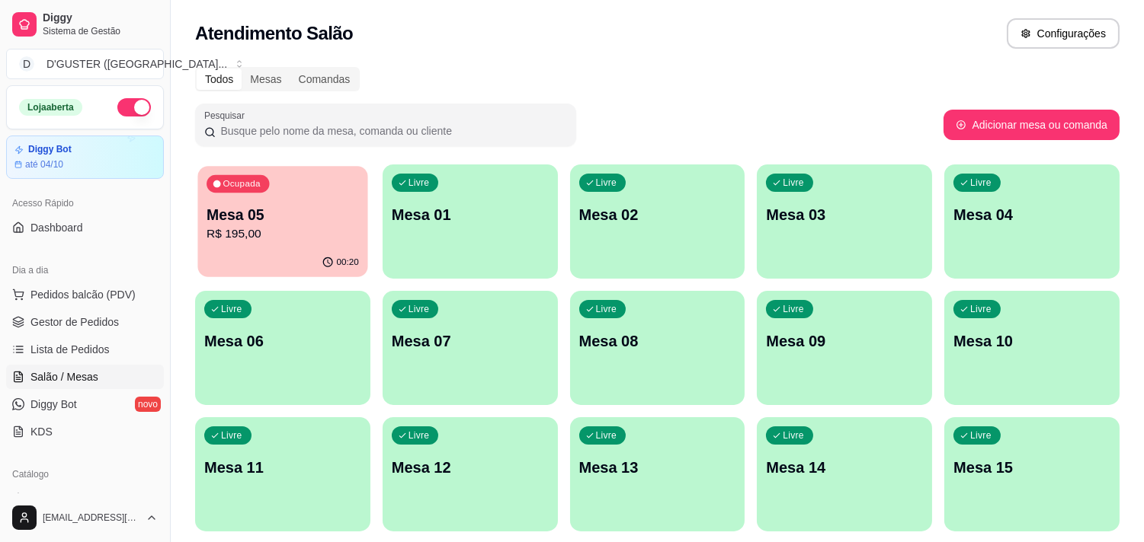
click at [269, 248] on div "Ocupada Mesa 05 R$ 195,00" at bounding box center [282, 207] width 170 height 82
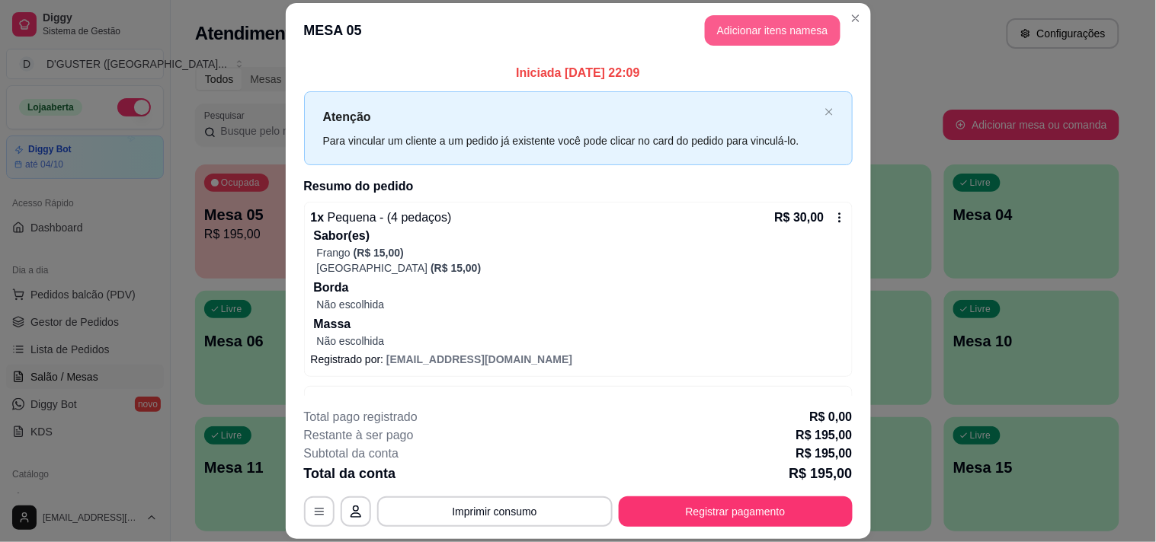
click at [776, 27] on button "Adicionar itens na mesa" at bounding box center [773, 30] width 136 height 30
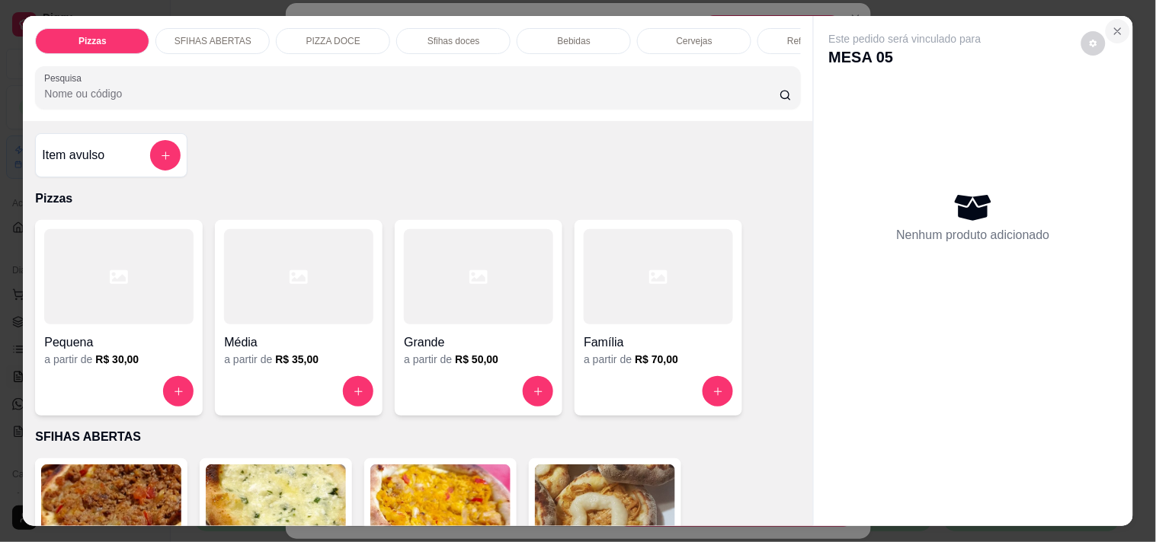
click at [1115, 27] on icon "Close" at bounding box center [1118, 31] width 12 height 12
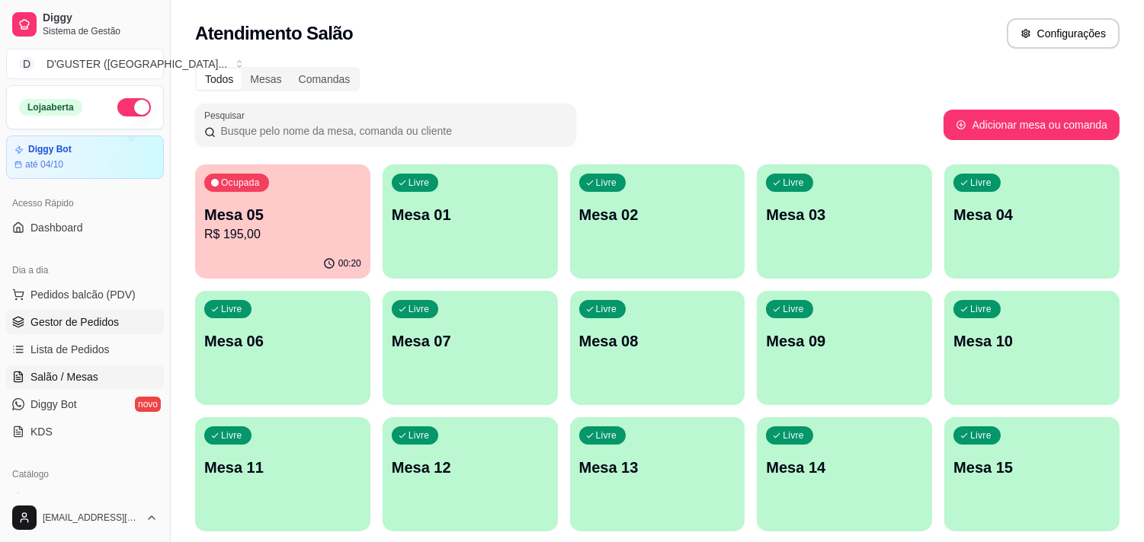
click at [108, 317] on span "Gestor de Pedidos" at bounding box center [74, 322] width 88 height 15
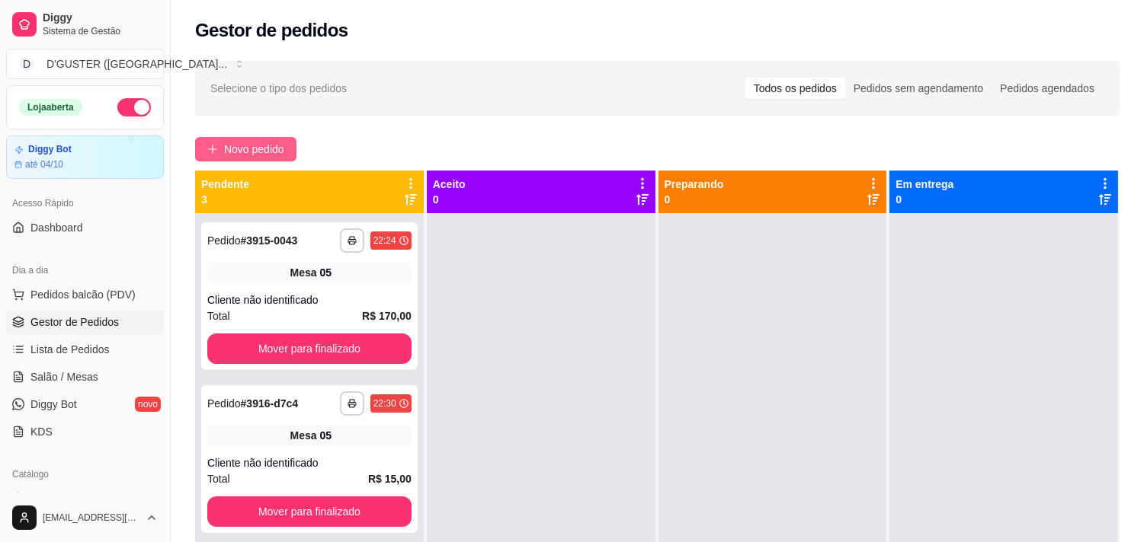
click at [249, 141] on span "Novo pedido" at bounding box center [254, 149] width 60 height 17
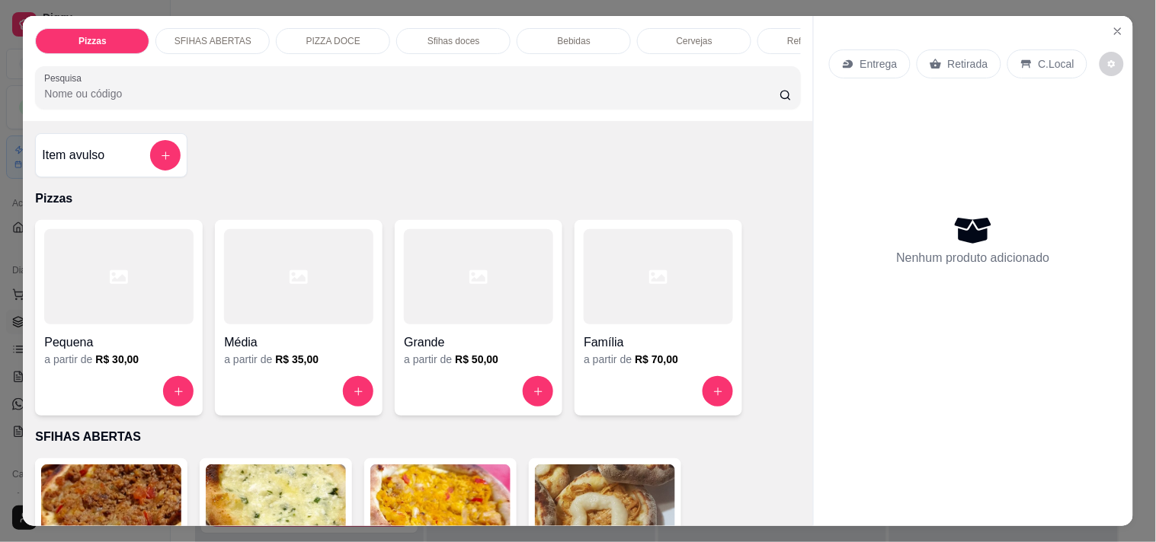
click at [869, 62] on p "Entrega" at bounding box center [878, 63] width 37 height 15
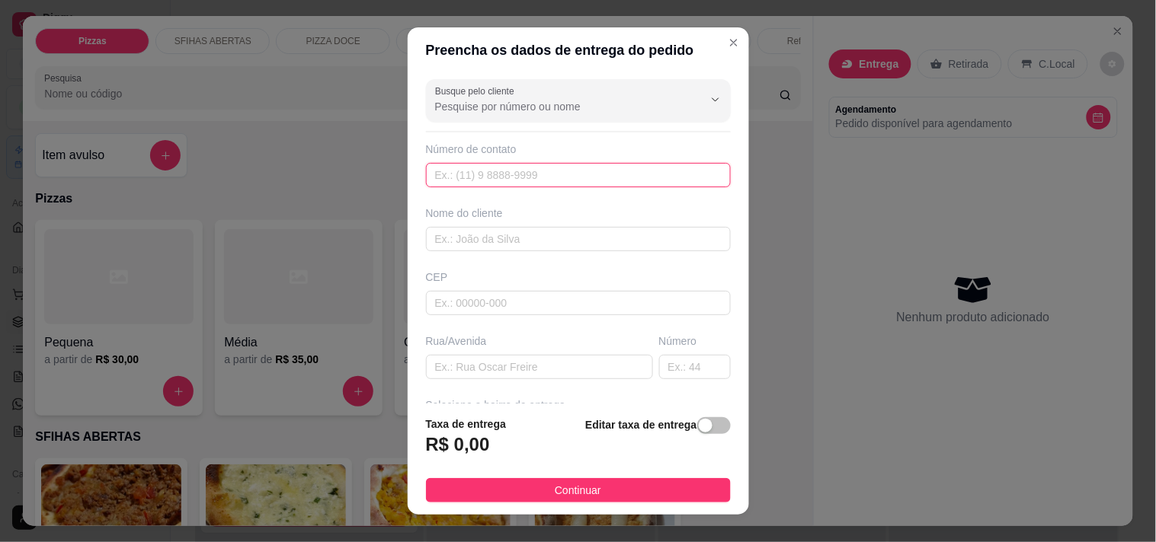
click at [522, 171] on input "text" at bounding box center [578, 175] width 305 height 24
type input "[PHONE_NUMBER]"
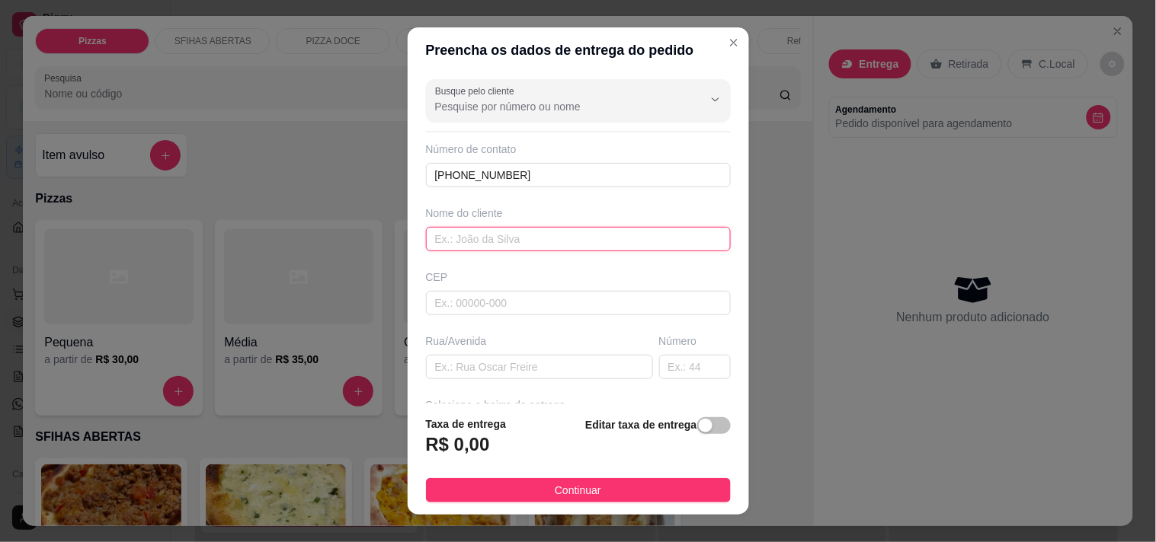
click at [592, 240] on input "text" at bounding box center [578, 239] width 305 height 24
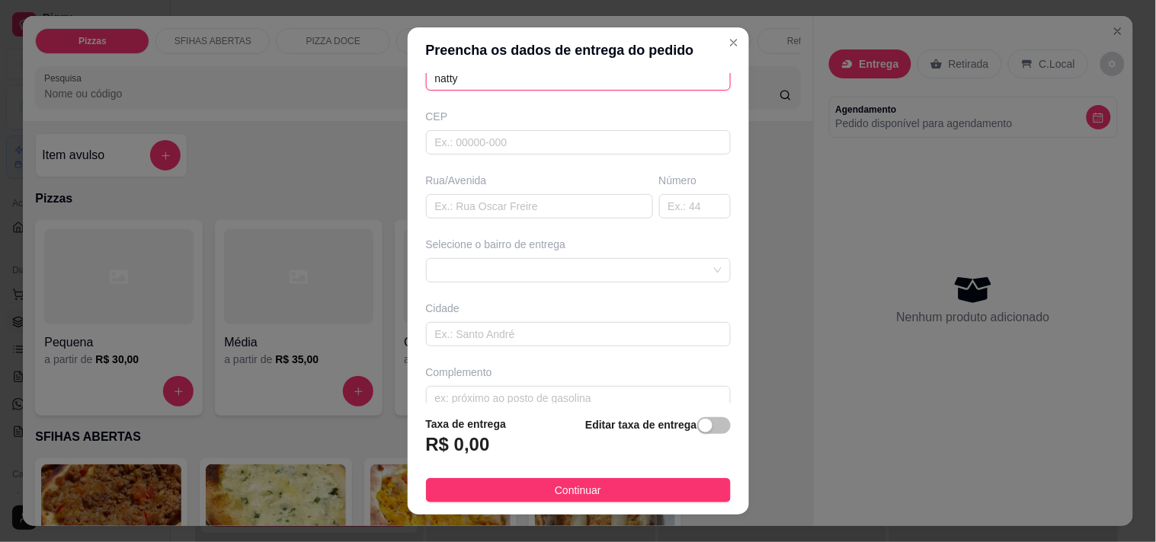
scroll to position [169, 0]
type input "natty"
click at [581, 248] on div "Selecione o bairro de entrega" at bounding box center [578, 252] width 311 height 46
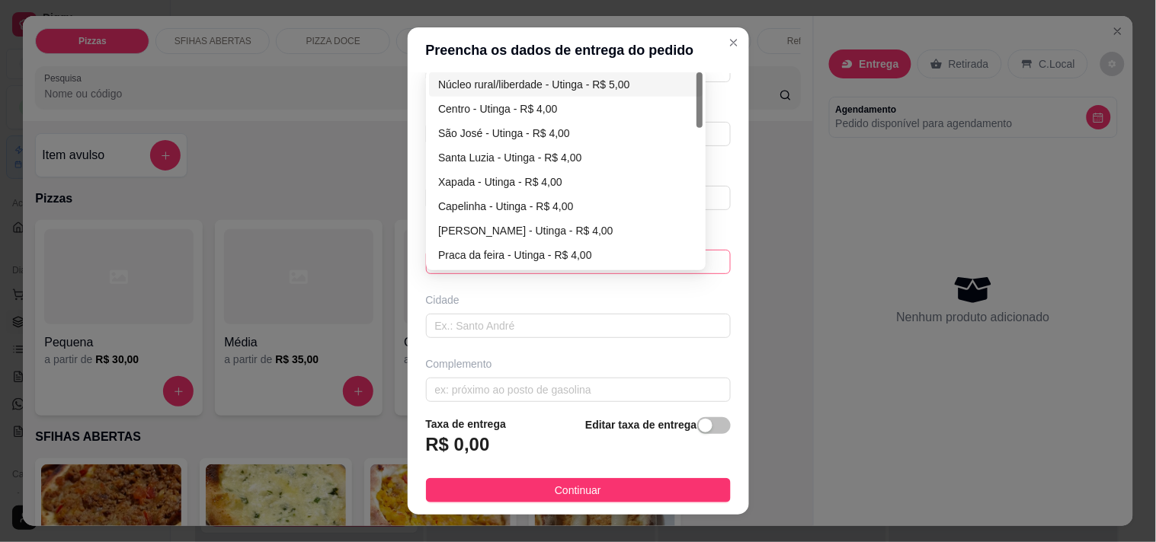
click at [575, 257] on div "63b4592ab99d1fc0c0b98822 63b76386fd7d706166b4cd17 Núcleo rural/liberdade - Utin…" at bounding box center [578, 262] width 305 height 24
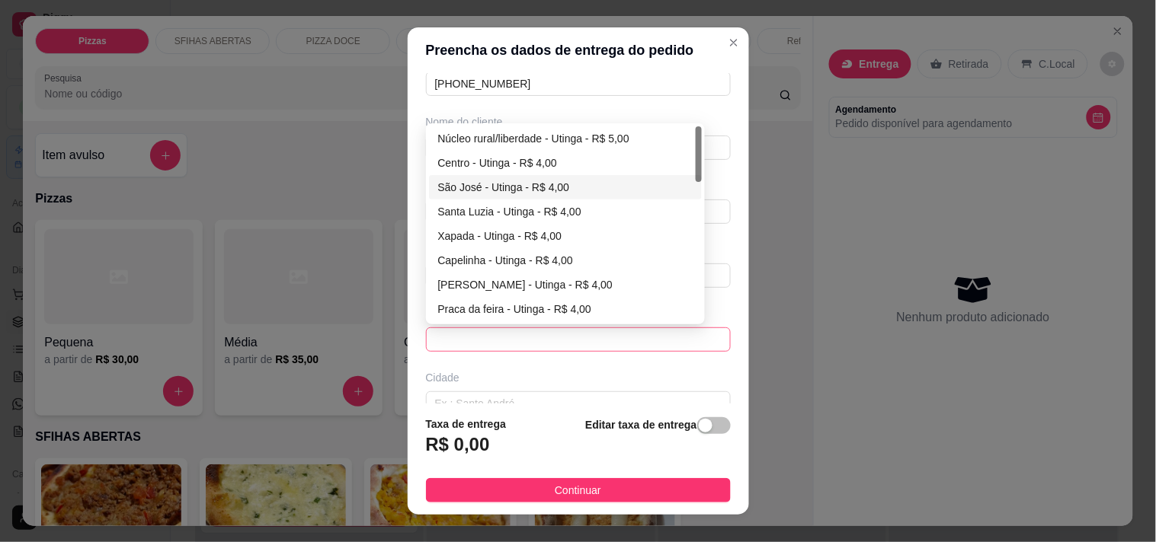
scroll to position [85, 0]
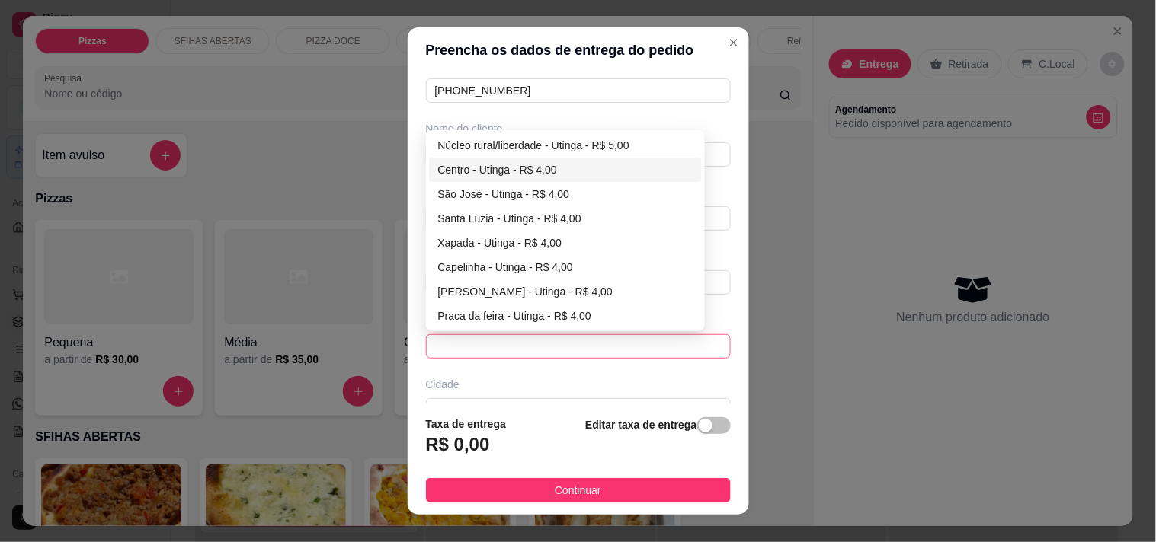
click at [470, 165] on div "Centro - Utinga - R$ 4,00" at bounding box center [565, 170] width 255 height 17
type input "Utinga"
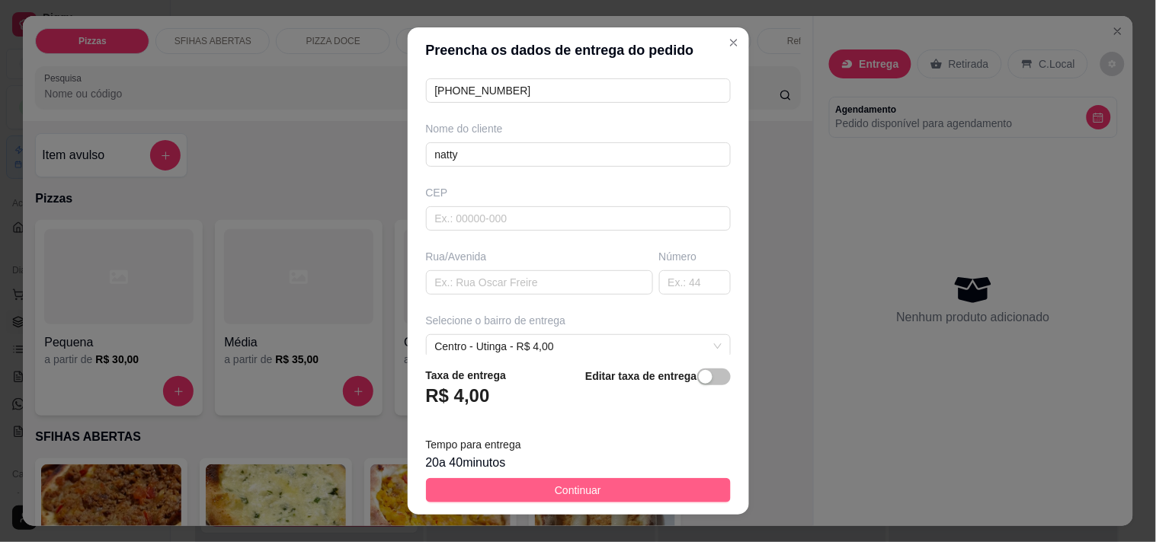
click at [626, 497] on button "Continuar" at bounding box center [578, 490] width 305 height 24
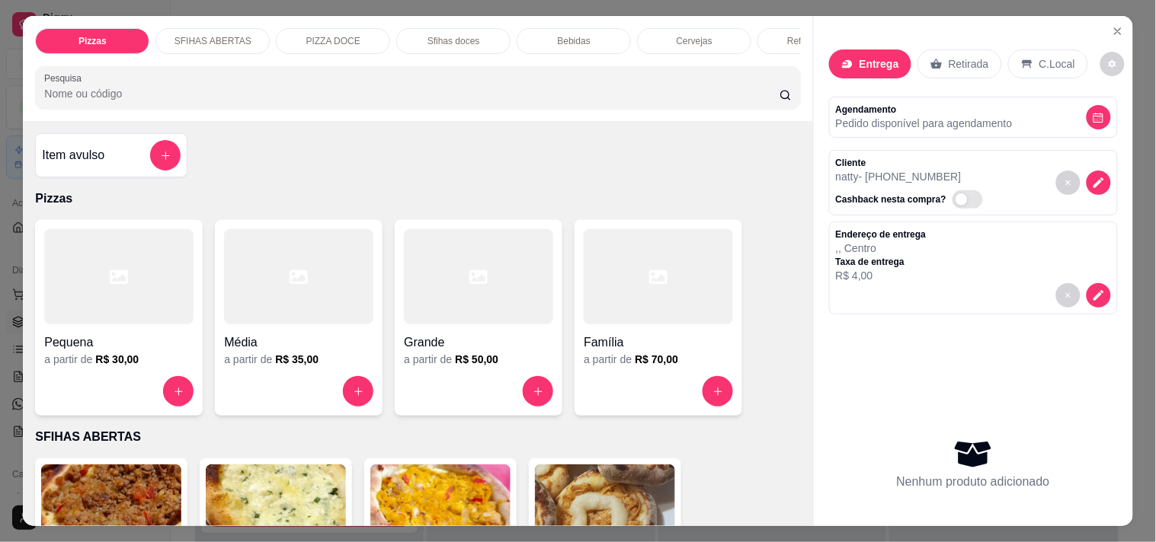
click at [100, 163] on div "Item avulso" at bounding box center [111, 155] width 139 height 30
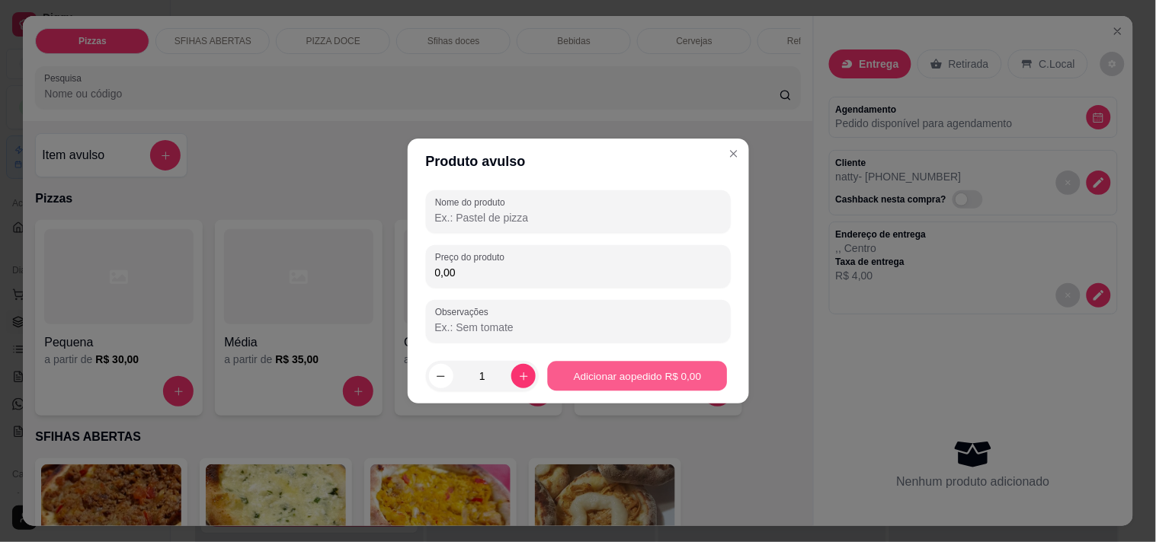
click at [573, 376] on button "Adicionar ao pedido R$ 0,00" at bounding box center [638, 377] width 180 height 30
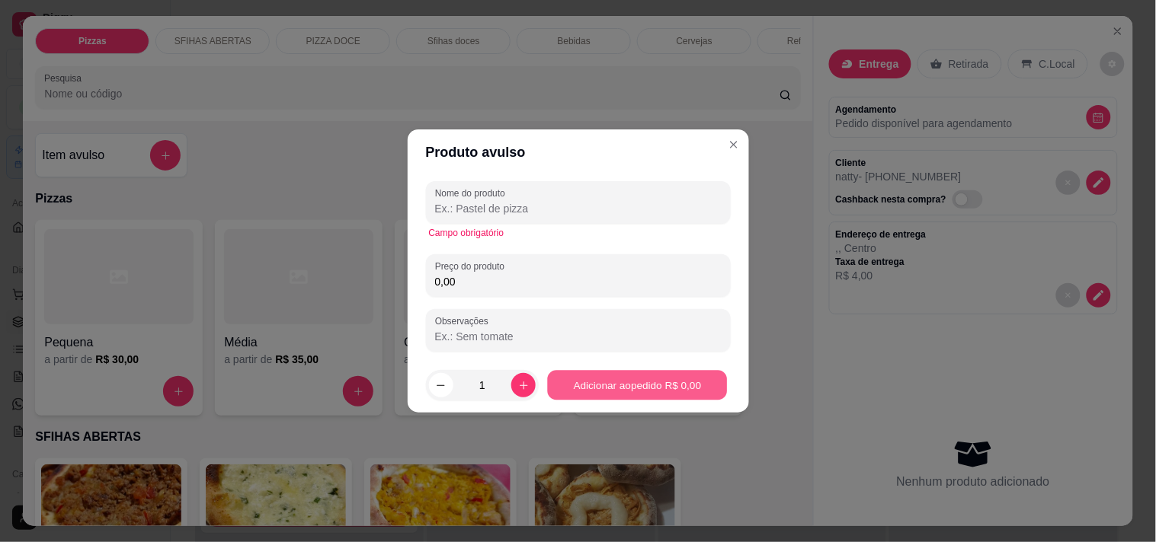
click at [581, 382] on button "Adicionar ao pedido R$ 0,00" at bounding box center [638, 386] width 180 height 30
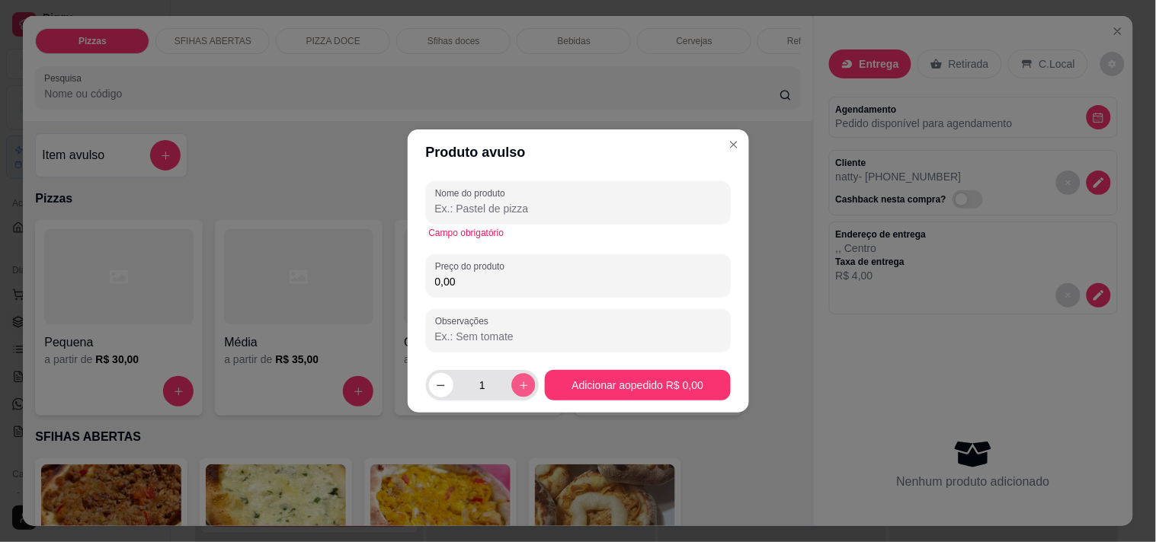
click at [518, 382] on icon "increase-product-quantity" at bounding box center [523, 385] width 11 height 11
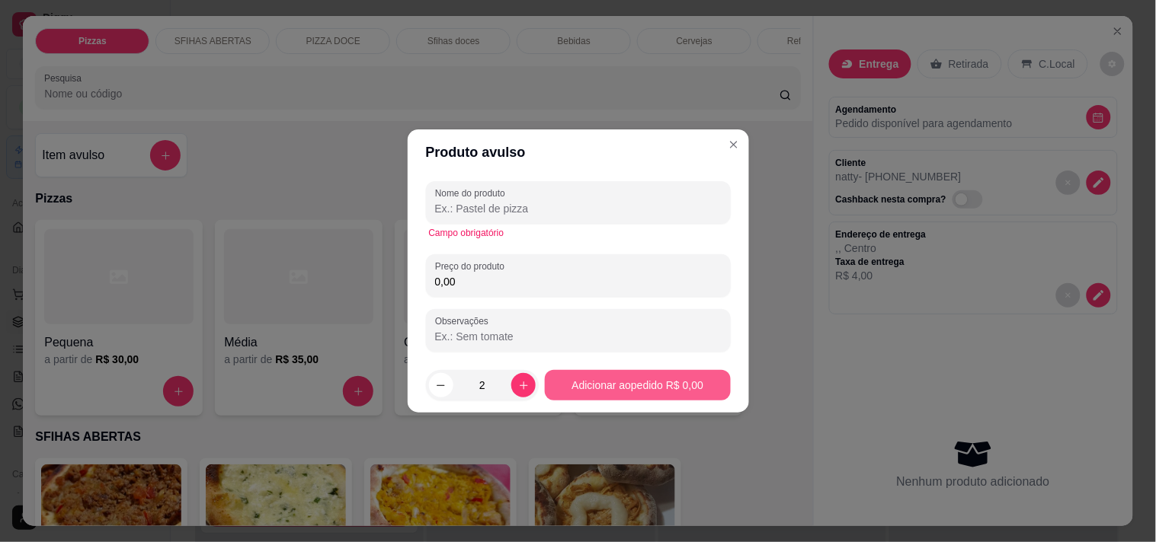
click at [549, 379] on button "Adicionar ao pedido R$ 0,00" at bounding box center [637, 385] width 185 height 30
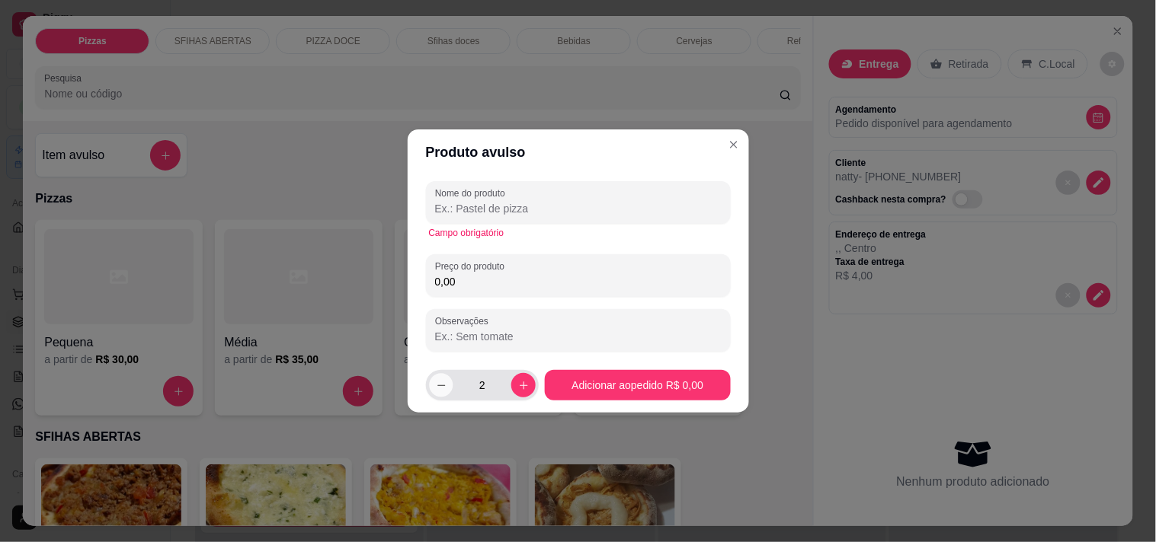
click at [440, 387] on icon "decrease-product-quantity" at bounding box center [440, 385] width 11 height 11
type input "1"
click at [547, 209] on input "Nome do produto" at bounding box center [578, 208] width 286 height 15
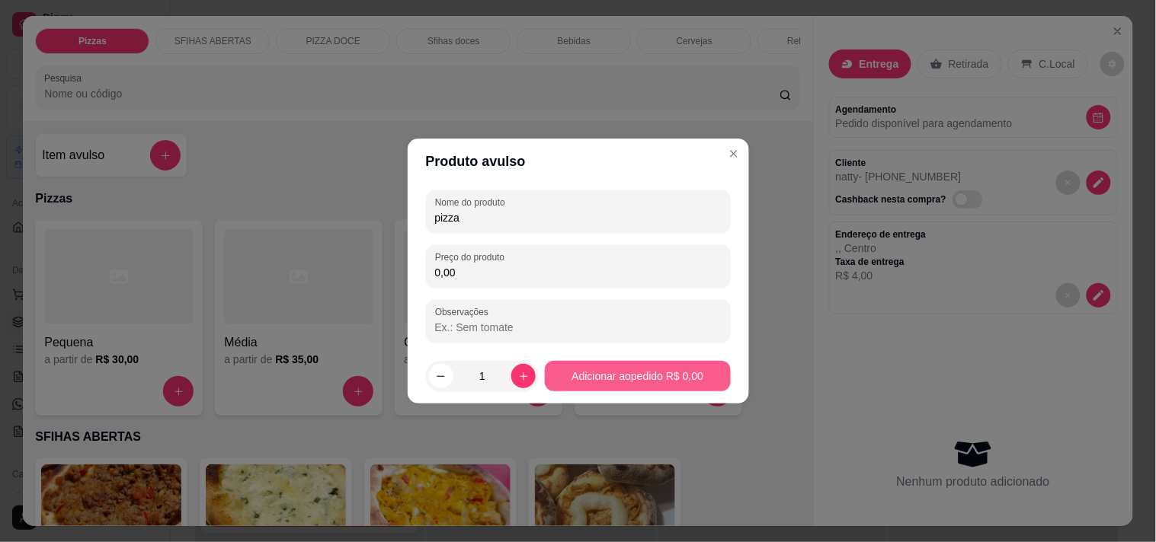
type input "pizza"
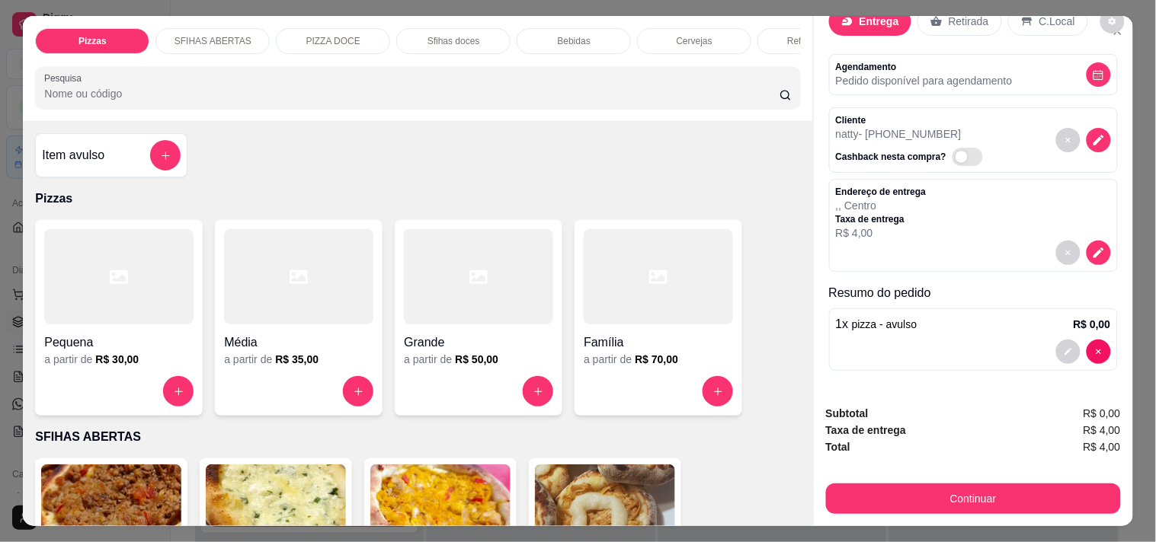
scroll to position [0, 0]
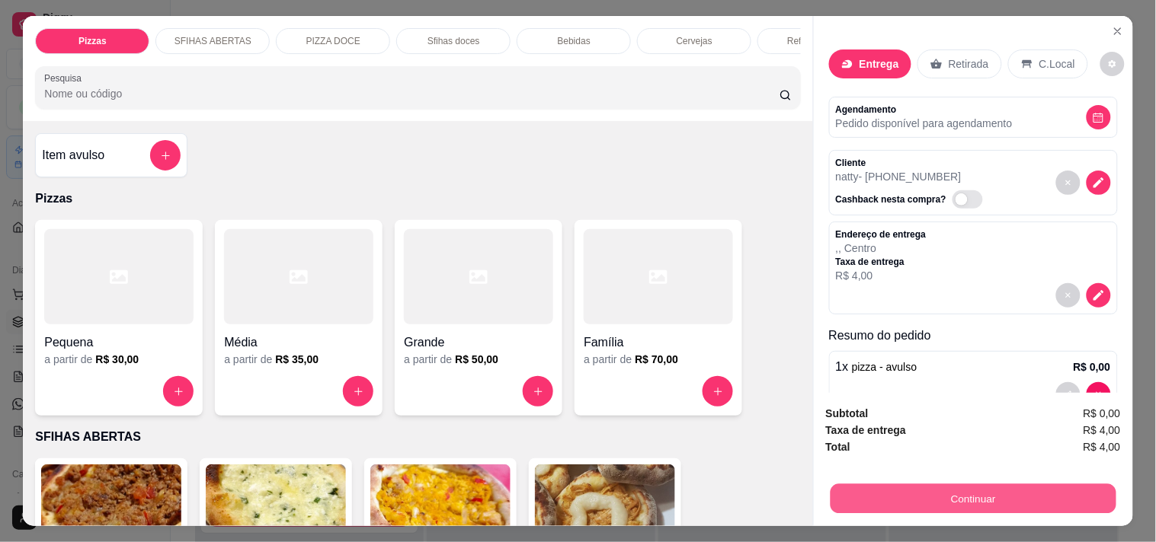
click at [856, 497] on button "Continuar" at bounding box center [973, 499] width 286 height 30
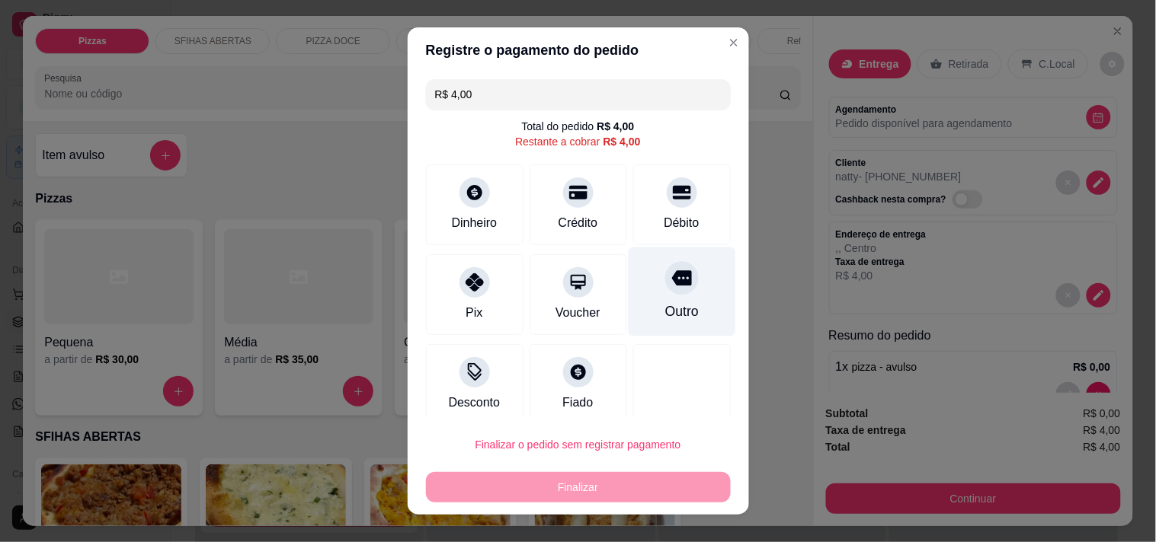
click at [670, 274] on div at bounding box center [682, 278] width 34 height 34
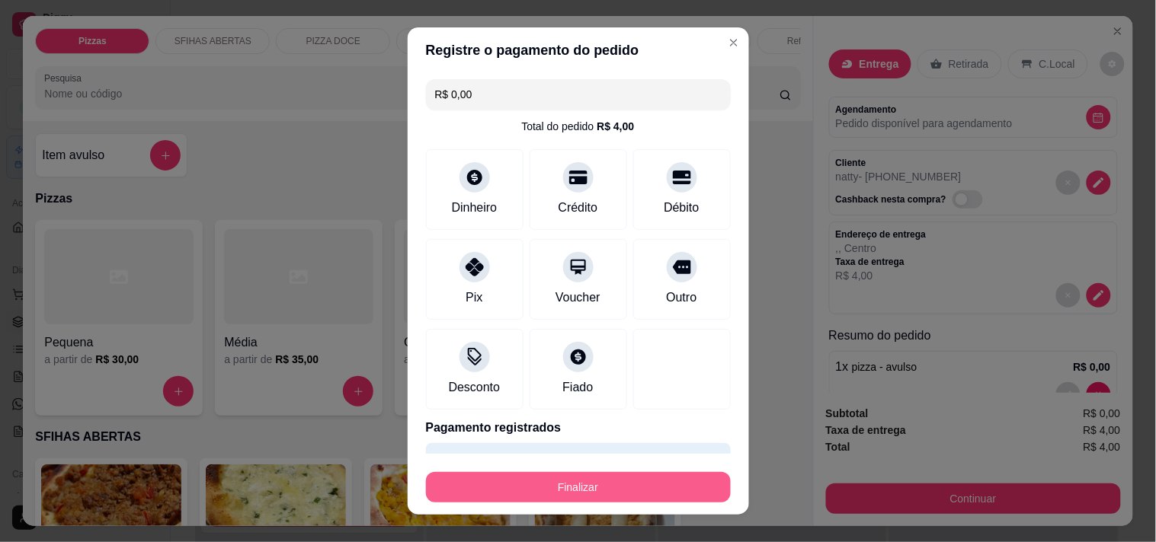
click at [599, 482] on button "Finalizar" at bounding box center [578, 487] width 305 height 30
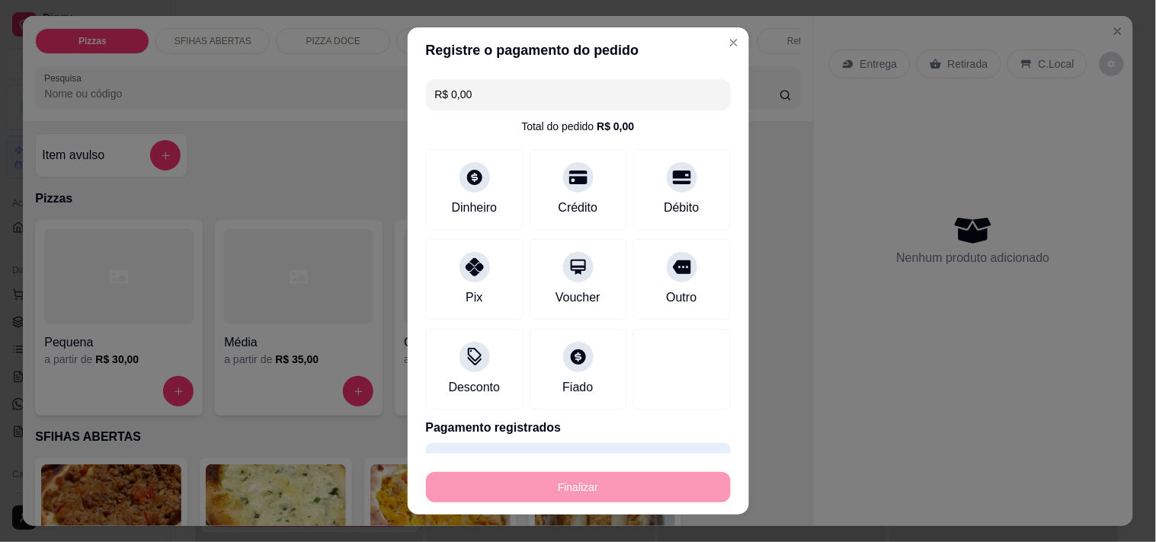
type input "-R$ 4,00"
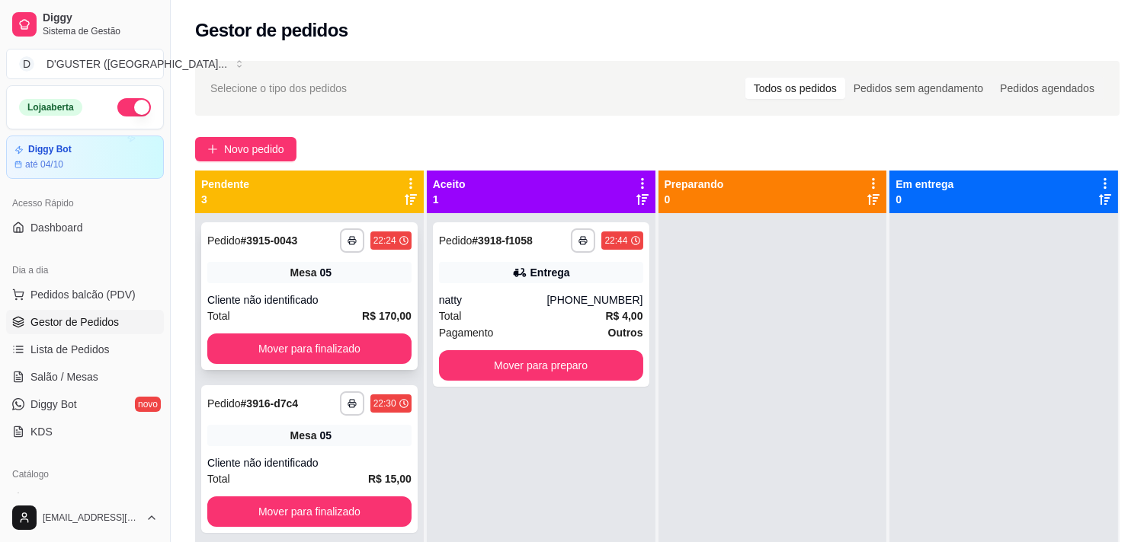
click at [359, 298] on div "Cliente não identificado" at bounding box center [309, 300] width 204 height 15
click at [70, 371] on span "Salão / Mesas" at bounding box center [64, 376] width 68 height 15
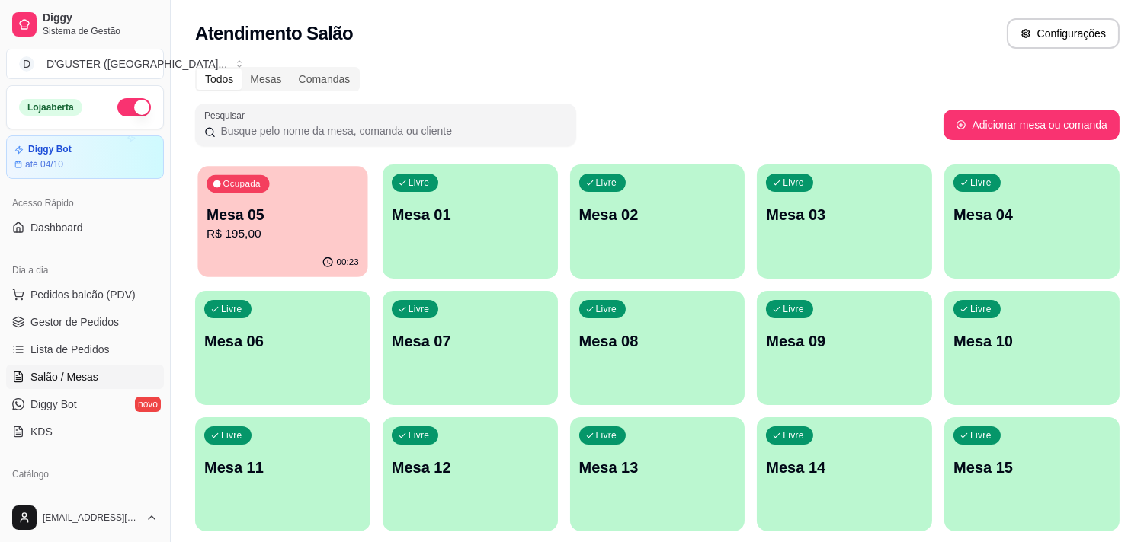
click at [253, 238] on p "R$ 195,00" at bounding box center [282, 235] width 152 height 18
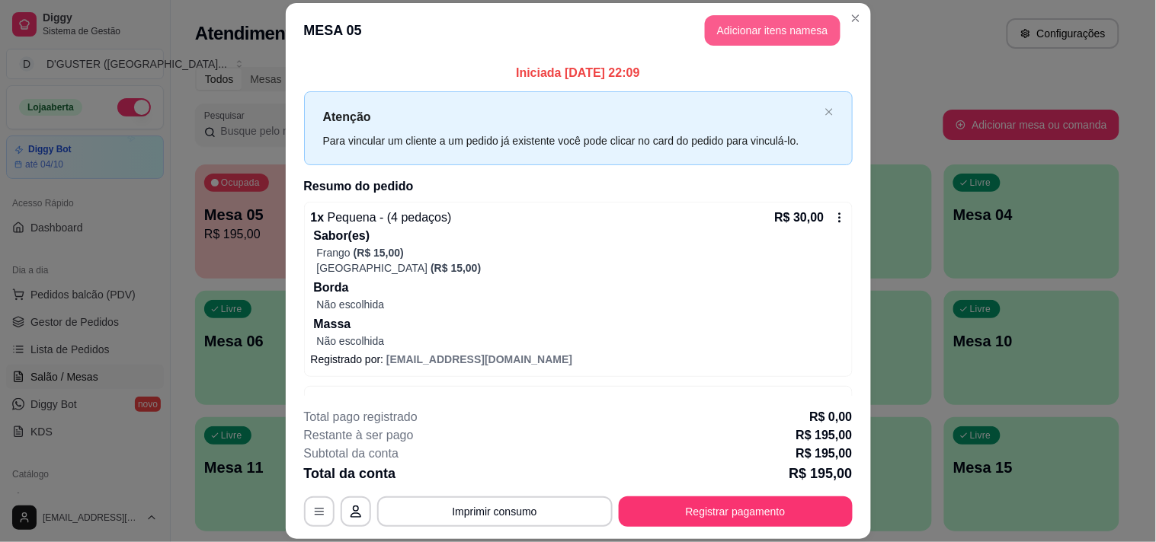
click at [798, 31] on button "Adicionar itens na mesa" at bounding box center [773, 30] width 136 height 30
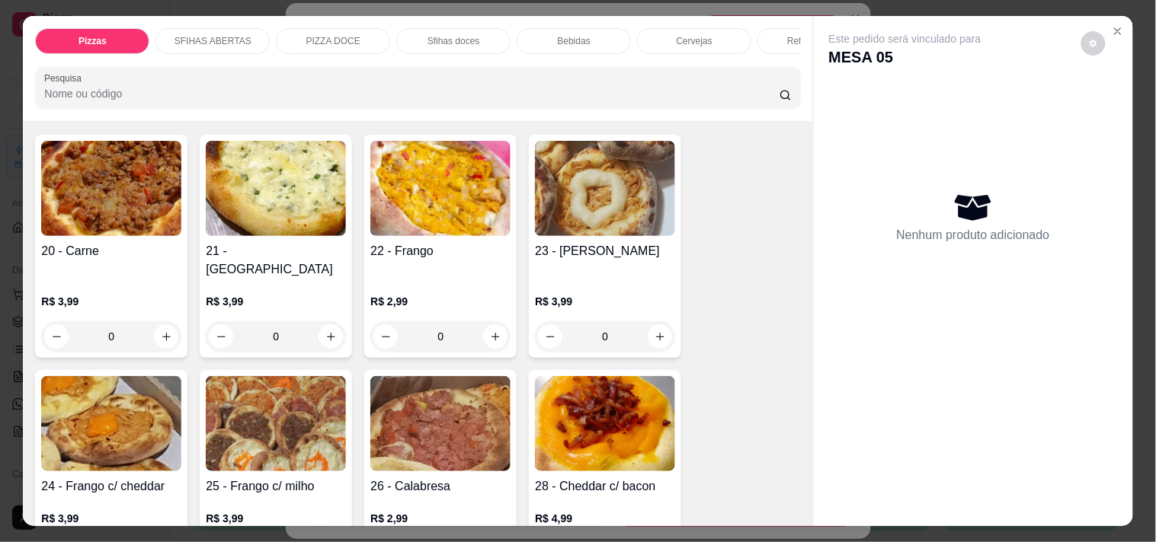
scroll to position [338, 0]
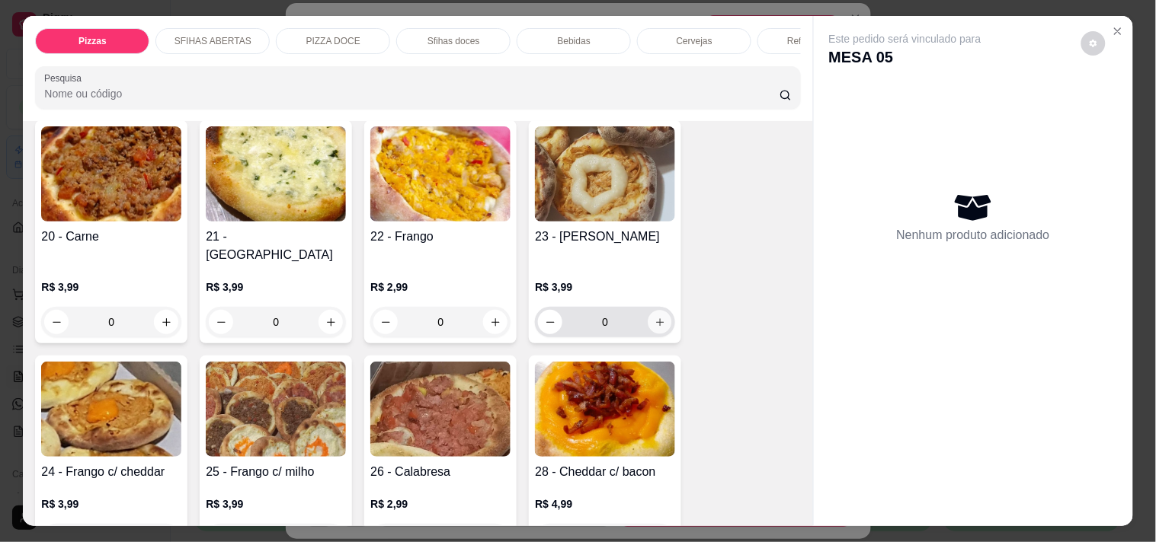
click at [658, 317] on icon "increase-product-quantity" at bounding box center [659, 322] width 11 height 11
type input "1"
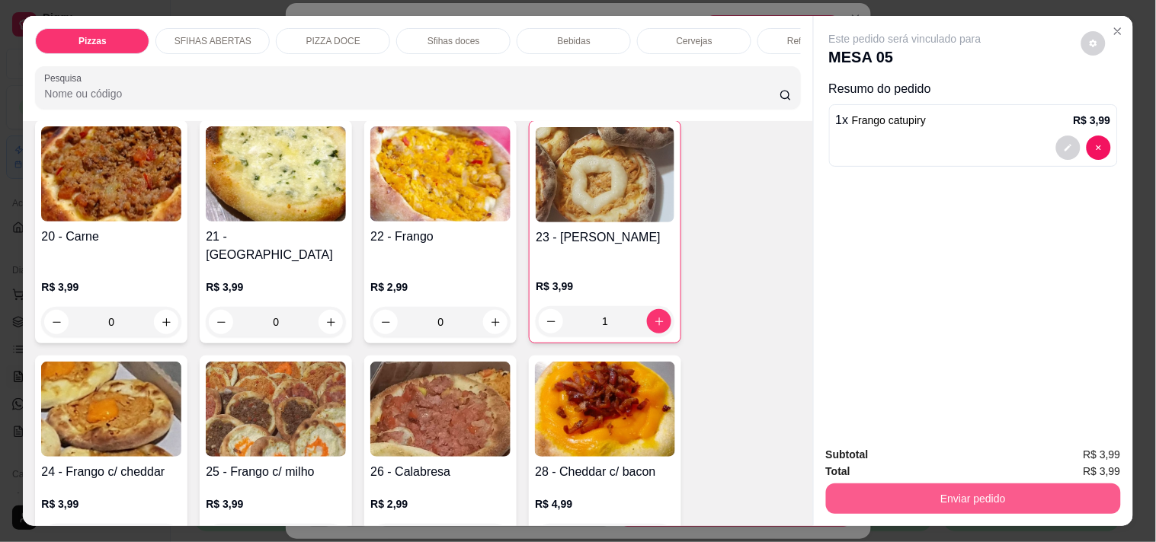
click at [879, 490] on button "Enviar pedido" at bounding box center [973, 499] width 295 height 30
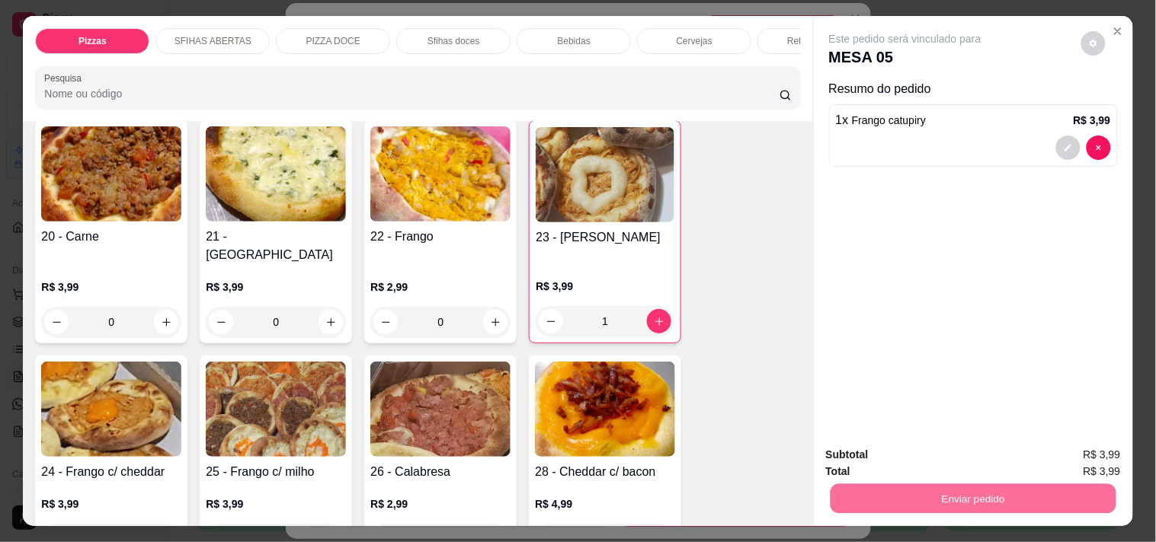
click at [868, 459] on button "Não registrar e enviar pedido" at bounding box center [922, 455] width 158 height 29
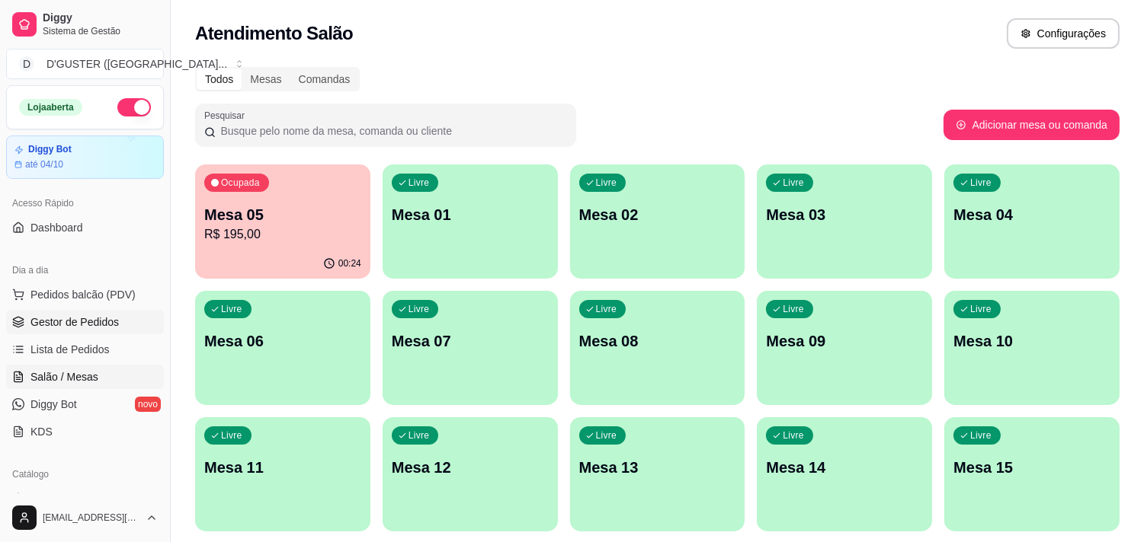
click at [59, 312] on link "Gestor de Pedidos" at bounding box center [85, 322] width 158 height 24
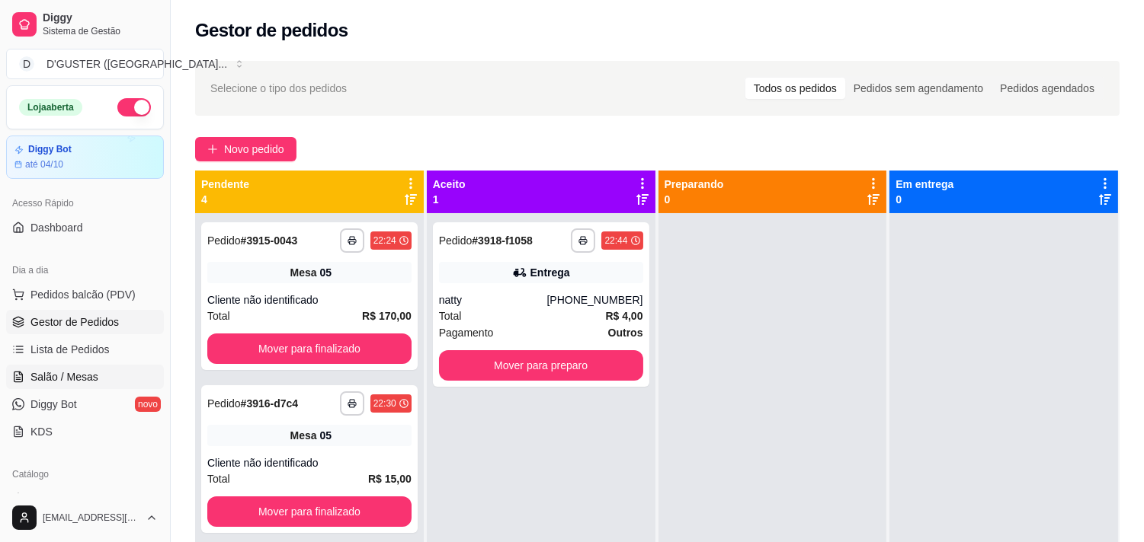
click at [69, 379] on span "Salão / Mesas" at bounding box center [64, 376] width 68 height 15
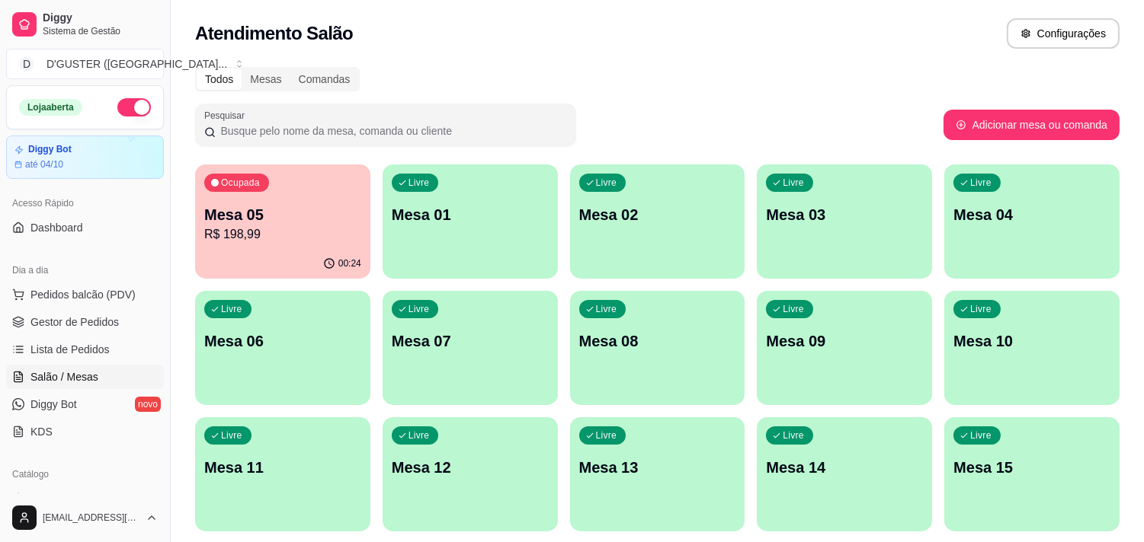
click at [253, 248] on button "Ocupada Mesa 05 R$ 198,99 00:24" at bounding box center [282, 222] width 175 height 114
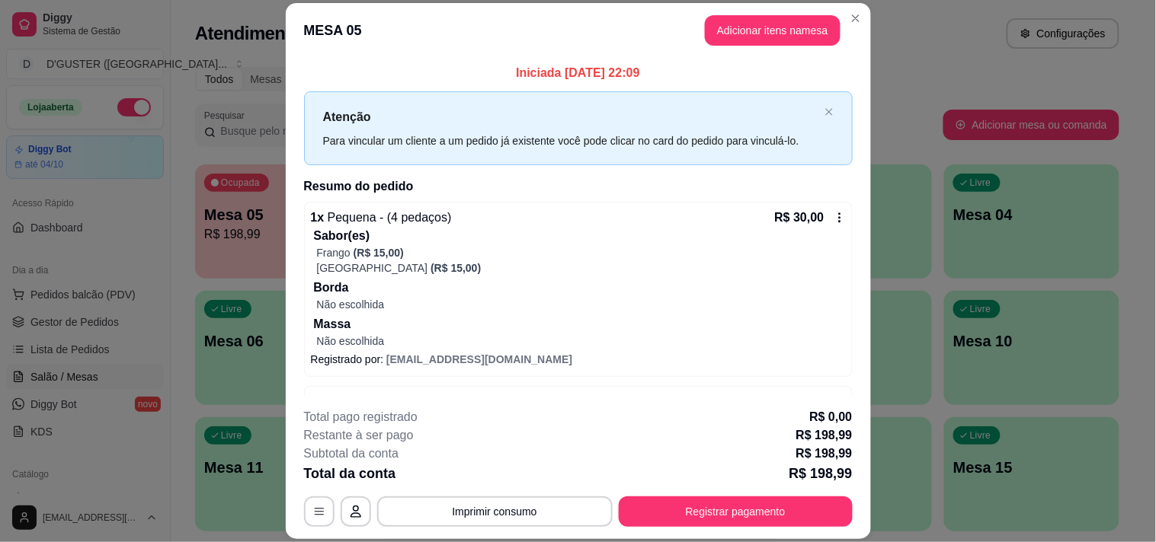
click at [833, 217] on icon at bounding box center [839, 218] width 12 height 12
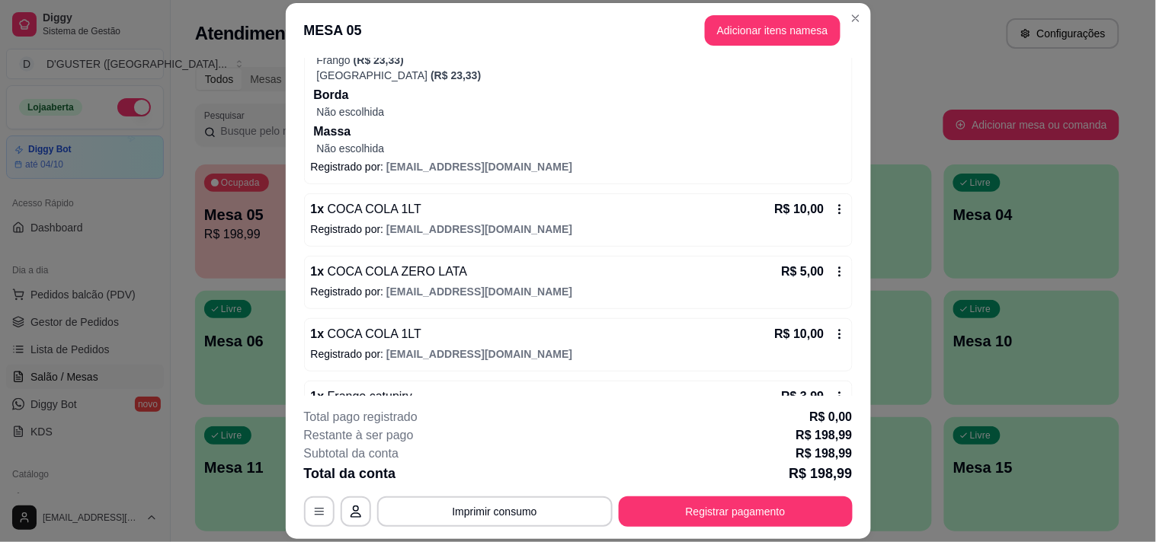
scroll to position [636, 0]
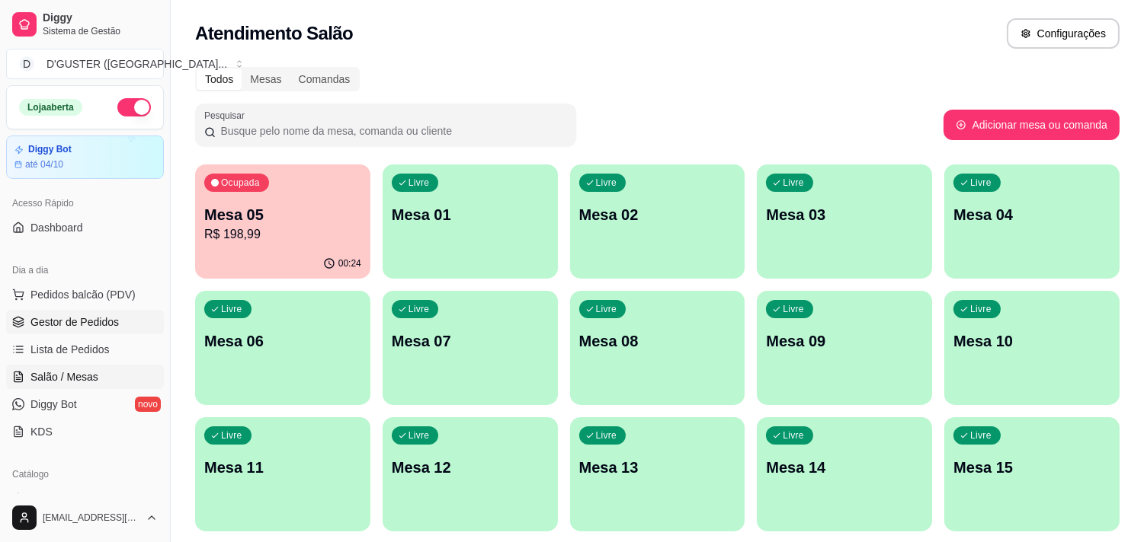
click at [64, 322] on span "Gestor de Pedidos" at bounding box center [74, 322] width 88 height 15
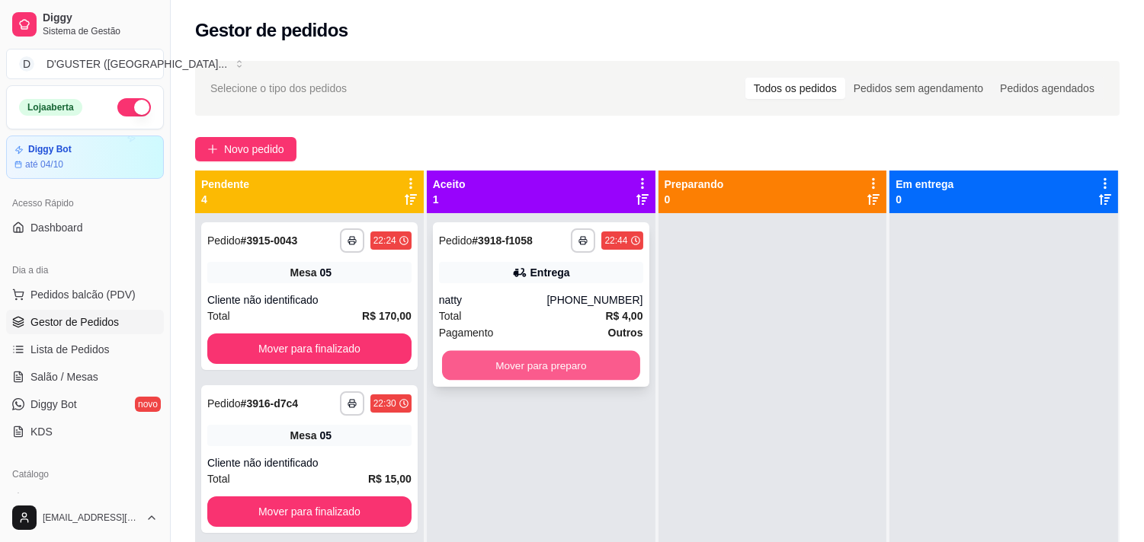
click at [501, 370] on button "Mover para preparo" at bounding box center [541, 366] width 198 height 30
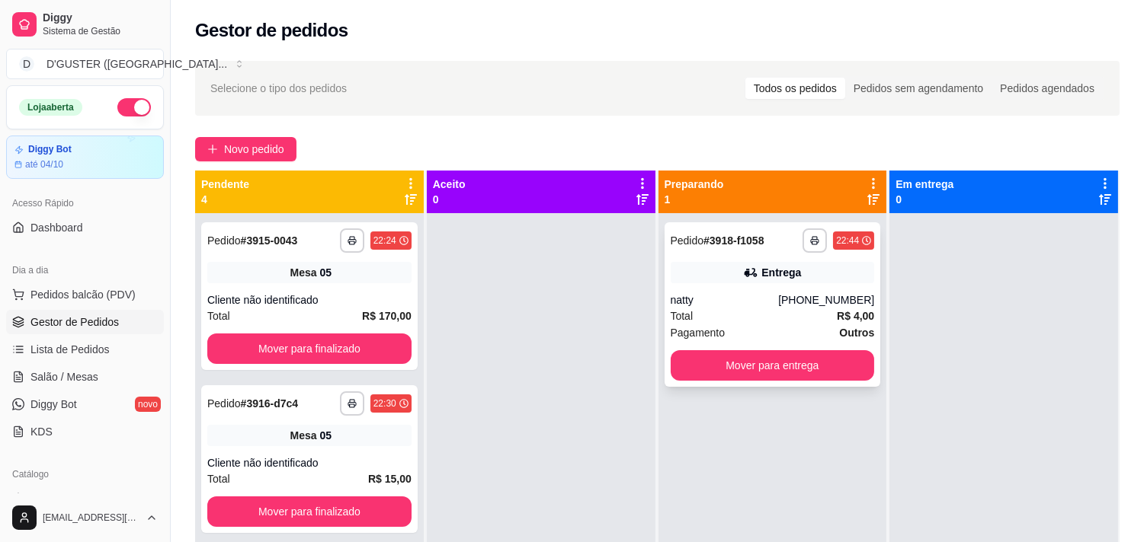
click at [683, 289] on div "**********" at bounding box center [772, 304] width 216 height 165
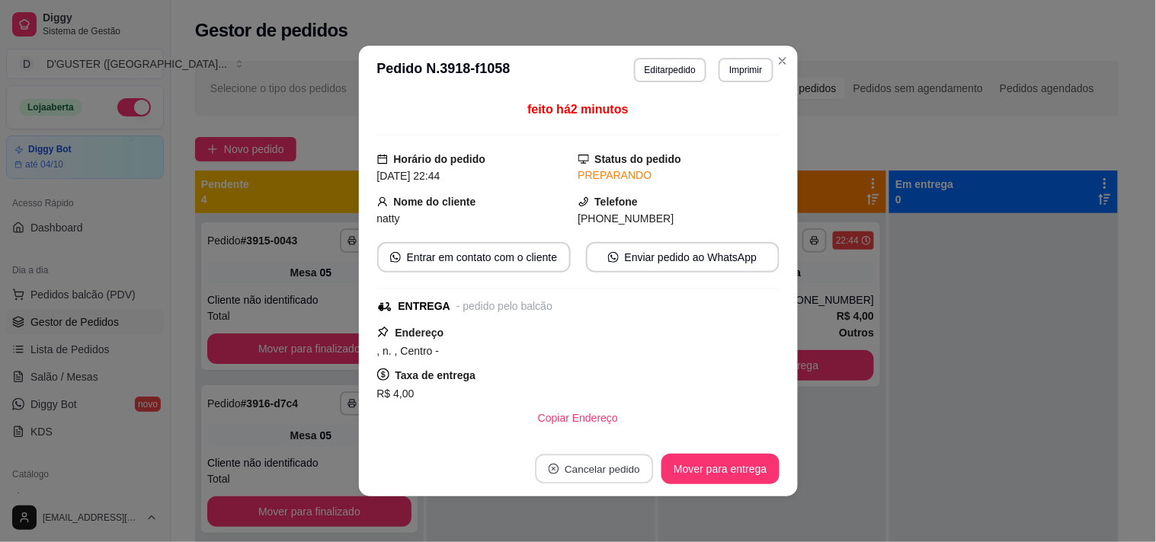
click at [554, 475] on button "Cancelar pedido" at bounding box center [595, 470] width 118 height 30
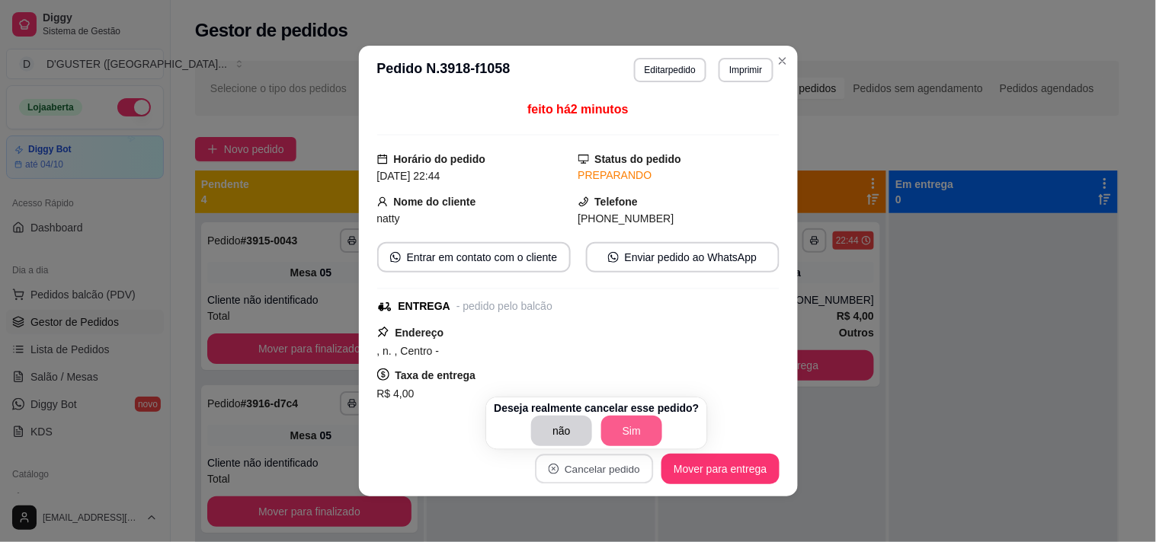
click at [609, 425] on button "Sim" at bounding box center [631, 431] width 61 height 30
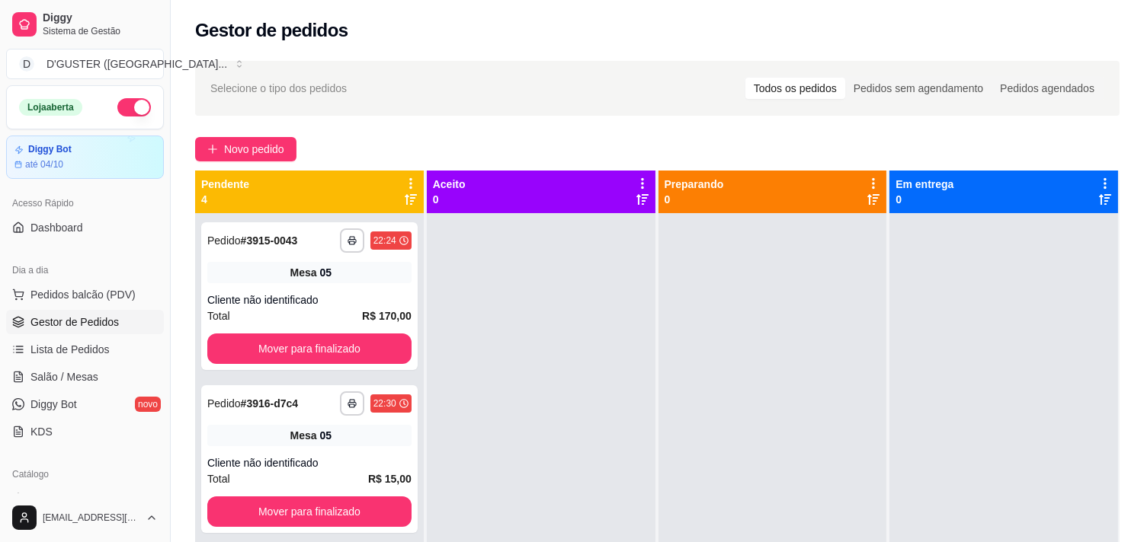
click at [128, 102] on button "button" at bounding box center [134, 107] width 34 height 18
click at [43, 370] on span "Salão / Mesas" at bounding box center [64, 376] width 68 height 15
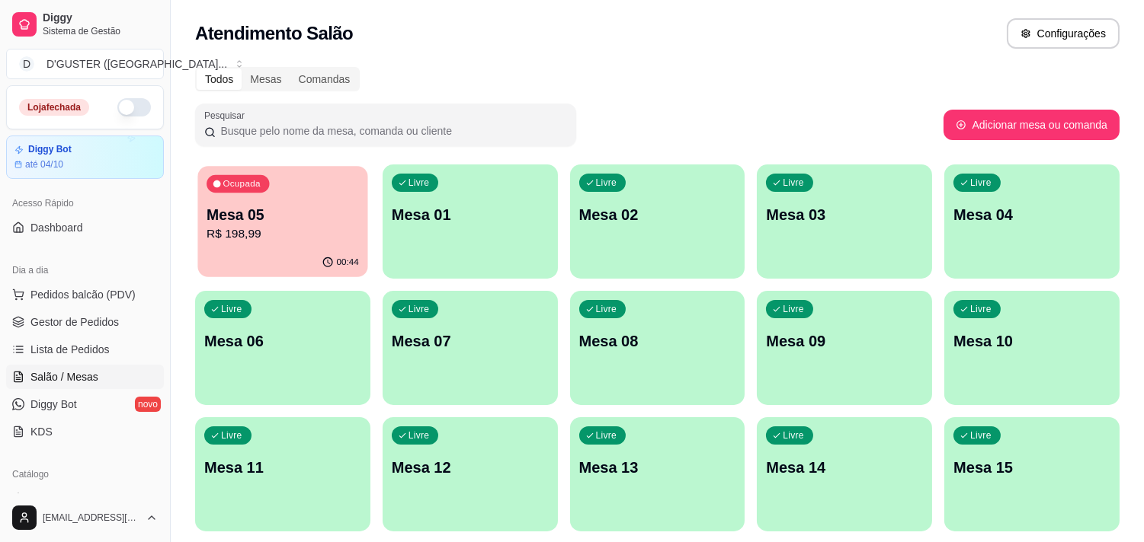
click at [248, 216] on p "Mesa 05" at bounding box center [282, 215] width 152 height 21
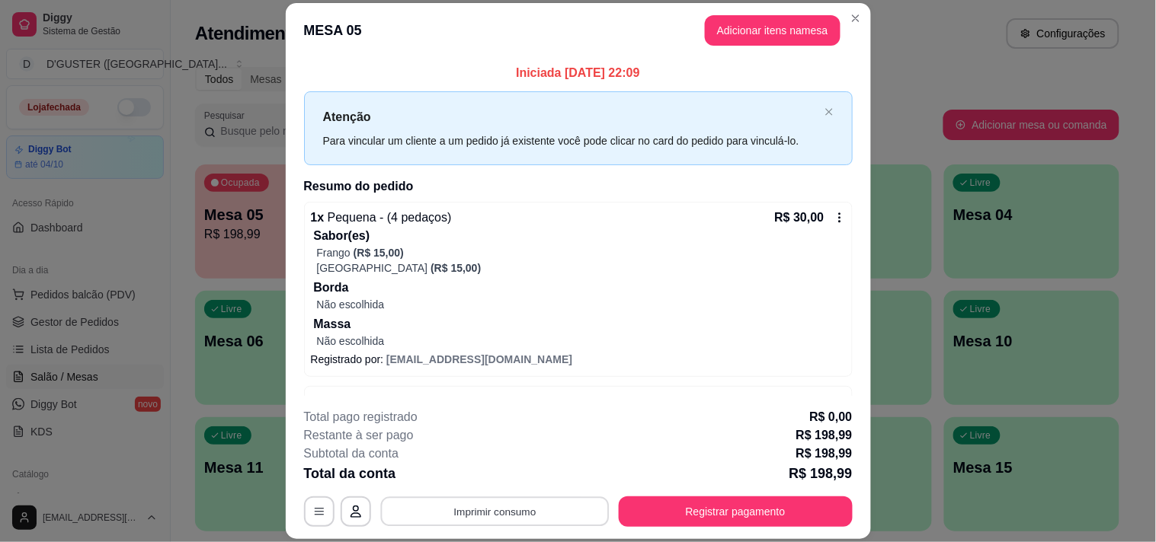
click at [437, 509] on button "Imprimir consumo" at bounding box center [494, 512] width 229 height 30
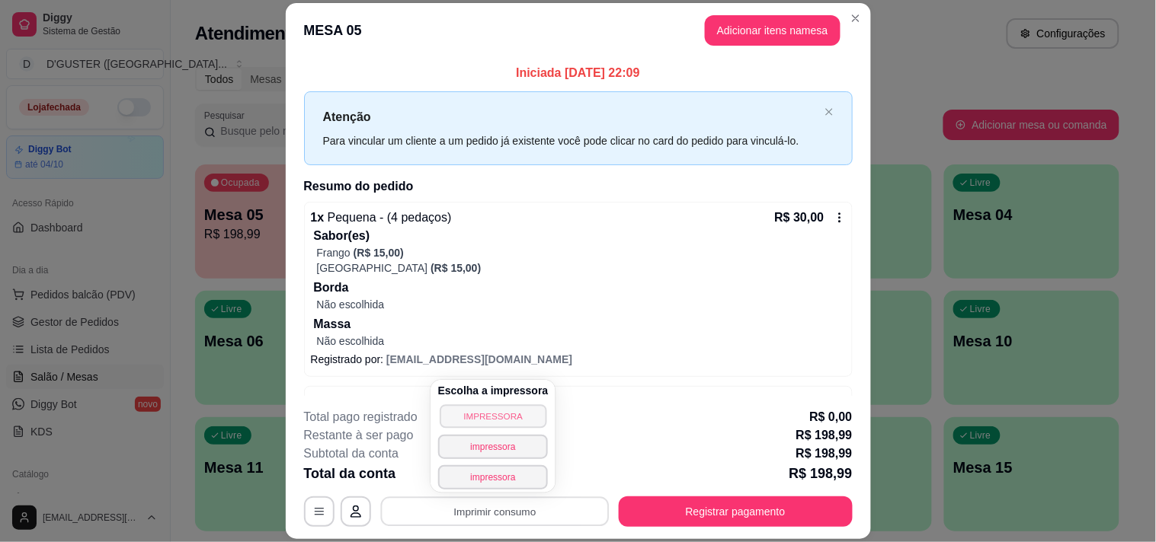
click at [446, 421] on button "IMPRESSORA" at bounding box center [493, 417] width 107 height 24
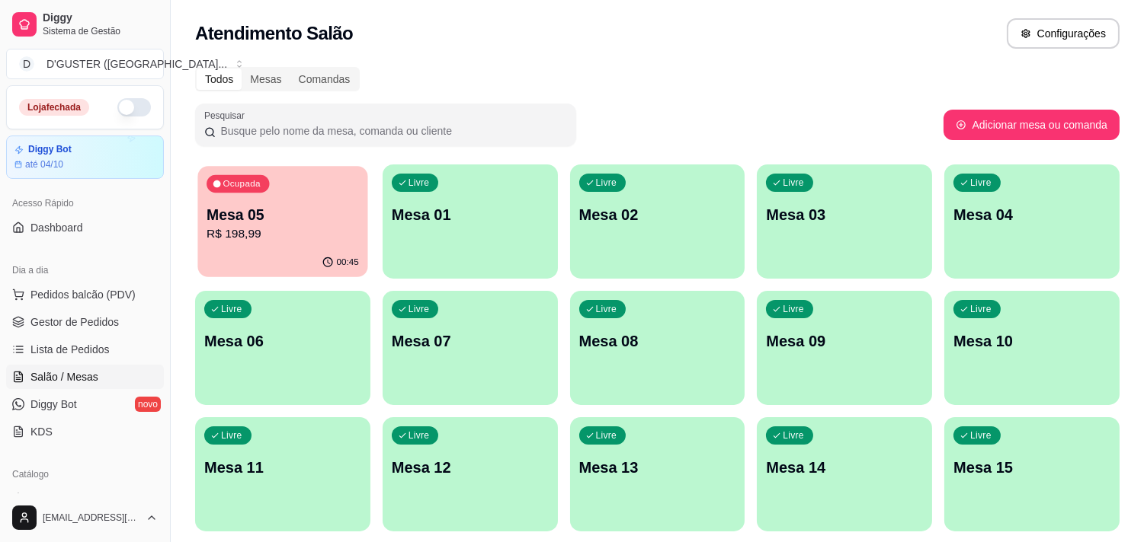
click at [269, 239] on p "R$ 198,99" at bounding box center [282, 235] width 152 height 18
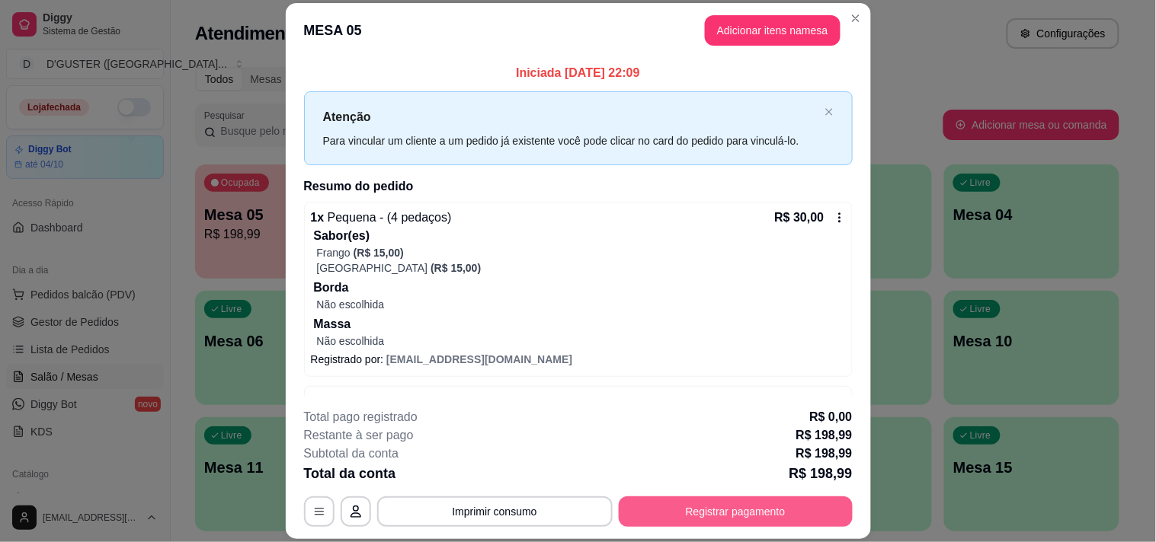
click at [671, 507] on button "Registrar pagamento" at bounding box center [736, 512] width 234 height 30
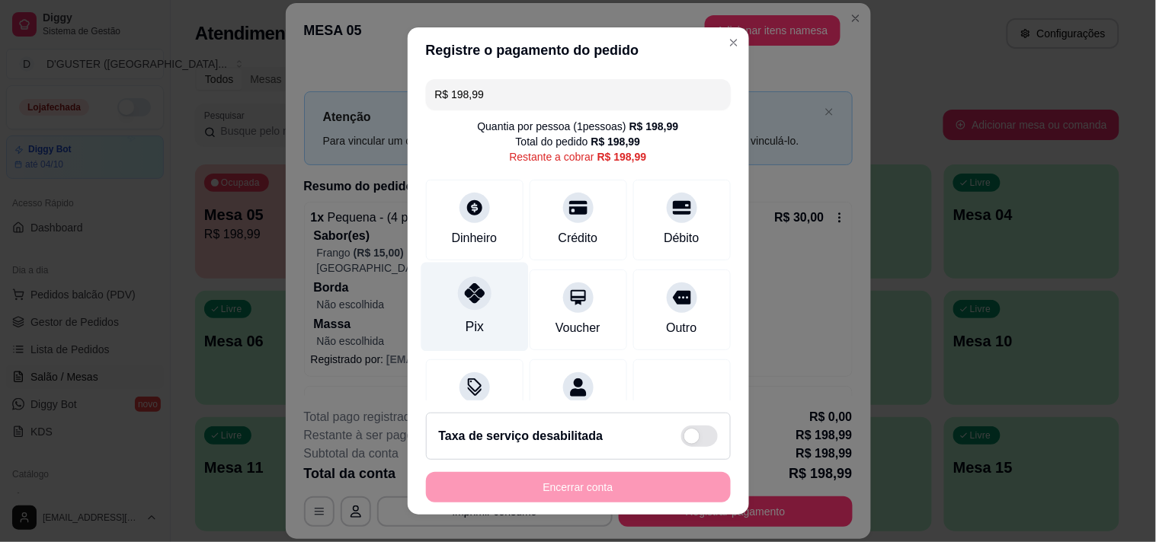
click at [464, 294] on icon at bounding box center [474, 293] width 20 height 20
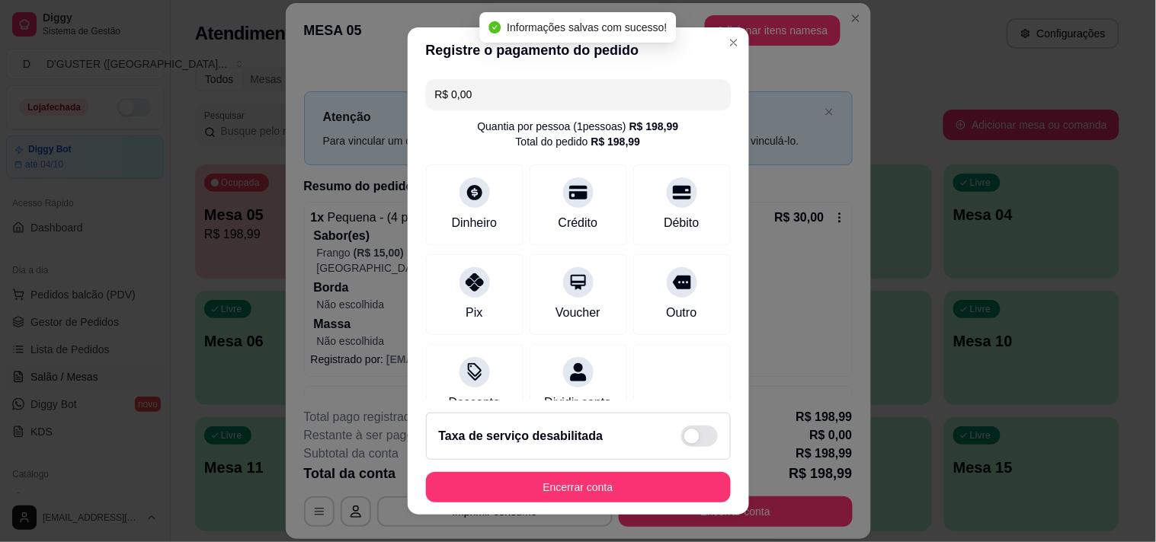
click at [543, 88] on input "R$ 0,00" at bounding box center [578, 94] width 286 height 30
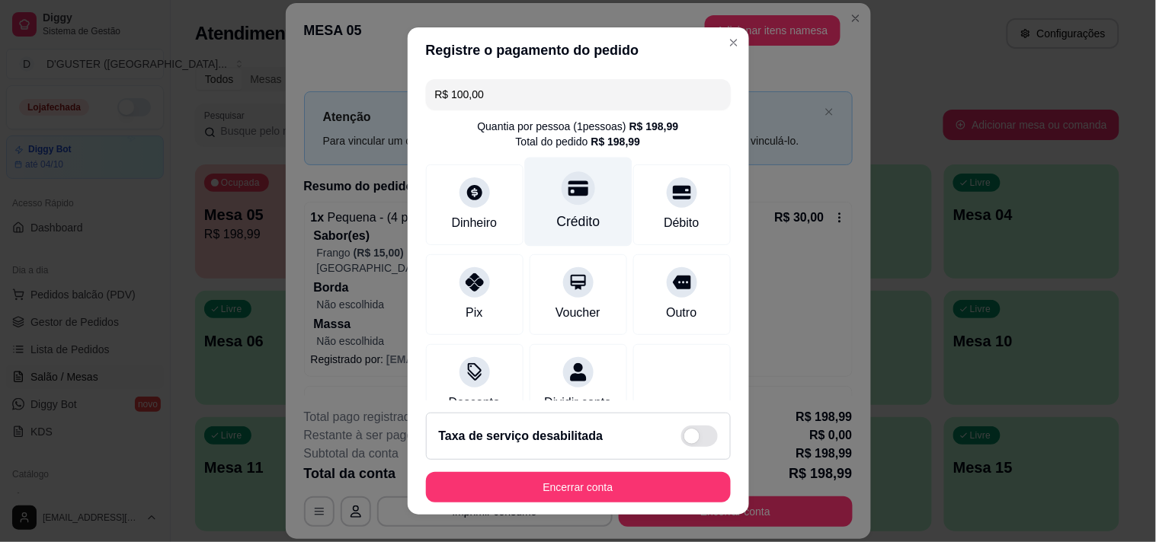
click at [561, 202] on div at bounding box center [578, 188] width 34 height 34
click at [561, 178] on div at bounding box center [578, 188] width 34 height 34
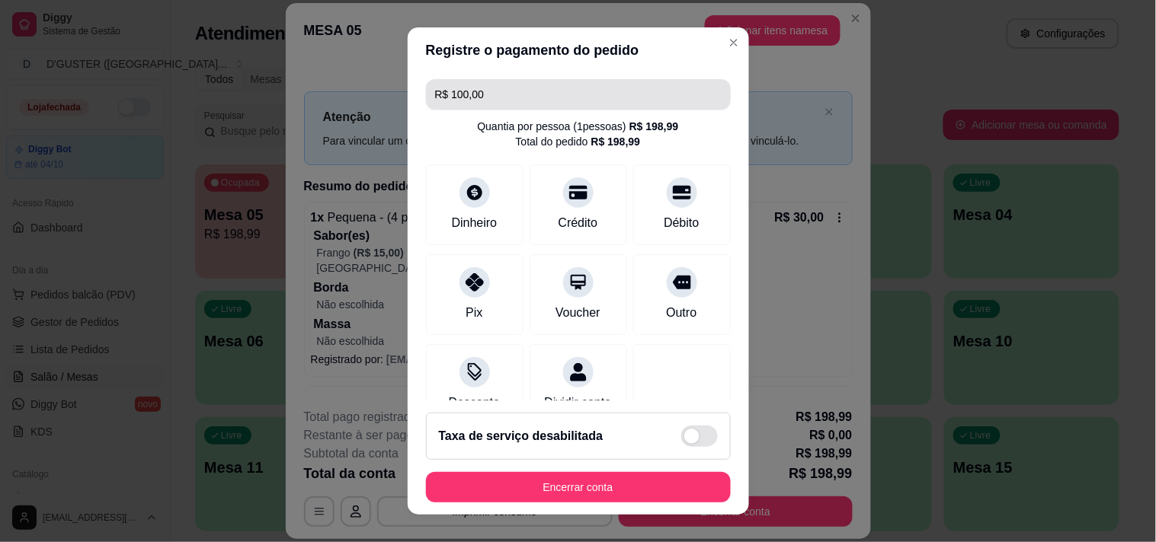
click at [554, 107] on input "R$ 100,00" at bounding box center [578, 94] width 286 height 30
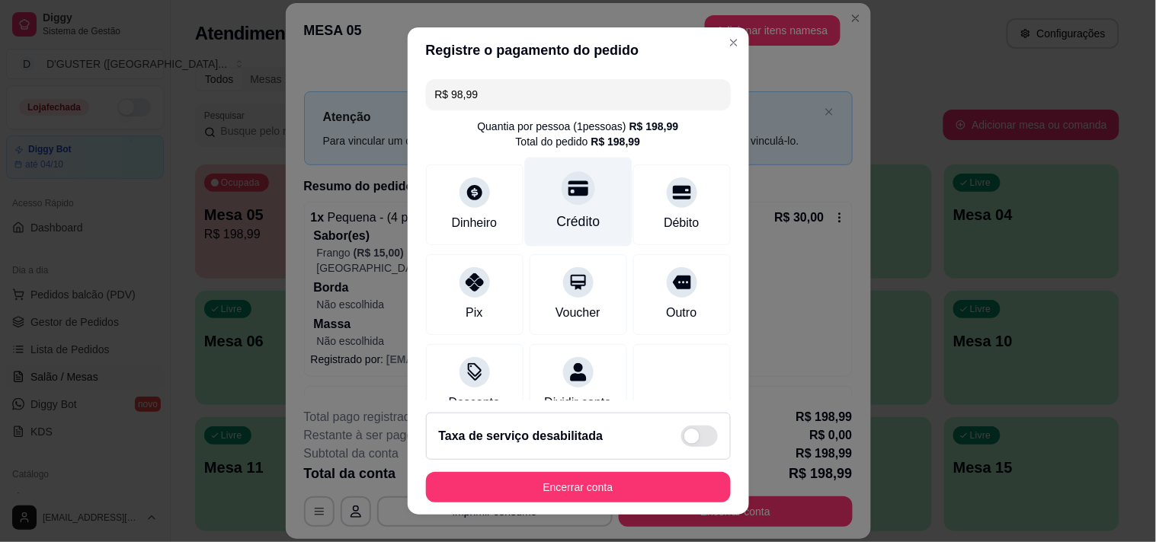
click at [561, 196] on div at bounding box center [578, 188] width 34 height 34
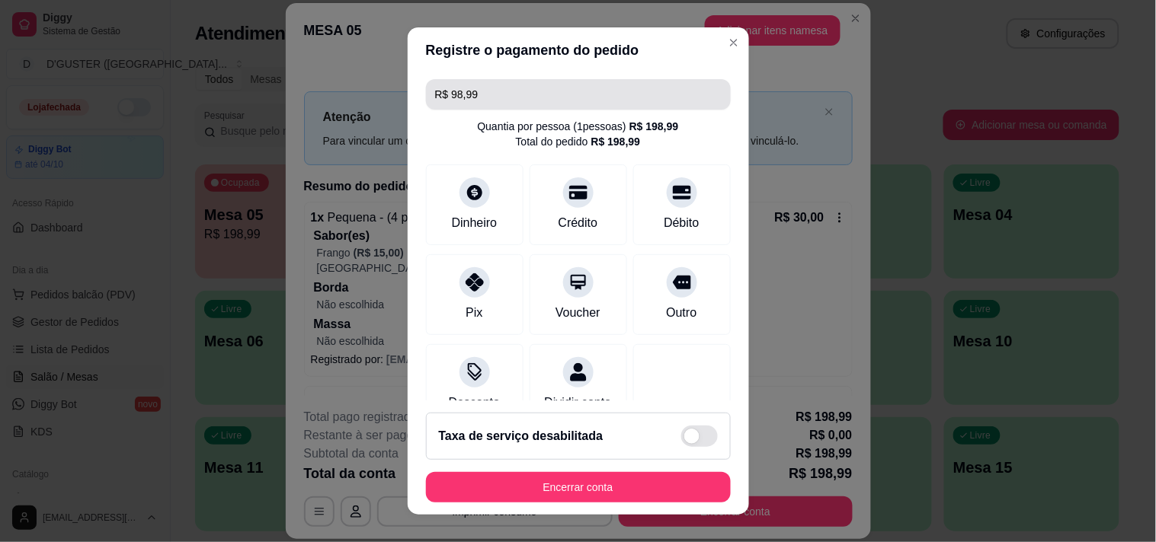
click at [620, 100] on input "R$ 98,99" at bounding box center [578, 94] width 286 height 30
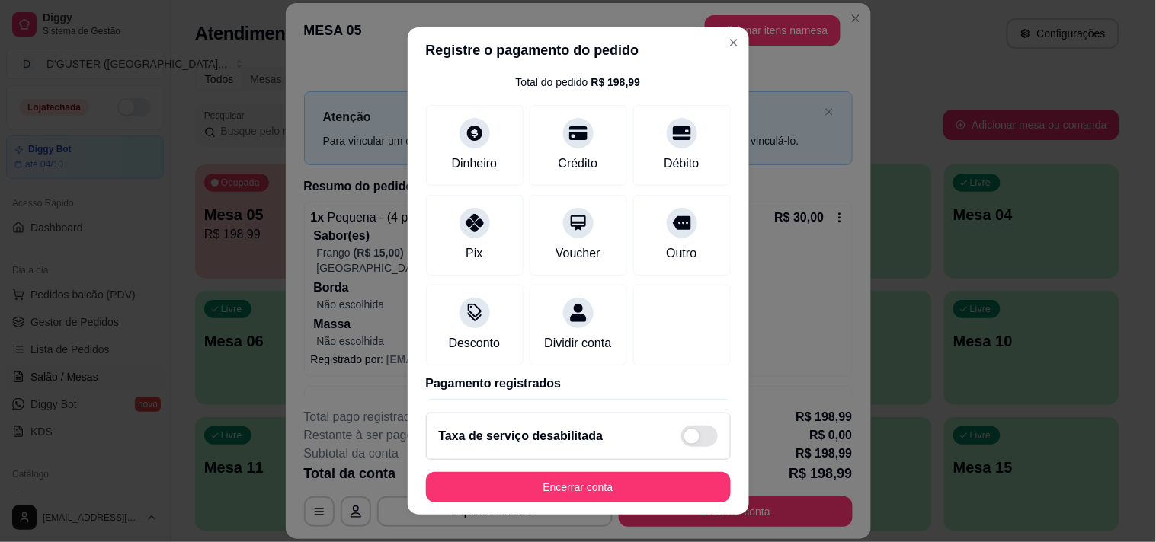
scroll to position [127, 0]
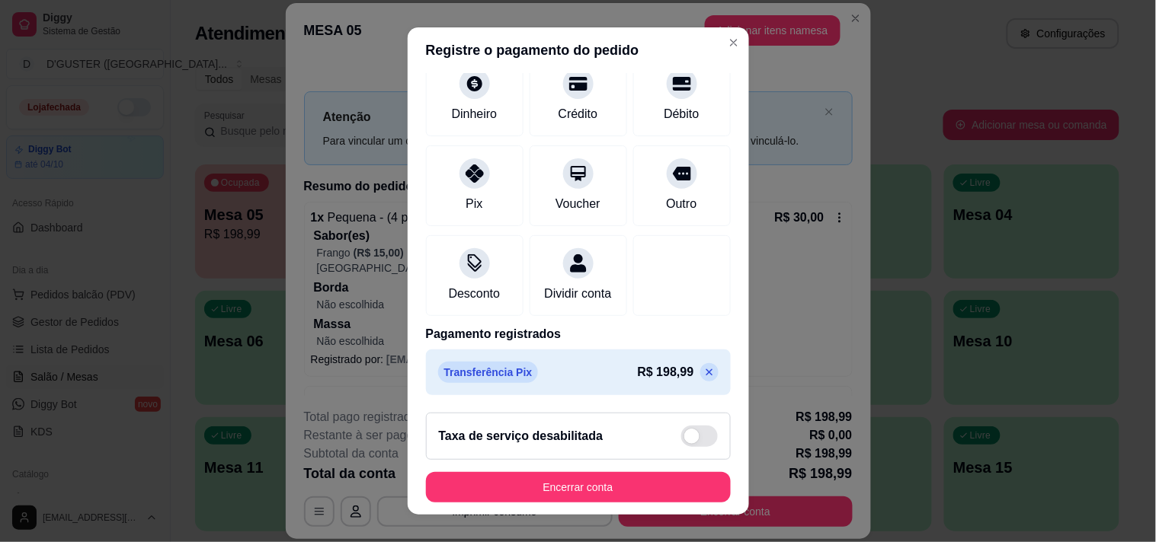
click at [527, 372] on div "Transferência Pix R$ 198,99" at bounding box center [578, 372] width 280 height 21
click at [643, 366] on p "R$ 198,99" at bounding box center [666, 372] width 56 height 18
click at [660, 376] on p "R$ 198,99" at bounding box center [666, 372] width 56 height 18
click at [700, 369] on p at bounding box center [709, 372] width 18 height 18
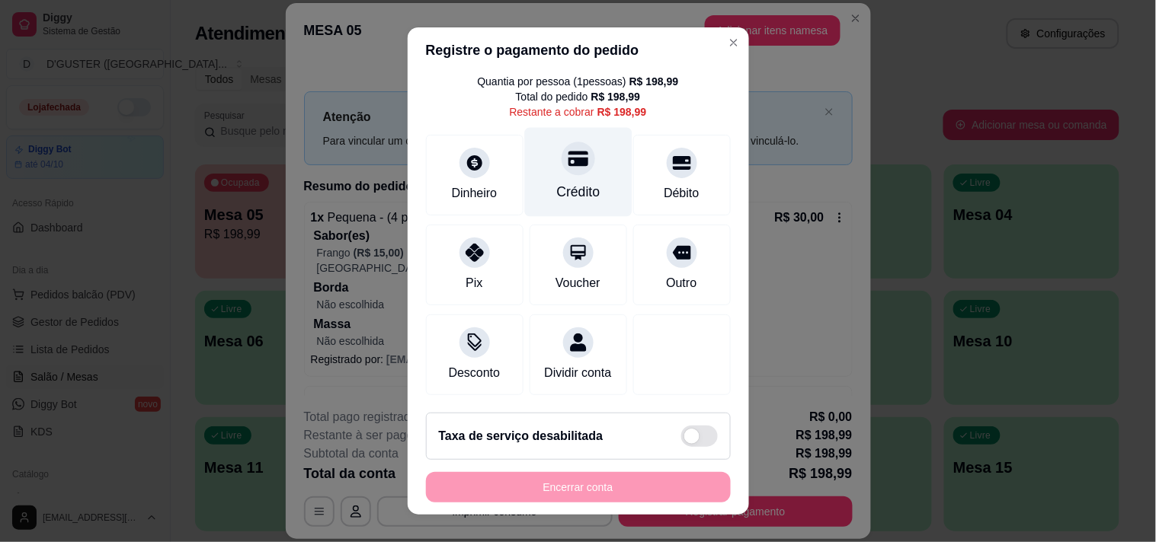
scroll to position [0, 0]
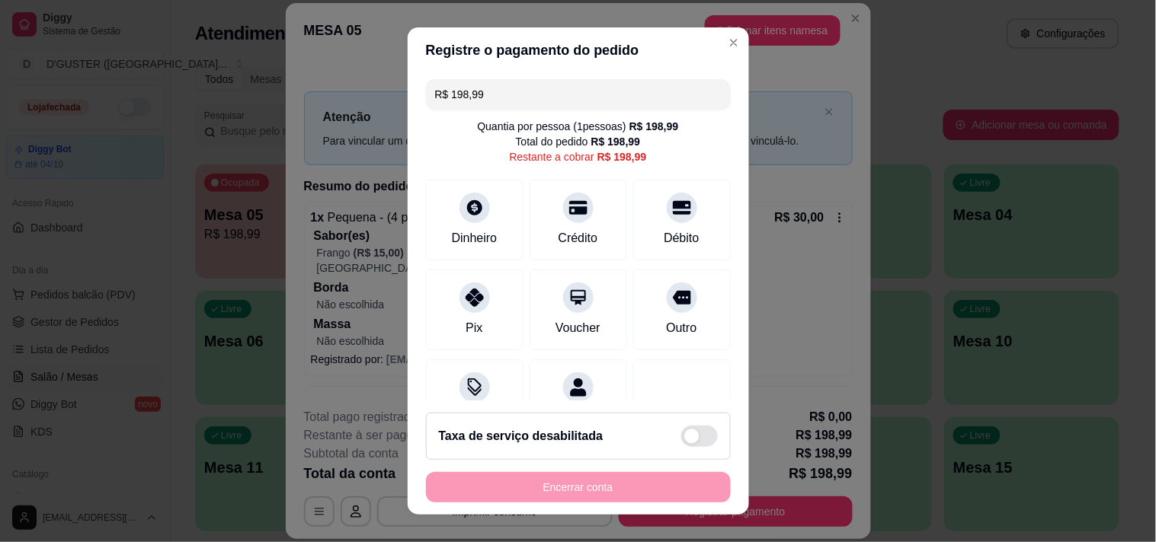
click at [577, 94] on input "R$ 198,99" at bounding box center [578, 94] width 286 height 30
click at [458, 296] on div at bounding box center [475, 294] width 34 height 34
click at [568, 200] on icon at bounding box center [578, 204] width 20 height 20
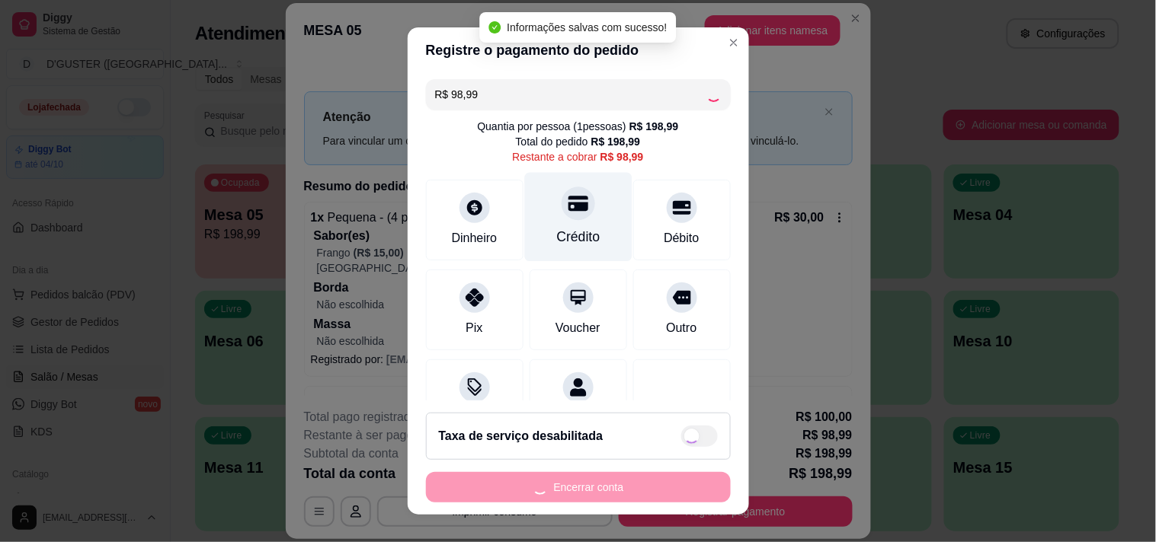
type input "R$ 0,00"
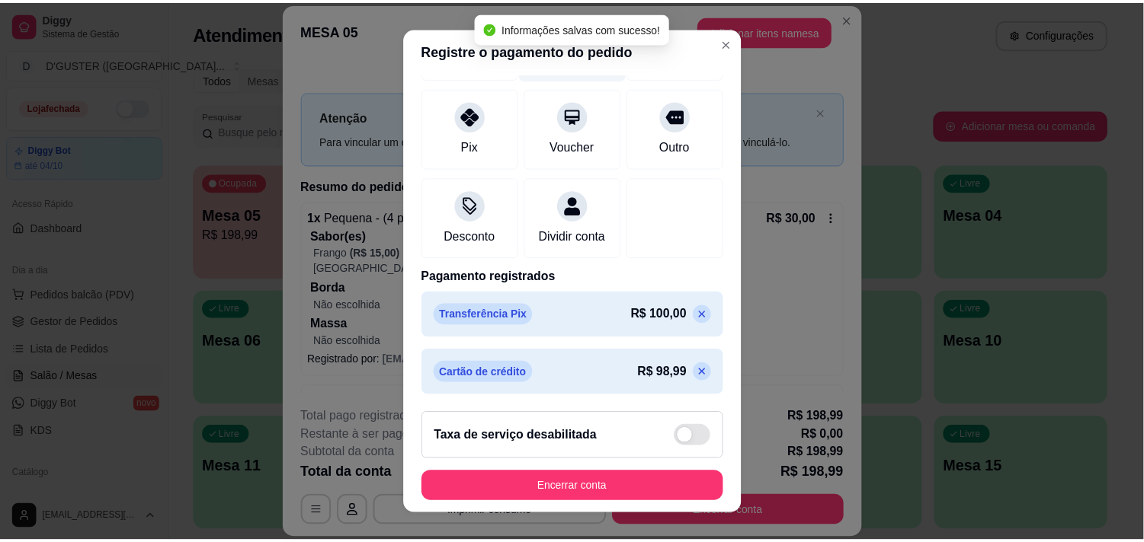
scroll to position [185, 0]
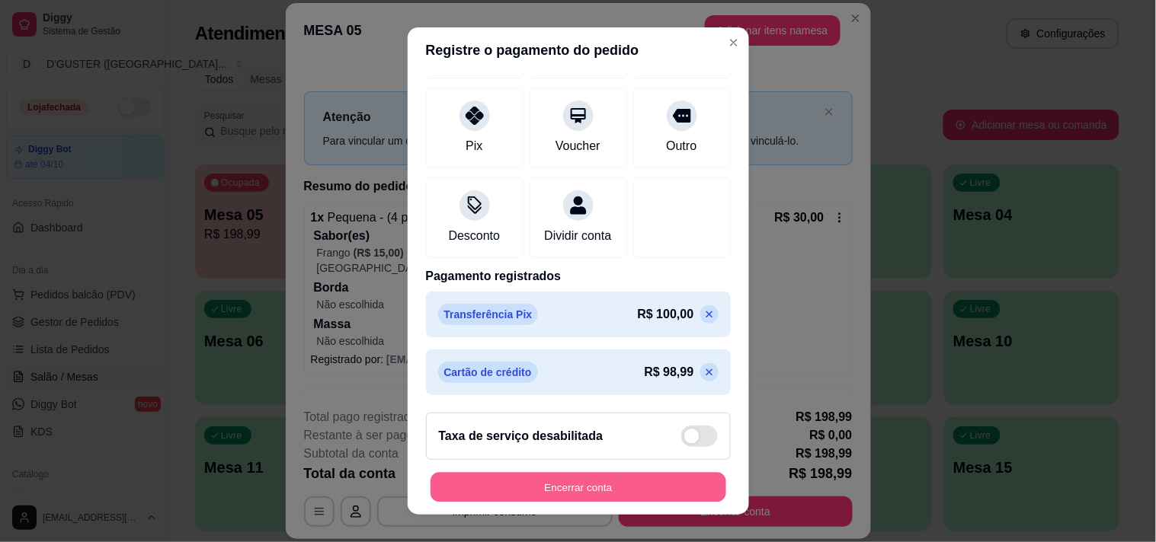
click at [604, 490] on button "Encerrar conta" at bounding box center [578, 488] width 296 height 30
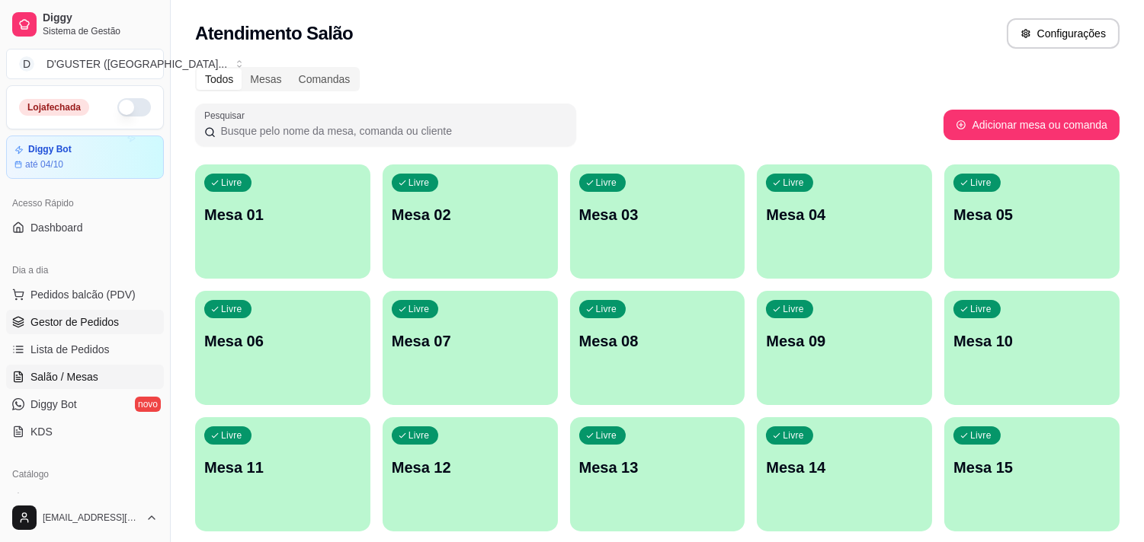
click at [124, 325] on link "Gestor de Pedidos" at bounding box center [85, 322] width 158 height 24
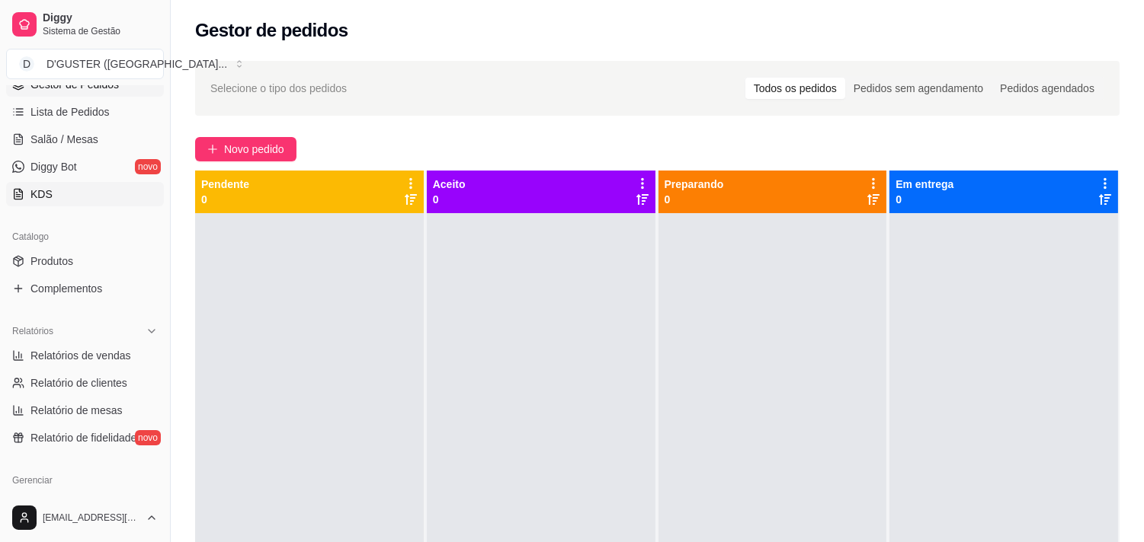
scroll to position [423, 0]
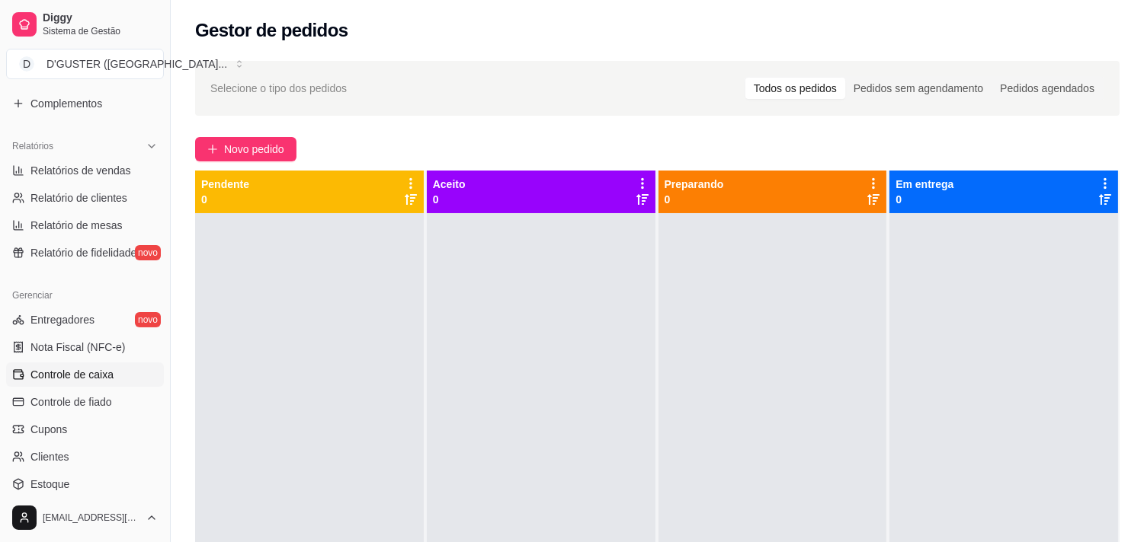
click at [71, 372] on span "Controle de caixa" at bounding box center [71, 374] width 83 height 15
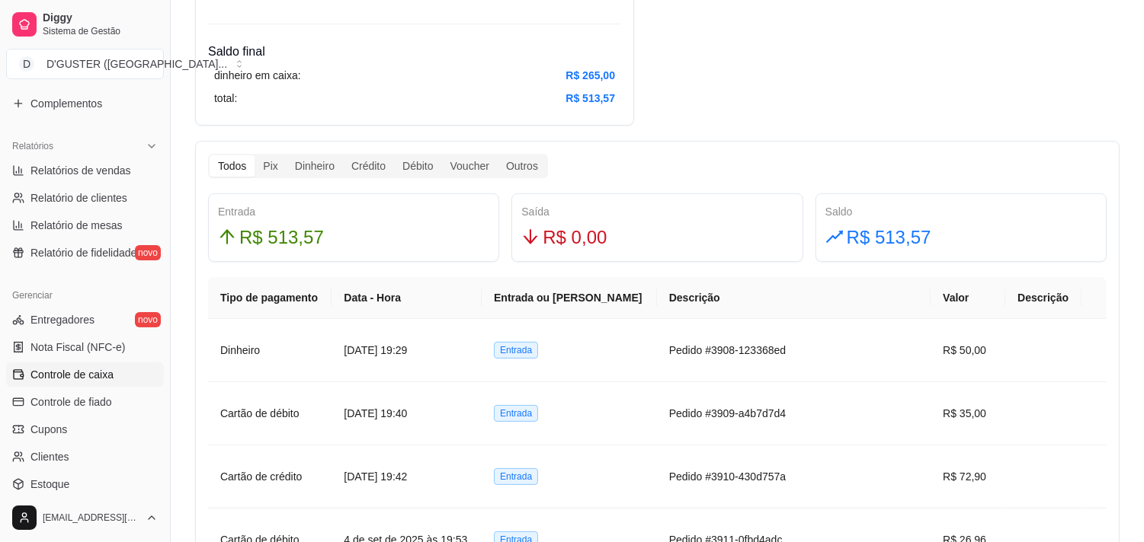
scroll to position [677, 0]
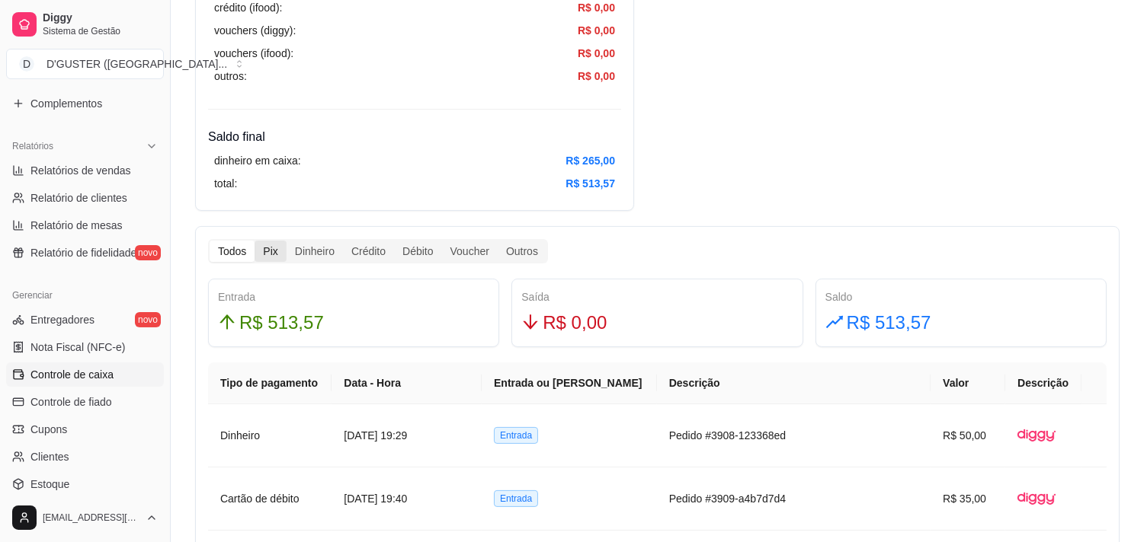
click at [268, 259] on div "Pix" at bounding box center [269, 251] width 31 height 21
click at [254, 241] on input "Pix" at bounding box center [254, 241] width 0 height 0
click at [229, 261] on div "Todos" at bounding box center [232, 251] width 45 height 21
click at [210, 241] on input "Todos" at bounding box center [210, 241] width 0 height 0
click at [267, 248] on div "Pix" at bounding box center [269, 251] width 31 height 21
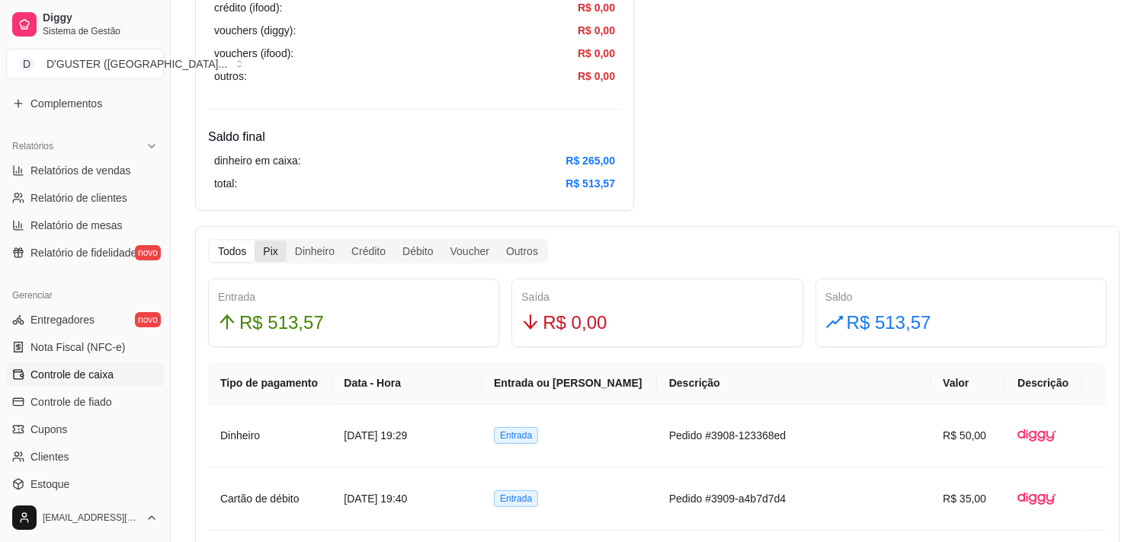
click at [254, 241] on input "Pix" at bounding box center [254, 241] width 0 height 0
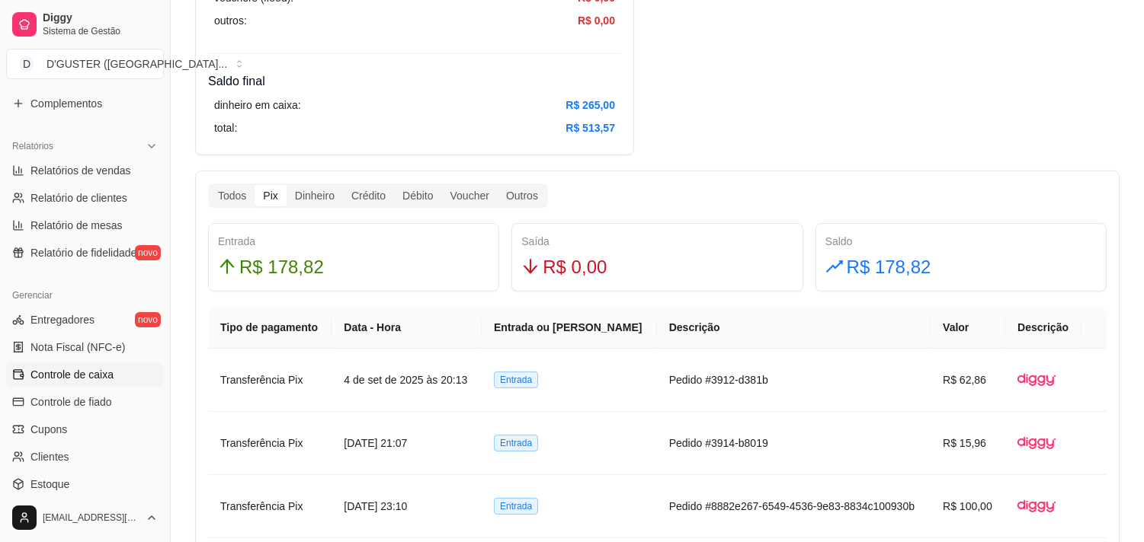
scroll to position [762, 0]
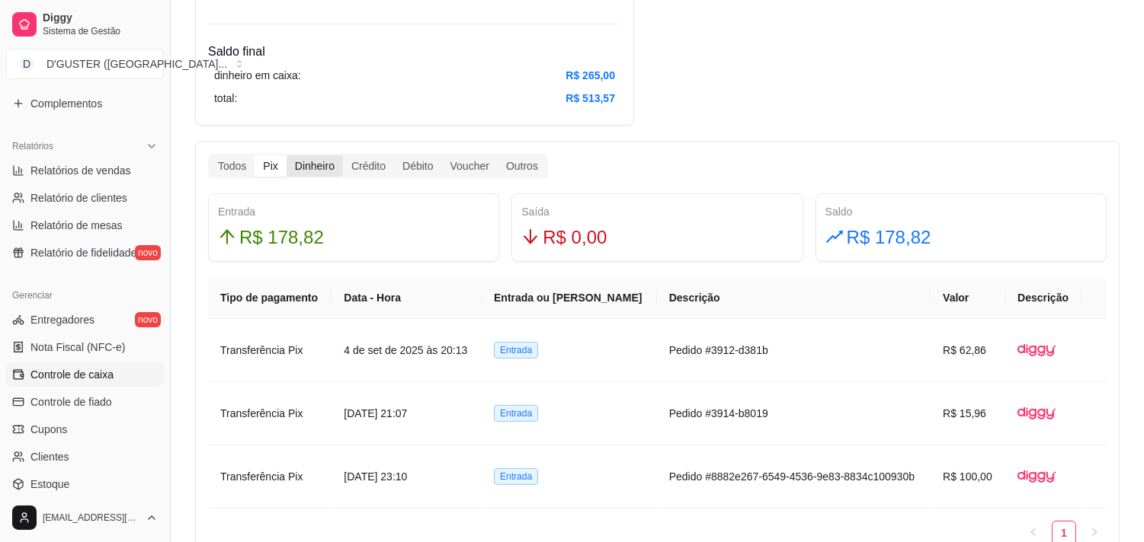
click at [330, 171] on div "Dinheiro" at bounding box center [314, 165] width 56 height 21
click at [286, 155] on input "Dinheiro" at bounding box center [286, 155] width 0 height 0
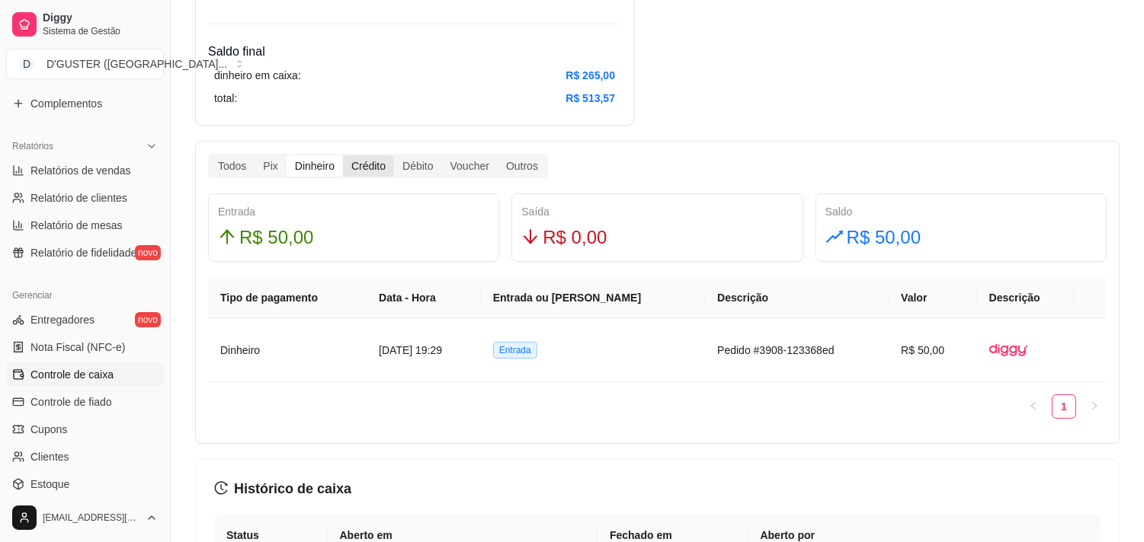
click at [387, 163] on div "Crédito" at bounding box center [368, 165] width 51 height 21
click at [343, 155] on input "Crédito" at bounding box center [343, 155] width 0 height 0
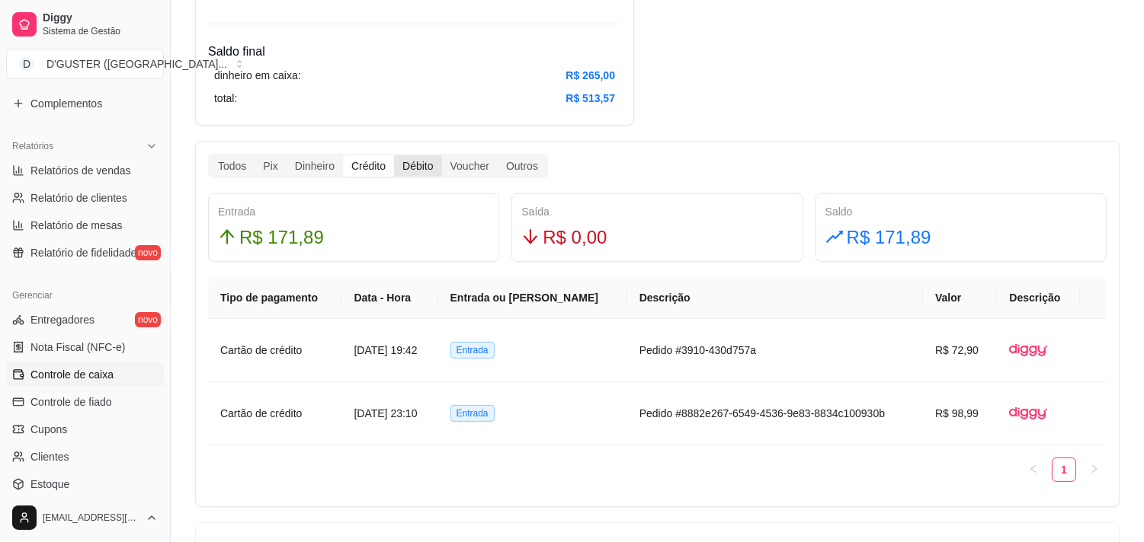
click at [419, 169] on div "Débito" at bounding box center [417, 165] width 47 height 21
click at [394, 155] on input "Débito" at bounding box center [394, 155] width 0 height 0
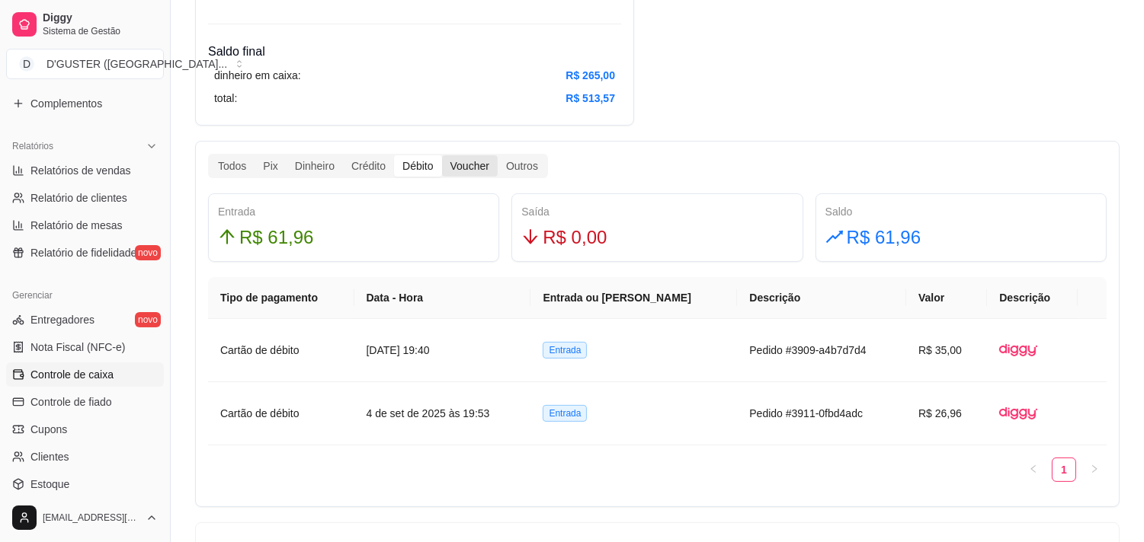
click at [465, 171] on div "Voucher" at bounding box center [470, 165] width 56 height 21
click at [442, 155] on input "Voucher" at bounding box center [442, 155] width 0 height 0
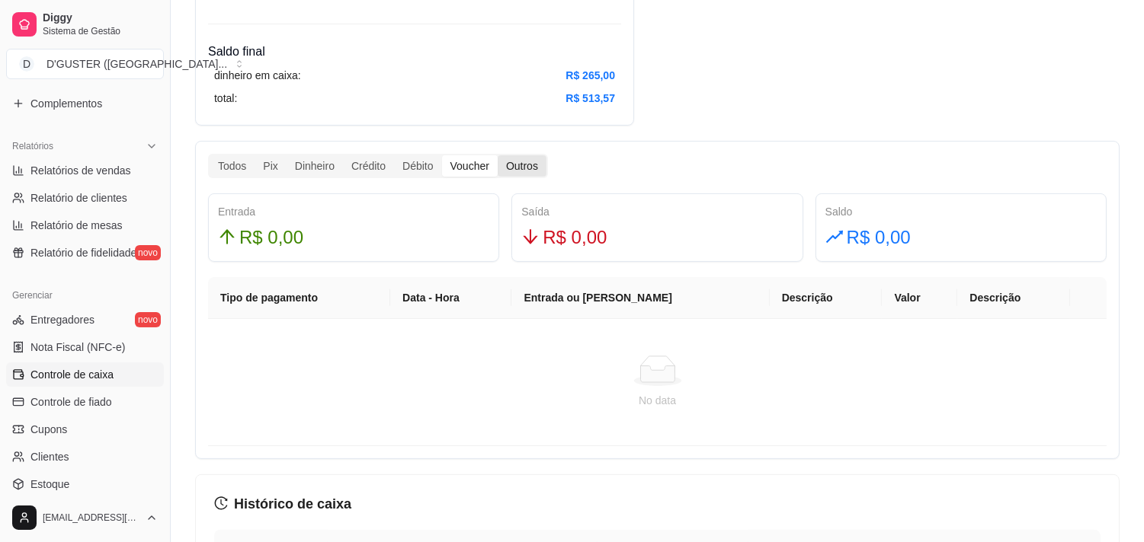
click at [500, 156] on div "Outros" at bounding box center [521, 165] width 49 height 21
click at [497, 155] on input "Outros" at bounding box center [497, 155] width 0 height 0
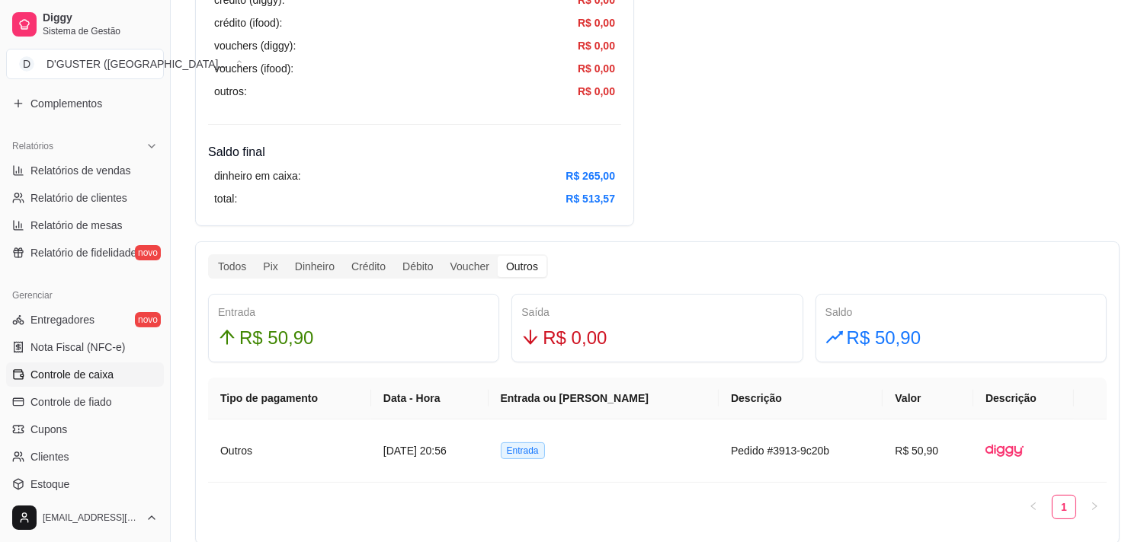
scroll to position [677, 0]
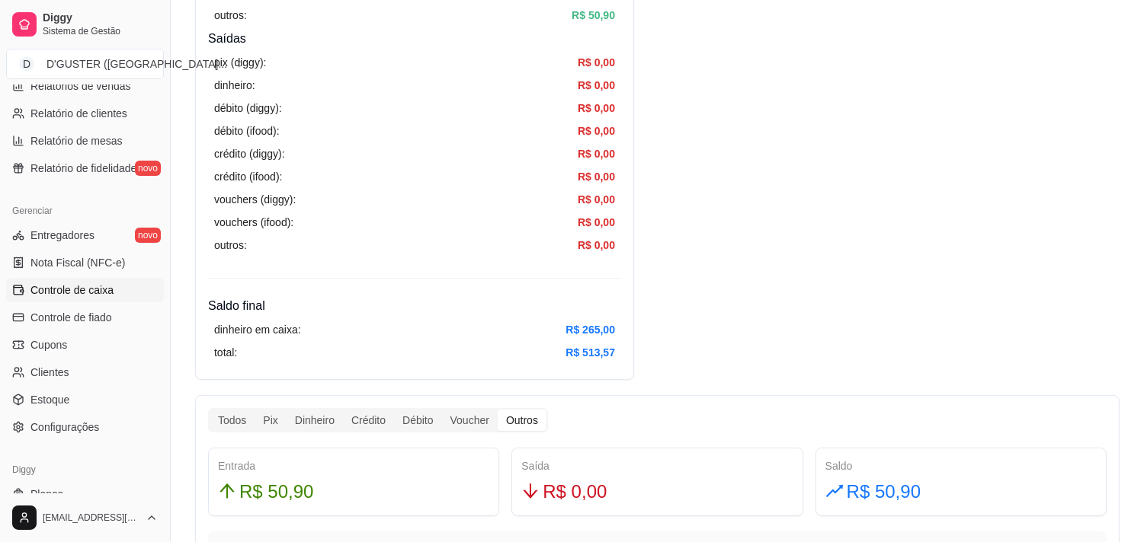
scroll to position [0, 0]
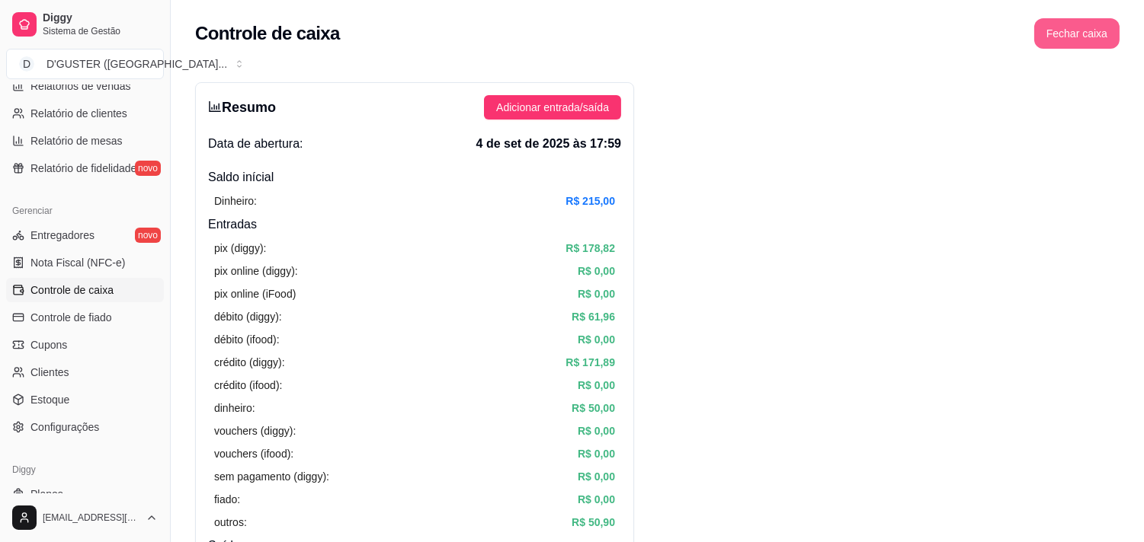
click at [1080, 38] on button "Fechar caixa" at bounding box center [1076, 33] width 85 height 30
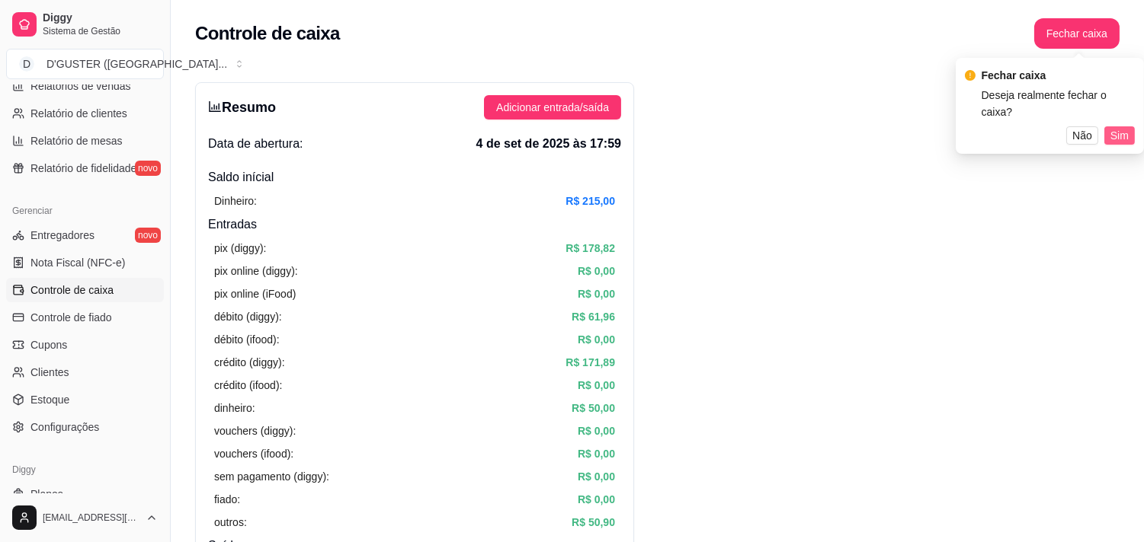
click at [1128, 126] on button "Sim" at bounding box center [1119, 135] width 30 height 18
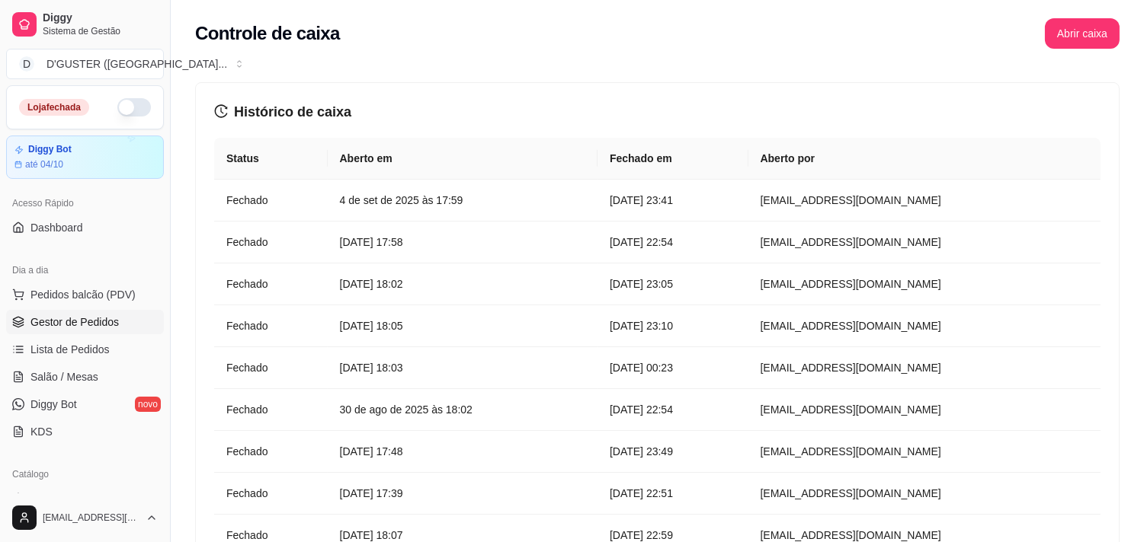
click at [80, 315] on span "Gestor de Pedidos" at bounding box center [74, 322] width 88 height 15
